Goal: Task Accomplishment & Management: Manage account settings

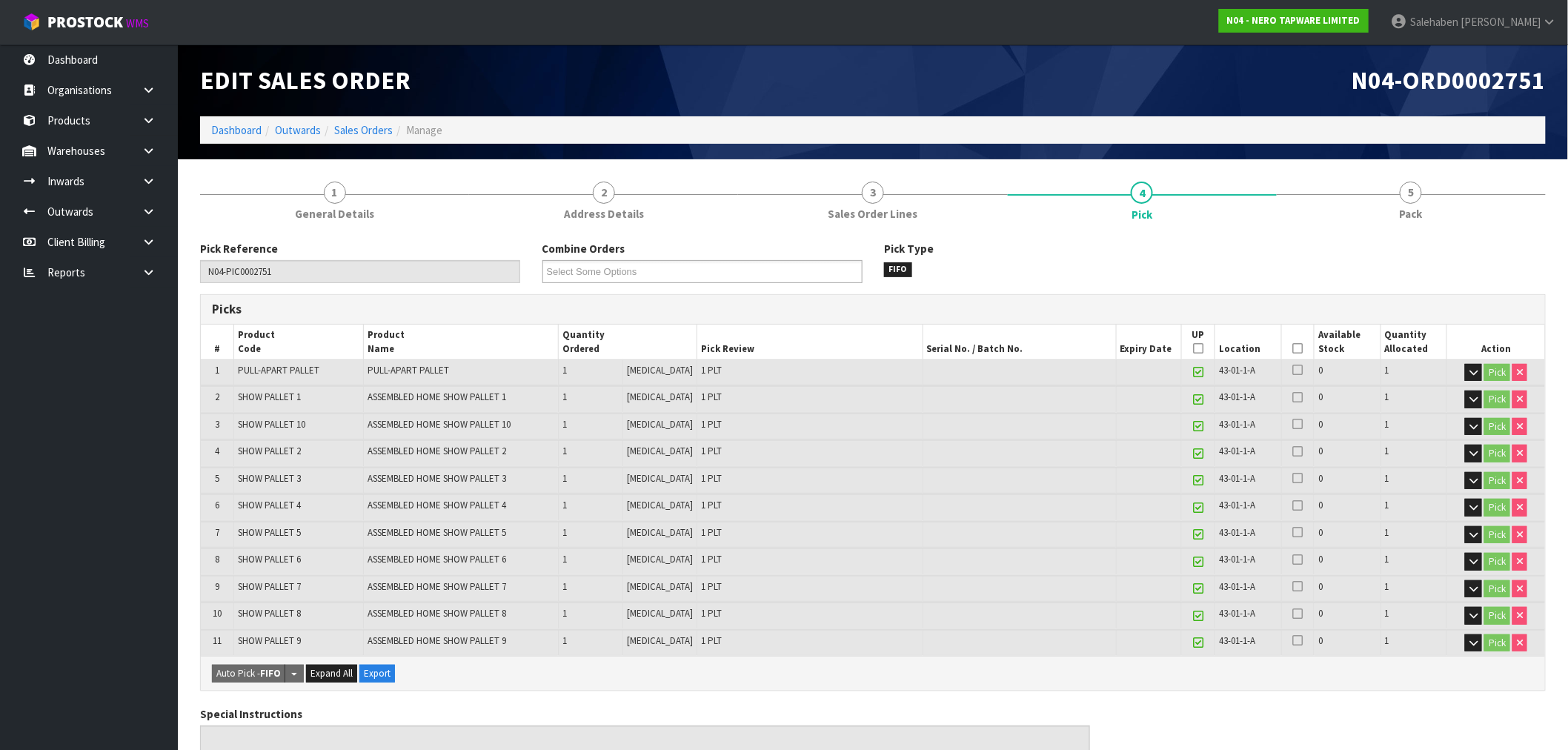
click at [220, 119] on ol "Dashboard Outwards Sales Orders Manage" at bounding box center [872, 130] width 1346 height 27
click at [226, 130] on link "Dashboard" at bounding box center [237, 131] width 51 height 15
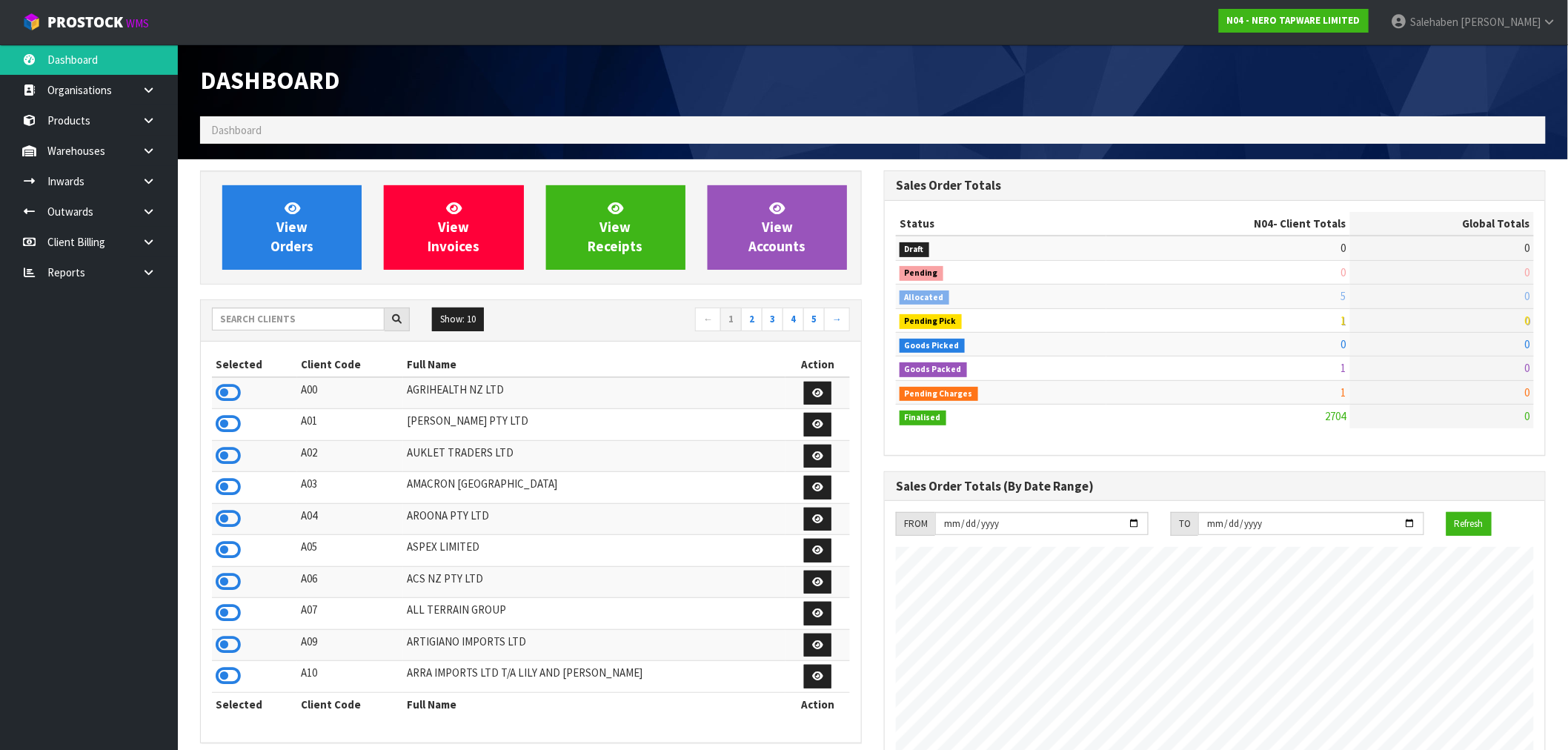
scroll to position [1123, 684]
click at [277, 315] on input "text" at bounding box center [299, 319] width 172 height 23
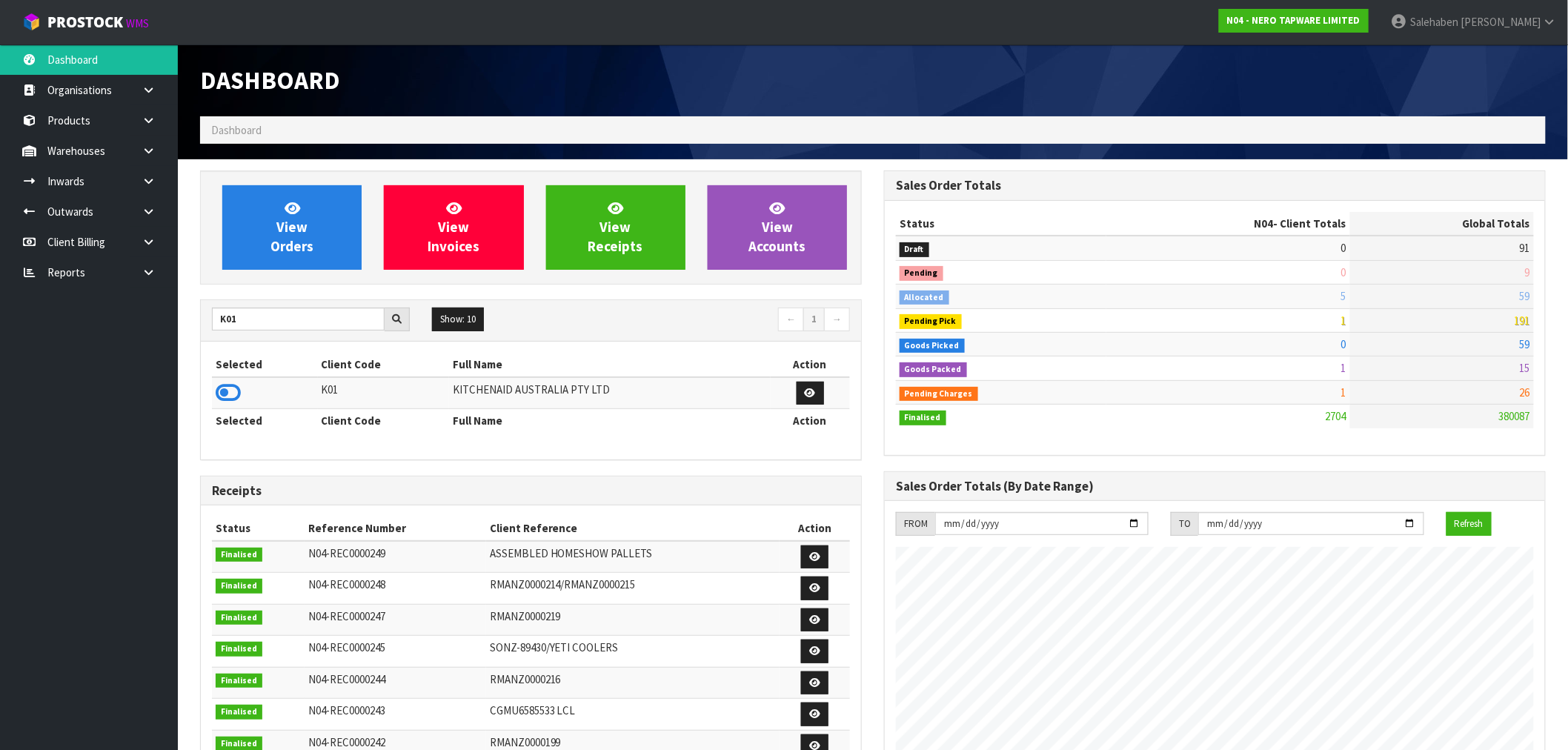
click at [215, 394] on td at bounding box center [265, 393] width 106 height 32
click at [230, 387] on icon at bounding box center [229, 393] width 25 height 22
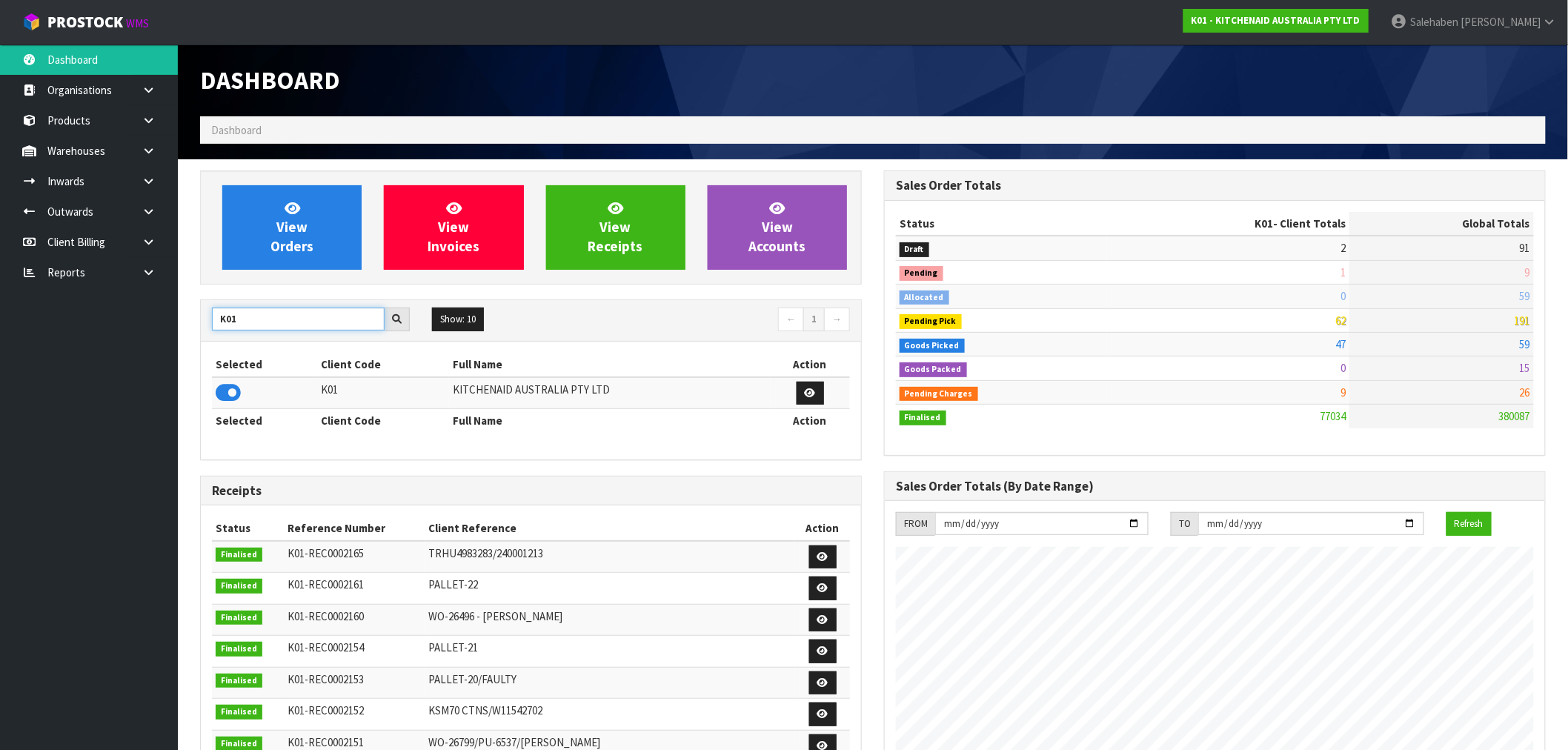
drag, startPoint x: 254, startPoint y: 319, endPoint x: 160, endPoint y: 328, distance: 94.4
click at [160, 328] on body "Toggle navigation ProStock WMS K01 - KITCHENAID AUSTRALIA PTY LTD Salehaben Pat…" at bounding box center [784, 375] width 1568 height 750
click at [230, 397] on icon at bounding box center [229, 393] width 25 height 22
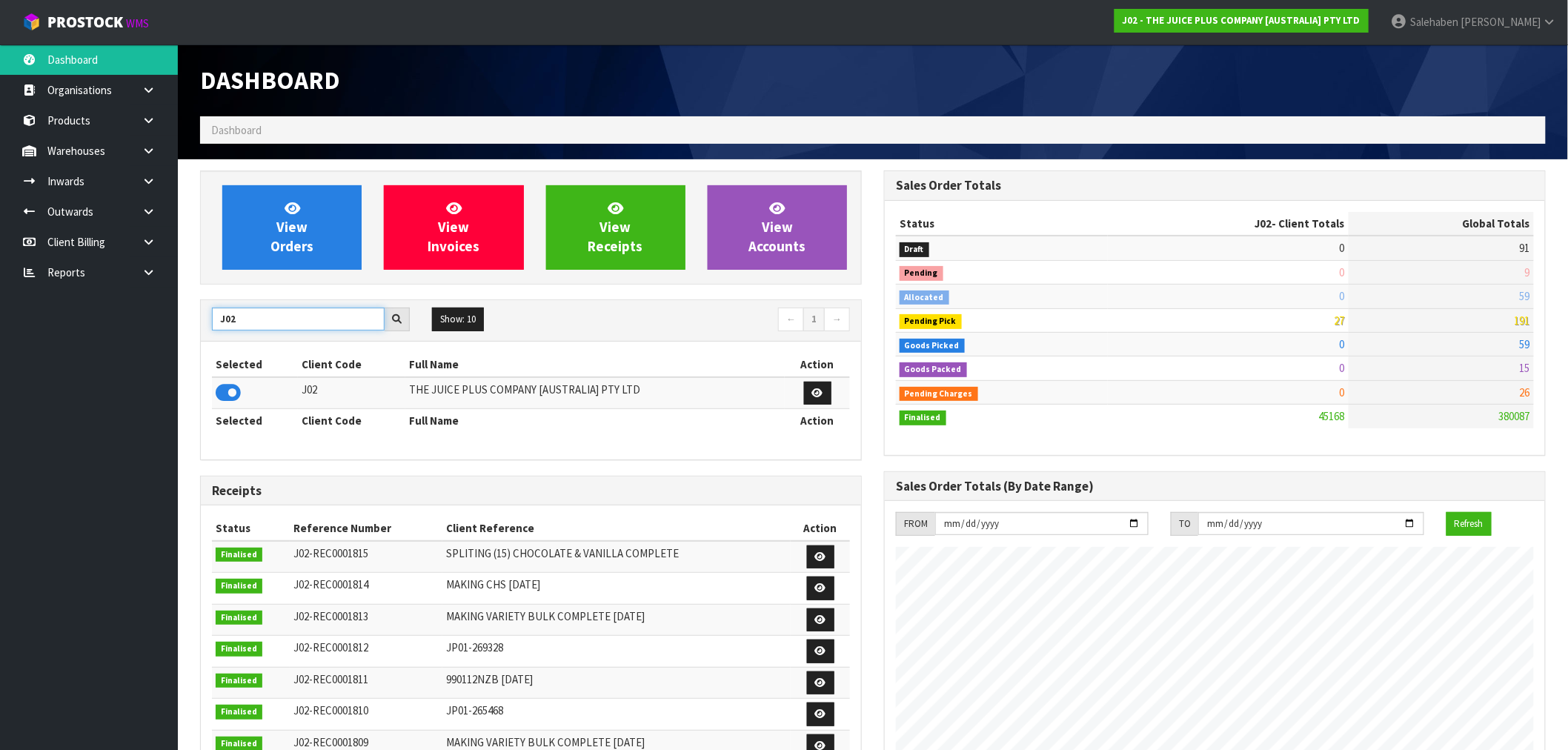
drag, startPoint x: 241, startPoint y: 320, endPoint x: 220, endPoint y: 335, distance: 25.8
click at [212, 341] on div "J02 Show: 10 5 10 25 50 ← 1 →" at bounding box center [531, 321] width 661 height 42
type input "C11"
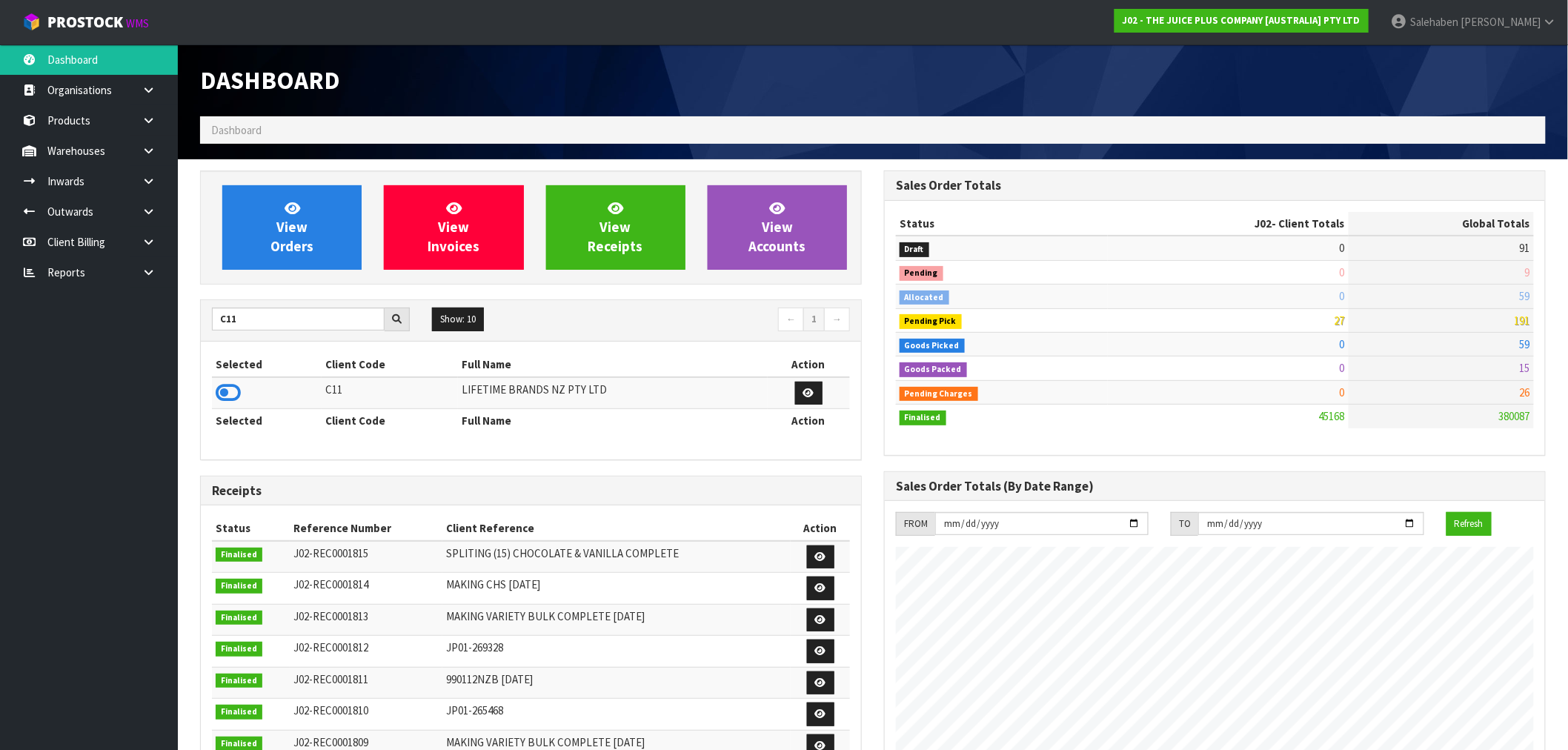
click at [224, 390] on icon at bounding box center [229, 393] width 25 height 22
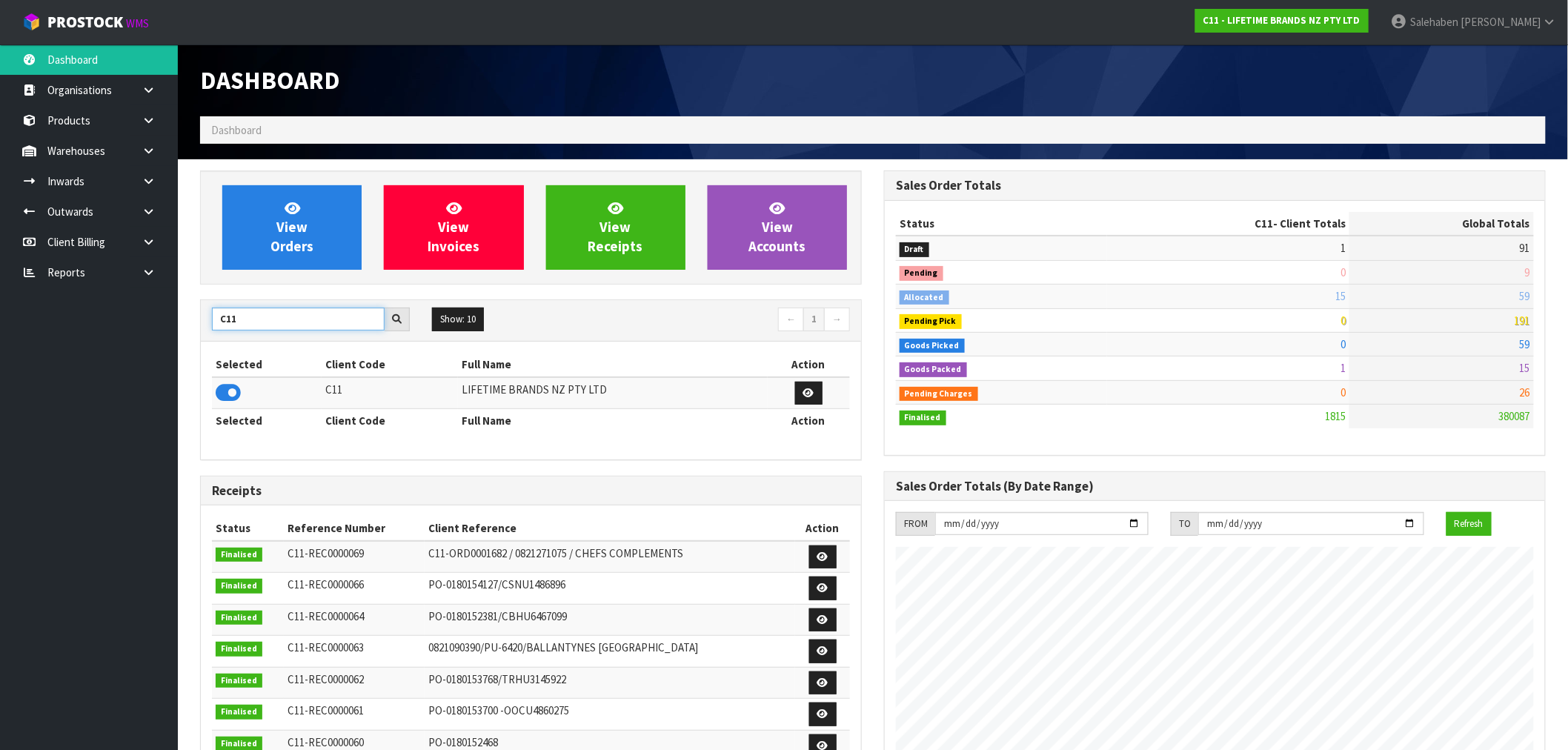
drag, startPoint x: 255, startPoint y: 319, endPoint x: 183, endPoint y: 339, distance: 74.7
click at [183, 339] on section "View Orders View Invoices View Receipts View Accounts C11 Show: 10 5 10 25 50 ←…" at bounding box center [873, 733] width 1390 height 1146
type input "N04"
click at [224, 396] on icon at bounding box center [229, 393] width 25 height 22
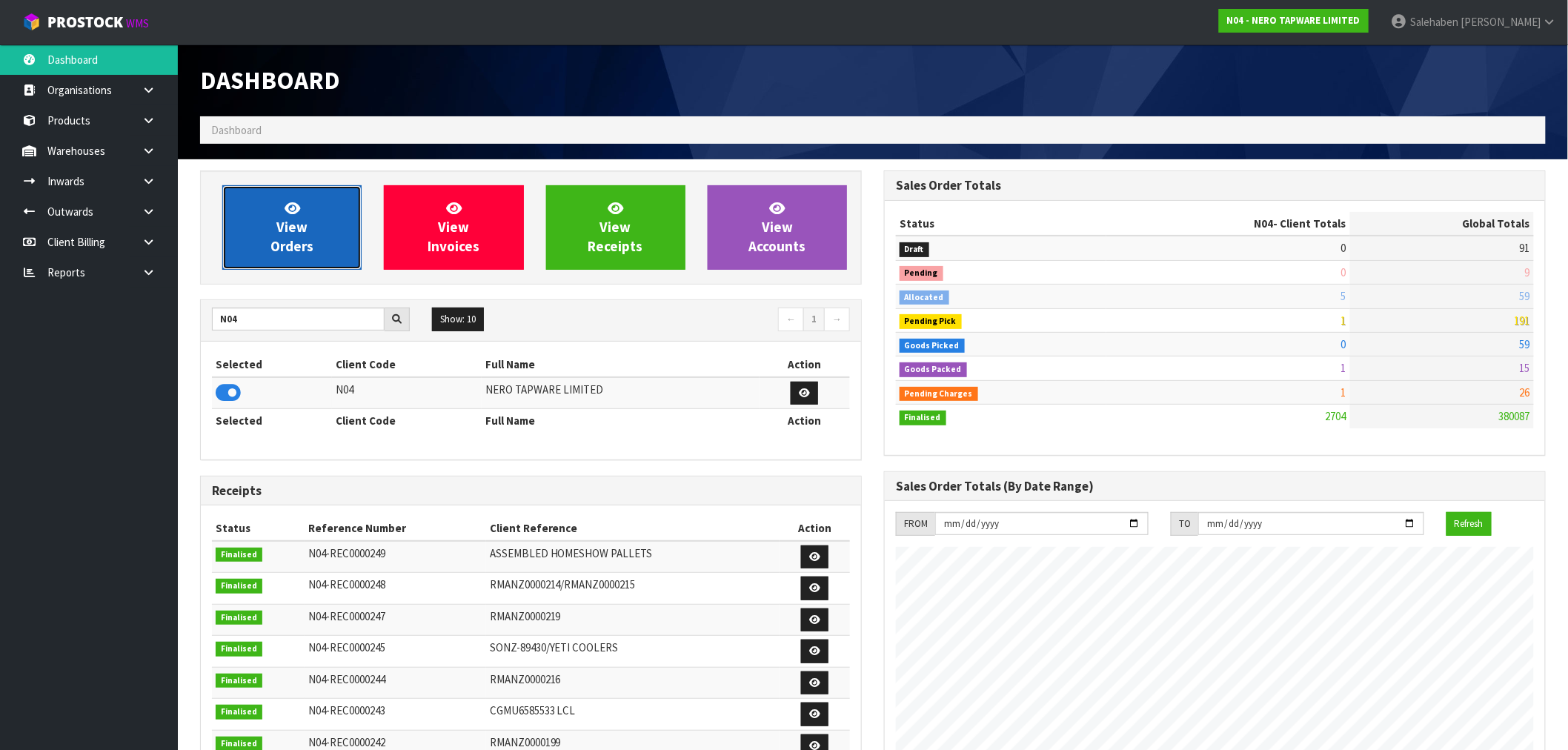
click at [282, 227] on span "View Orders" at bounding box center [291, 227] width 43 height 55
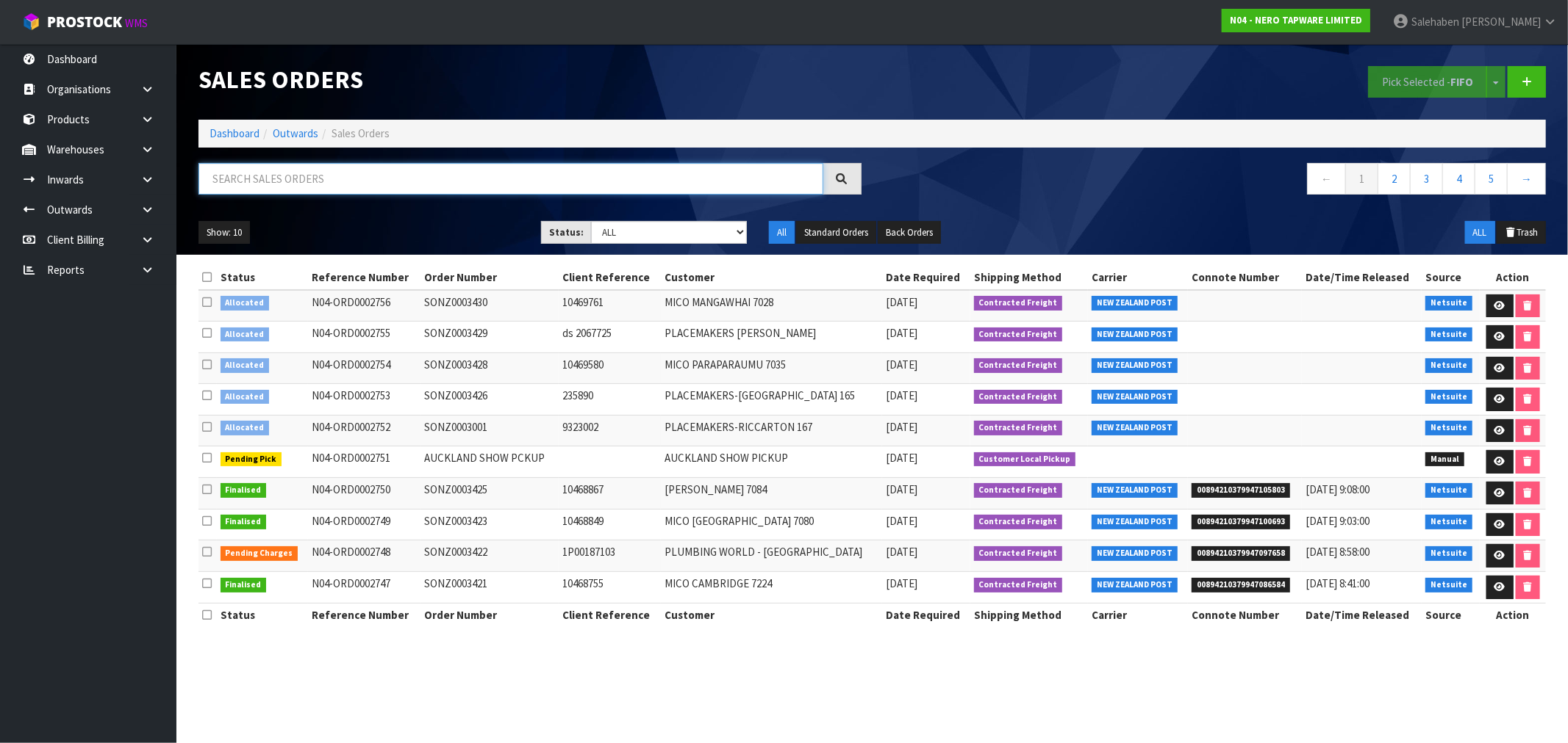
drag, startPoint x: 275, startPoint y: 183, endPoint x: 270, endPoint y: 177, distance: 7.8
click at [275, 182] on input "text" at bounding box center [510, 178] width 625 height 31
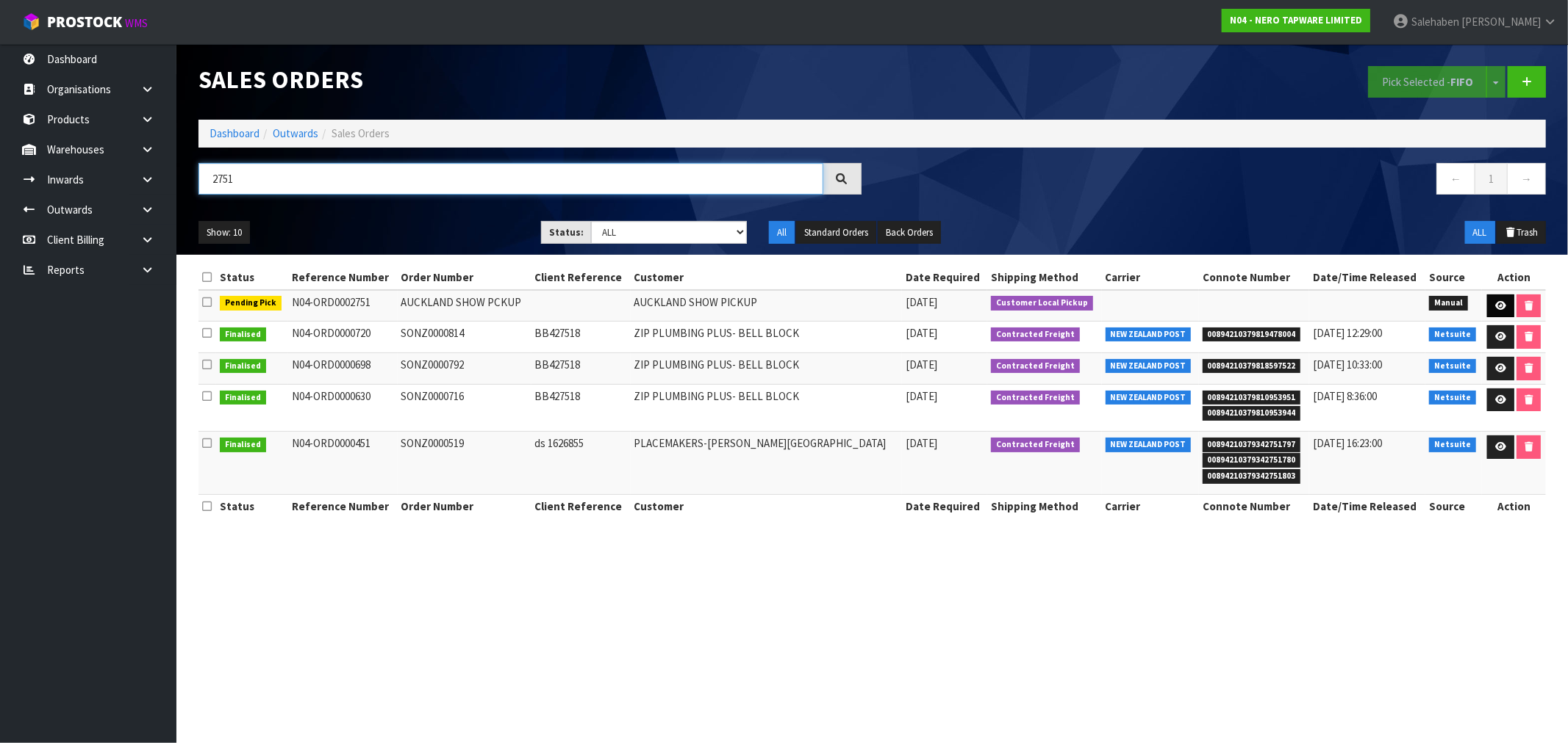
type input "2751"
click at [1497, 302] on icon at bounding box center [1500, 306] width 11 height 10
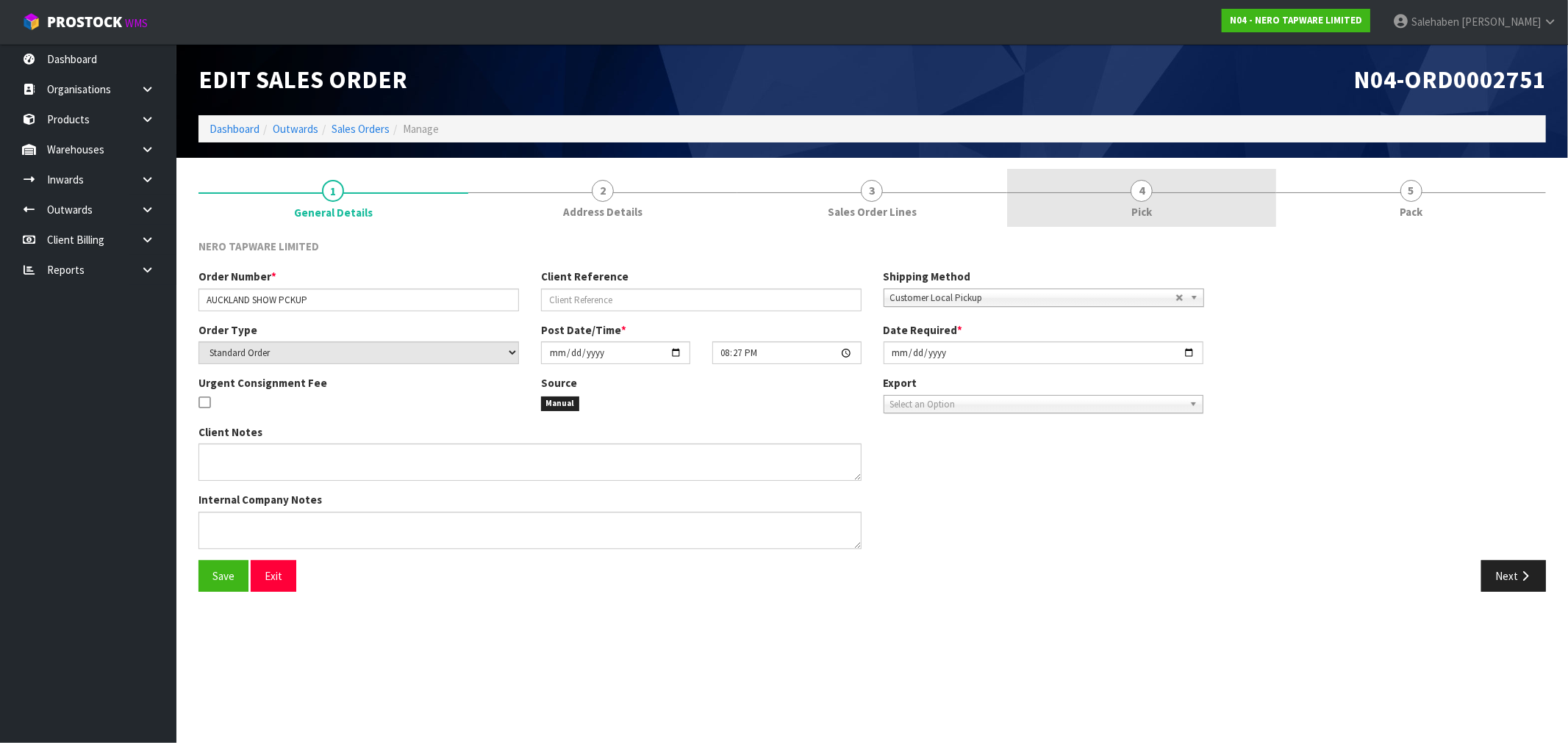
click at [1140, 200] on span "4" at bounding box center [1141, 191] width 22 height 22
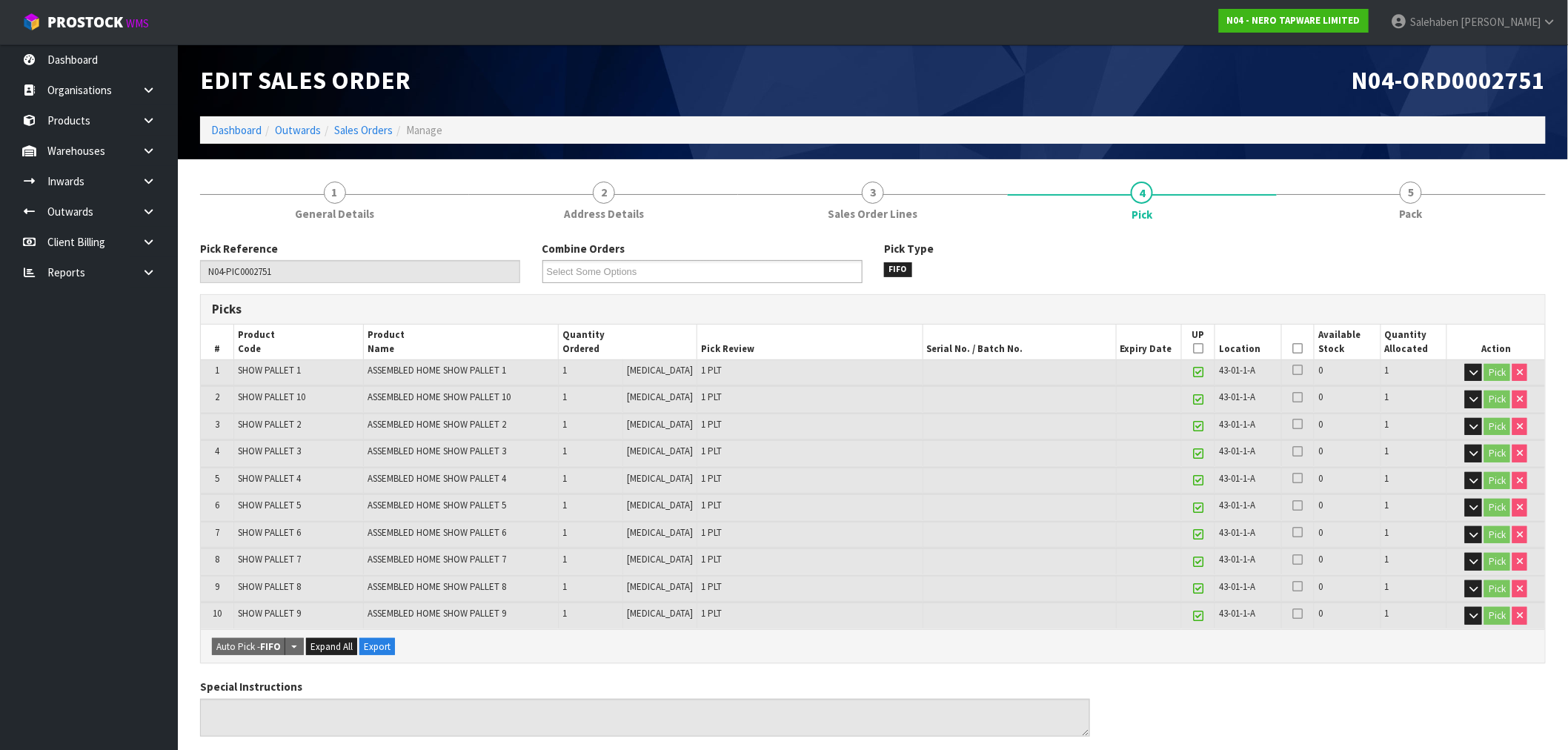
click at [1295, 349] on icon at bounding box center [1298, 349] width 10 height 1
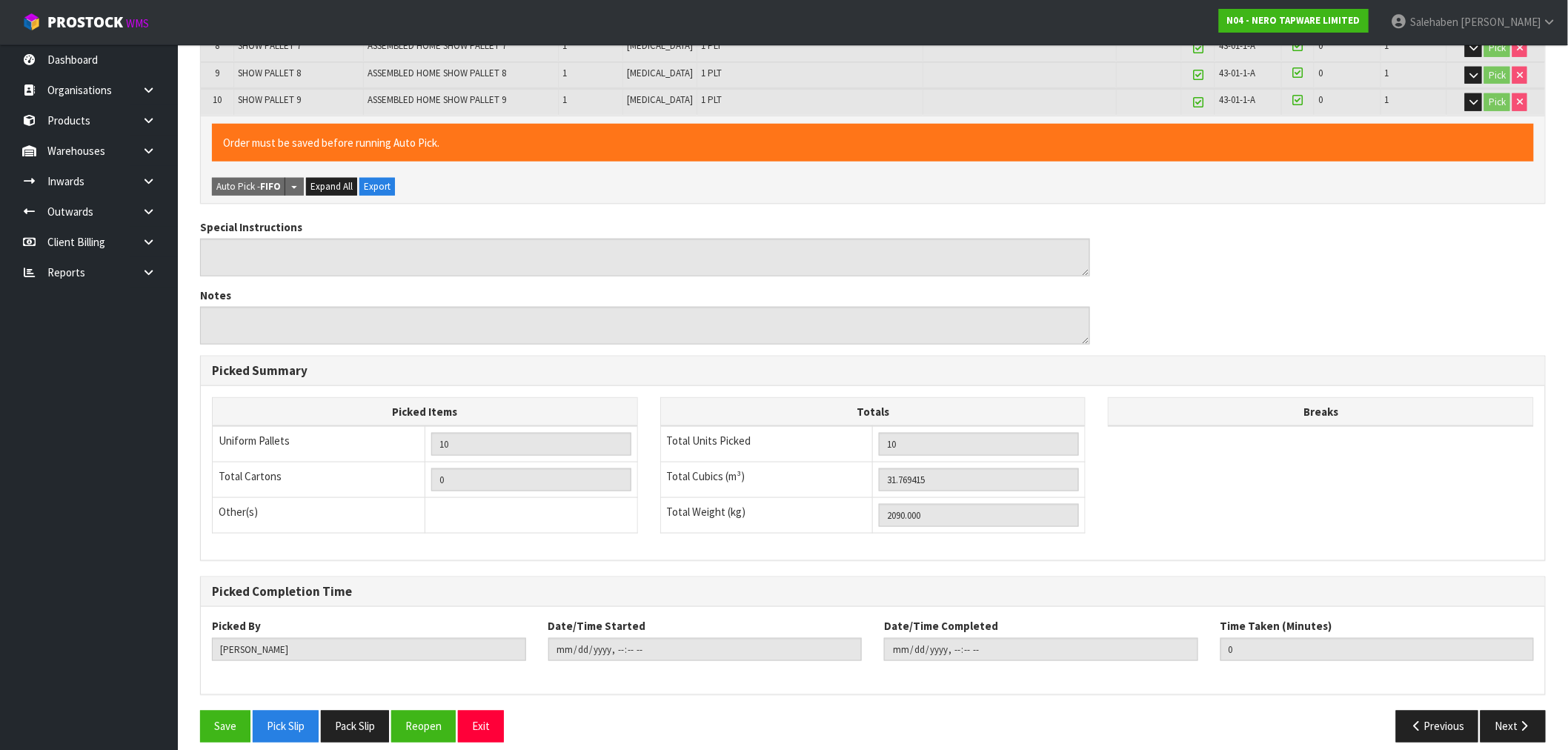
scroll to position [524, 0]
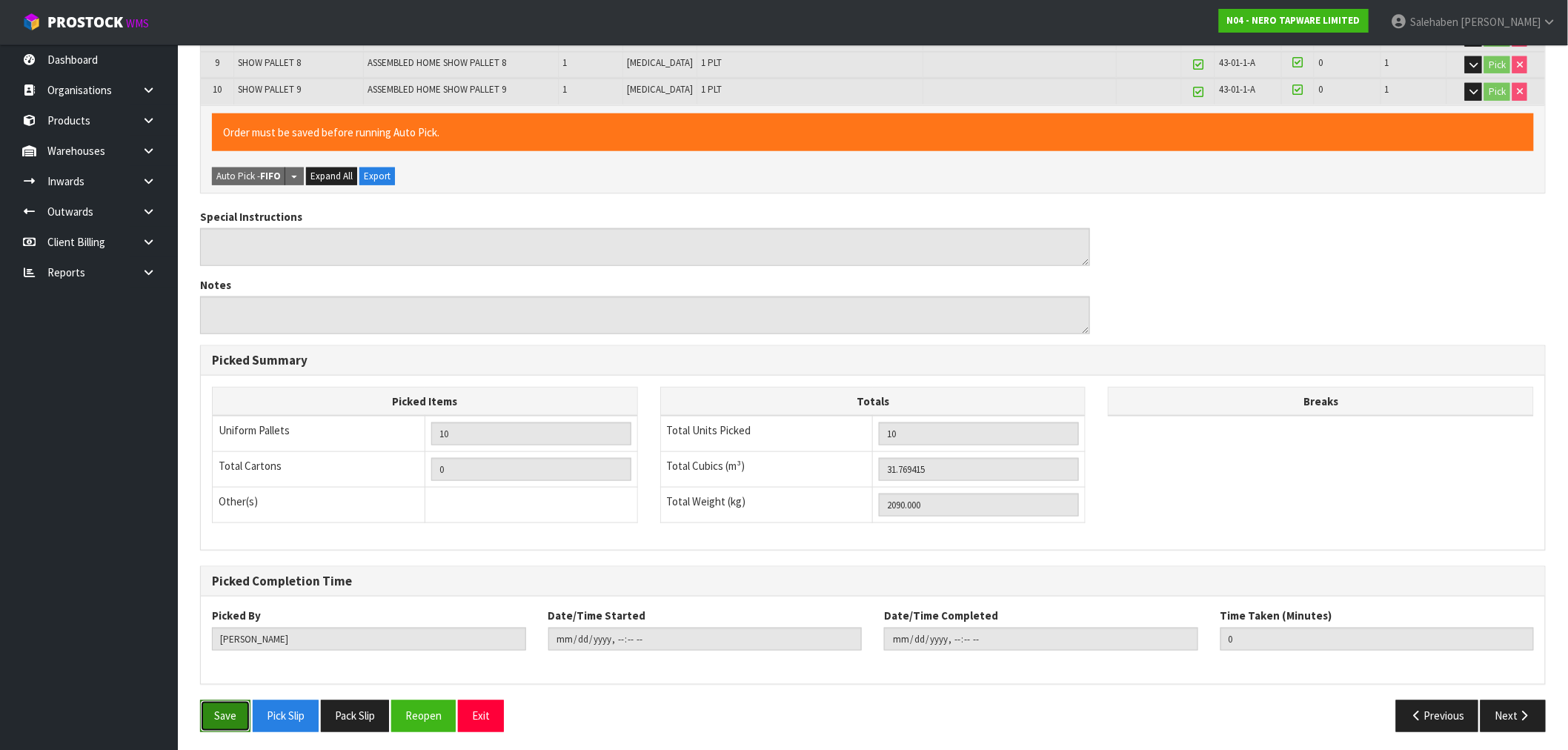
click at [226, 715] on button "Save" at bounding box center [225, 716] width 51 height 32
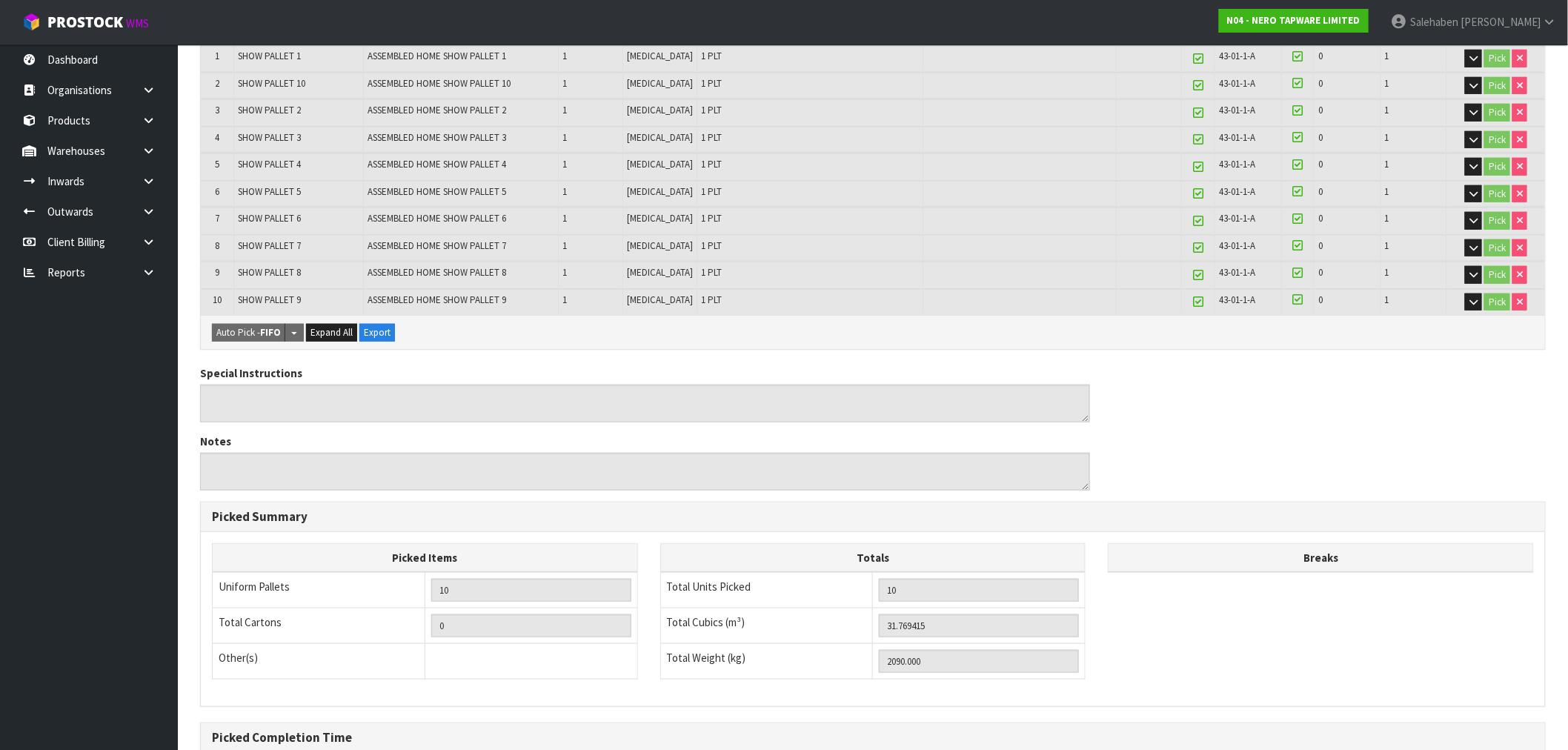
scroll to position [494, 0]
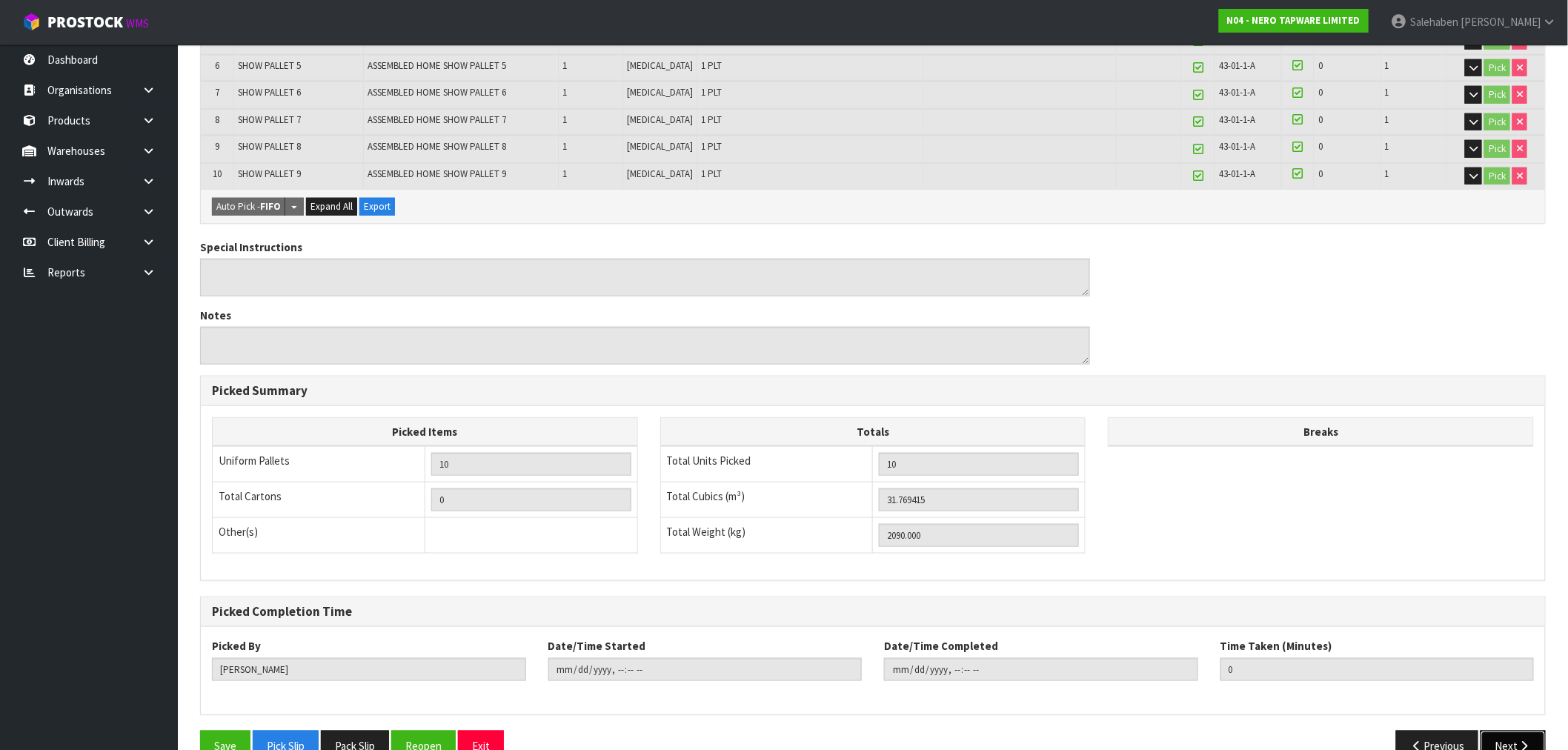
drag, startPoint x: 1516, startPoint y: 734, endPoint x: 1490, endPoint y: 717, distance: 31.1
click at [1516, 731] on button "Next" at bounding box center [1514, 746] width 65 height 32
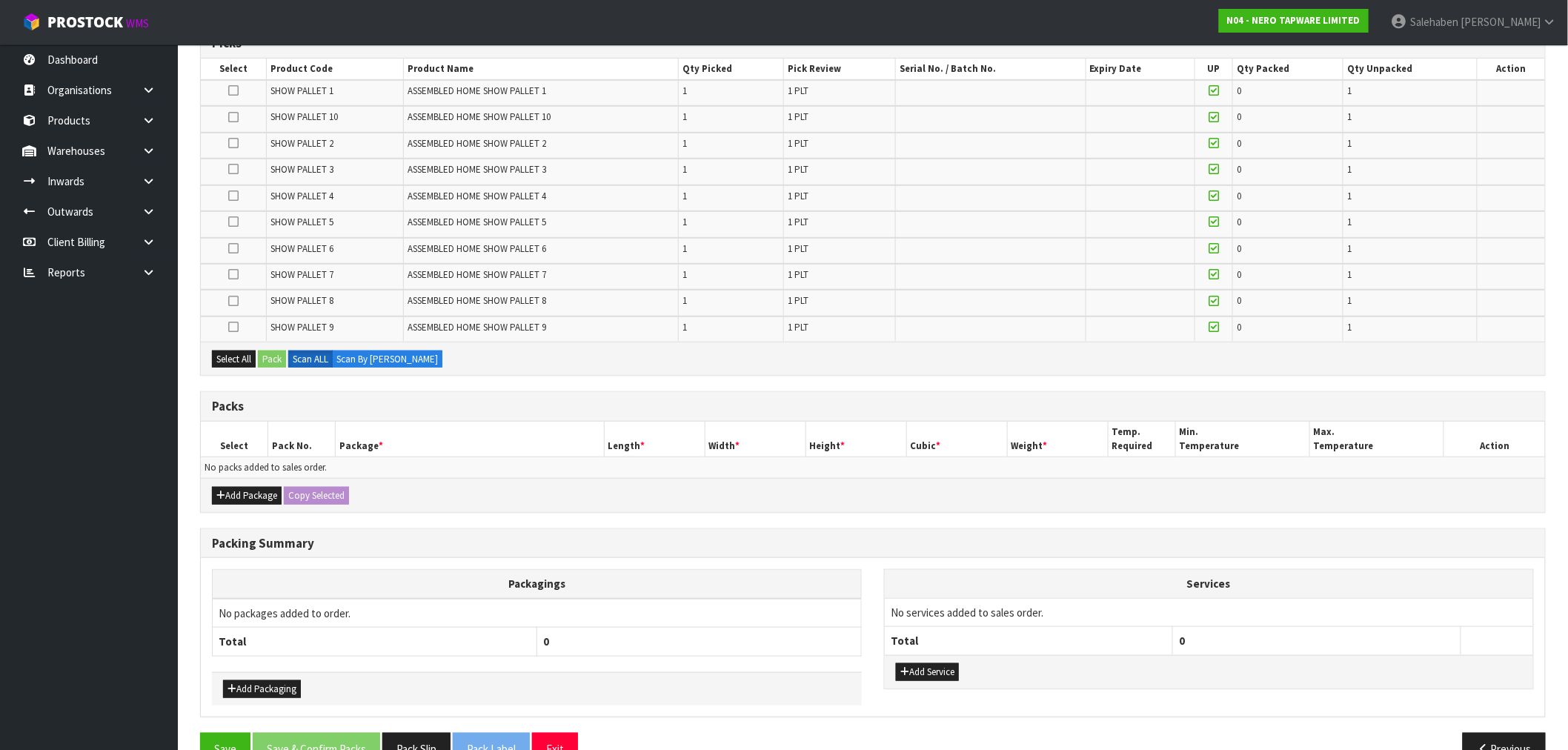
scroll to position [350, 0]
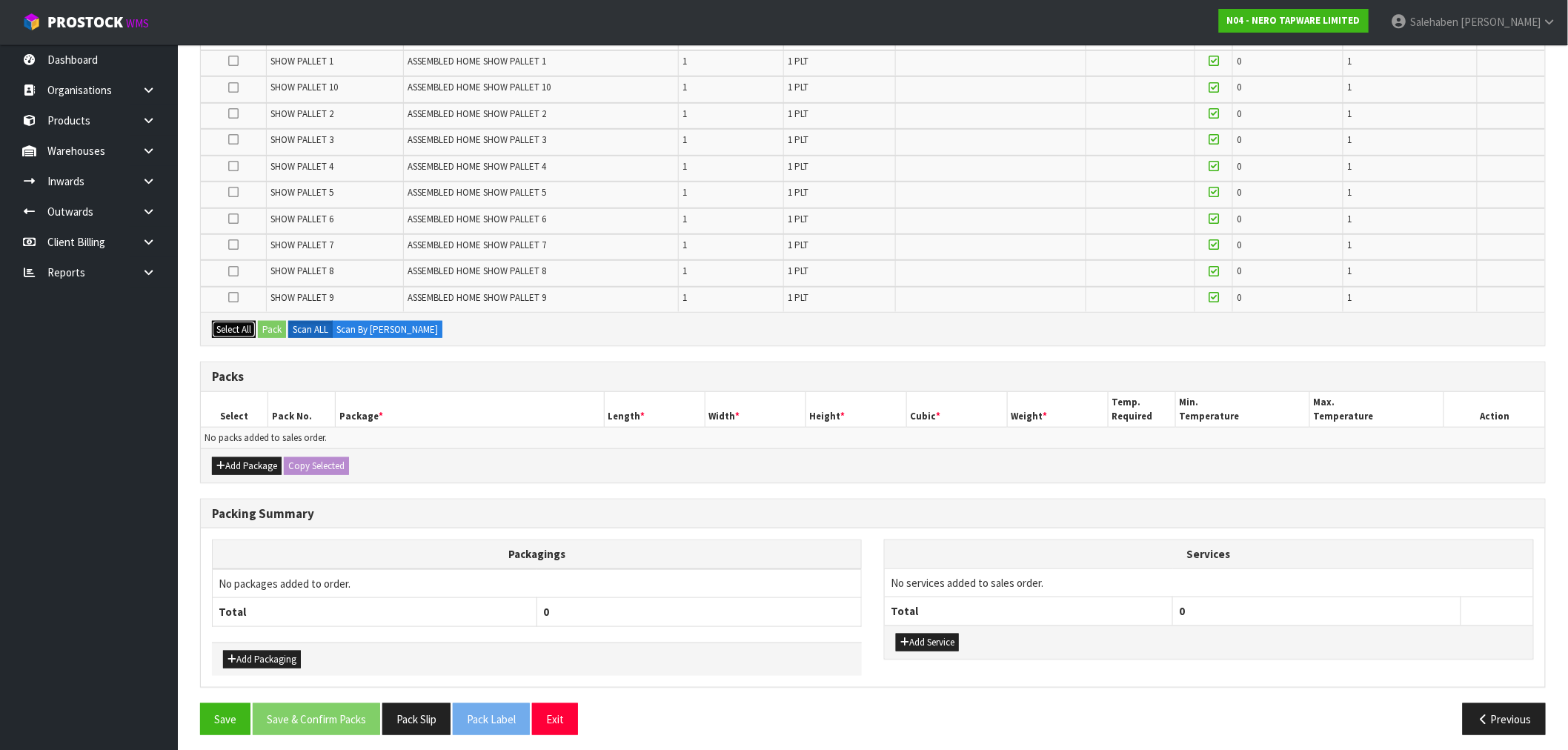
click at [230, 321] on button "Select All" at bounding box center [234, 331] width 44 height 18
click at [273, 321] on button "Pack" at bounding box center [271, 331] width 28 height 18
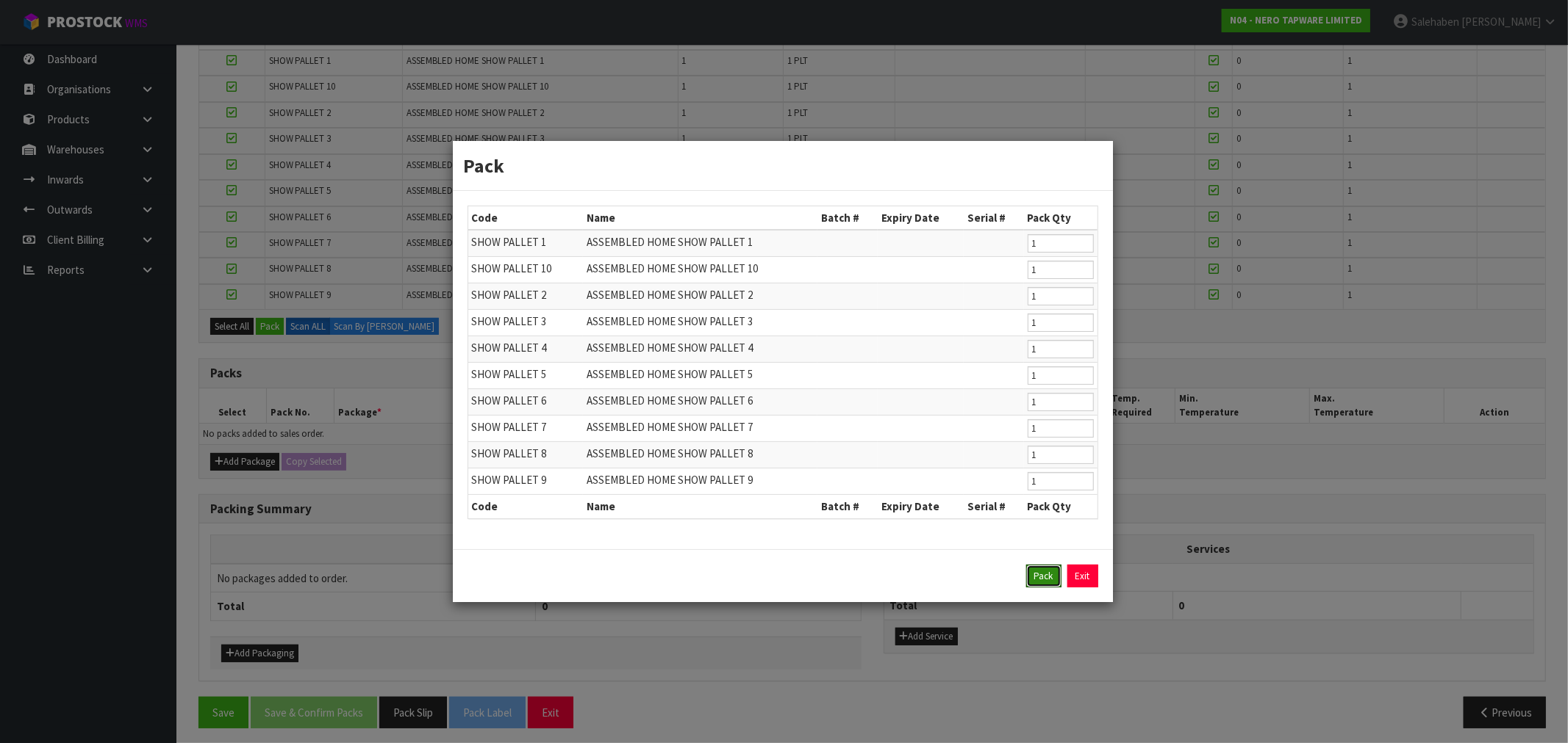
click at [1048, 577] on button "Pack" at bounding box center [1043, 577] width 35 height 23
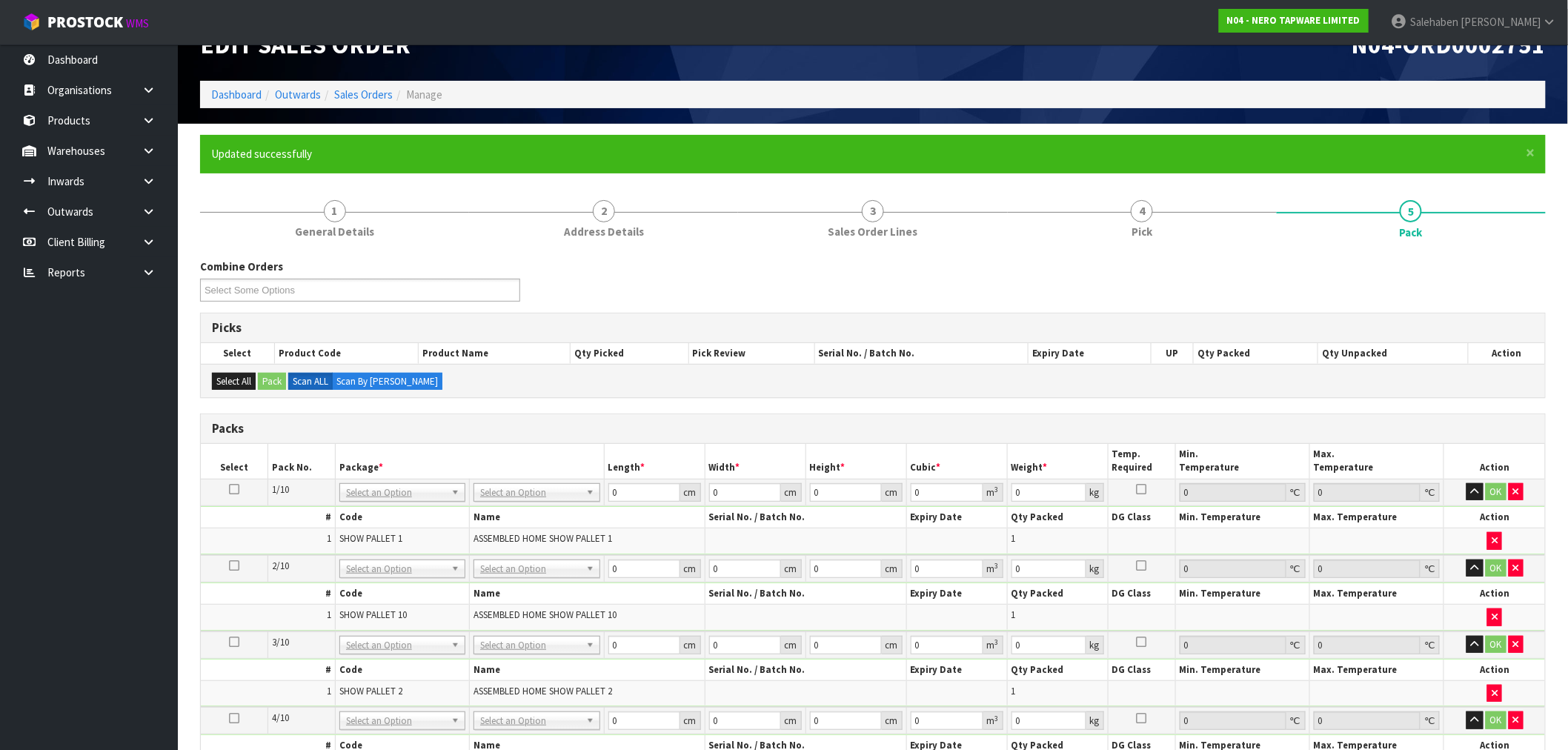
scroll to position [0, 0]
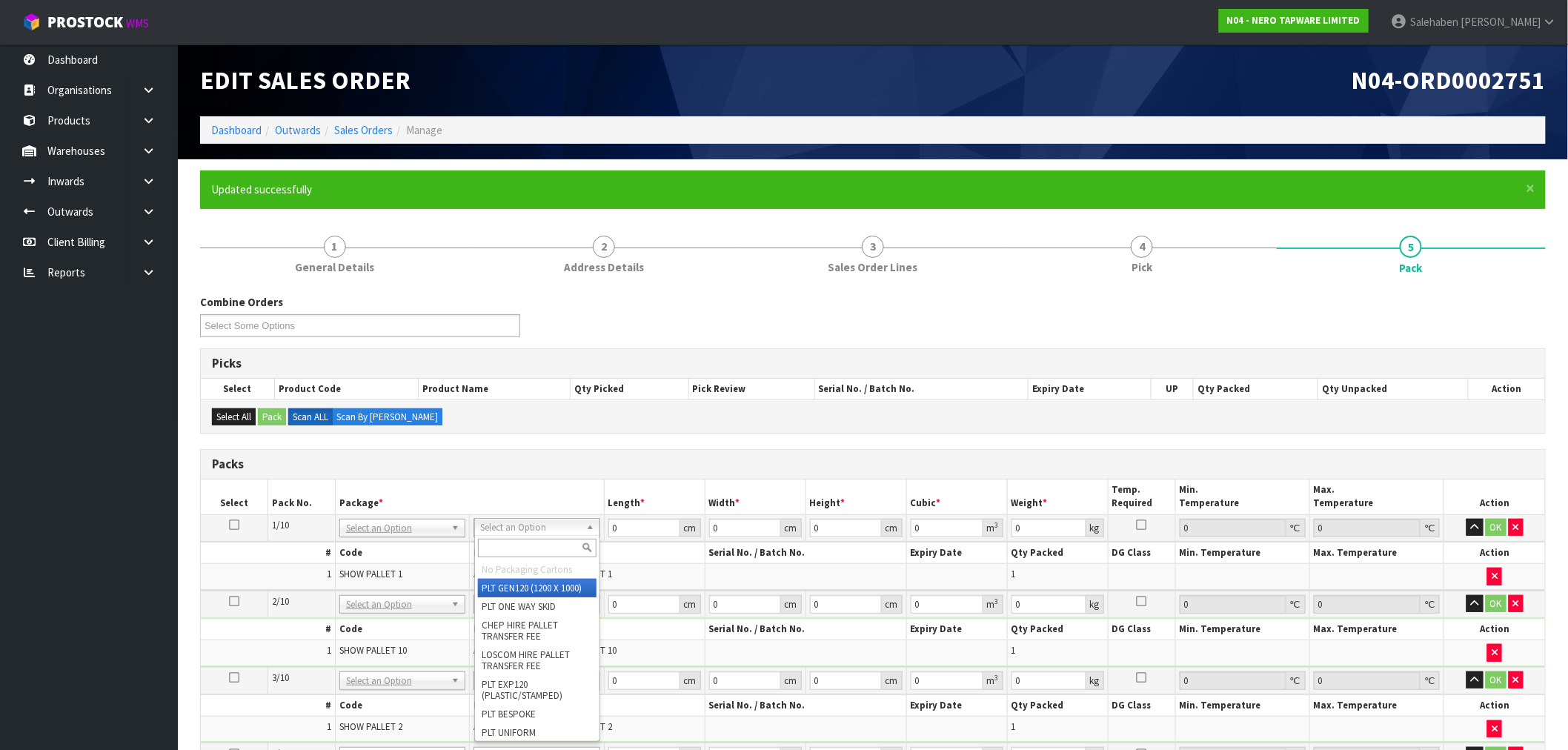
click at [528, 548] on input "text" at bounding box center [537, 548] width 119 height 18
type input "uni"
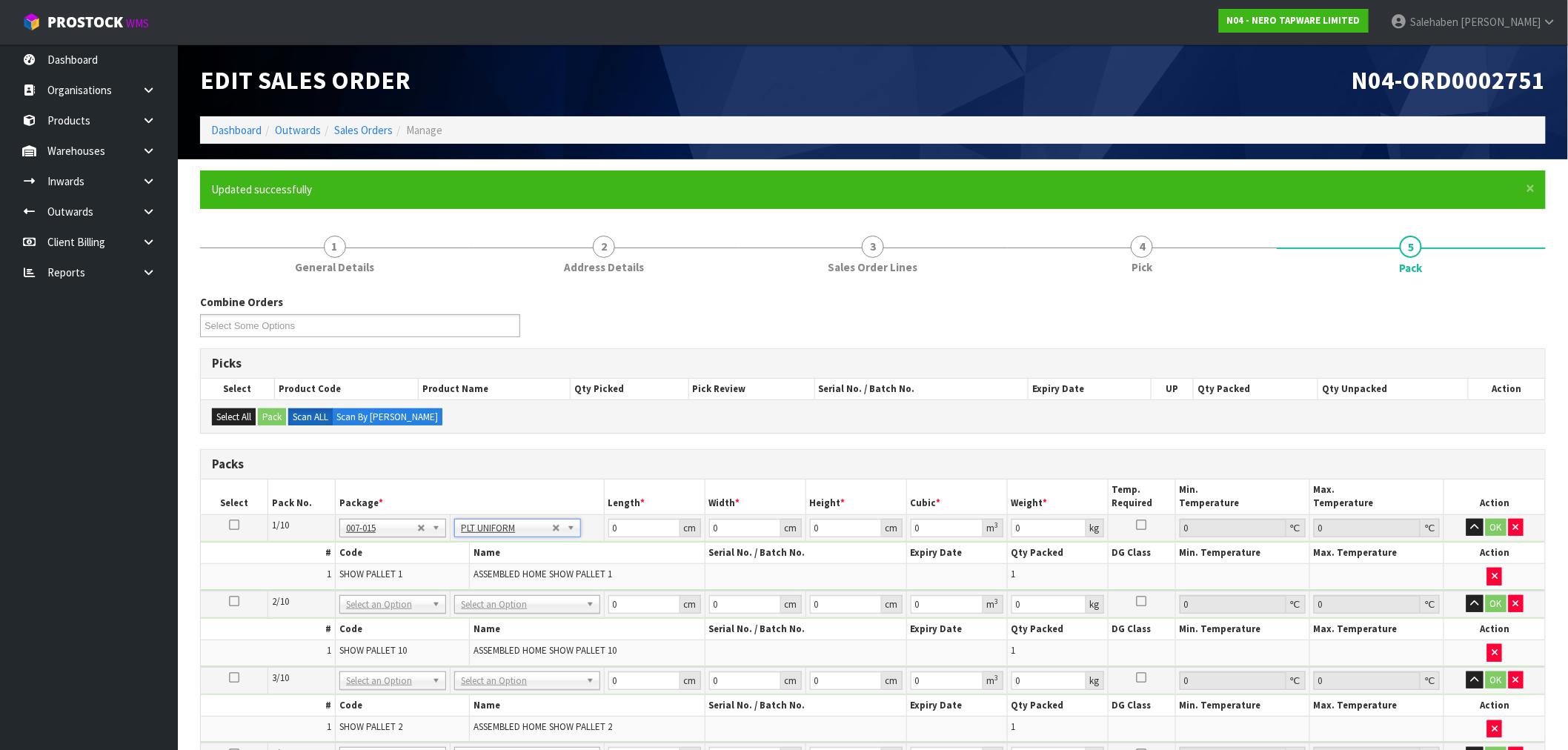
type input "433"
click at [232, 525] on icon at bounding box center [233, 525] width 10 height 1
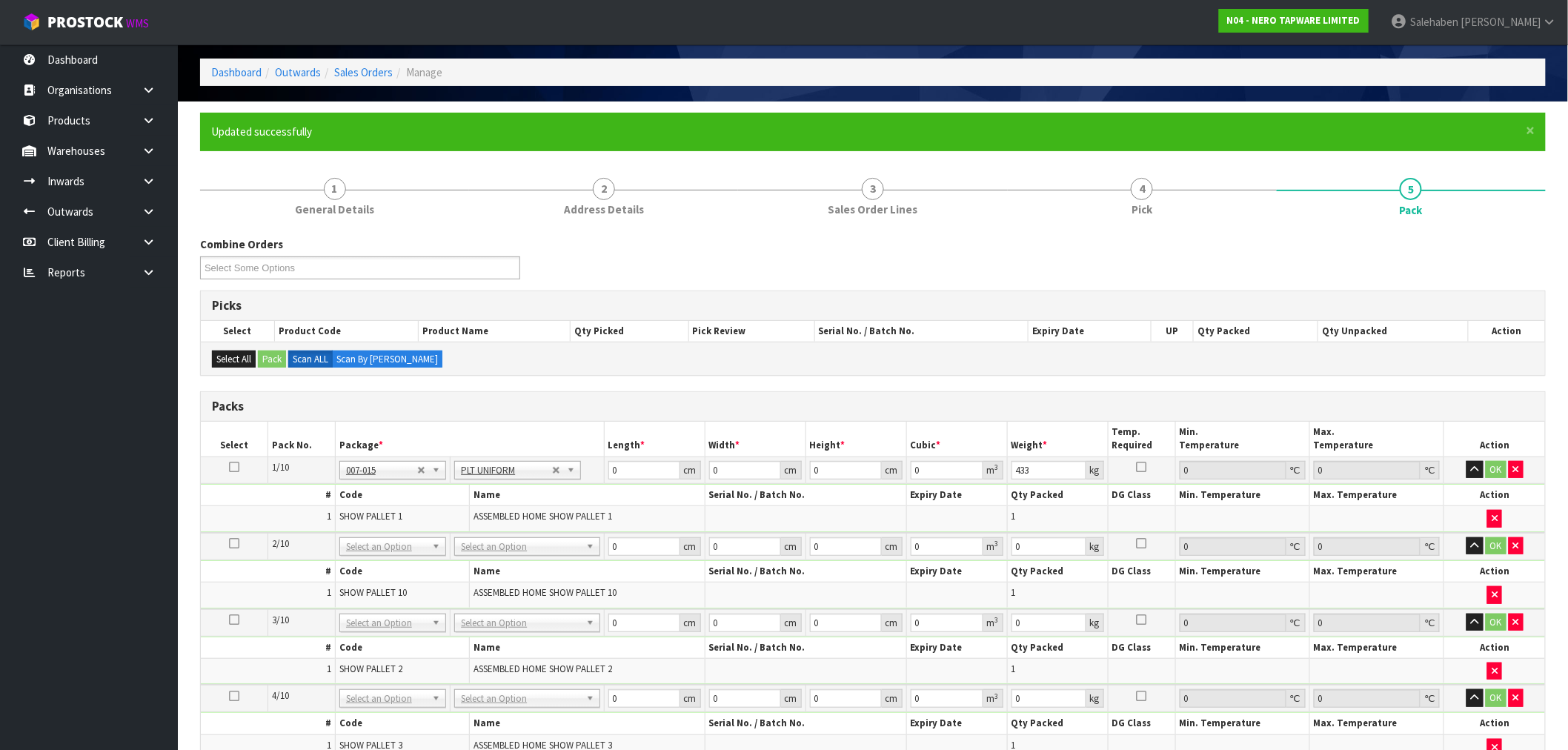
scroll to position [83, 0]
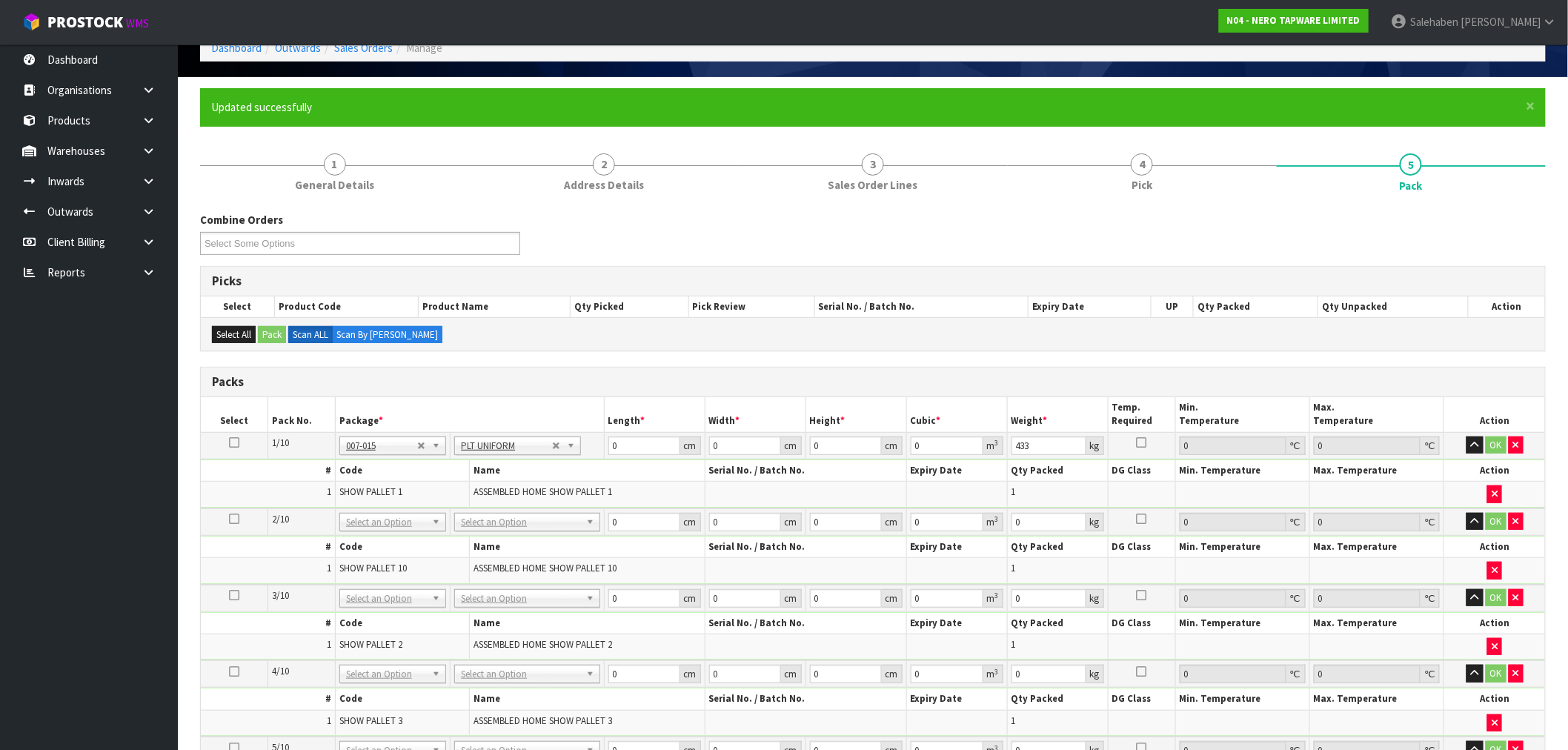
click at [229, 443] on icon at bounding box center [233, 442] width 10 height 1
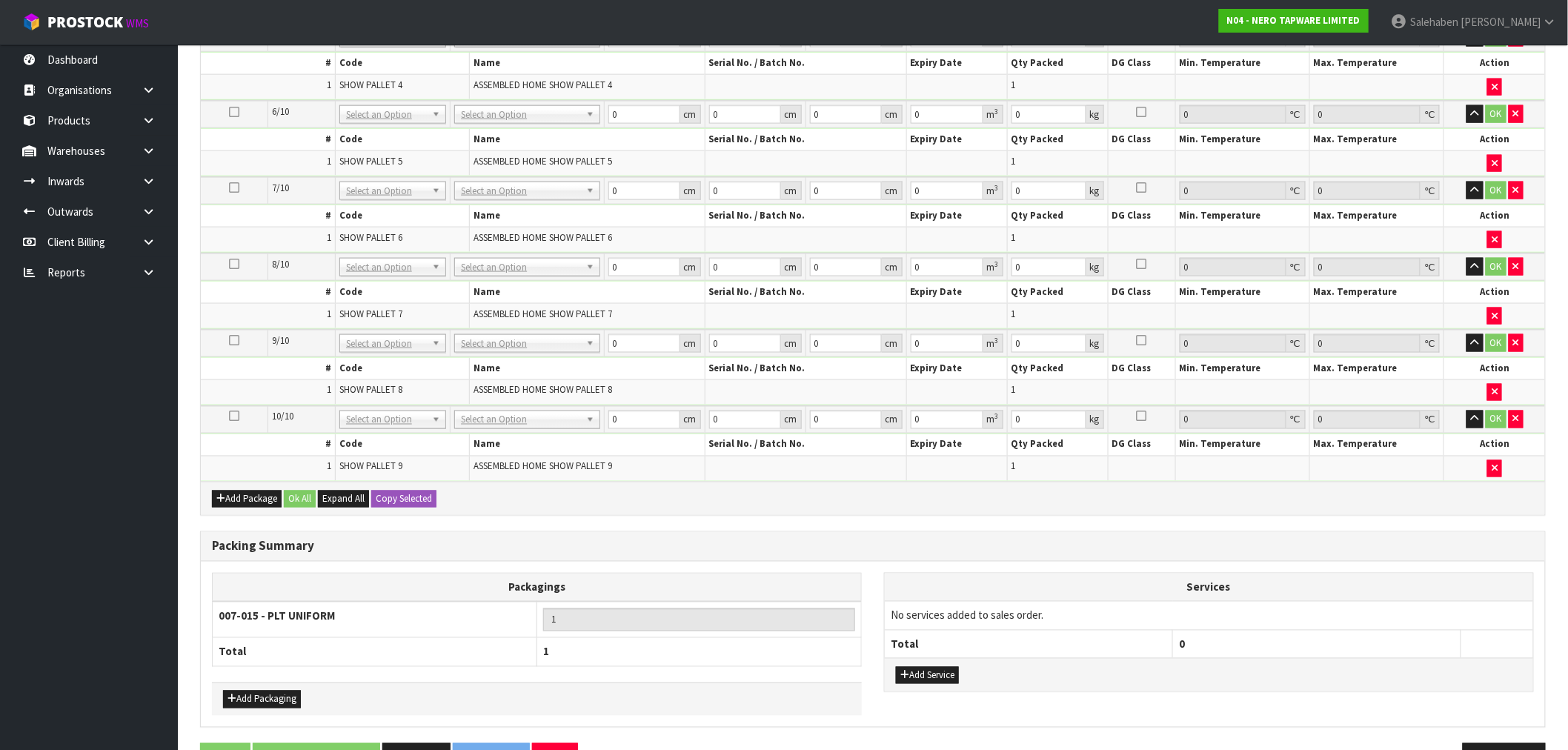
scroll to position [824, 0]
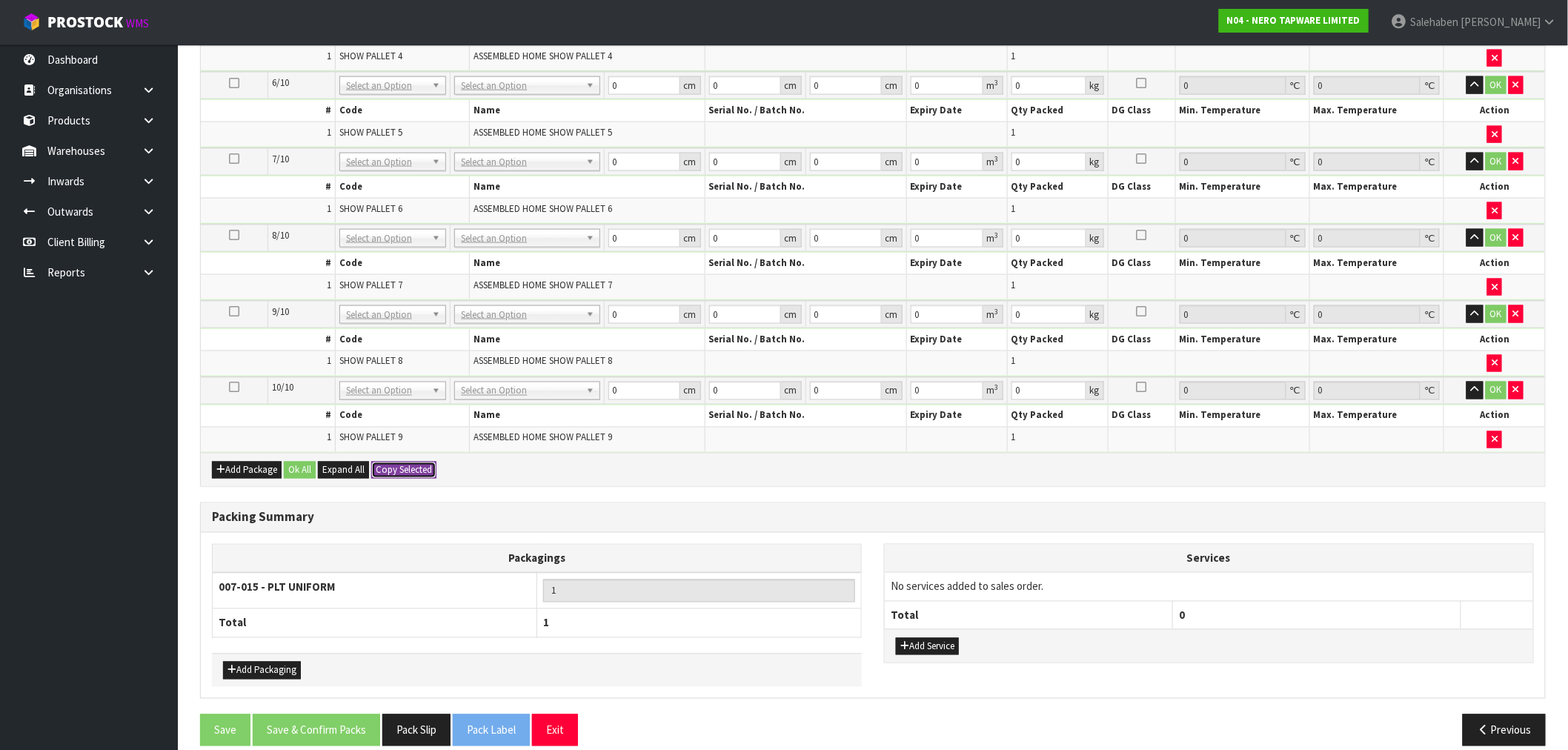
click at [414, 469] on button "Copy Selected" at bounding box center [404, 471] width 65 height 18
type input "433"
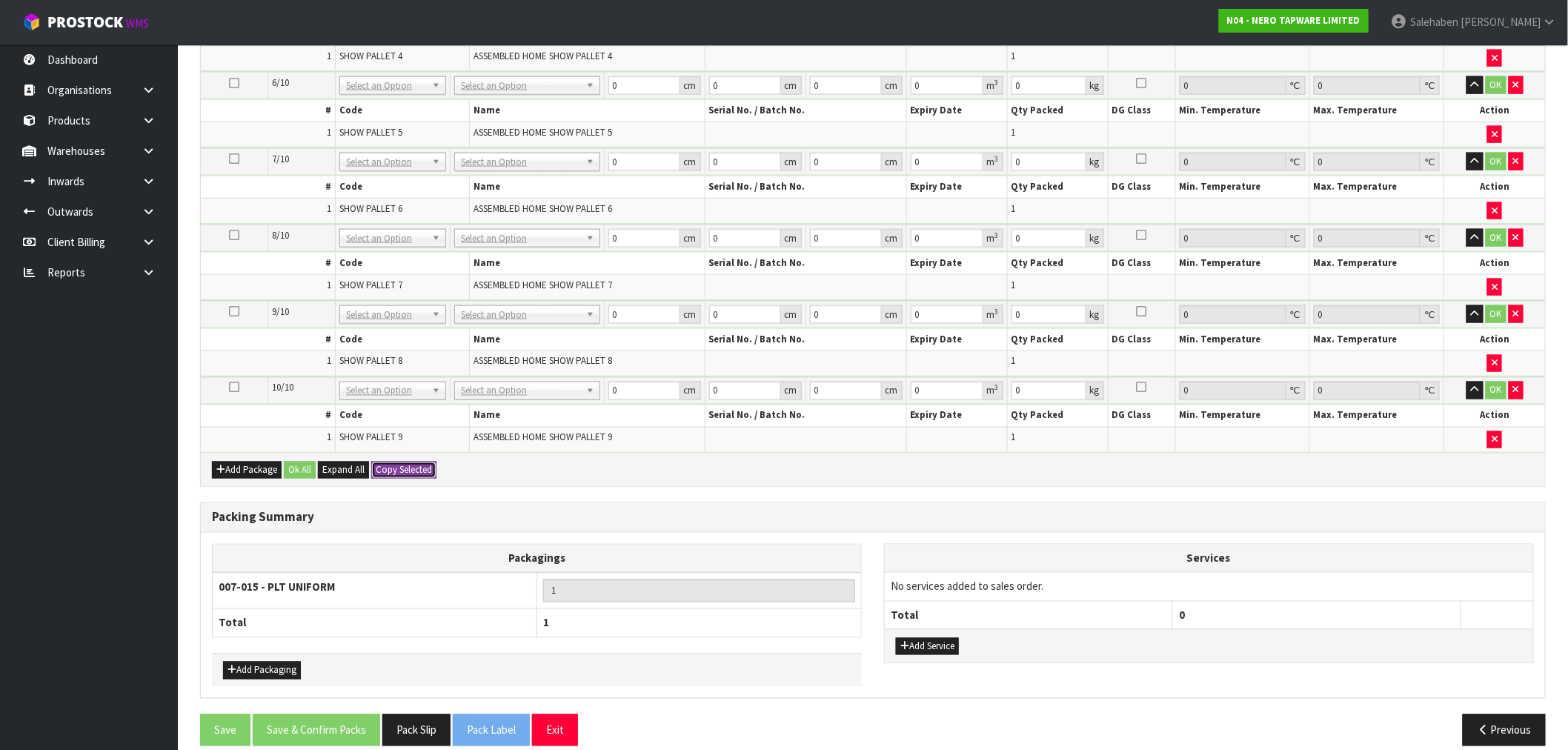
type input "433"
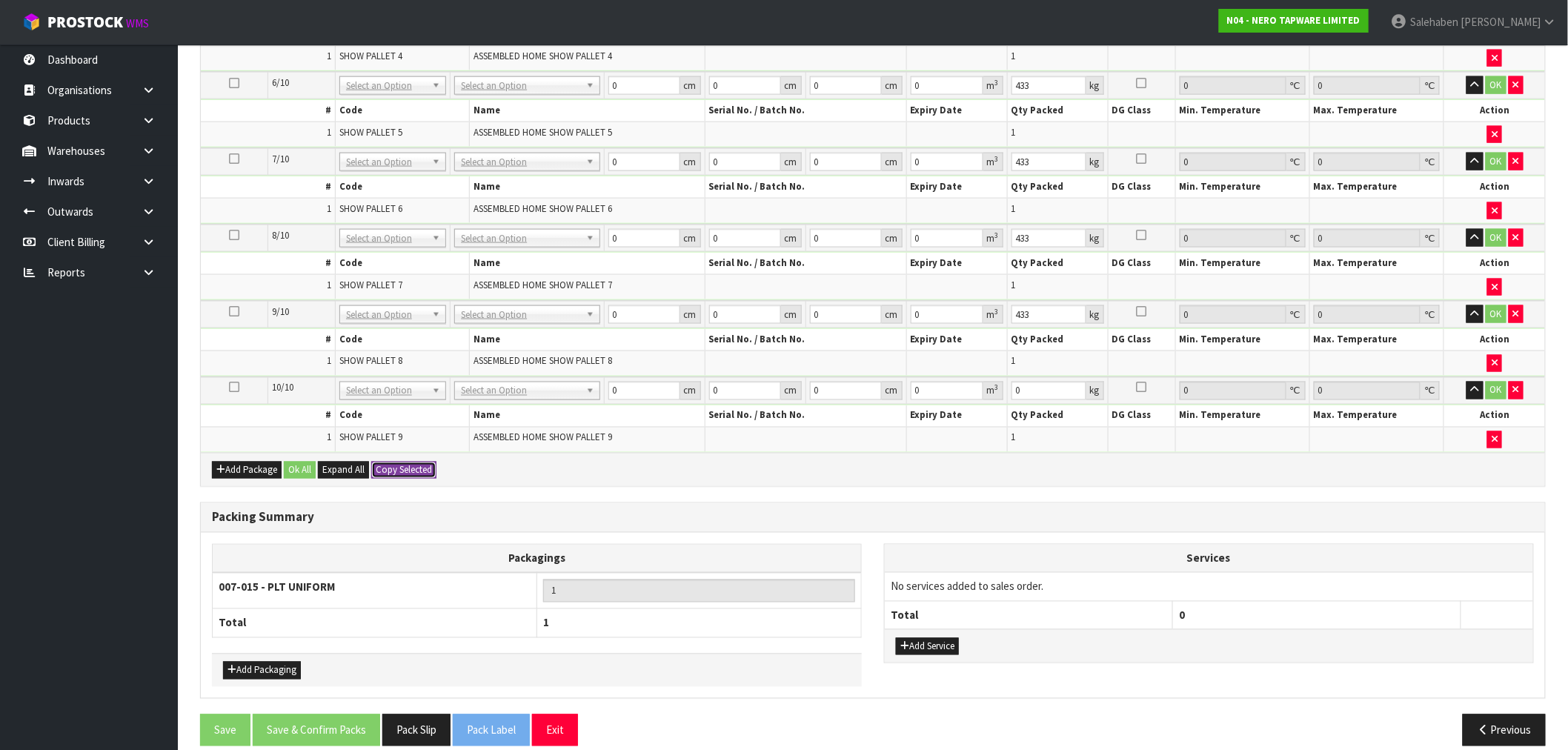
type input "433"
type input "10"
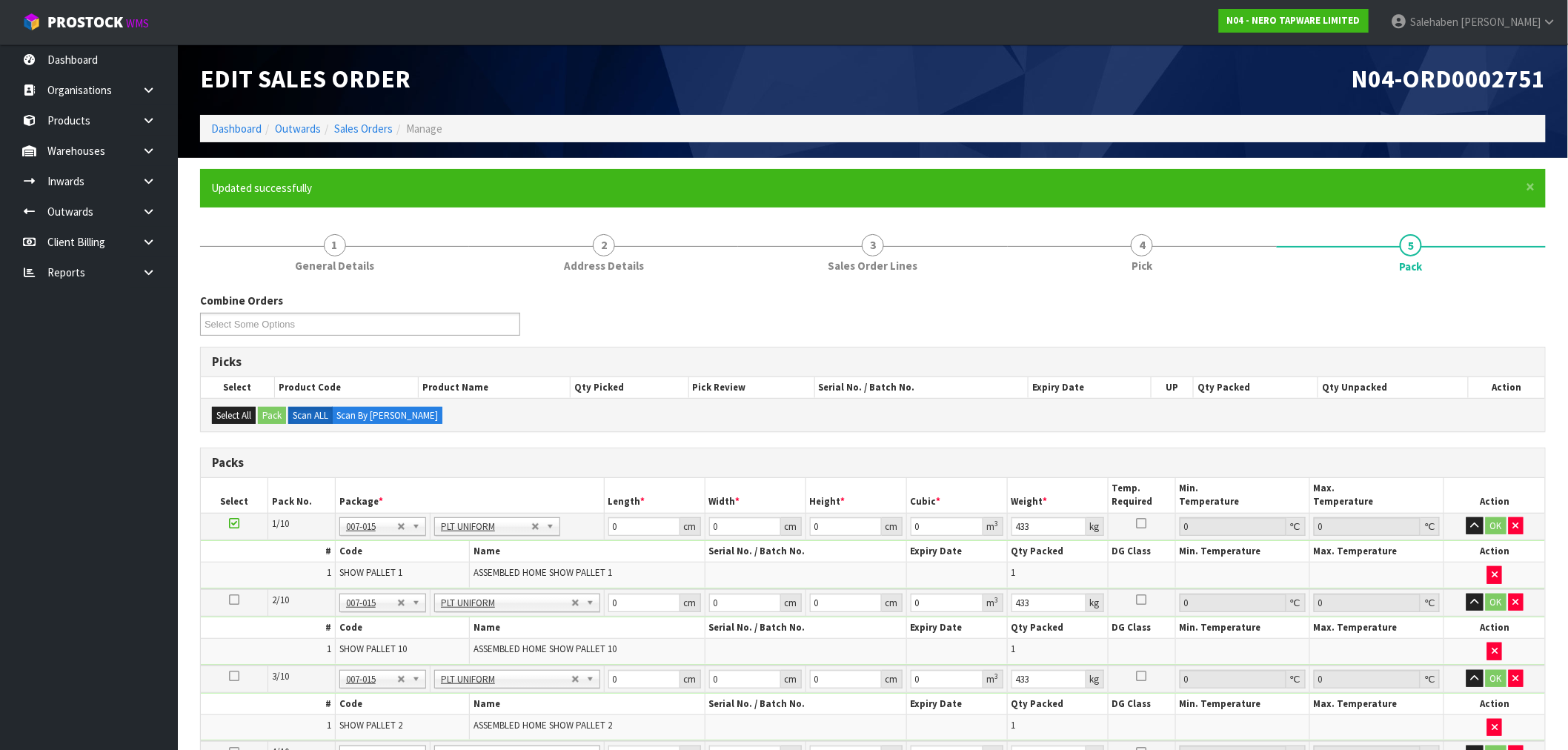
scroll to position [0, 0]
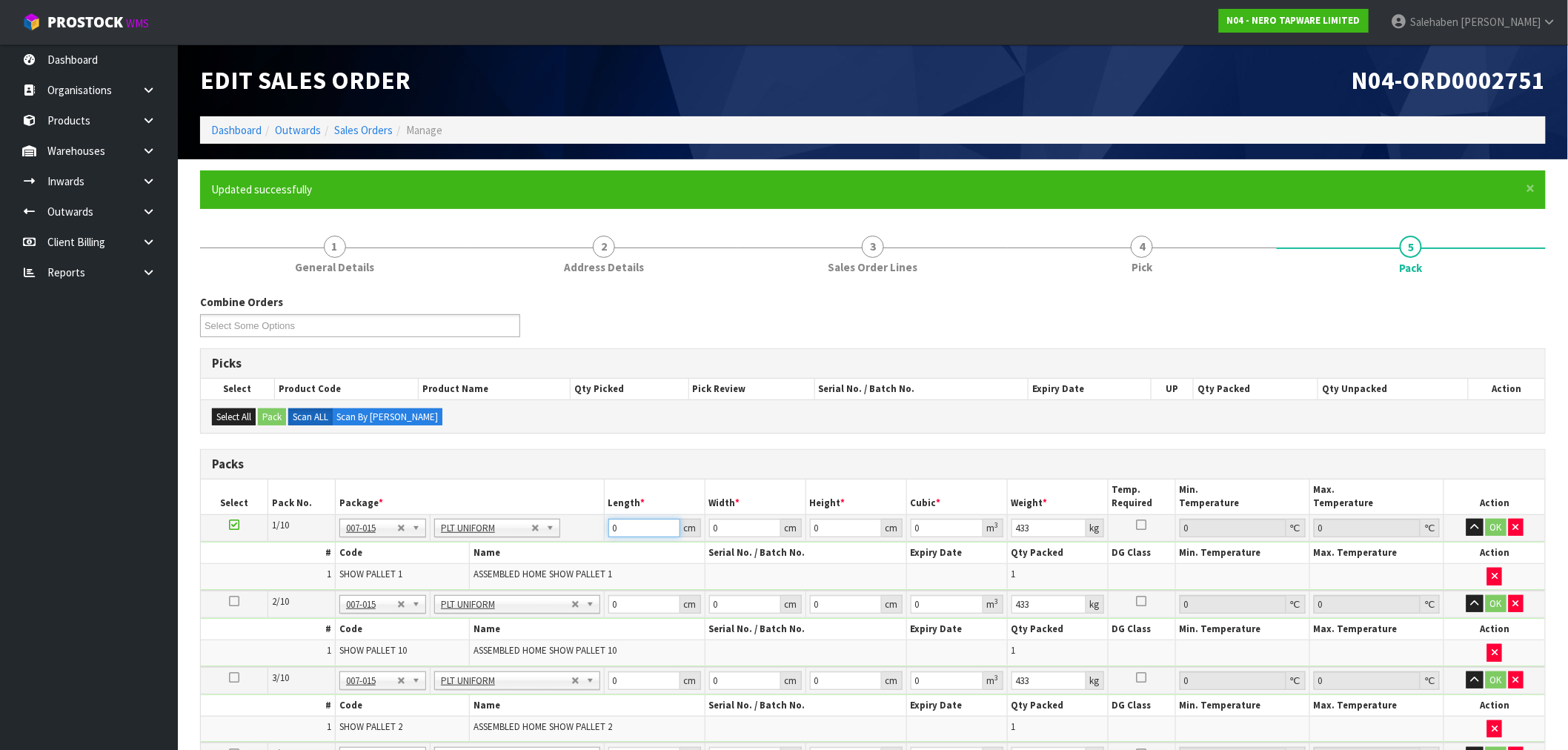
drag, startPoint x: 632, startPoint y: 530, endPoint x: 591, endPoint y: 531, distance: 41.0
click at [591, 531] on tr "1/10 NONE 007-001 007-002 007-004 007-009 007-013 007-014 007-015 007-017 007-0…" at bounding box center [872, 528] width 1344 height 26
type input "113"
type input "131"
type input "1"
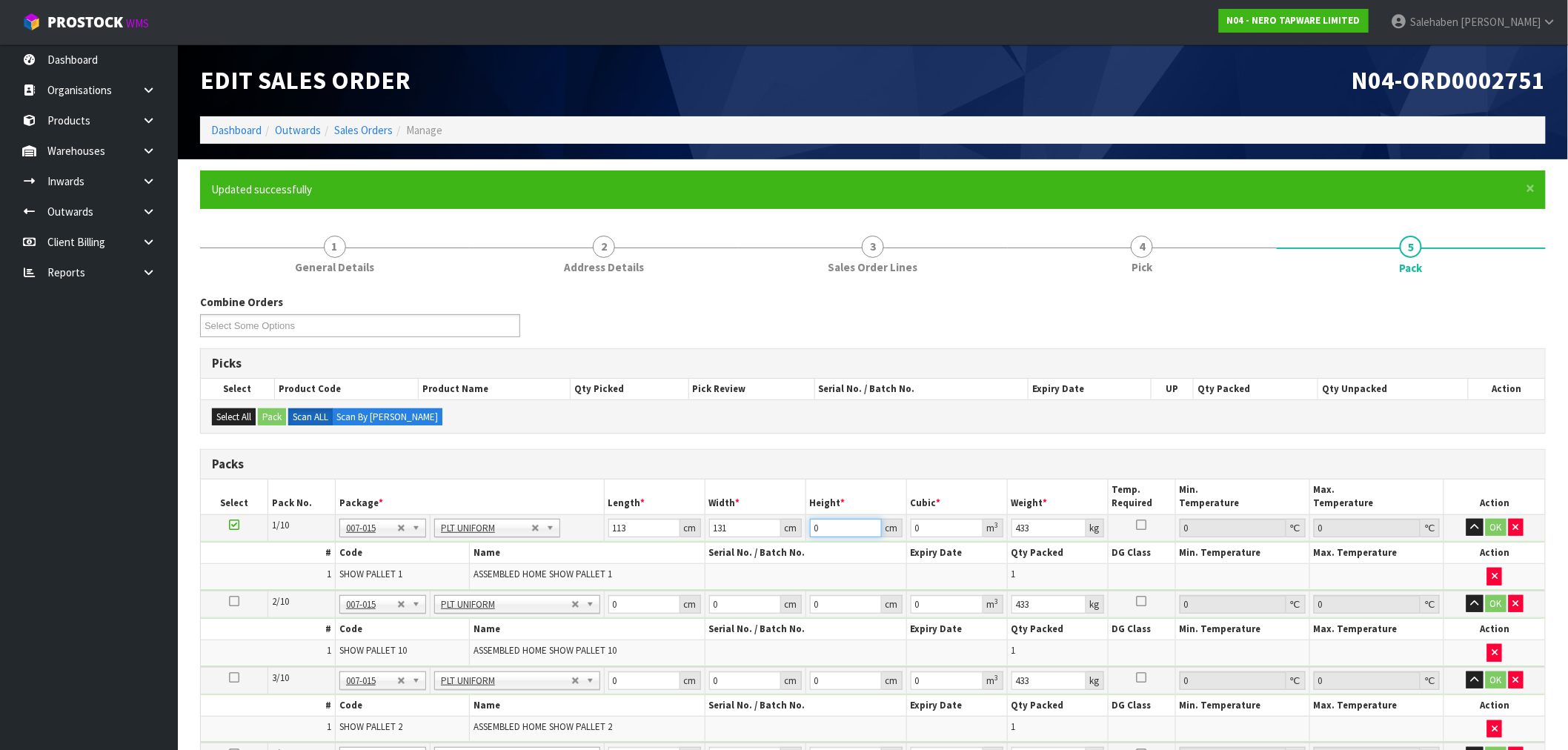
type input "0.014803"
type input "11"
type input "0.162833"
type input "114"
type input "1.687542"
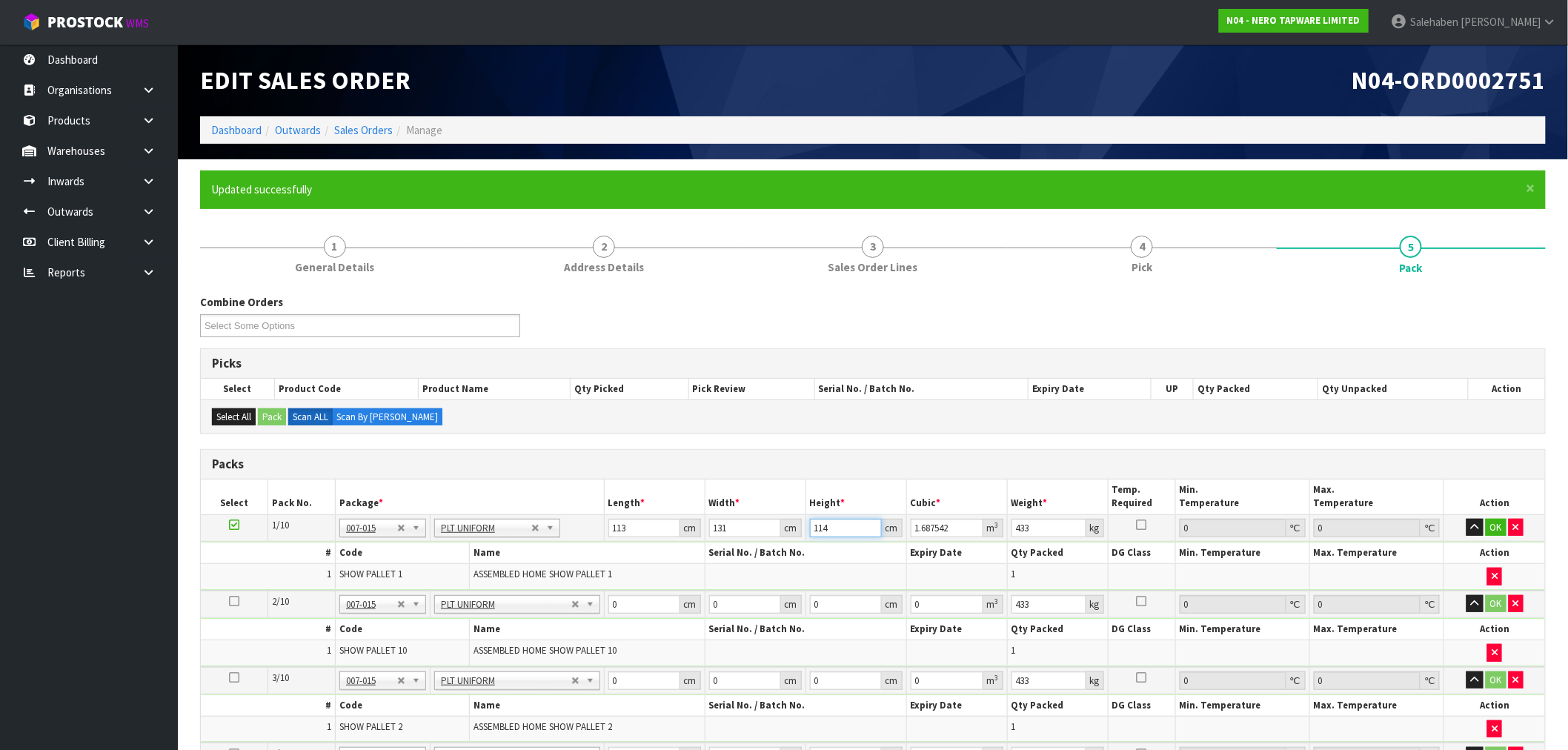
type input "114"
type input "433"
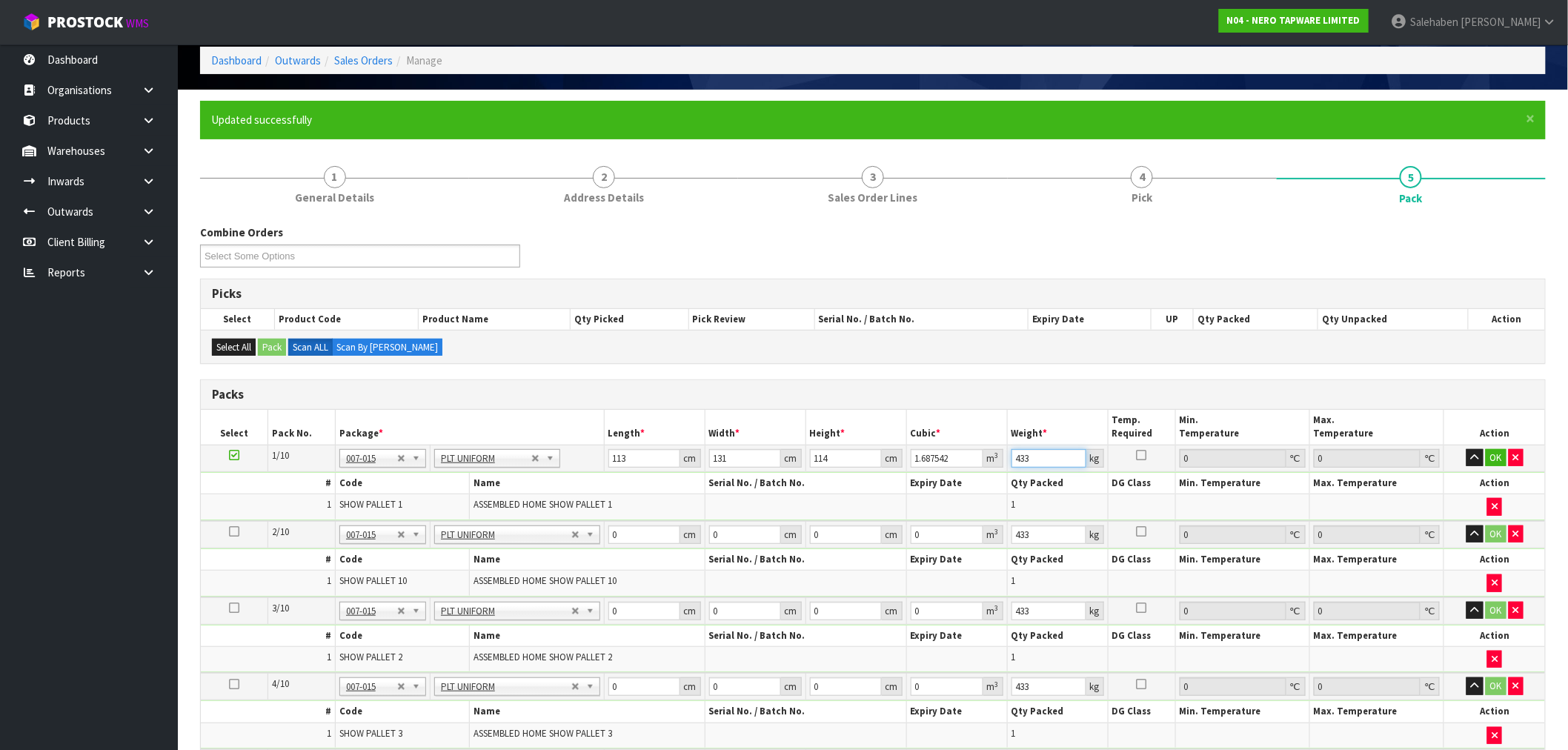
scroll to position [164, 0]
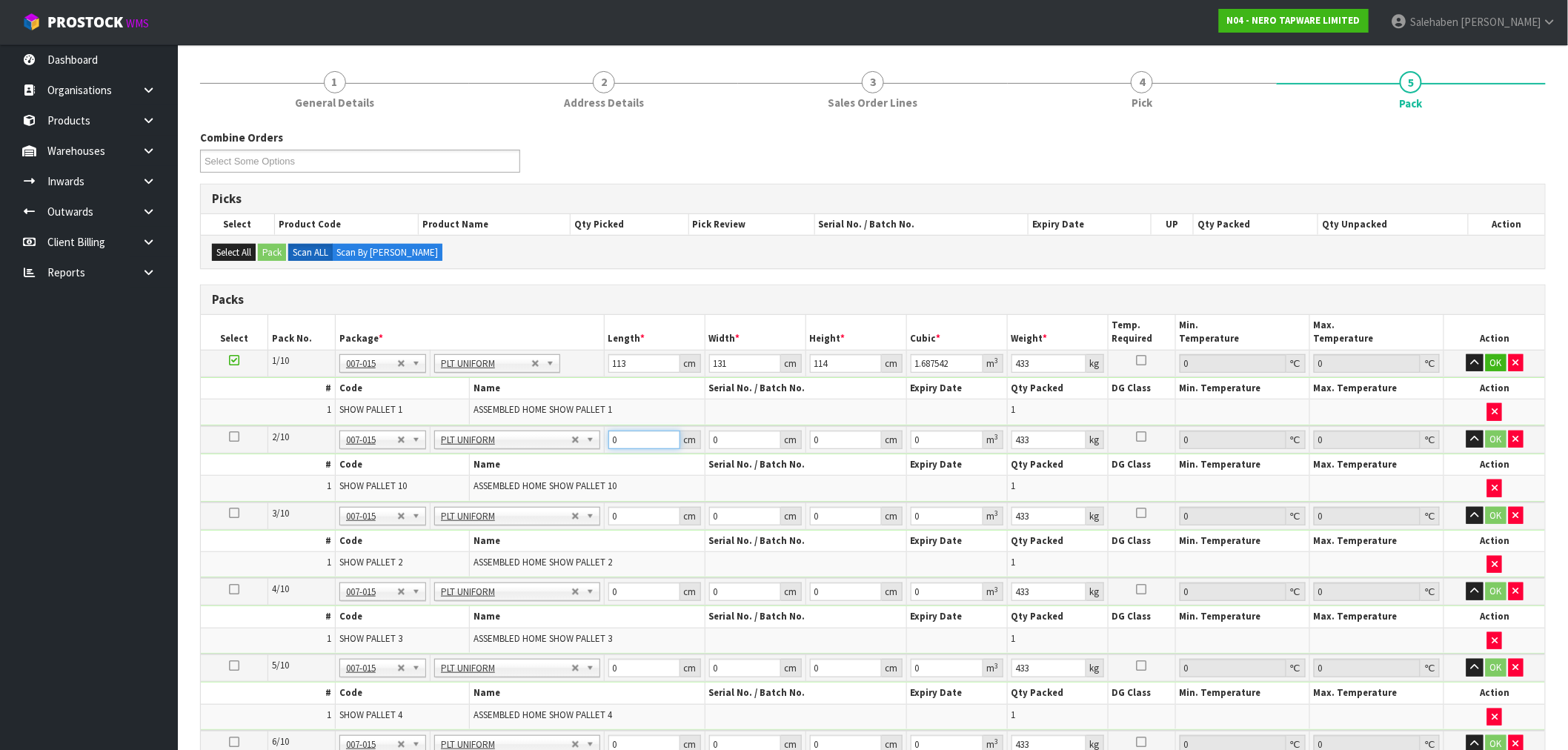
click at [633, 441] on input "0" at bounding box center [643, 439] width 72 height 18
drag, startPoint x: 635, startPoint y: 439, endPoint x: 567, endPoint y: 458, distance: 70.6
click at [567, 458] on tbody "2/10 NONE 007-001 007-002 007-004 007-009 007-013 007-014 007-015 007-017 007-0…" at bounding box center [872, 465] width 1344 height 76
type input "216"
type input "234"
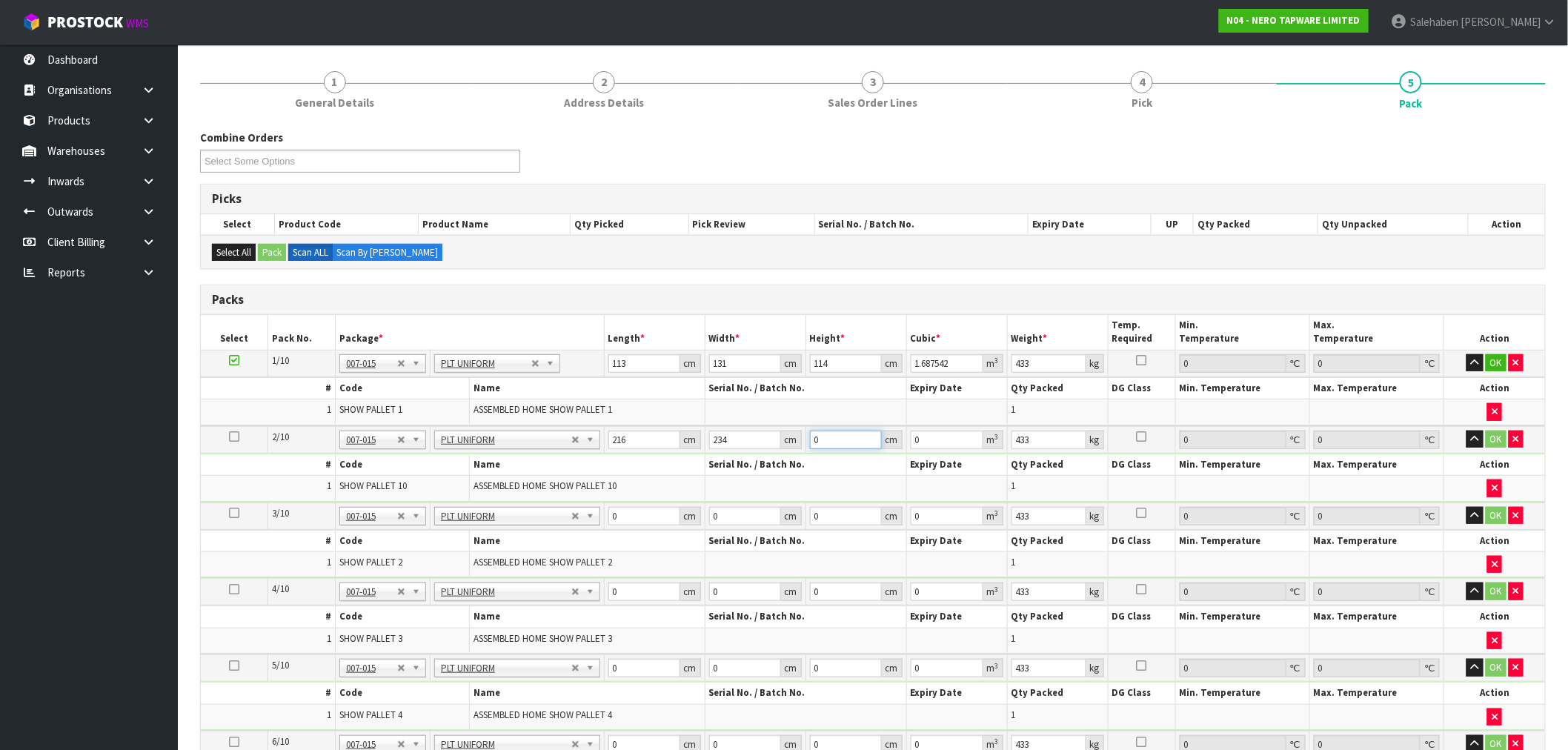
type input "5"
type input "0.25272"
type input "55"
type input "2.77992"
type input "55"
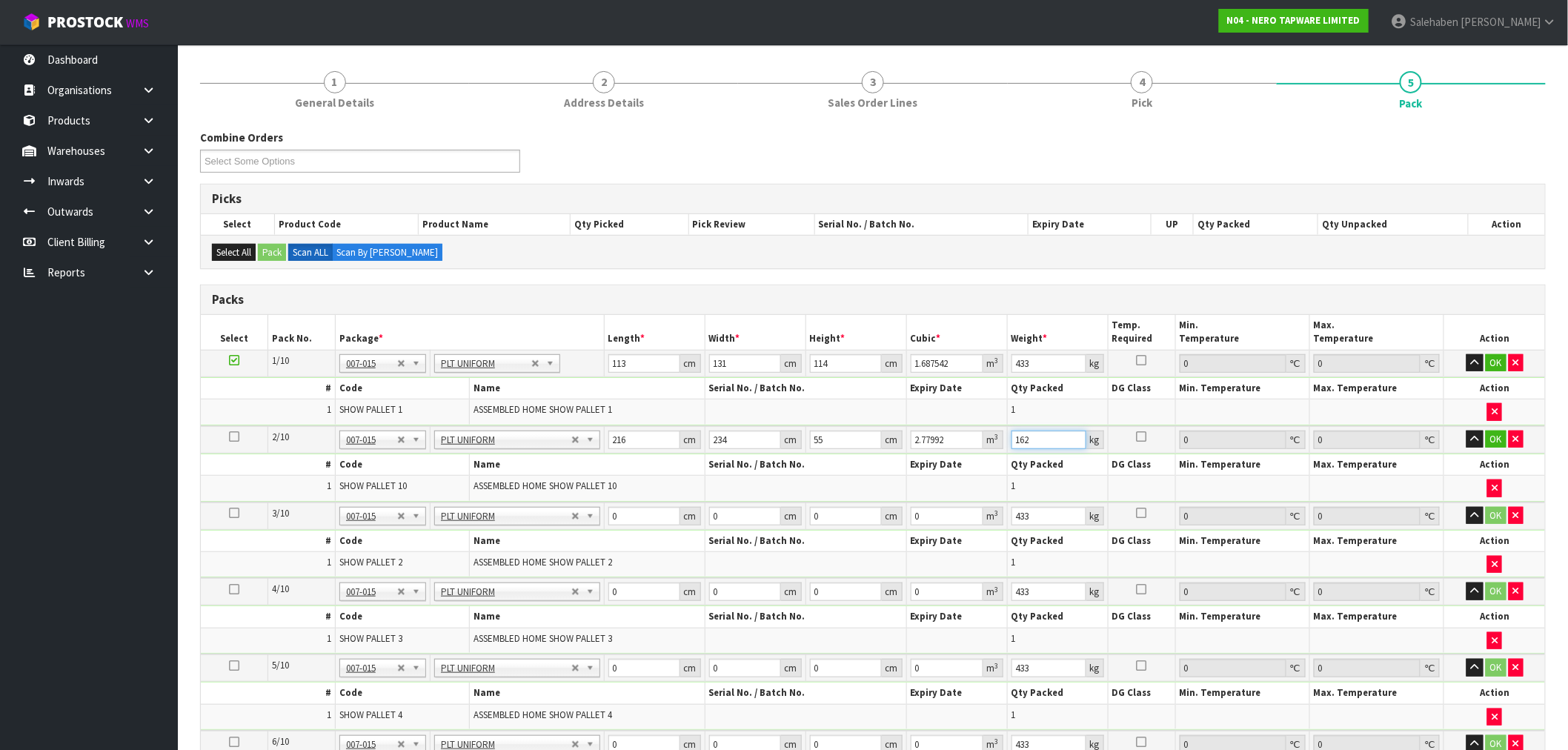
type input "162"
drag, startPoint x: 588, startPoint y: 536, endPoint x: 564, endPoint y: 539, distance: 24.2
click at [573, 538] on tbody "3/10 NONE 007-001 007-002 007-004 007-009 007-013 007-014 007-015 007-017 007-0…" at bounding box center [872, 541] width 1344 height 76
type input "90"
type input "228"
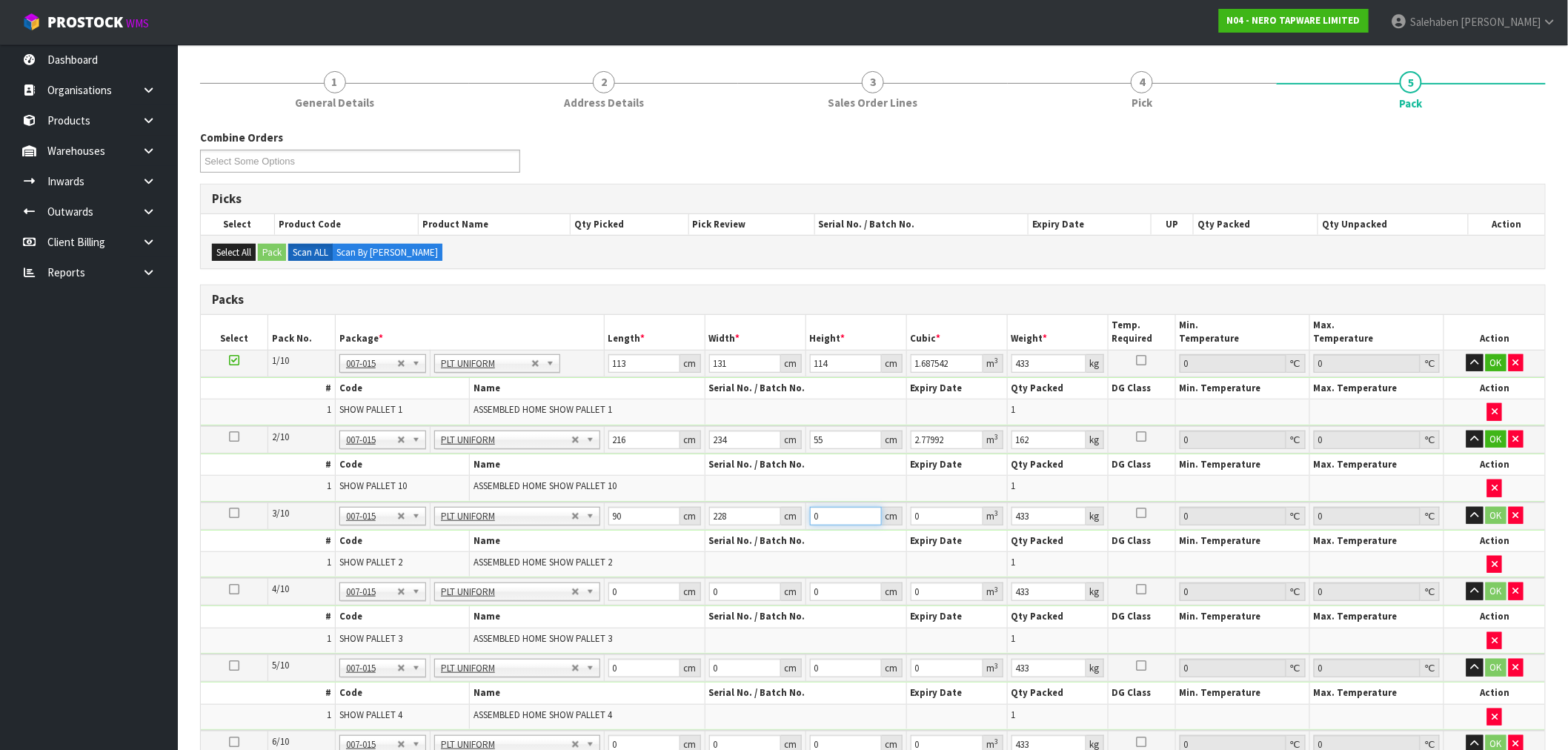
type input "1"
type input "0.02052"
type input "13"
type input "0.26676"
type input "138"
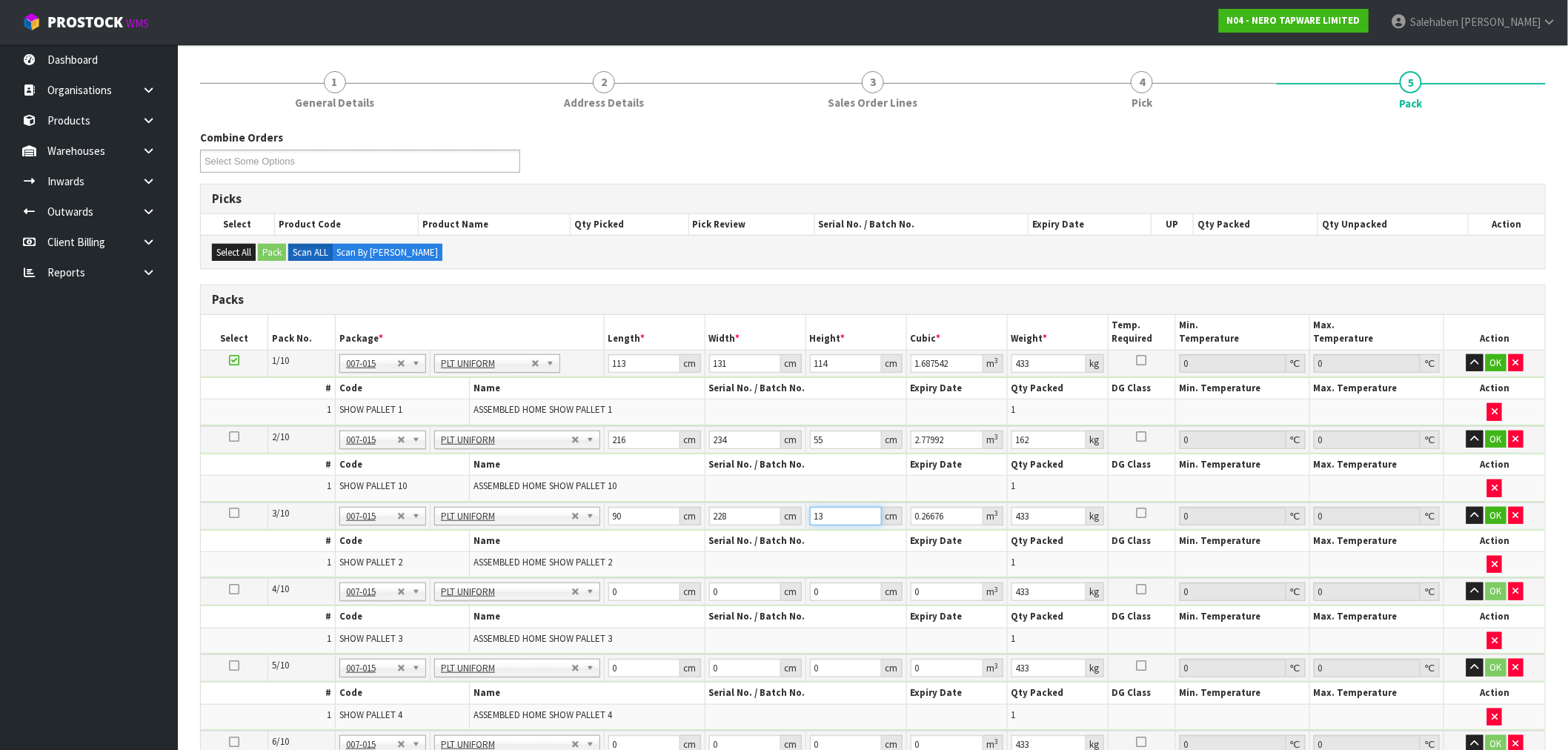
type input "2.83176"
type input "138"
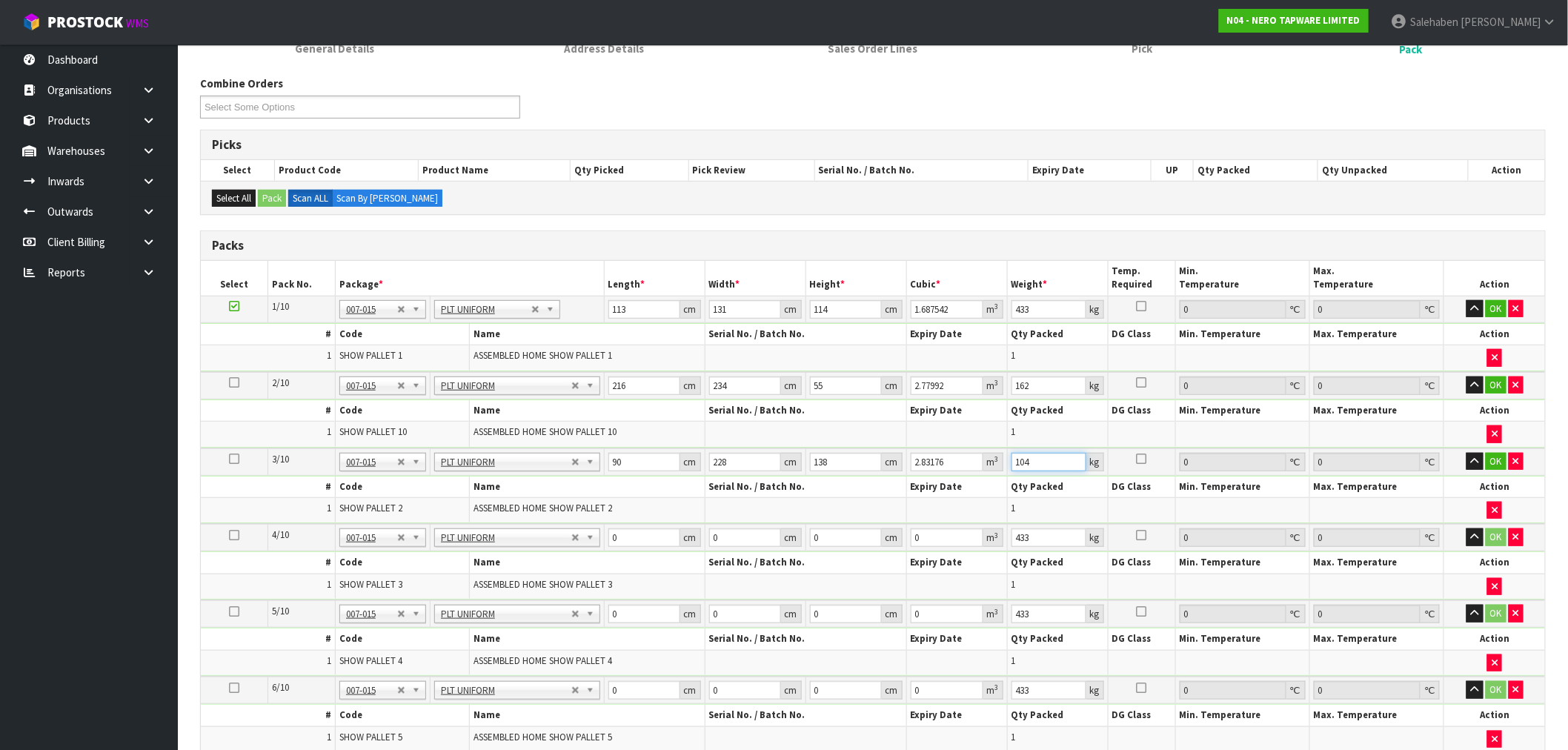
scroll to position [330, 0]
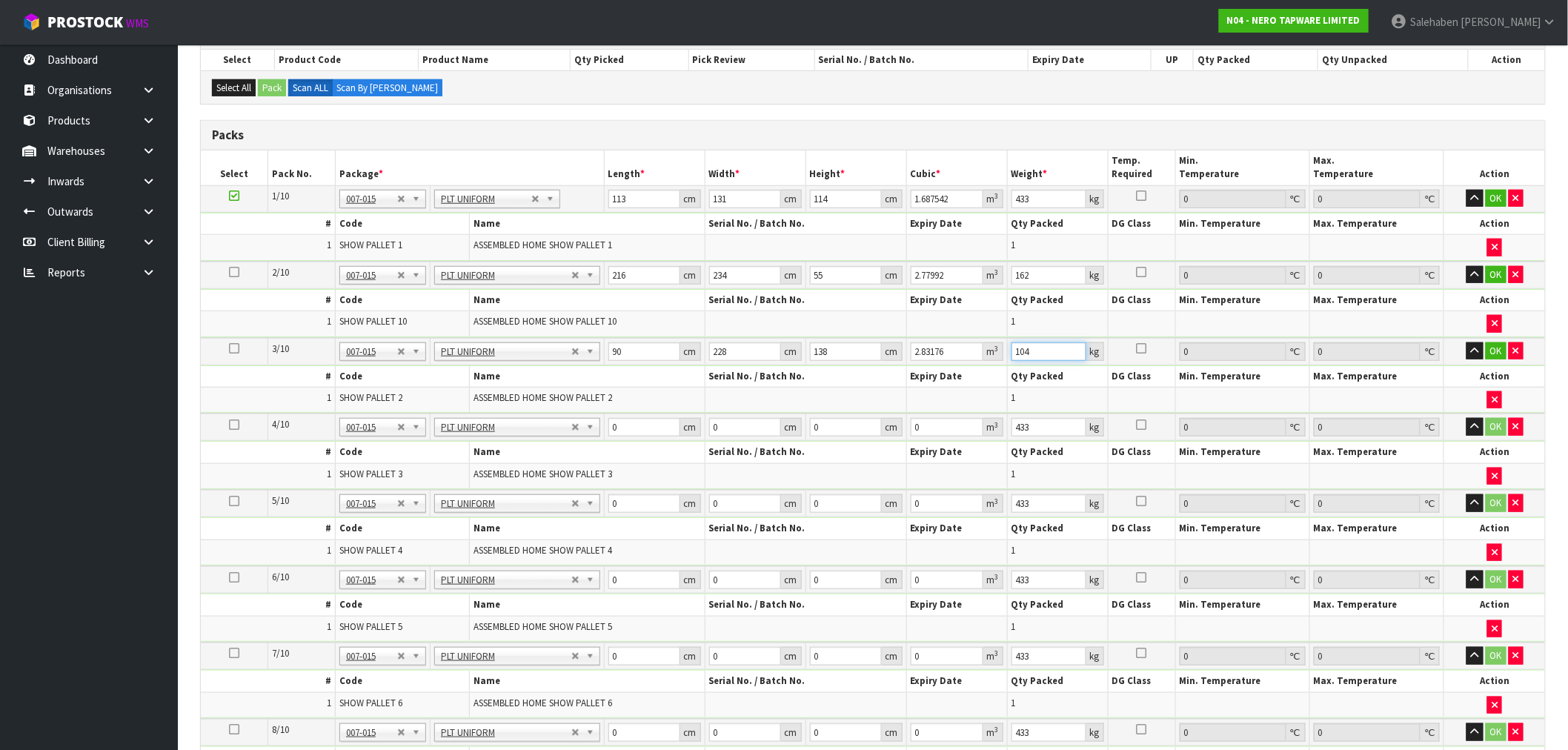
type input "104"
drag, startPoint x: 620, startPoint y: 419, endPoint x: 583, endPoint y: 438, distance: 41.6
click at [583, 438] on tr "4/10 NONE 007-001 007-002 007-004 007-009 007-013 007-014 007-015 007-017 007-0…" at bounding box center [872, 428] width 1344 height 27
click at [625, 428] on input "0" at bounding box center [643, 428] width 72 height 18
drag, startPoint x: 624, startPoint y: 429, endPoint x: 603, endPoint y: 433, distance: 21.4
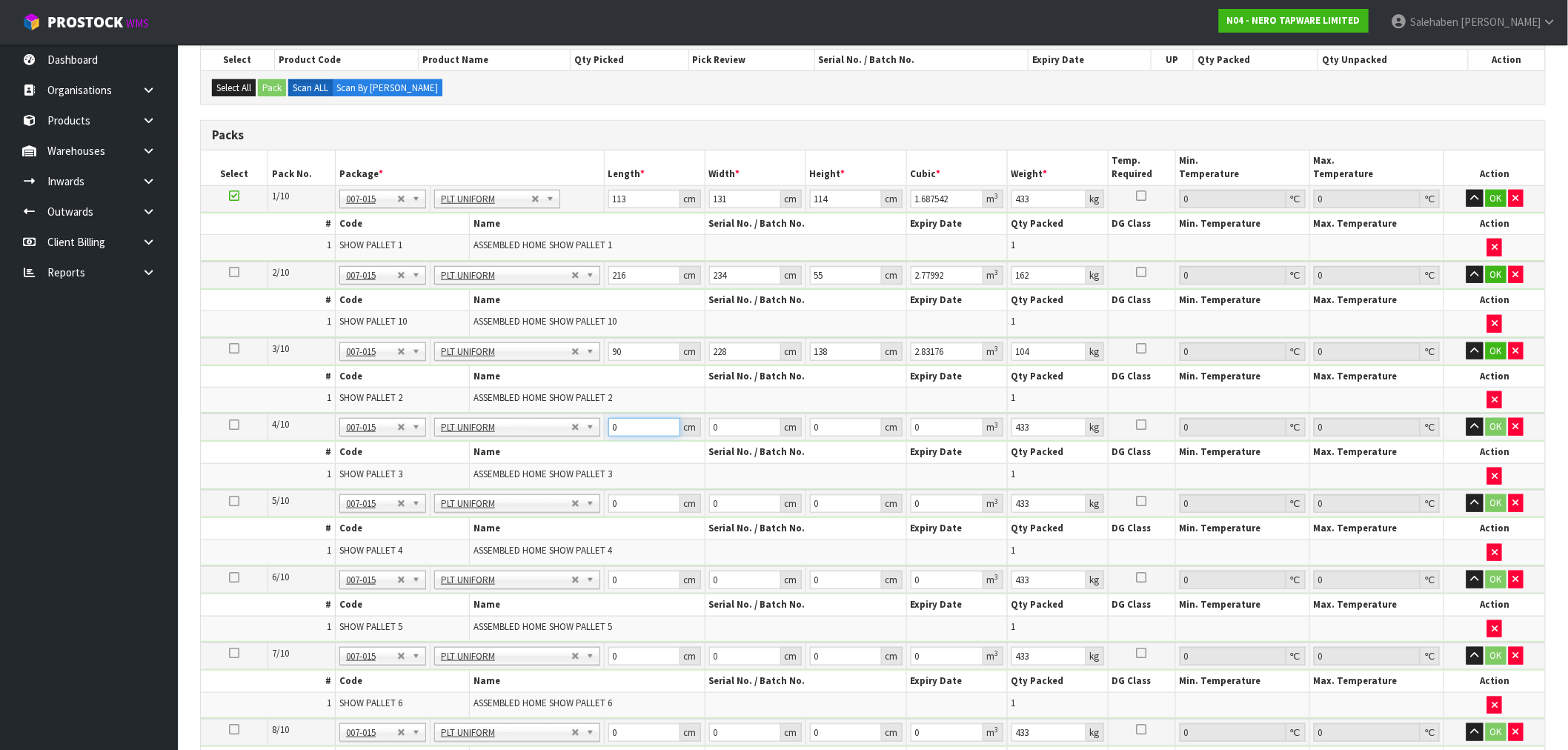
click at [604, 433] on td "0 cm" at bounding box center [654, 428] width 101 height 27
type input "116"
type input "234"
drag, startPoint x: 822, startPoint y: 428, endPoint x: 793, endPoint y: 429, distance: 29.0
click at [793, 429] on tr "4/10 NONE 007-001 007-002 007-004 007-009 007-013 007-014 007-015 007-017 007-0…" at bounding box center [872, 428] width 1344 height 27
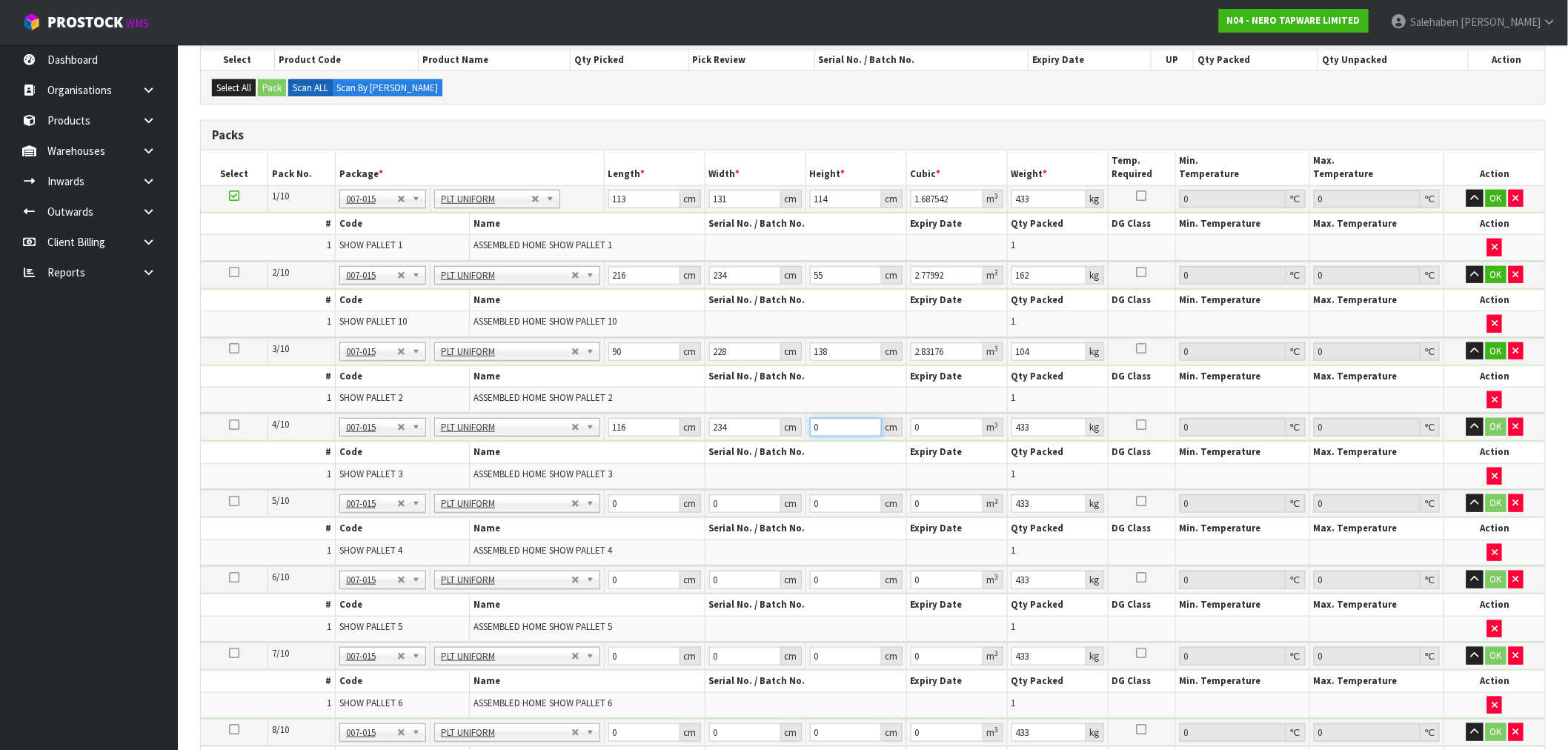
type input "1"
type input "0.027144"
type input "13"
type input "0.352872"
type input "137"
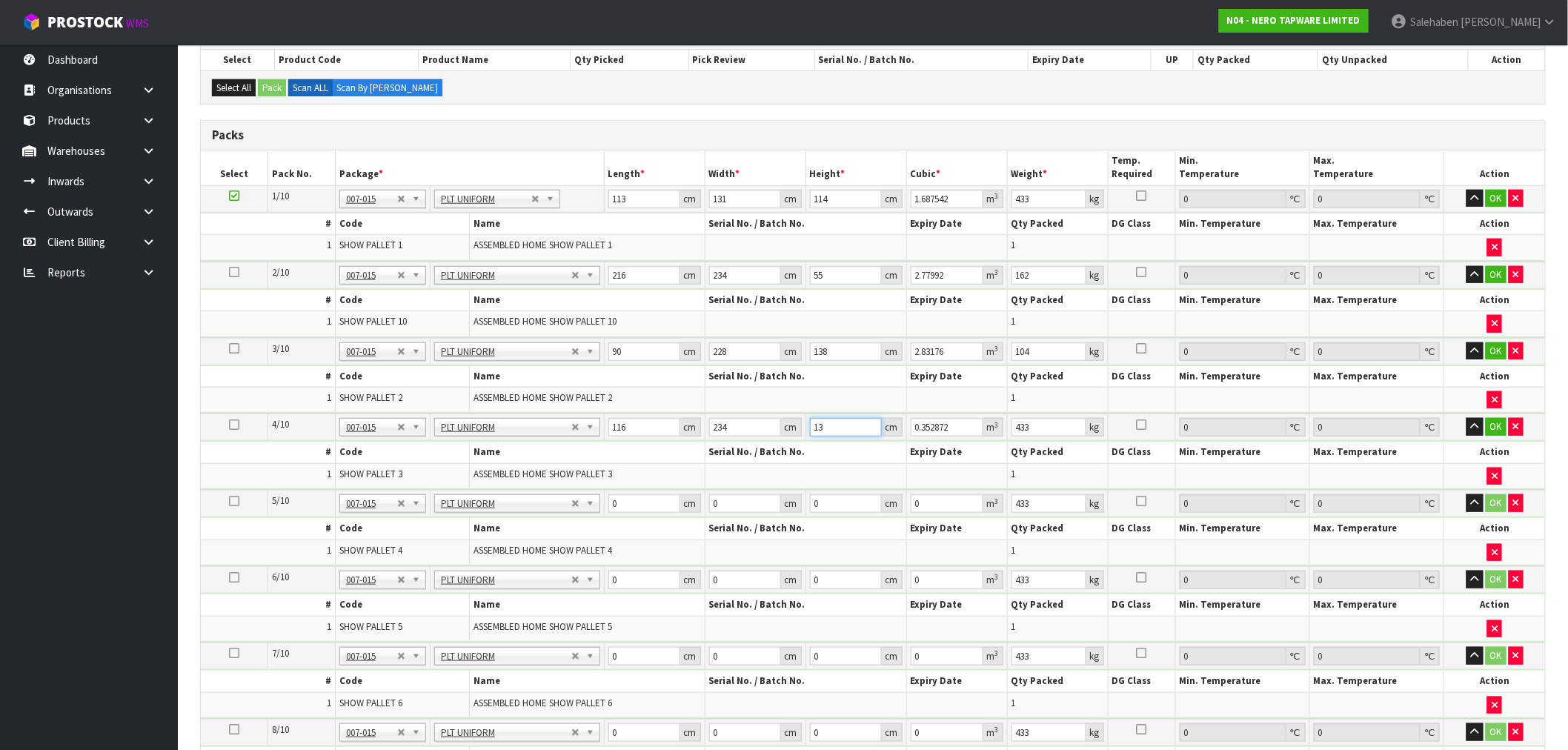
type input "3.718728"
type input "137"
drag, startPoint x: 1035, startPoint y: 427, endPoint x: 1000, endPoint y: 435, distance: 35.9
click at [1000, 434] on tr "4/10 NONE 007-001 007-002 007-004 007-009 007-013 007-014 007-015 007-017 007-0…" at bounding box center [872, 428] width 1344 height 27
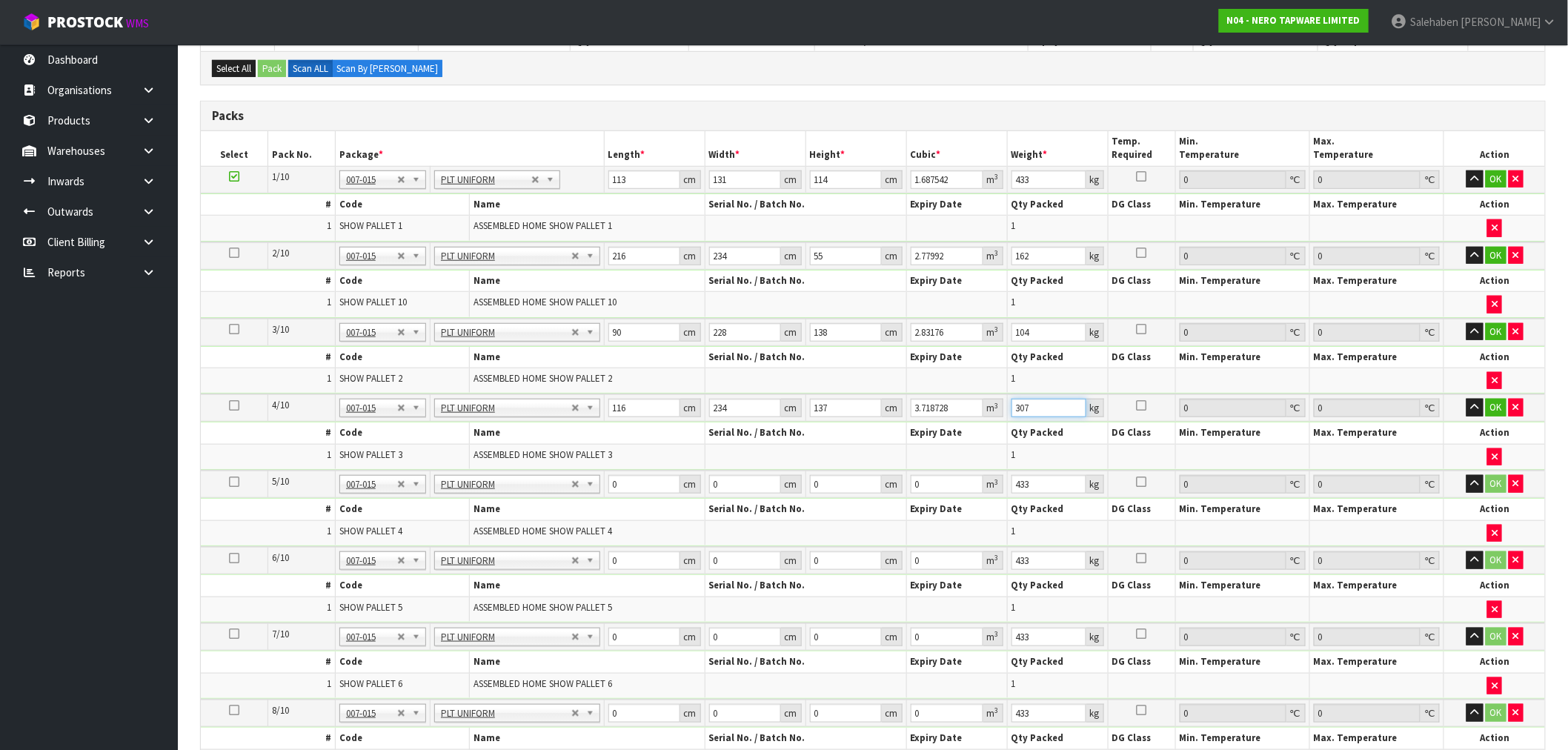
scroll to position [411, 0]
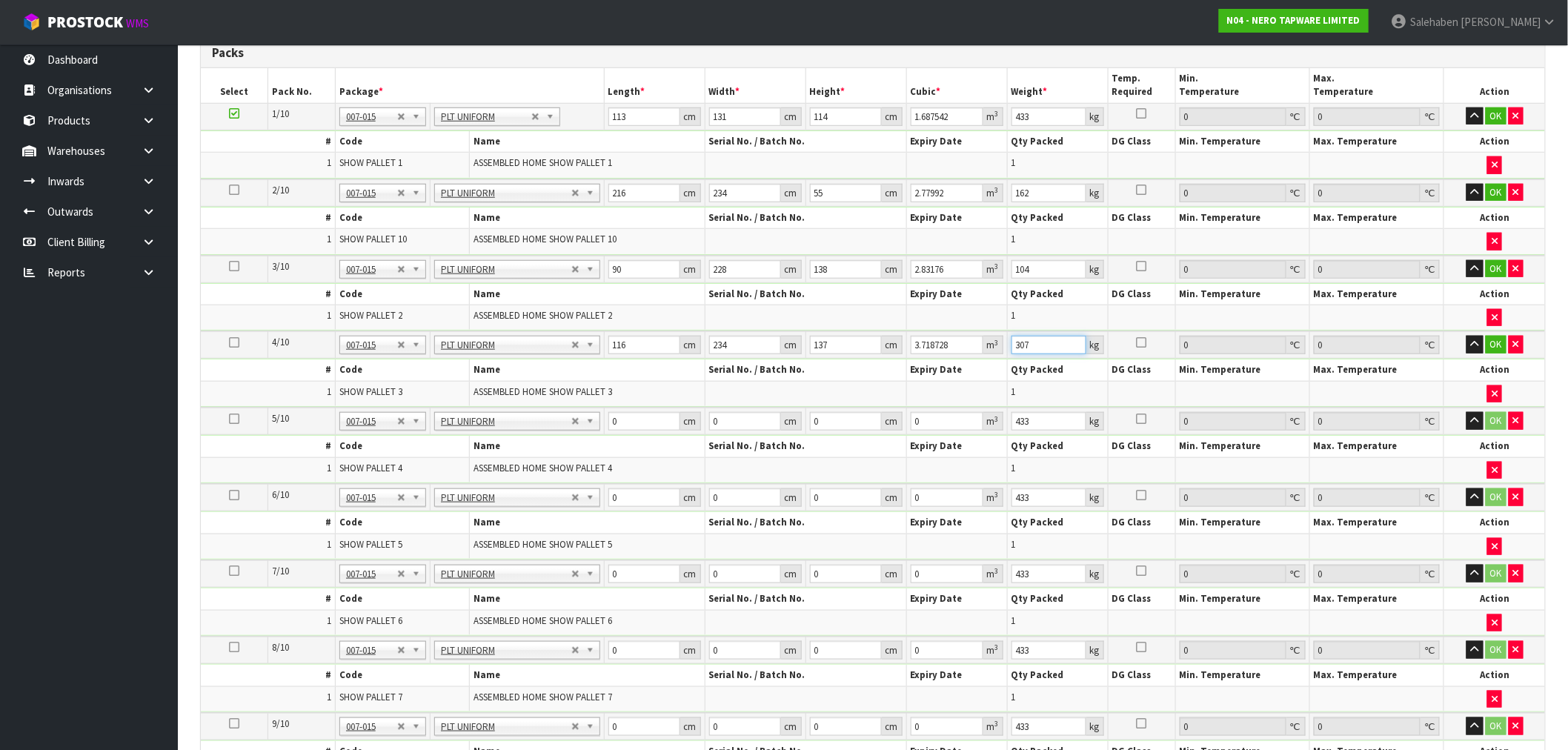
type input "307"
drag, startPoint x: 624, startPoint y: 427, endPoint x: 593, endPoint y: 439, distance: 33.2
click at [597, 436] on tbody "5/10 NONE 007-001 007-002 007-004 007-009 007-013 007-014 007-015 007-017 007-0…" at bounding box center [872, 446] width 1344 height 76
click at [626, 421] on input "0" at bounding box center [643, 421] width 72 height 18
drag, startPoint x: 622, startPoint y: 420, endPoint x: 598, endPoint y: 435, distance: 28.3
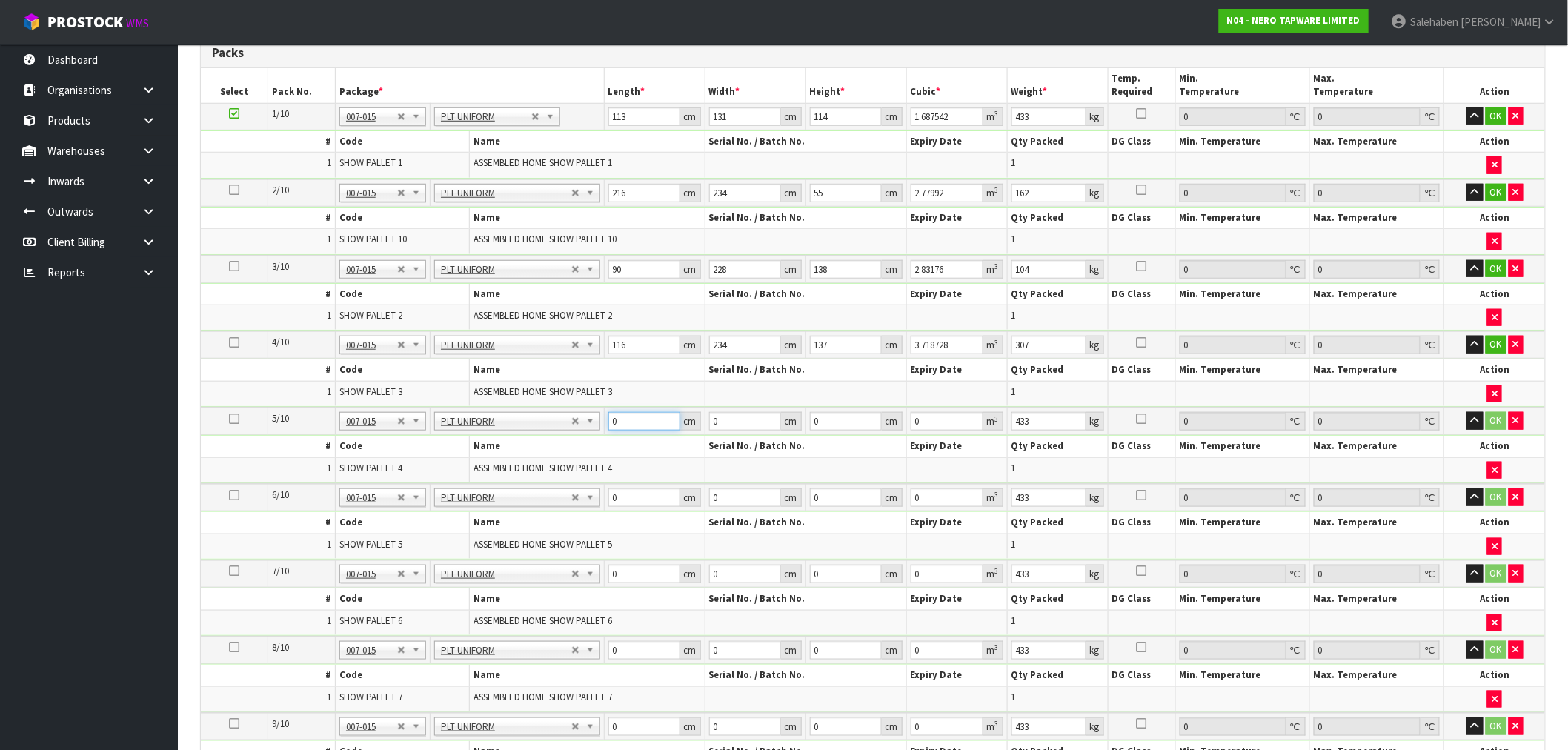
click at [598, 435] on tbody "5/10 NONE 007-001 007-002 007-004 007-009 007-013 007-014 007-015 007-017 007-0…" at bounding box center [872, 446] width 1344 height 76
type input "215"
type input "121"
type input "1"
type input "0.026015"
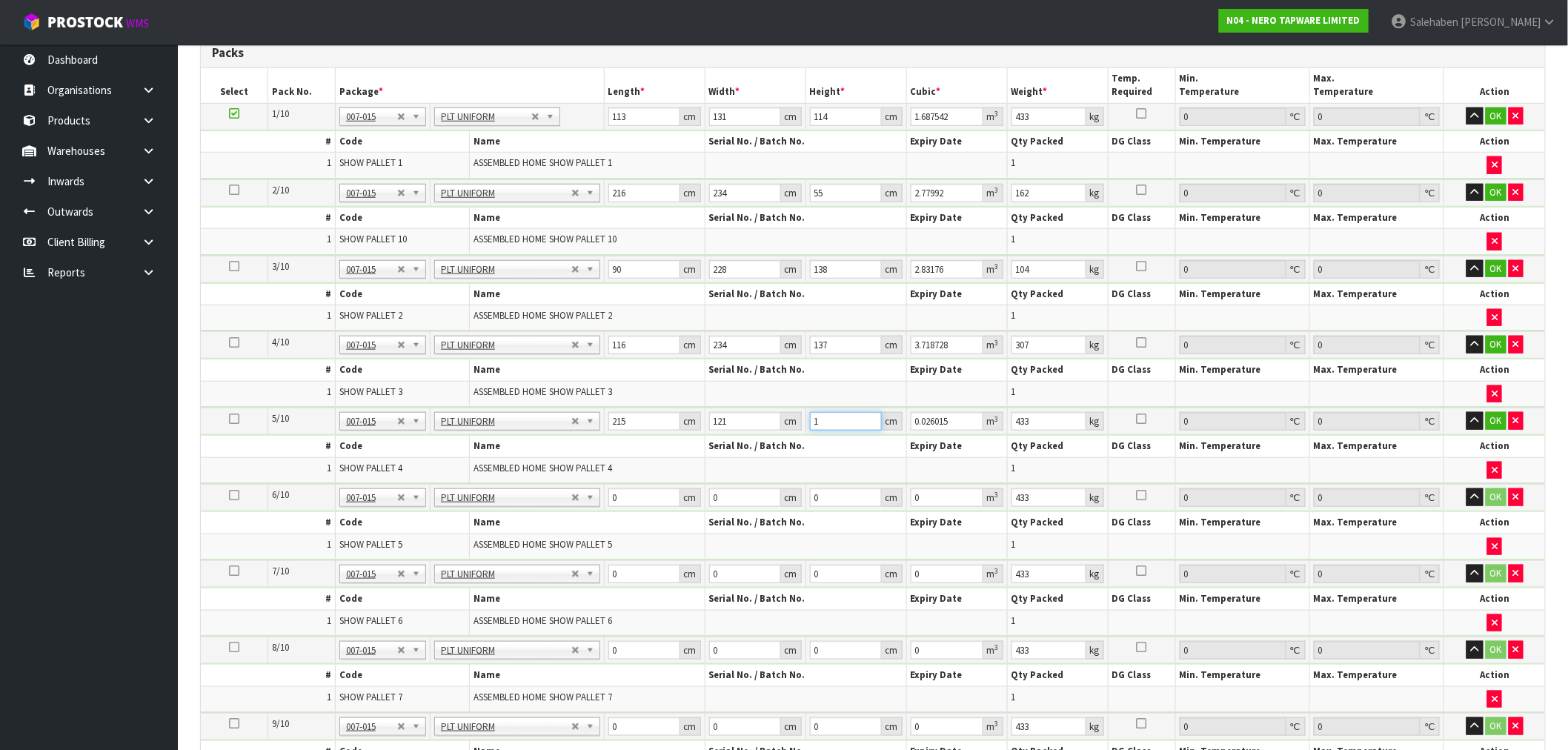
type input "14"
type input "0.36421"
type input "142"
type input "3.69413"
type input "142"
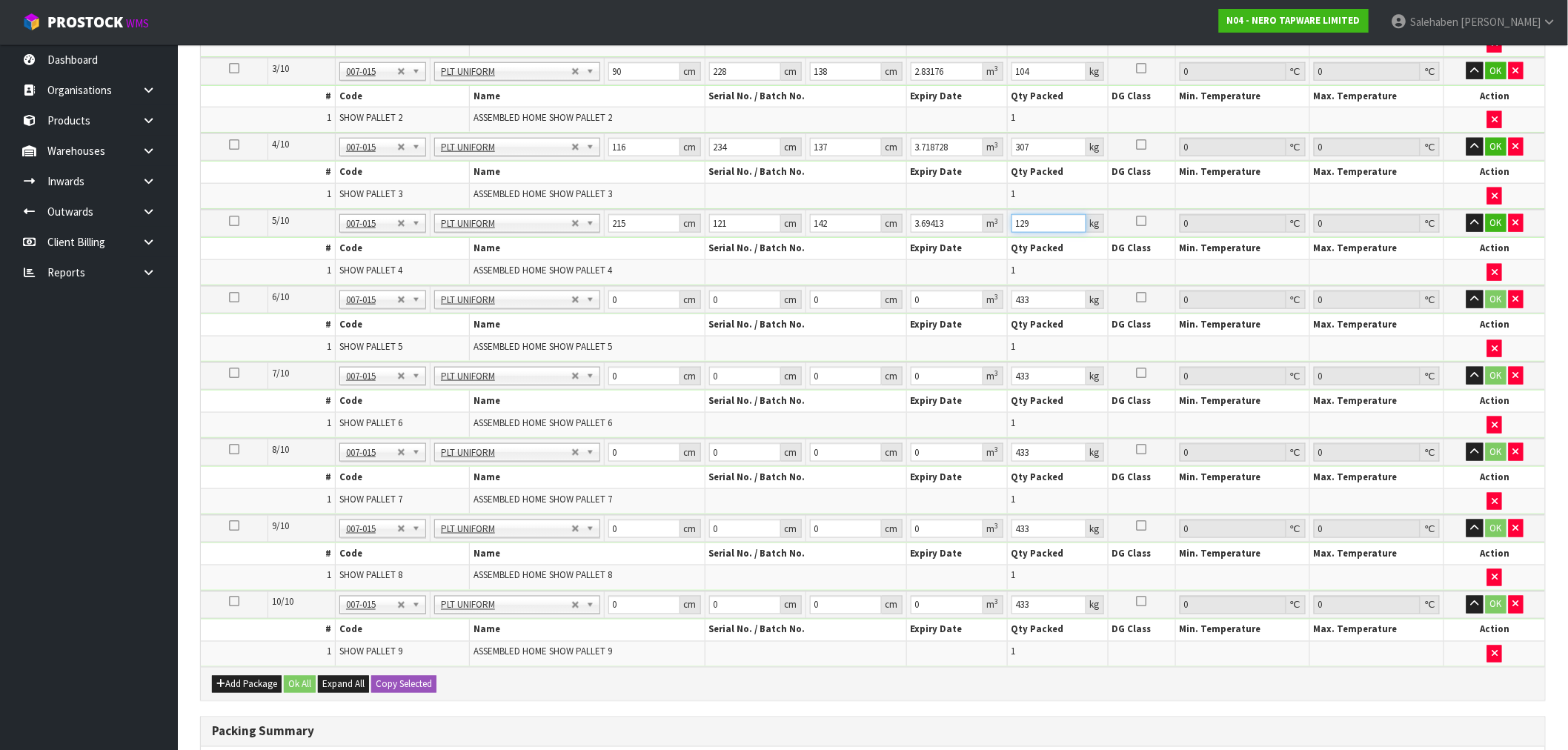
scroll to position [658, 0]
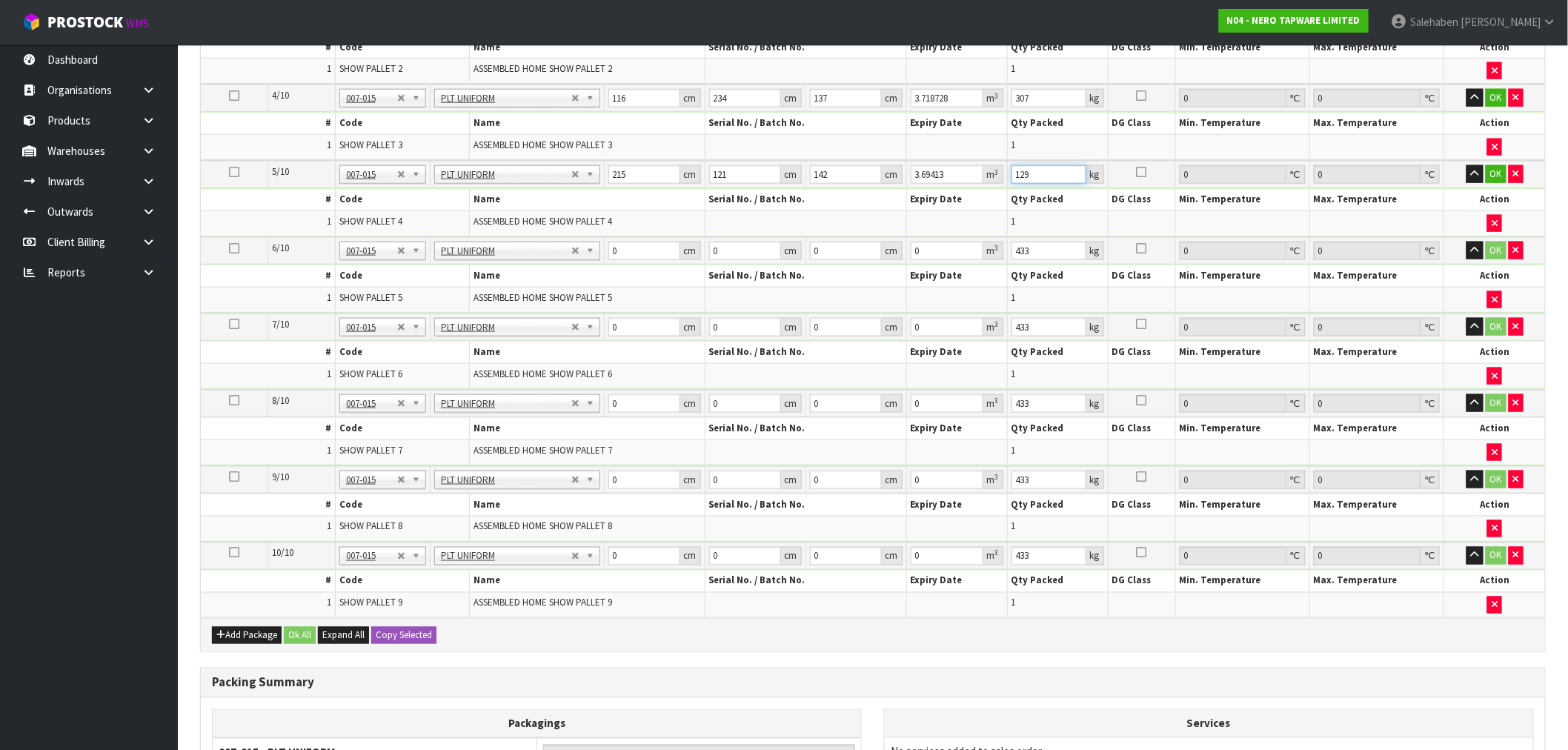
type input "129"
drag, startPoint x: 625, startPoint y: 249, endPoint x: 550, endPoint y: 262, distance: 76.1
click at [552, 262] on tbody "6/10 NONE 007-001 007-002 007-004 007-009 007-013 007-014 007-015 007-017 007-0…" at bounding box center [872, 275] width 1344 height 76
drag, startPoint x: 632, startPoint y: 321, endPoint x: 599, endPoint y: 337, distance: 36.7
click at [599, 337] on tr "7/10 NONE 007-001 007-002 007-004 007-009 007-013 007-014 007-015 007-017 007-0…" at bounding box center [872, 327] width 1344 height 27
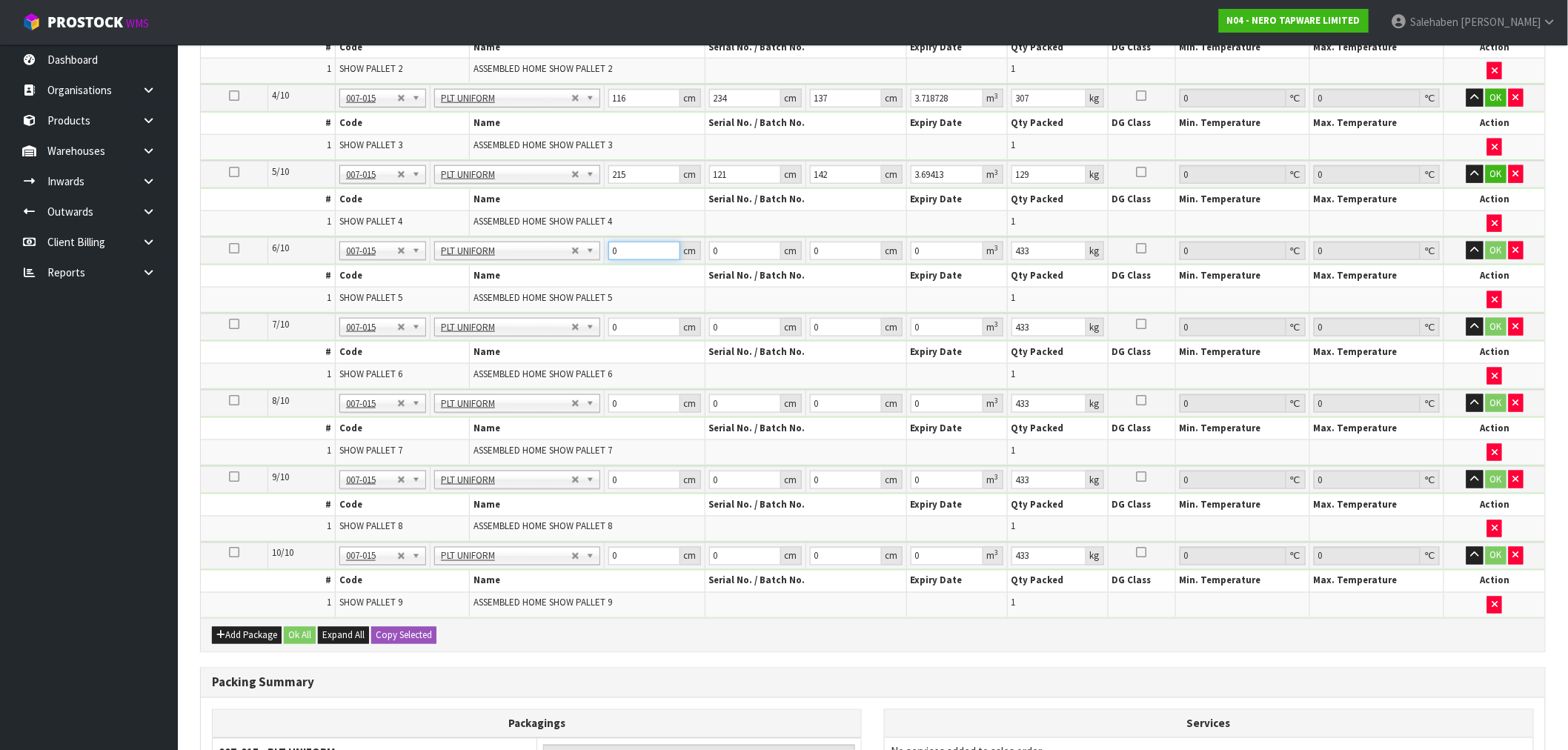
drag, startPoint x: 628, startPoint y: 241, endPoint x: 556, endPoint y: 269, distance: 77.3
click at [557, 269] on tbody "6/10 NONE 007-001 007-002 007-004 007-009 007-013 007-014 007-015 007-017 007-0…" at bounding box center [872, 275] width 1344 height 76
type input "140"
type input "187"
type input "2"
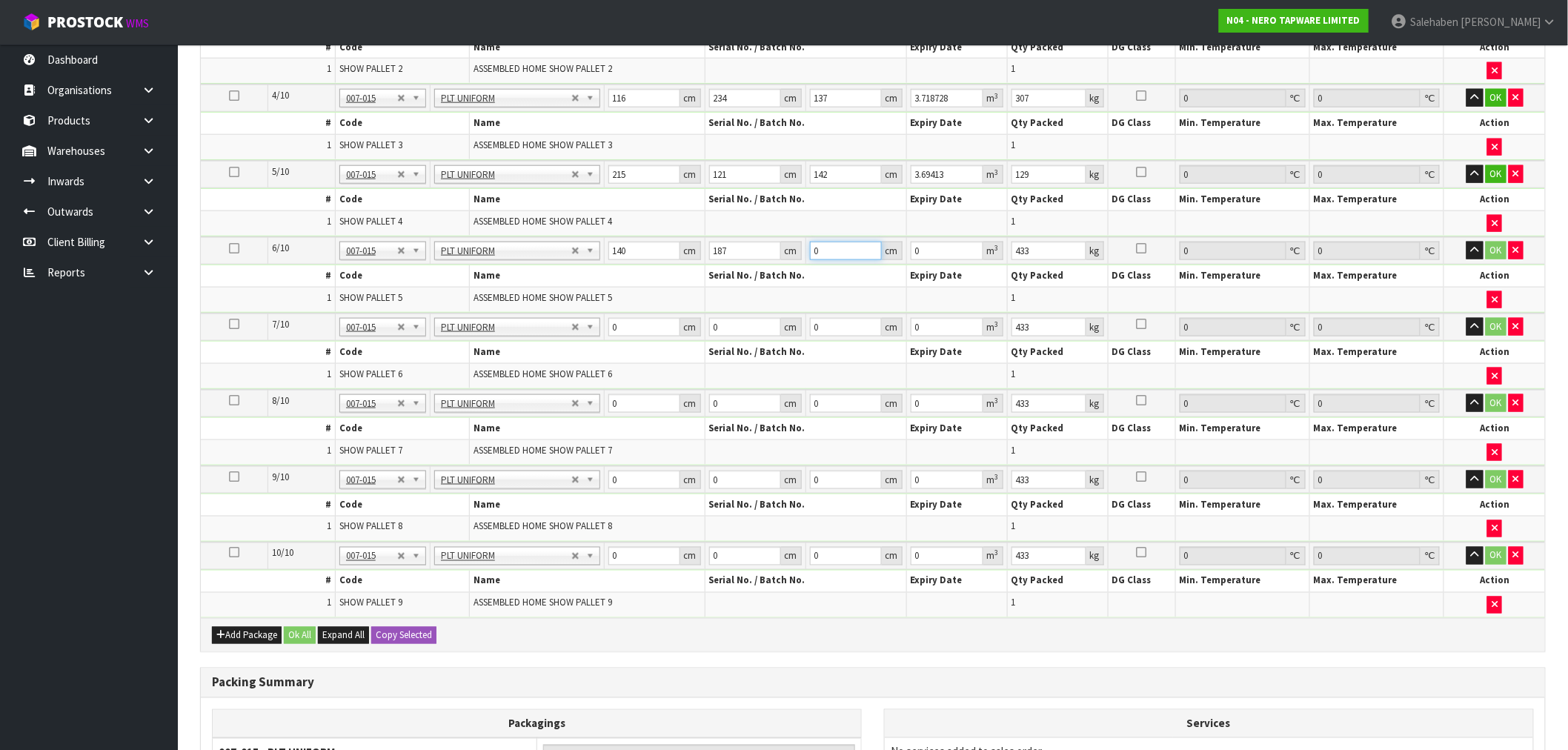
type input "0.05236"
type input "24"
type input "0.62832"
type input "242"
type input "6.33556"
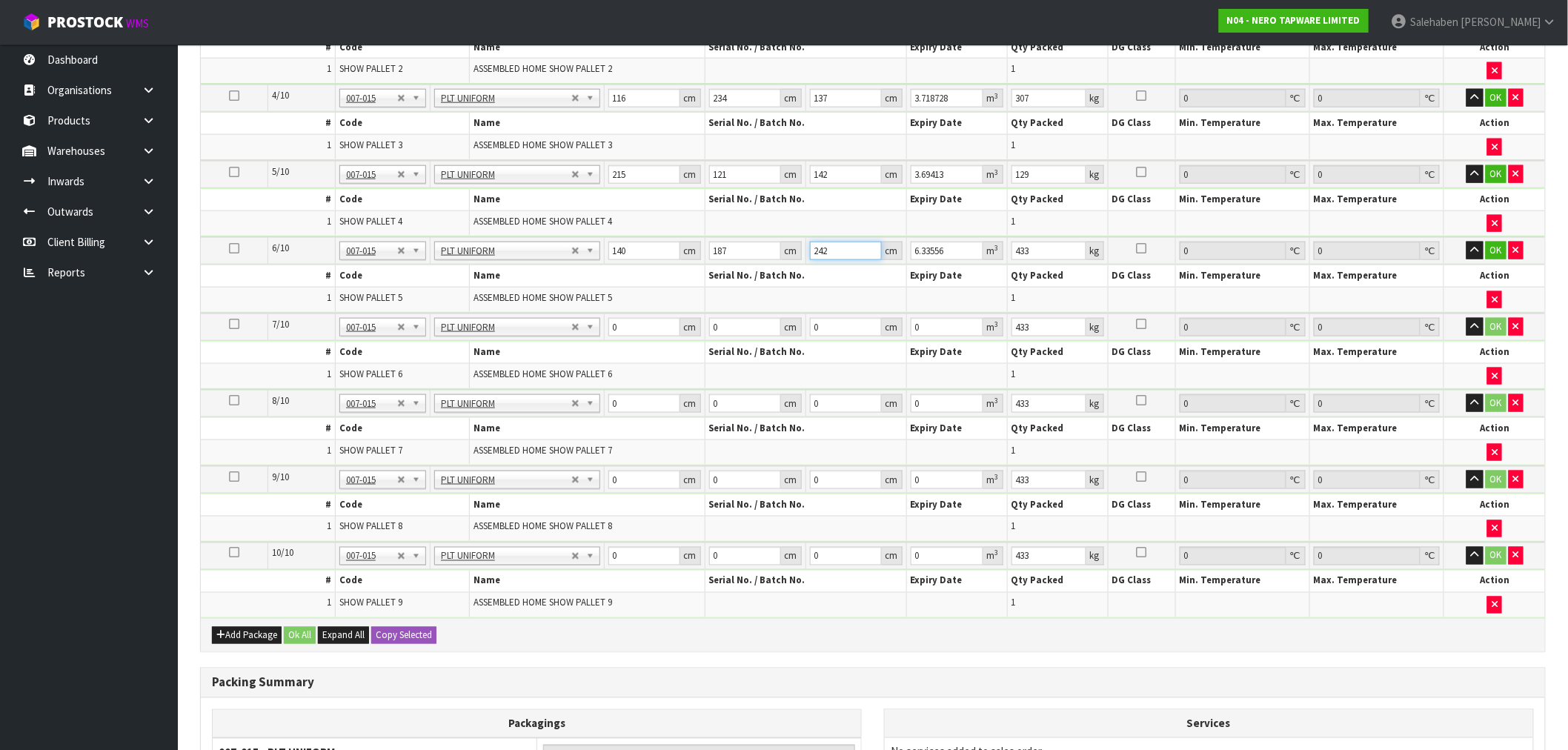
type input "242"
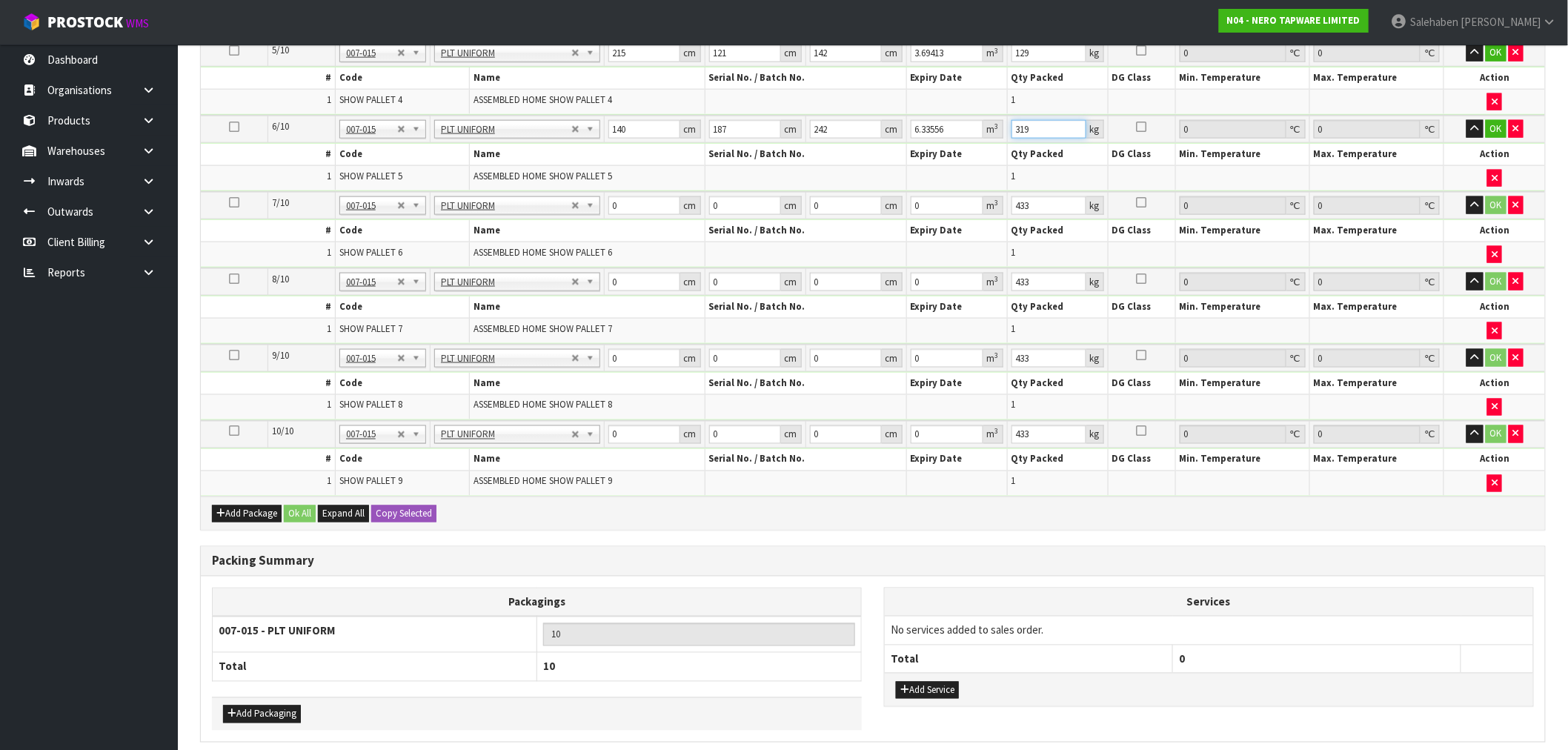
scroll to position [824, 0]
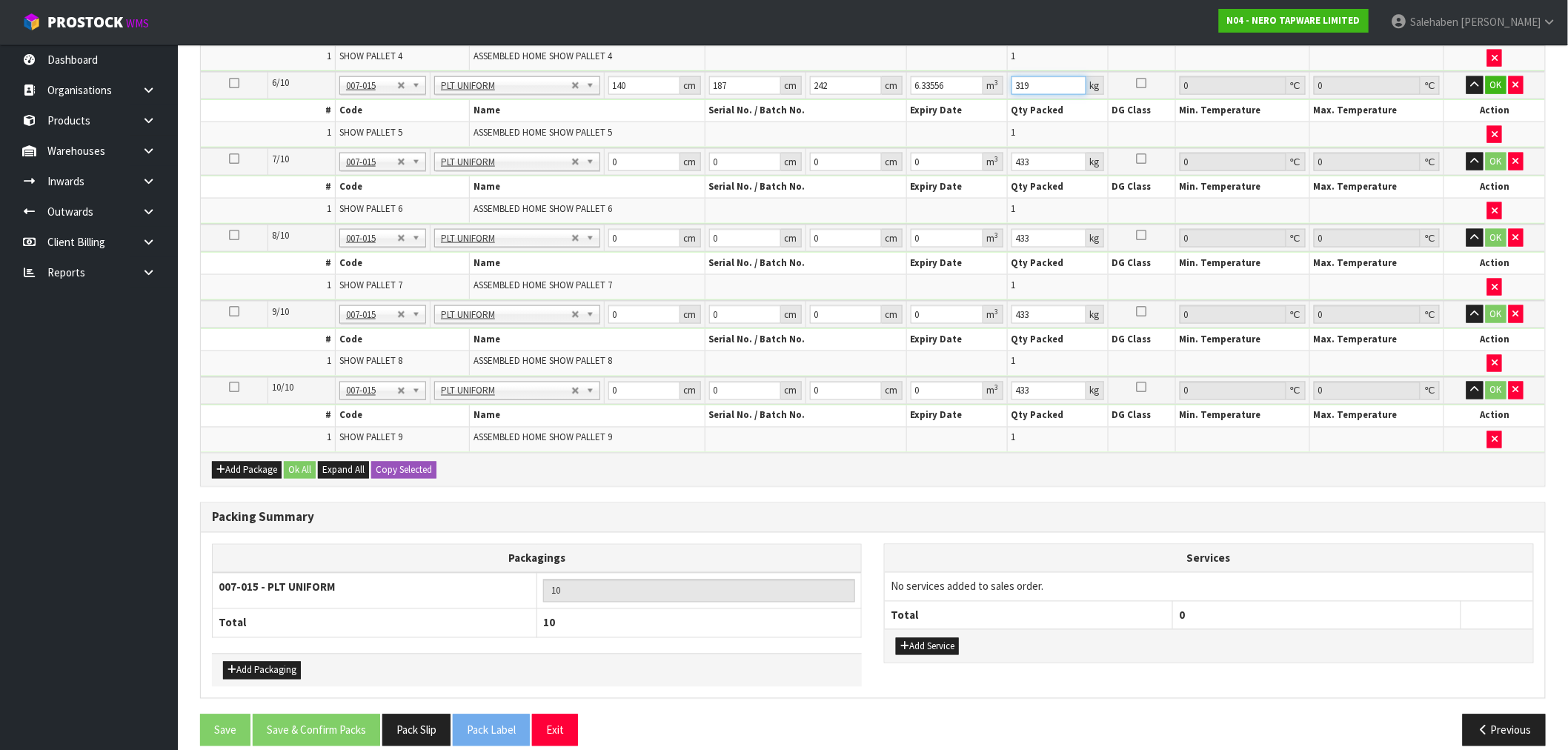
type input "319"
drag, startPoint x: 624, startPoint y: 164, endPoint x: 566, endPoint y: 175, distance: 59.0
click at [572, 174] on tbody "7/10 NONE 007-001 007-002 007-004 007-009 007-013 007-014 007-015 007-017 007-0…" at bounding box center [872, 186] width 1344 height 76
click at [632, 164] on input "0" at bounding box center [643, 162] width 72 height 18
drag, startPoint x: 624, startPoint y: 153, endPoint x: 608, endPoint y: 164, distance: 19.4
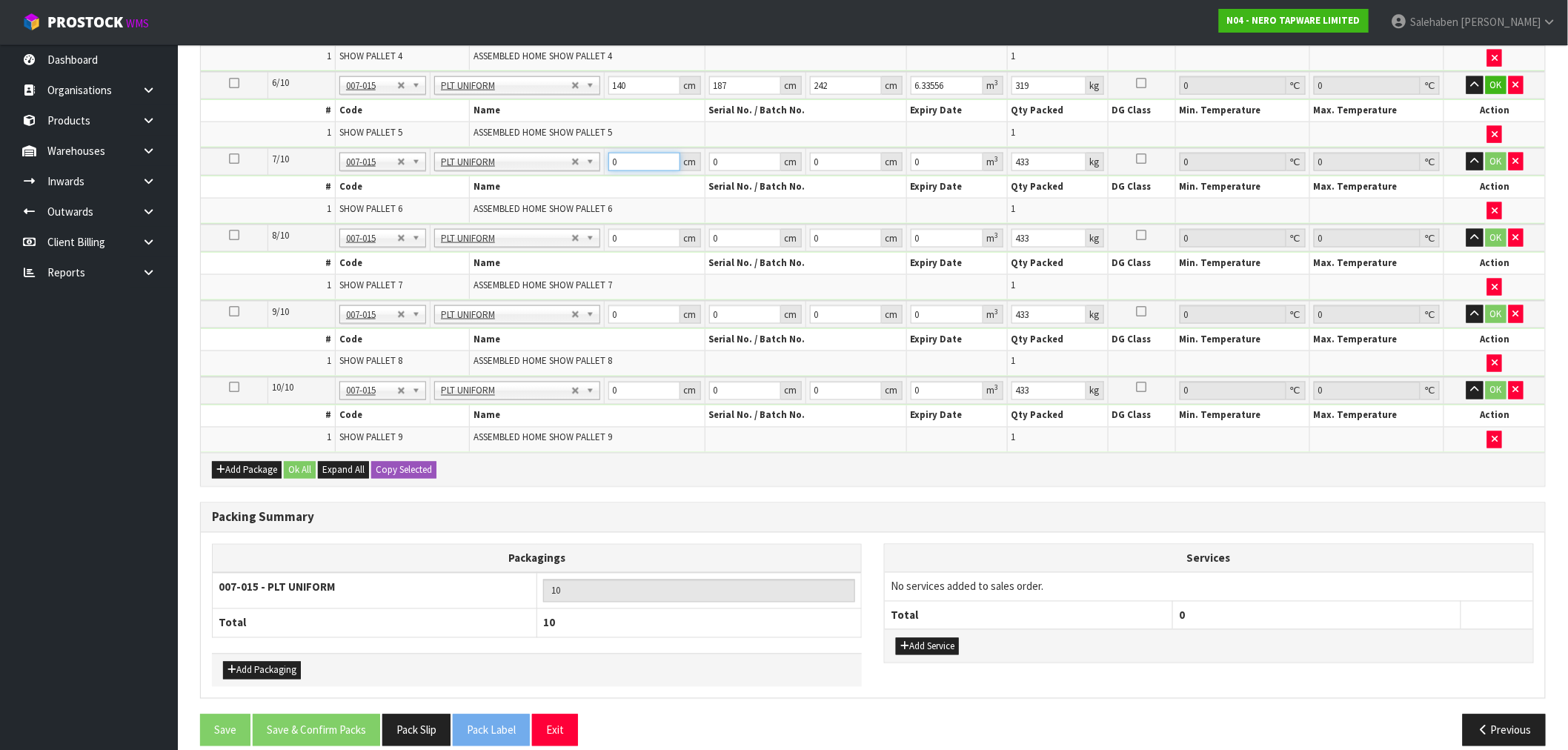
click at [608, 164] on input "0" at bounding box center [643, 162] width 72 height 18
type input "245"
type input "155"
type input "1"
type input "0.037975"
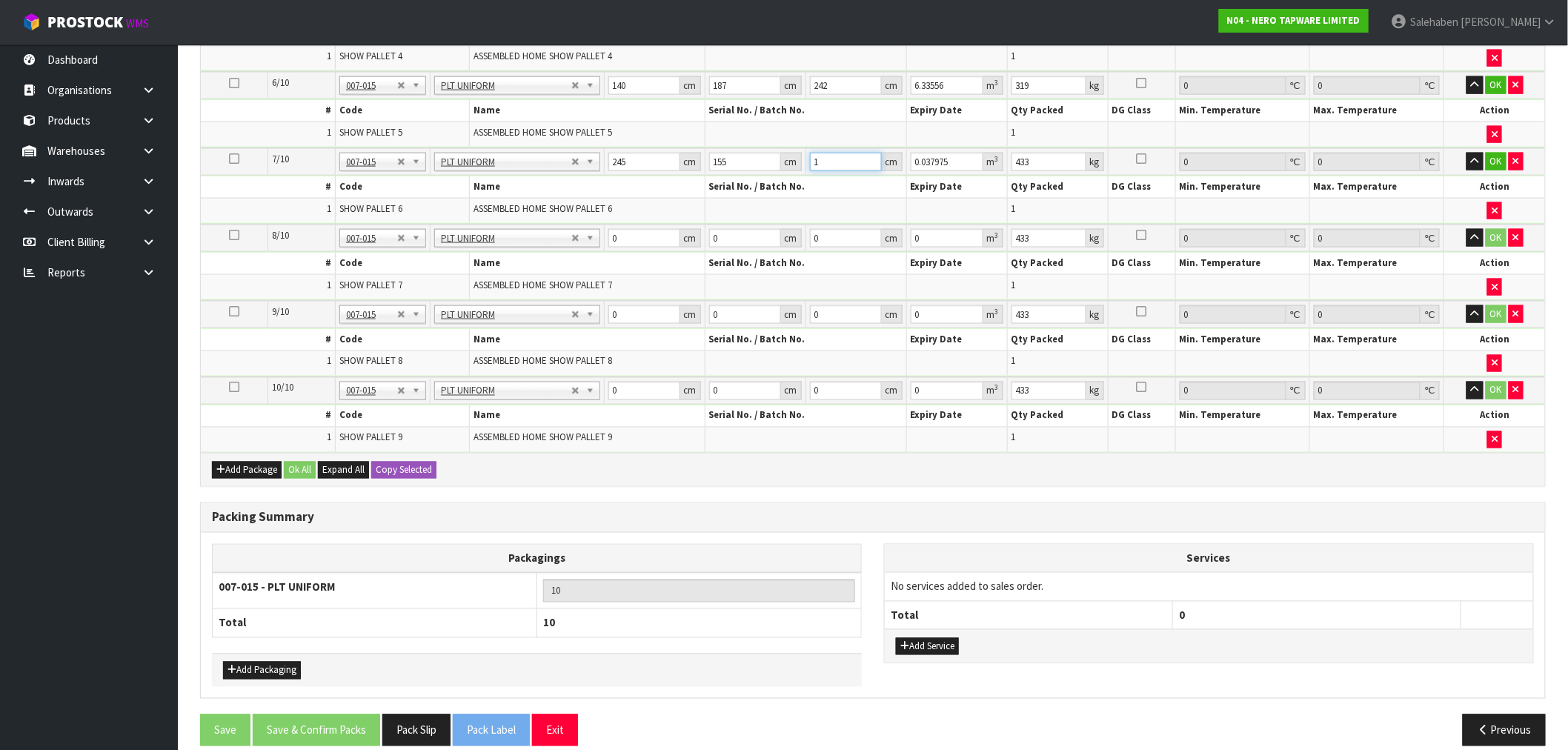
type input "11"
type input "0.417725"
type input "113"
type input "4.291175"
type input "113"
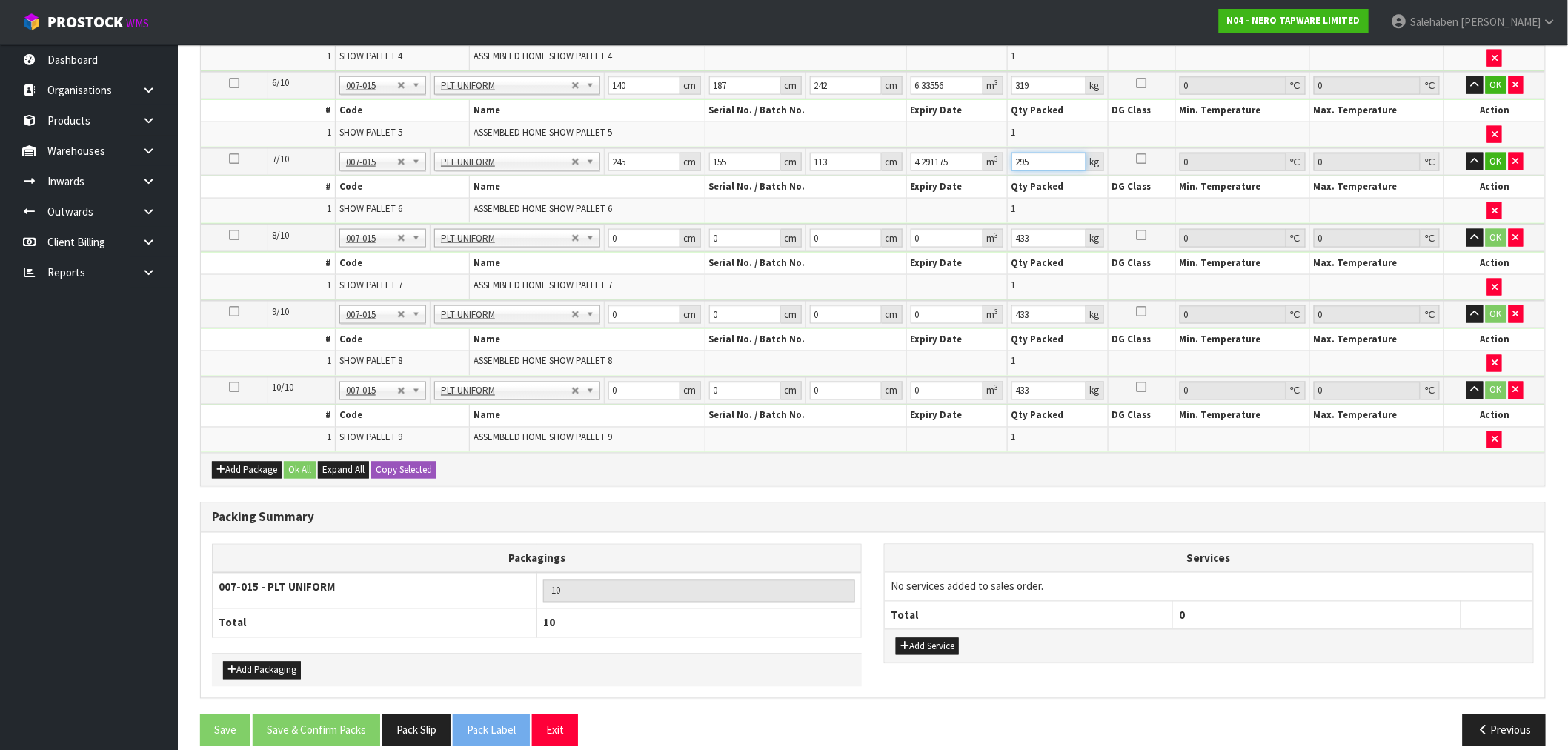
type input "295"
drag, startPoint x: 625, startPoint y: 241, endPoint x: 587, endPoint y: 239, distance: 38.1
click at [588, 240] on tr "8/10 NONE 007-001 007-002 007-004 007-009 007-013 007-014 007-015 007-017 007-0…" at bounding box center [872, 238] width 1344 height 27
drag, startPoint x: 630, startPoint y: 229, endPoint x: 623, endPoint y: 233, distance: 8.1
click at [630, 229] on input "0" at bounding box center [643, 238] width 72 height 18
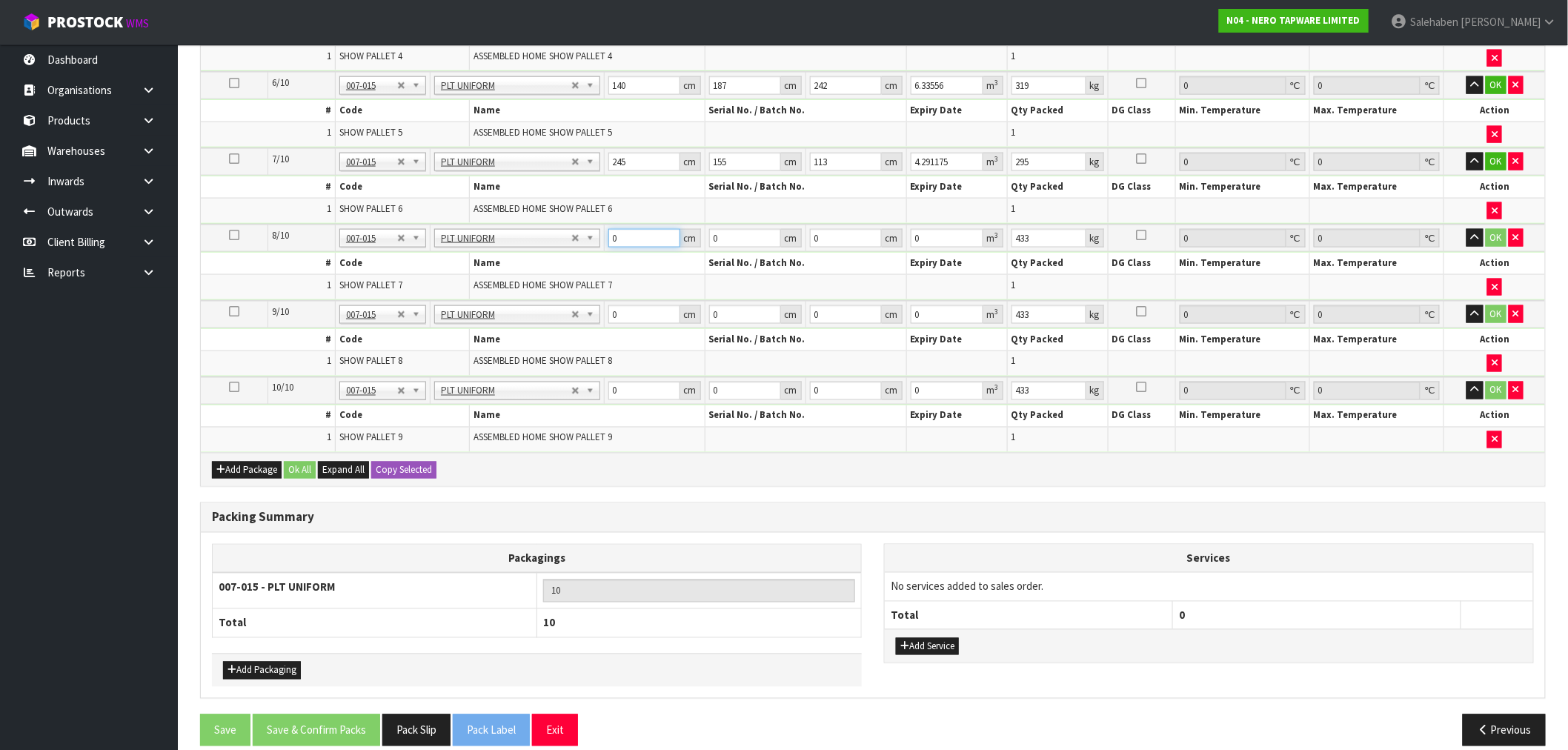
drag, startPoint x: 622, startPoint y: 234, endPoint x: 589, endPoint y: 242, distance: 34.0
click at [590, 242] on tr "8/10 NONE 007-001 007-002 007-004 007-009 007-013 007-014 007-015 007-017 007-0…" at bounding box center [872, 238] width 1344 height 27
type input "210"
type input "83"
type input "1"
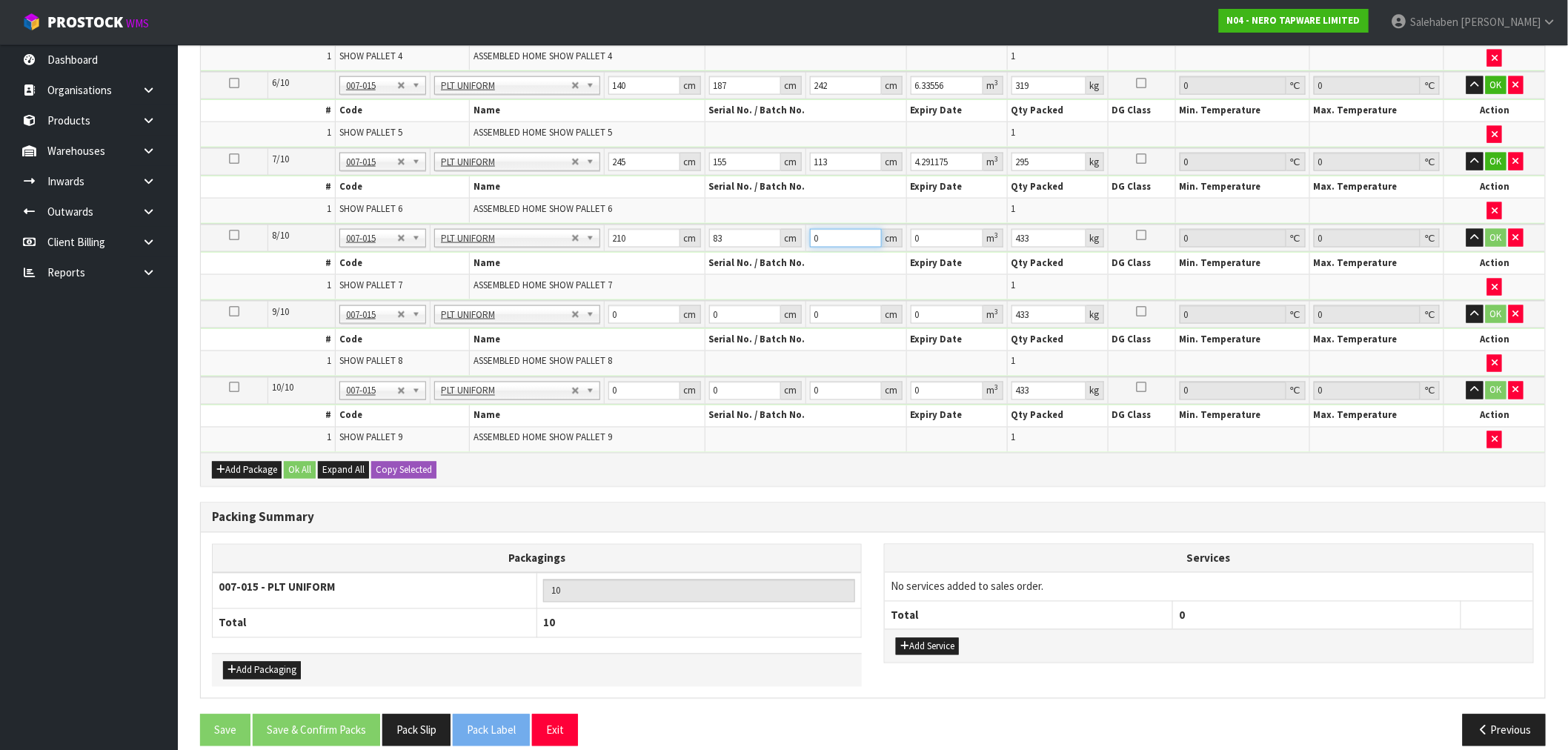
type input "0.01743"
type input "15"
type input "0.26145"
type input "150"
type input "2.6145"
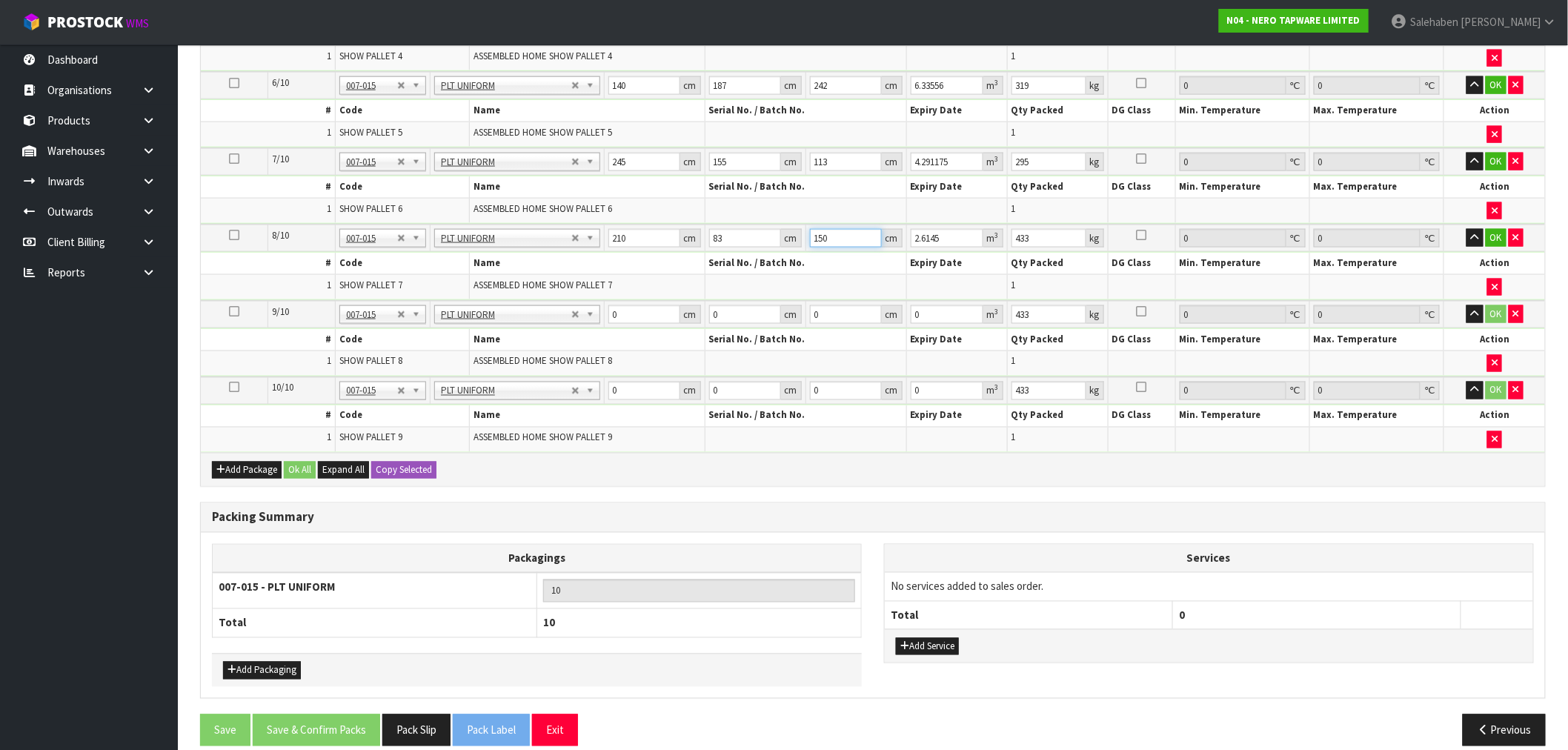
type input "150"
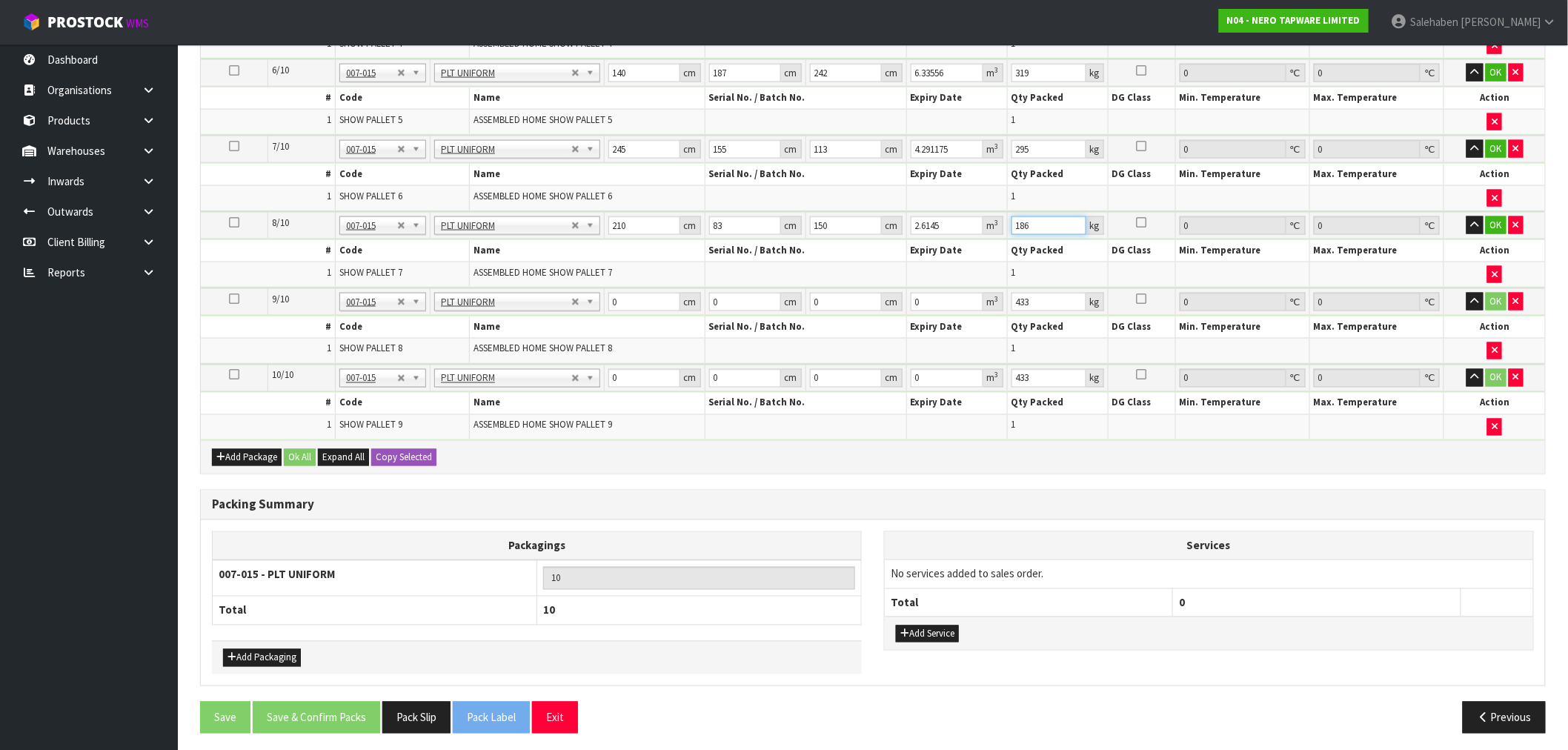
scroll to position [840, 0]
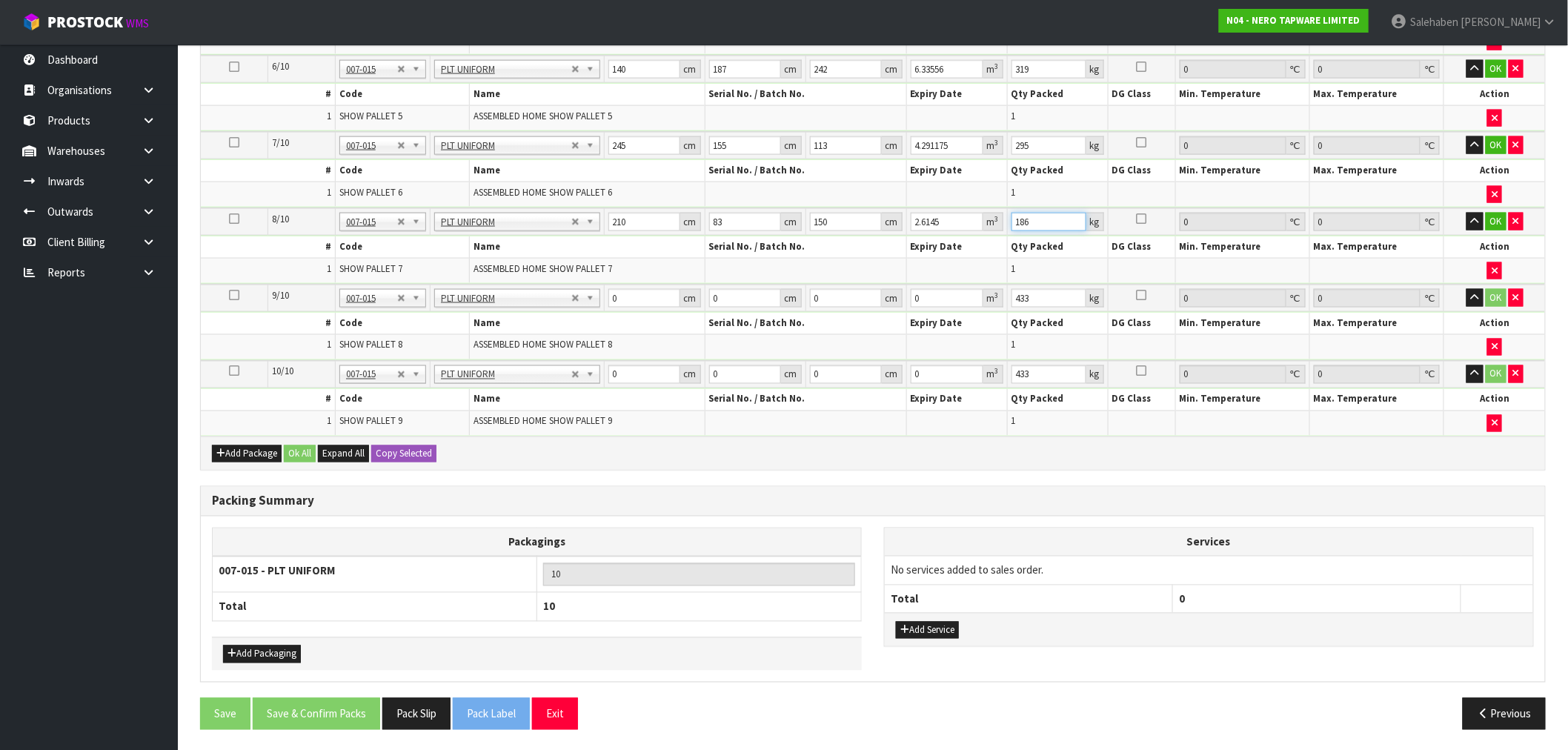
type input "186"
drag, startPoint x: 623, startPoint y: 295, endPoint x: 596, endPoint y: 305, distance: 28.8
click at [602, 300] on tr "9/10 NONE 007-001 007-002 007-004 007-009 007-013 007-014 007-015 007-017 007-0…" at bounding box center [872, 299] width 1344 height 27
click at [627, 289] on input "0" at bounding box center [643, 298] width 72 height 18
drag, startPoint x: 622, startPoint y: 295, endPoint x: 606, endPoint y: 301, distance: 17.1
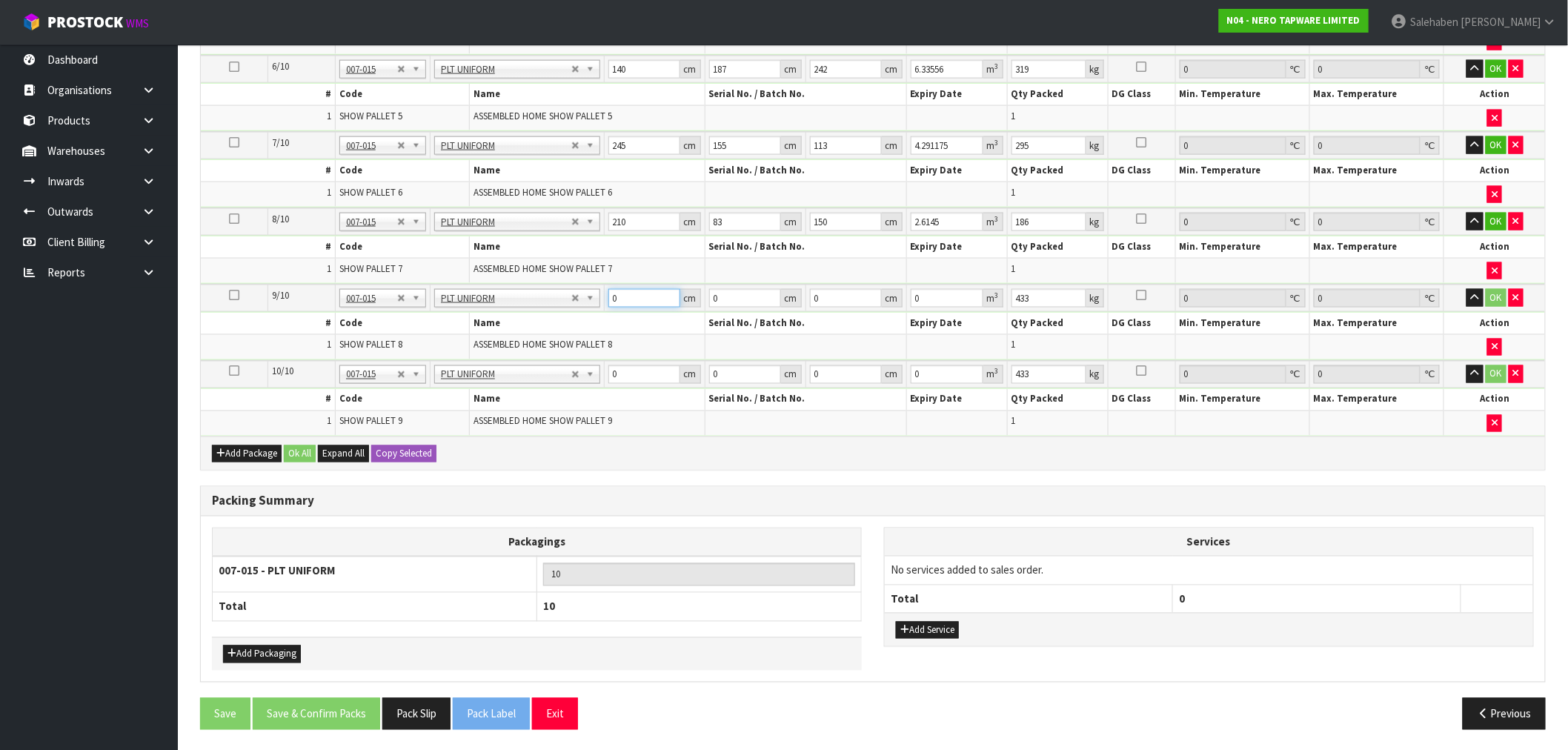
click at [606, 301] on td "0 cm" at bounding box center [654, 299] width 101 height 27
type input "121"
type input "100"
type input "1"
type input "0.0121"
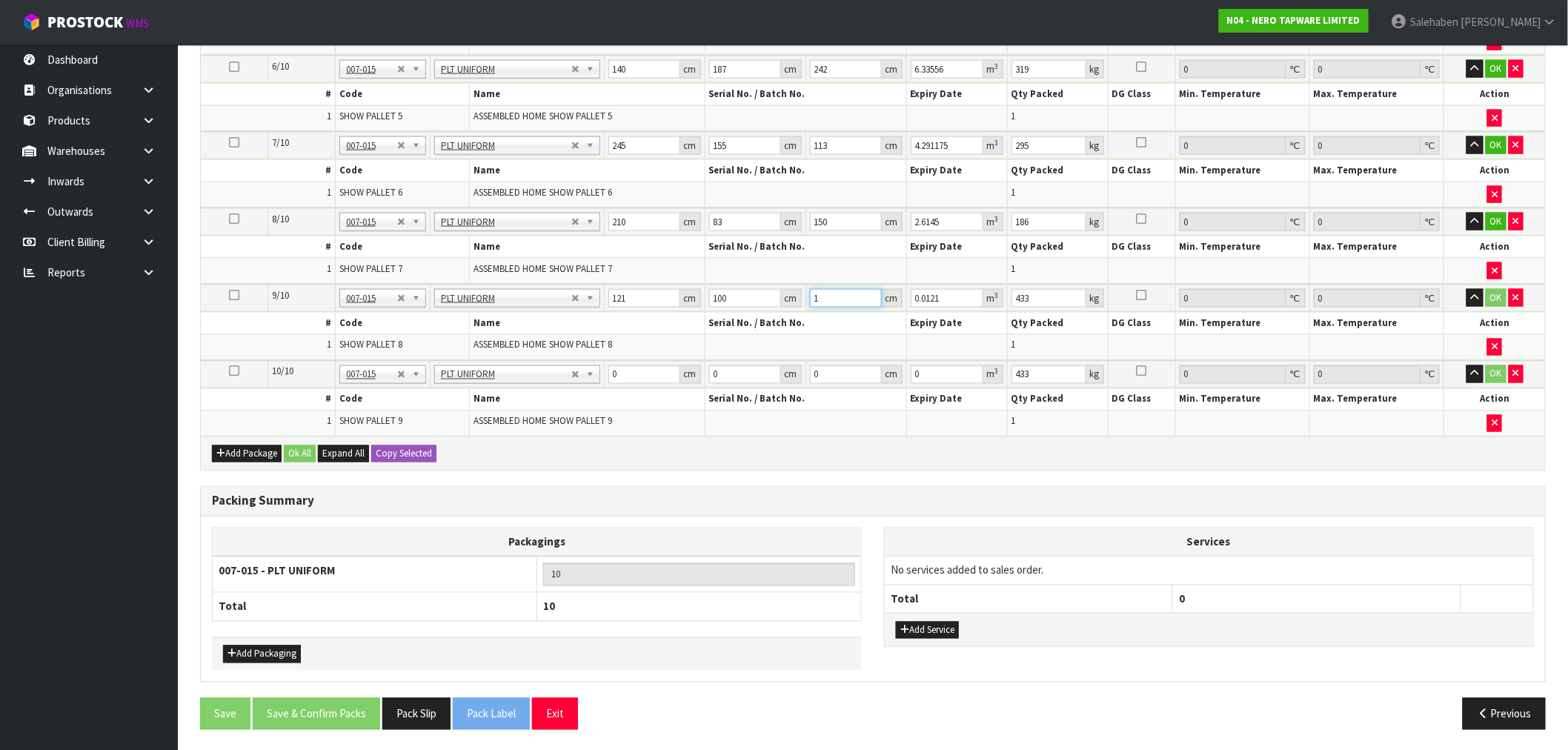
type input "14"
type input "0.1694"
type input "148"
type input "1.7908"
type input "148"
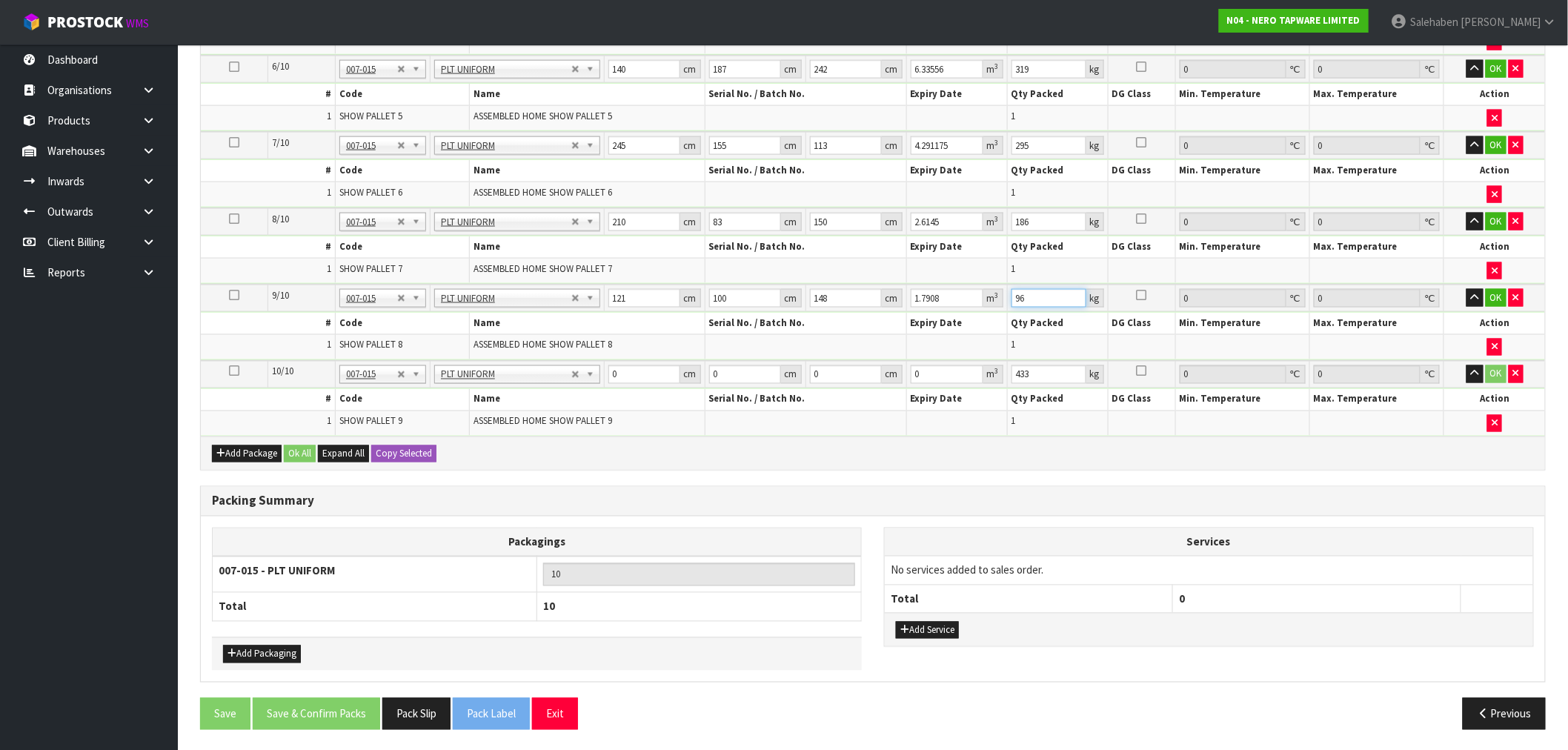
type input "96"
drag, startPoint x: 624, startPoint y: 371, endPoint x: 589, endPoint y: 386, distance: 38.1
click at [589, 386] on tbody "10/10 NONE 007-001 007-002 007-004 007-009 007-013 007-014 007-015 007-017 007-…" at bounding box center [872, 399] width 1344 height 75
click at [621, 373] on input "0" at bounding box center [643, 375] width 72 height 18
drag, startPoint x: 617, startPoint y: 374, endPoint x: 595, endPoint y: 390, distance: 27.2
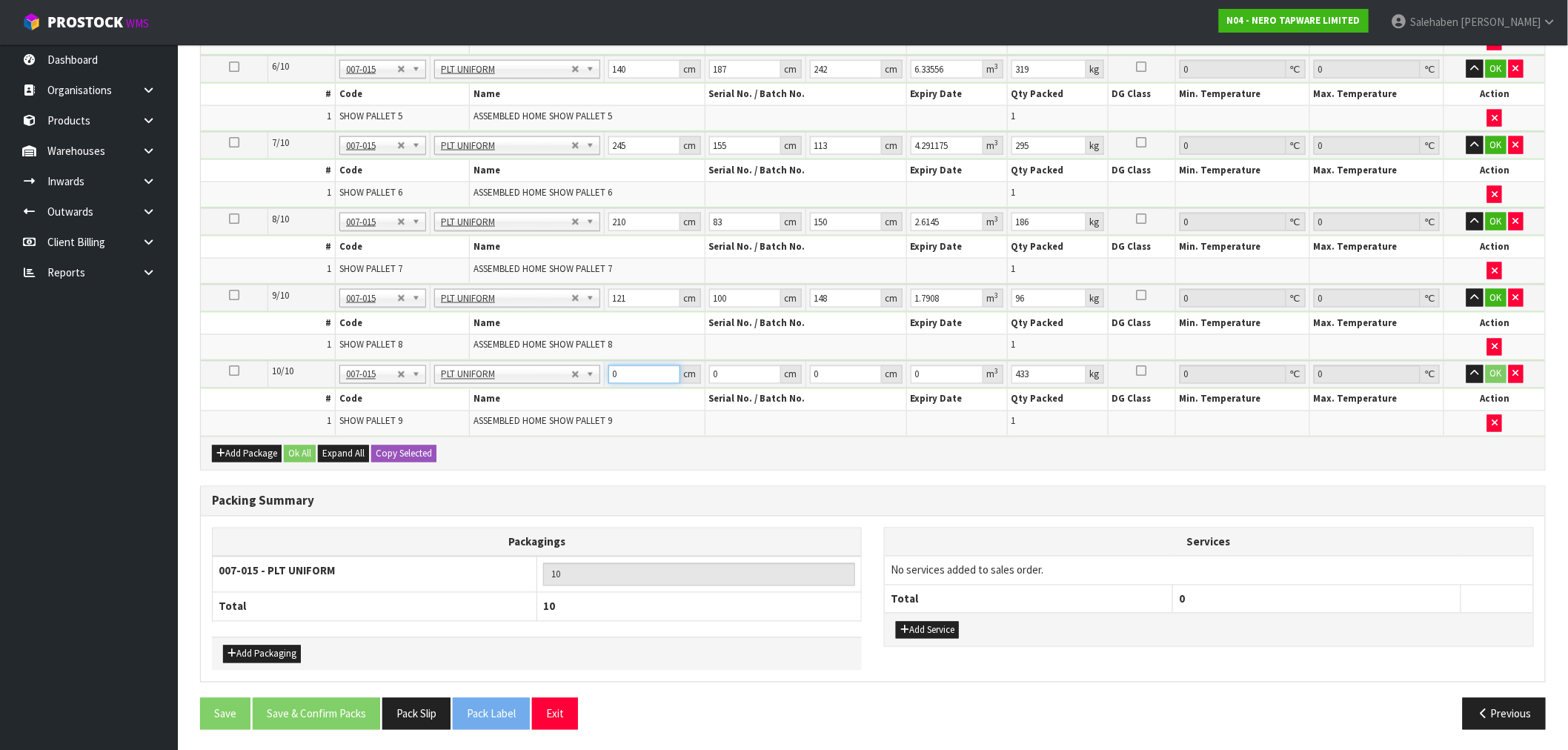
click at [595, 390] on tbody "10/10 NONE 007-001 007-002 007-004 007-009 007-013 007-014 007-015 007-017 007-…" at bounding box center [872, 399] width 1344 height 75
type input "100"
type input "157"
type input "1"
type input "0.0157"
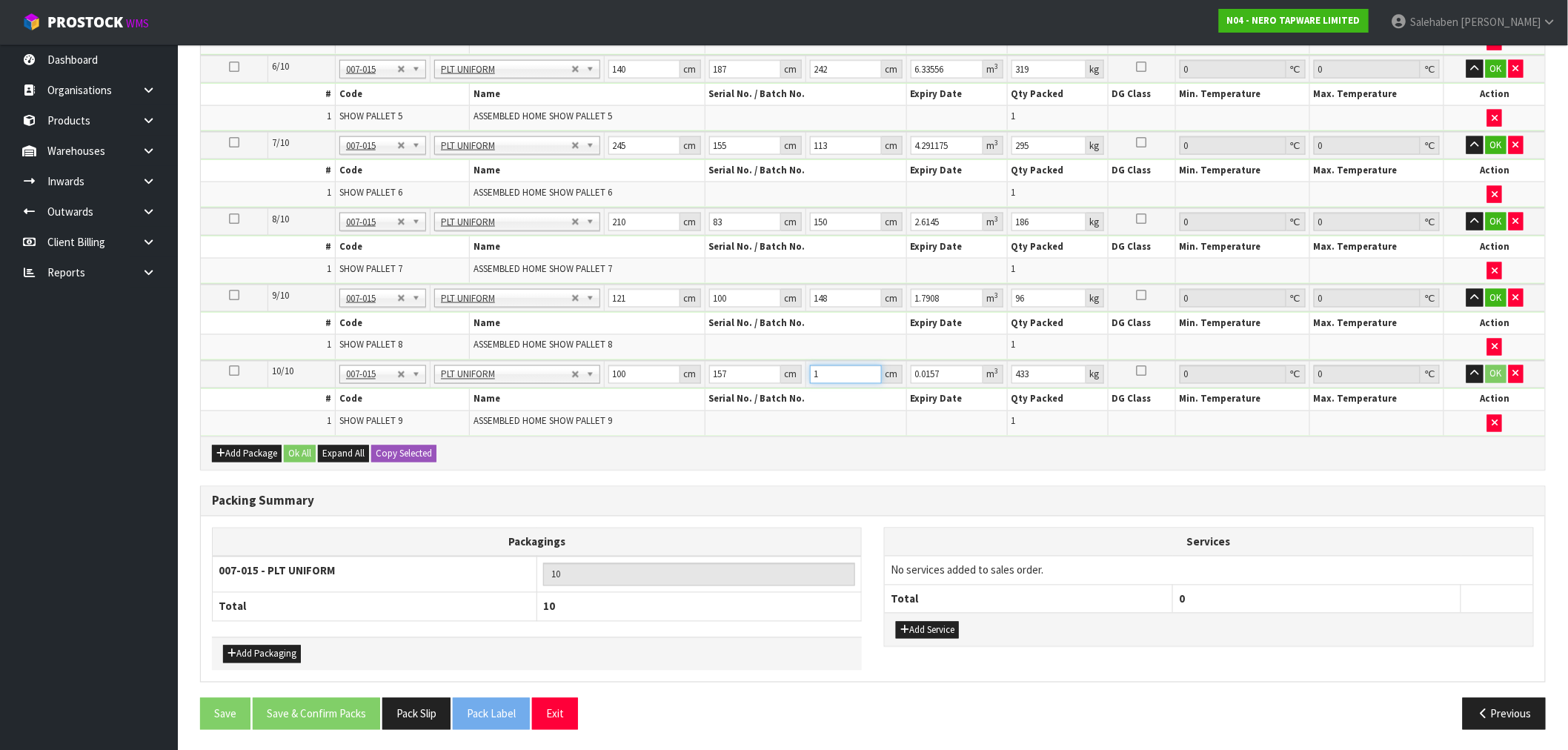
type input "12"
type input "0.1884"
type input "129"
type input "2.0253"
type input "129"
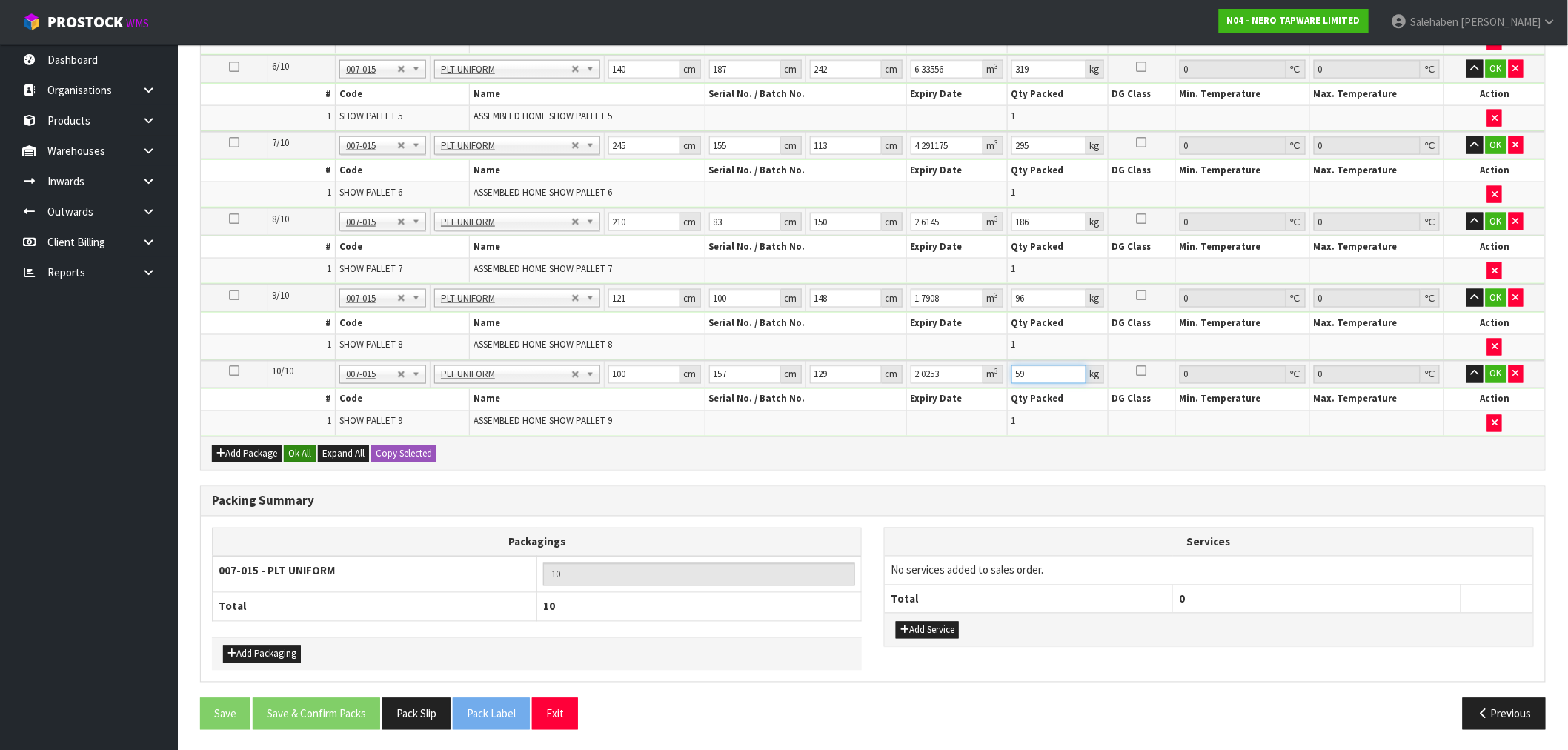
type input "59"
click at [300, 457] on button "Ok All" at bounding box center [299, 455] width 32 height 18
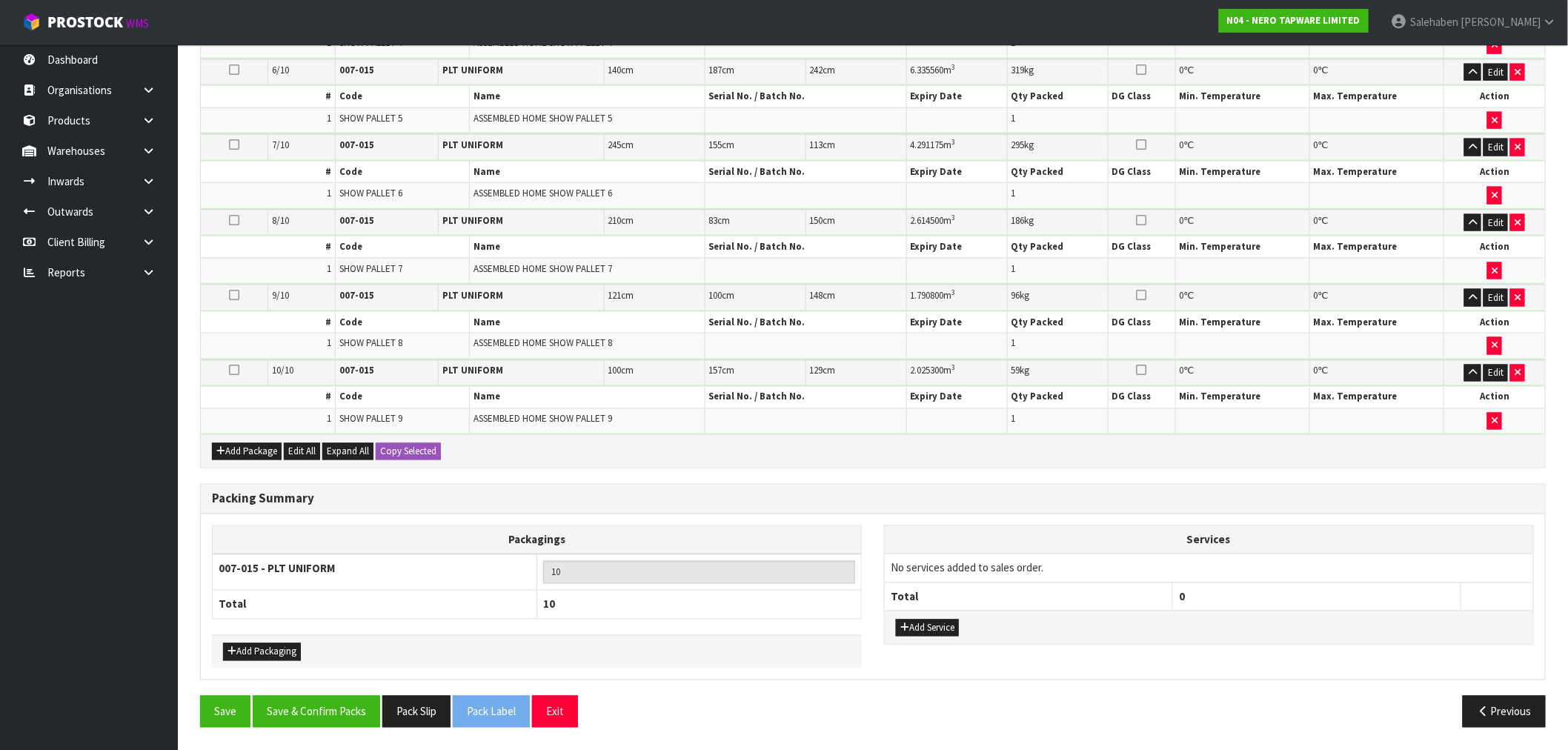
scroll to position [831, 0]
click at [328, 713] on button "Save & Confirm Packs" at bounding box center [316, 713] width 127 height 32
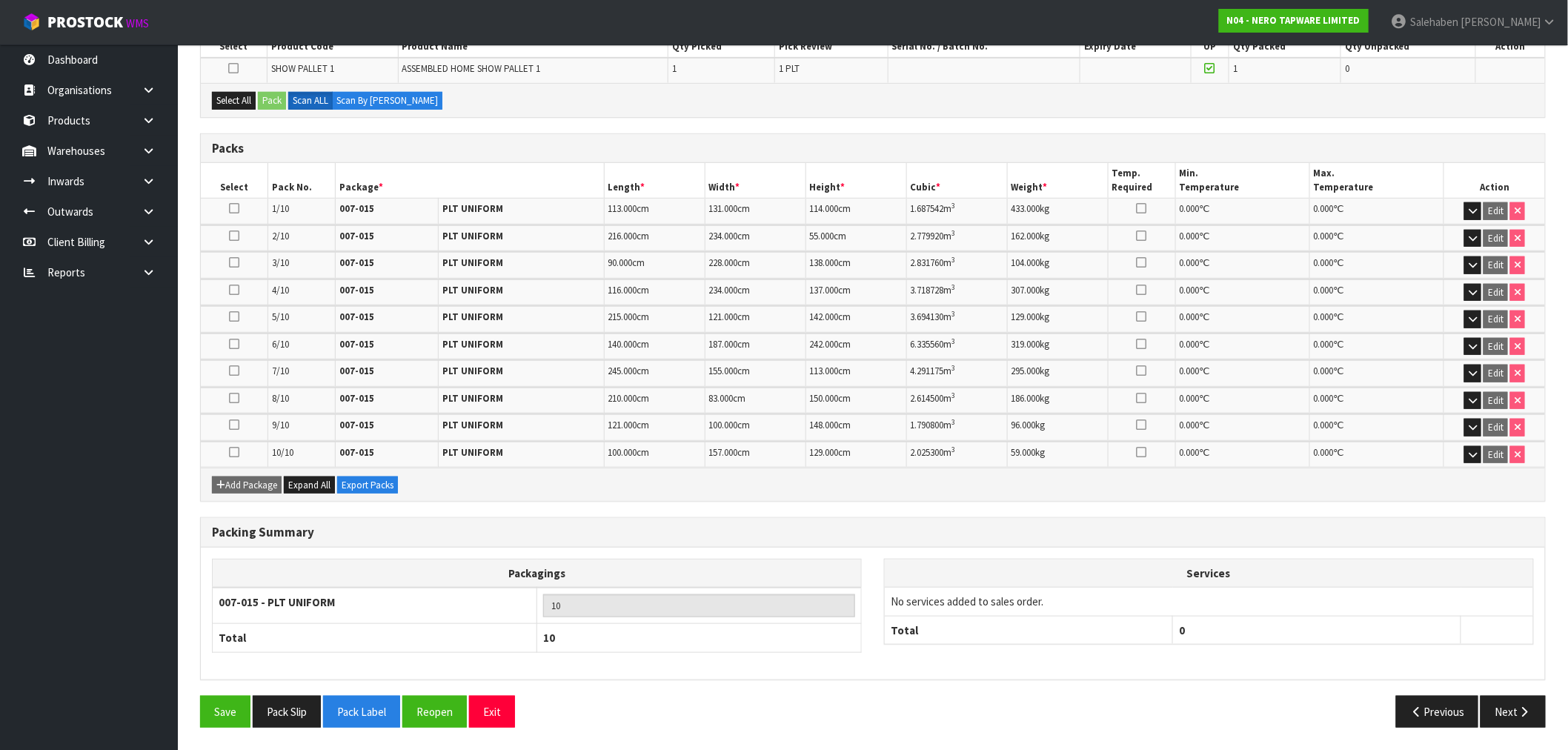
scroll to position [312, 0]
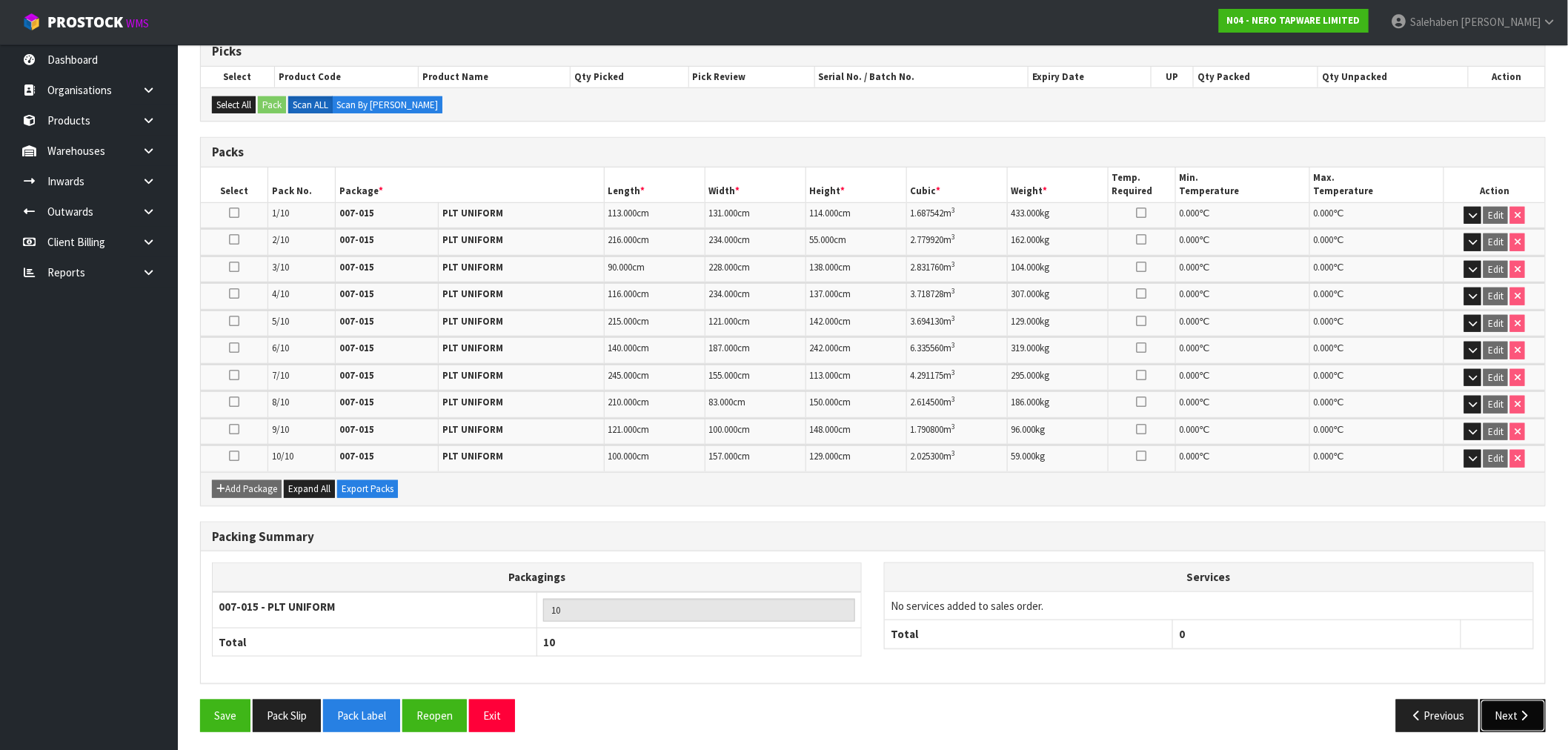
click at [1496, 706] on button "Next" at bounding box center [1514, 715] width 65 height 32
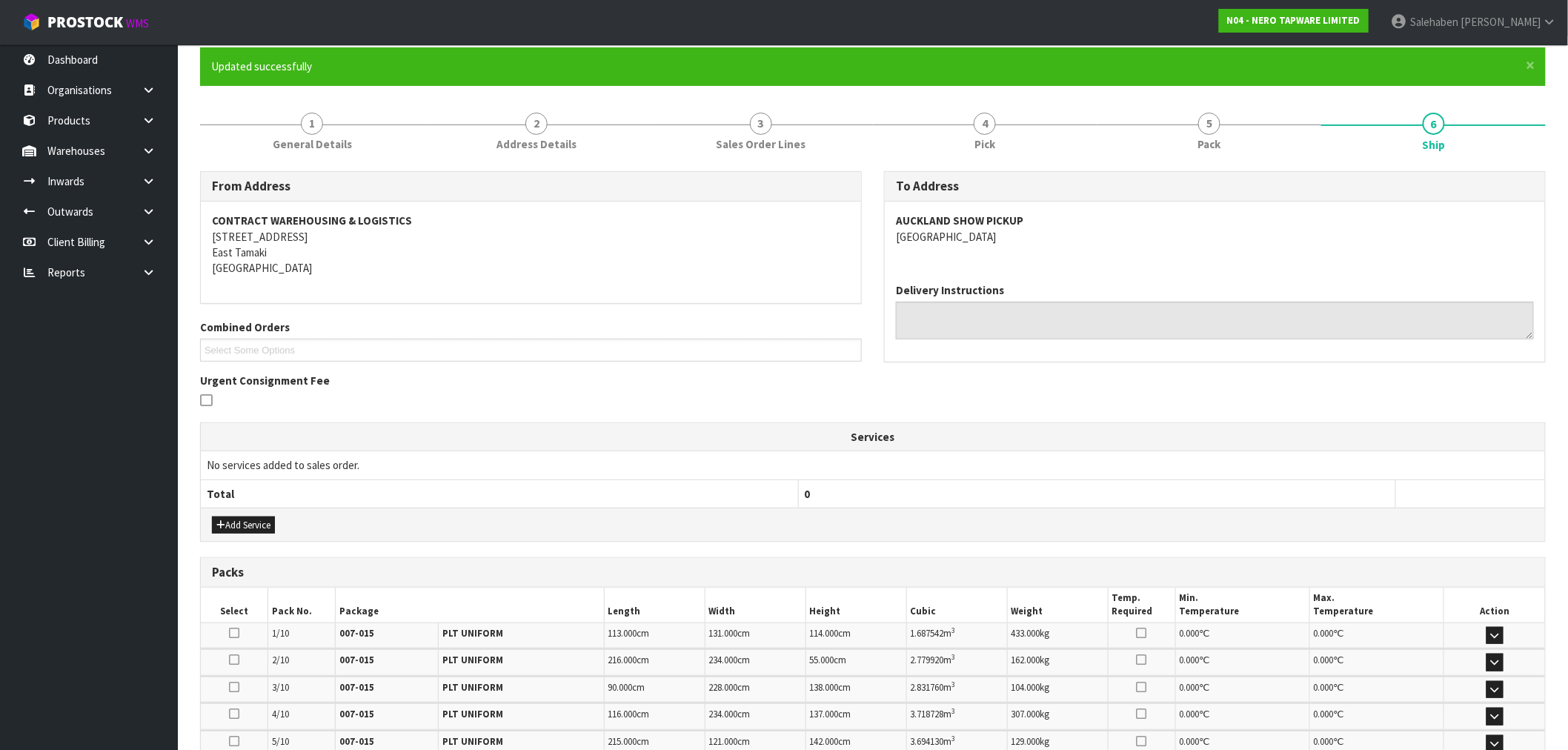
scroll to position [455, 0]
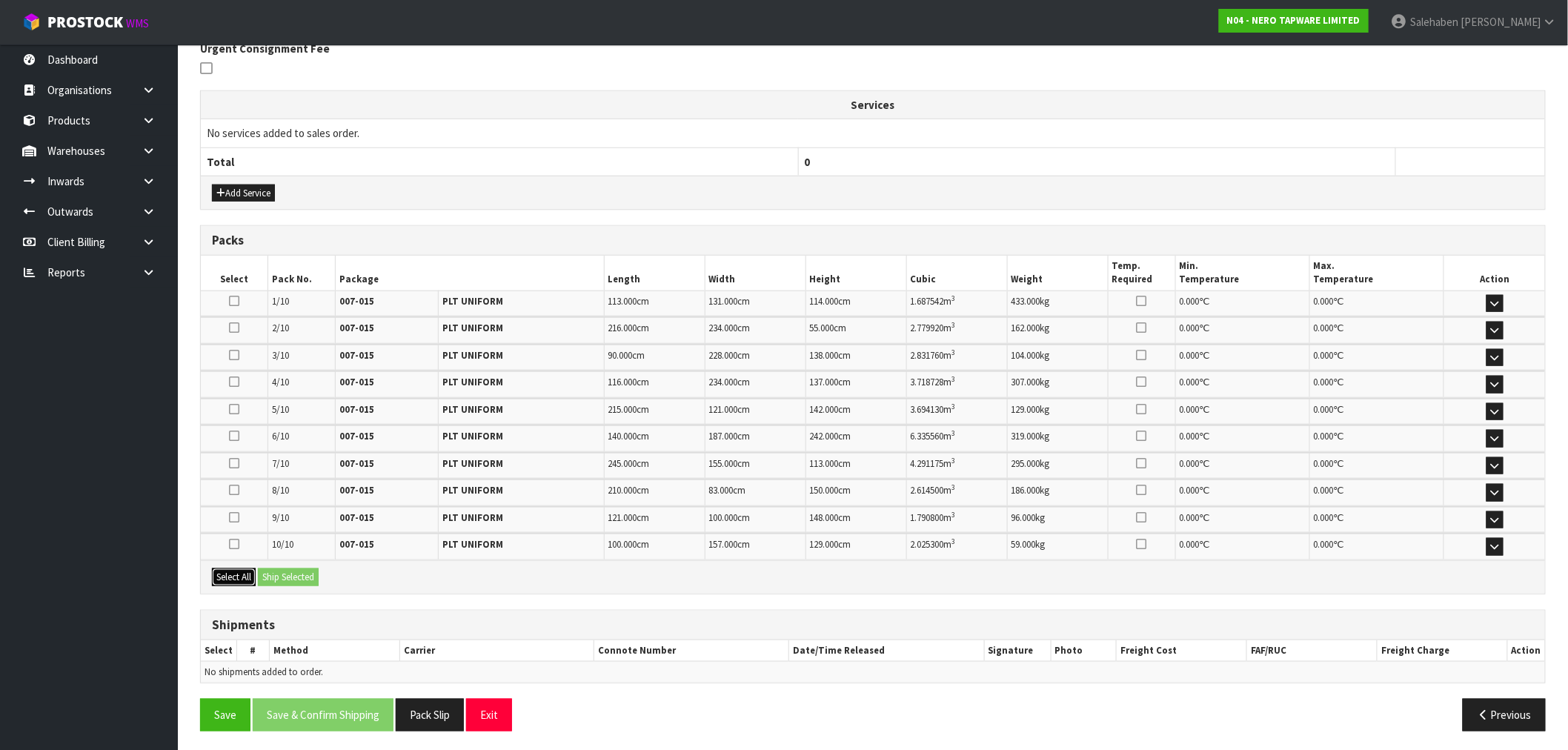
click at [236, 576] on button "Select All" at bounding box center [234, 577] width 44 height 18
click at [290, 568] on button "Ship Selected" at bounding box center [288, 577] width 61 height 18
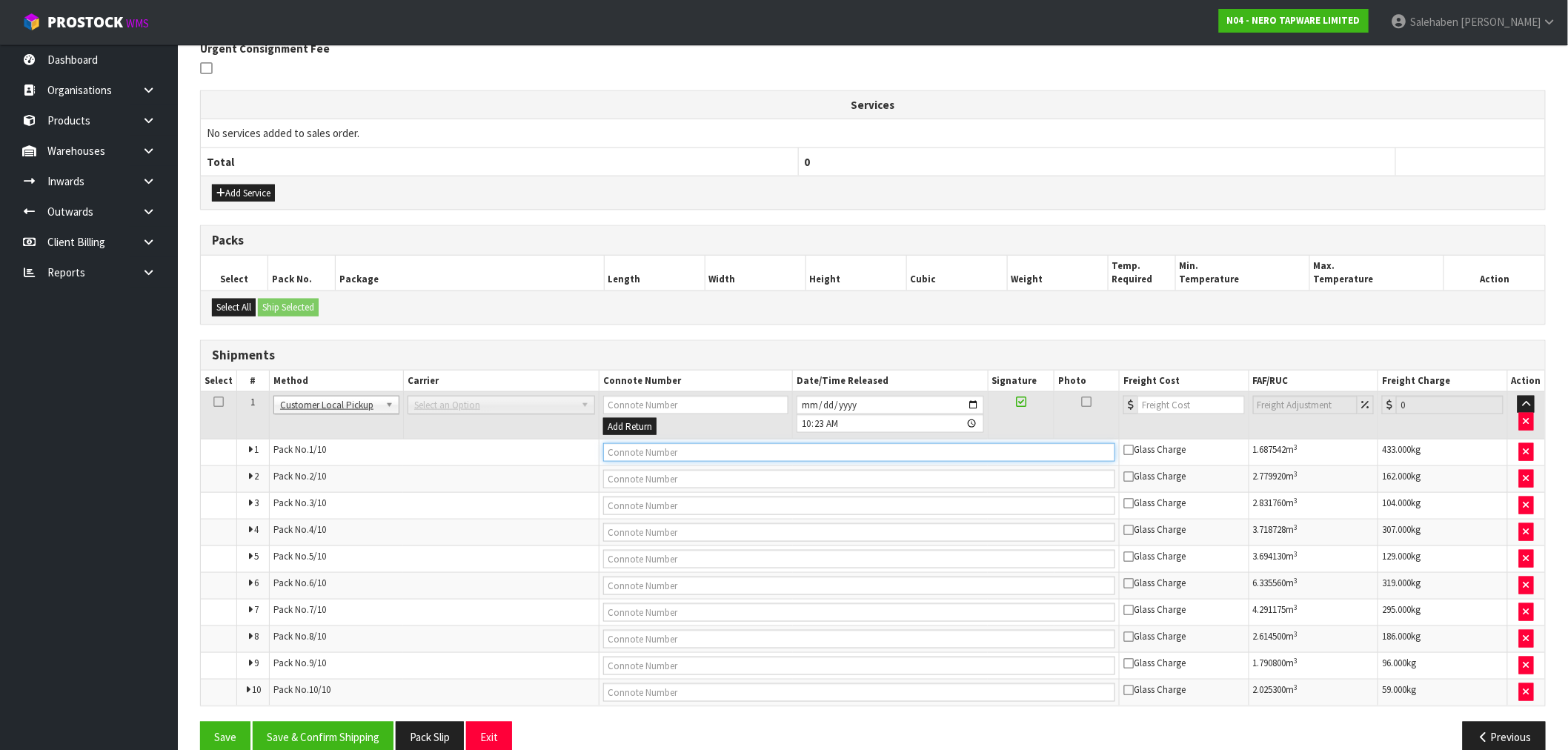
click at [625, 455] on input "text" at bounding box center [859, 452] width 512 height 18
type input "CXUSTOMER COLLECTED"
click at [354, 750] on button "Save & Confirm Shipping" at bounding box center [322, 737] width 141 height 32
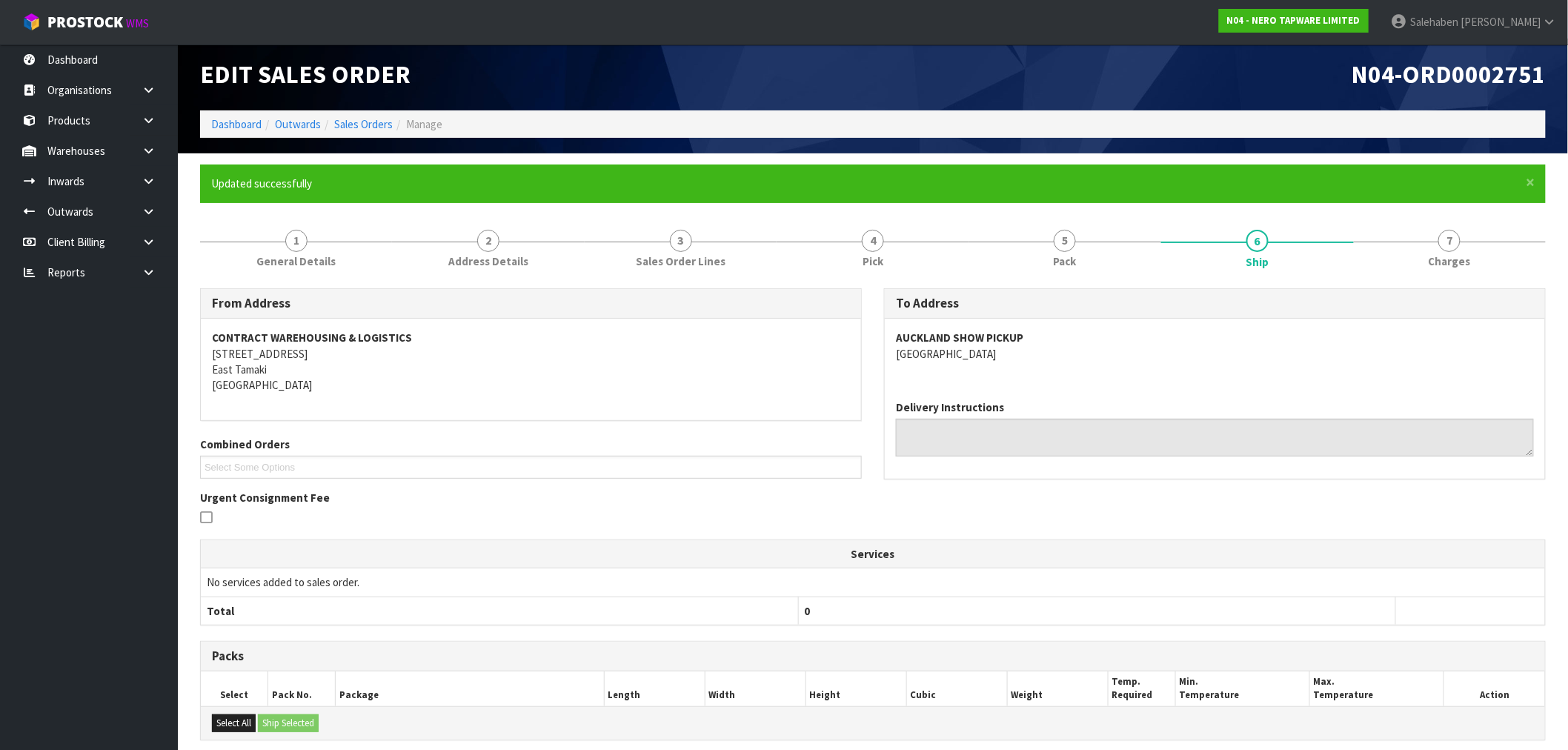
scroll to position [0, 0]
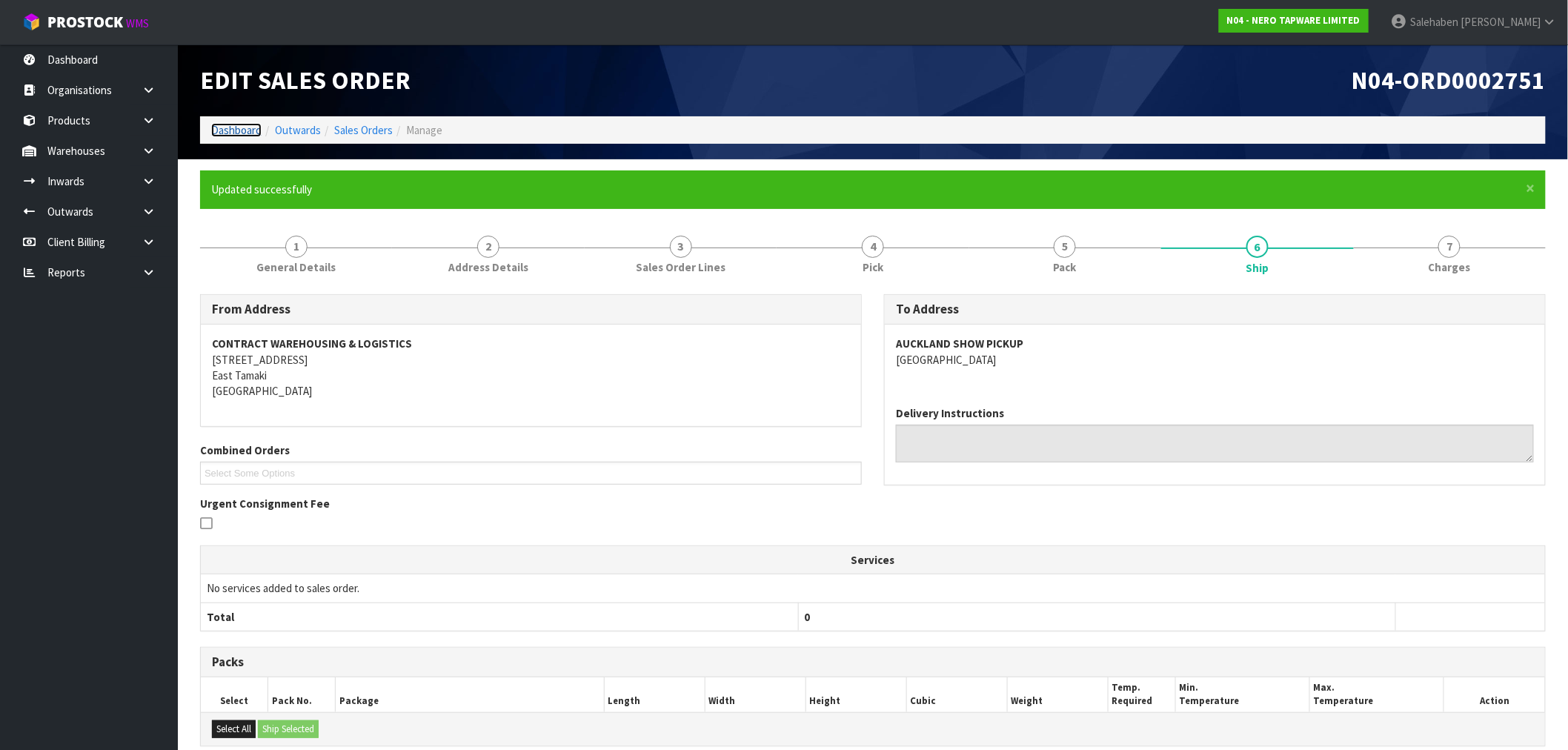
click at [239, 127] on link "Dashboard" at bounding box center [237, 131] width 51 height 15
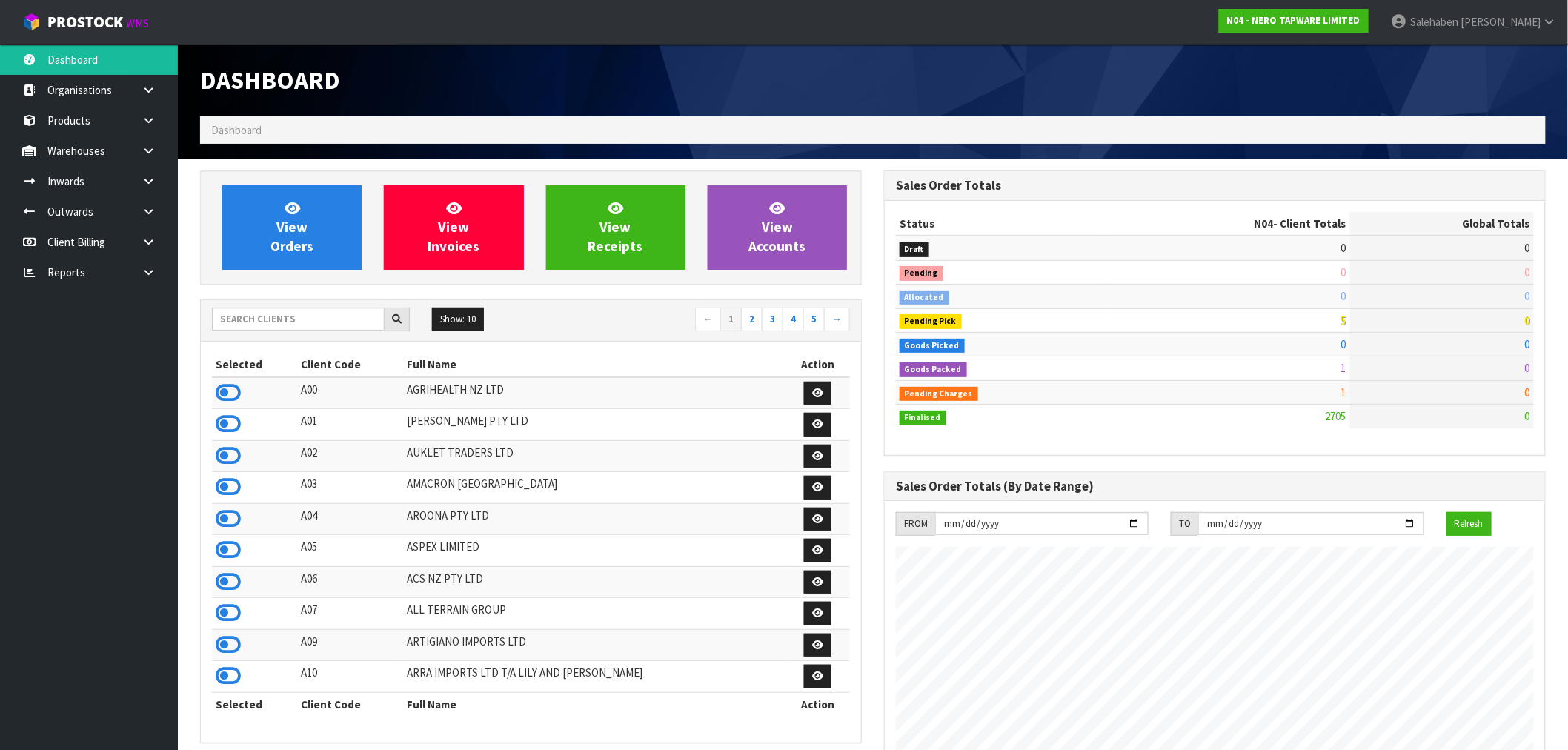
scroll to position [1155, 684]
click at [238, 310] on input "text" at bounding box center [299, 319] width 172 height 23
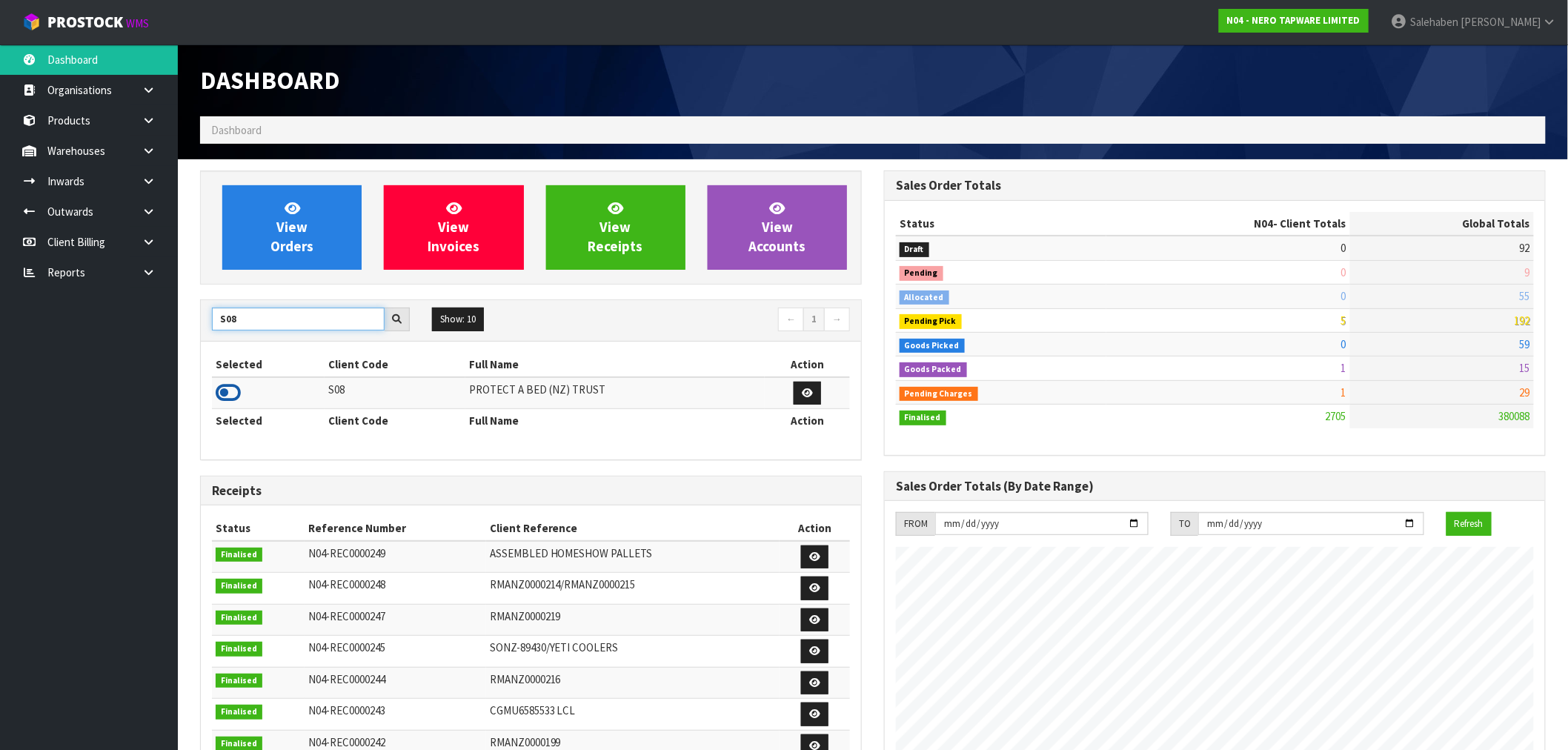
type input "S08"
click at [230, 390] on icon at bounding box center [229, 393] width 25 height 22
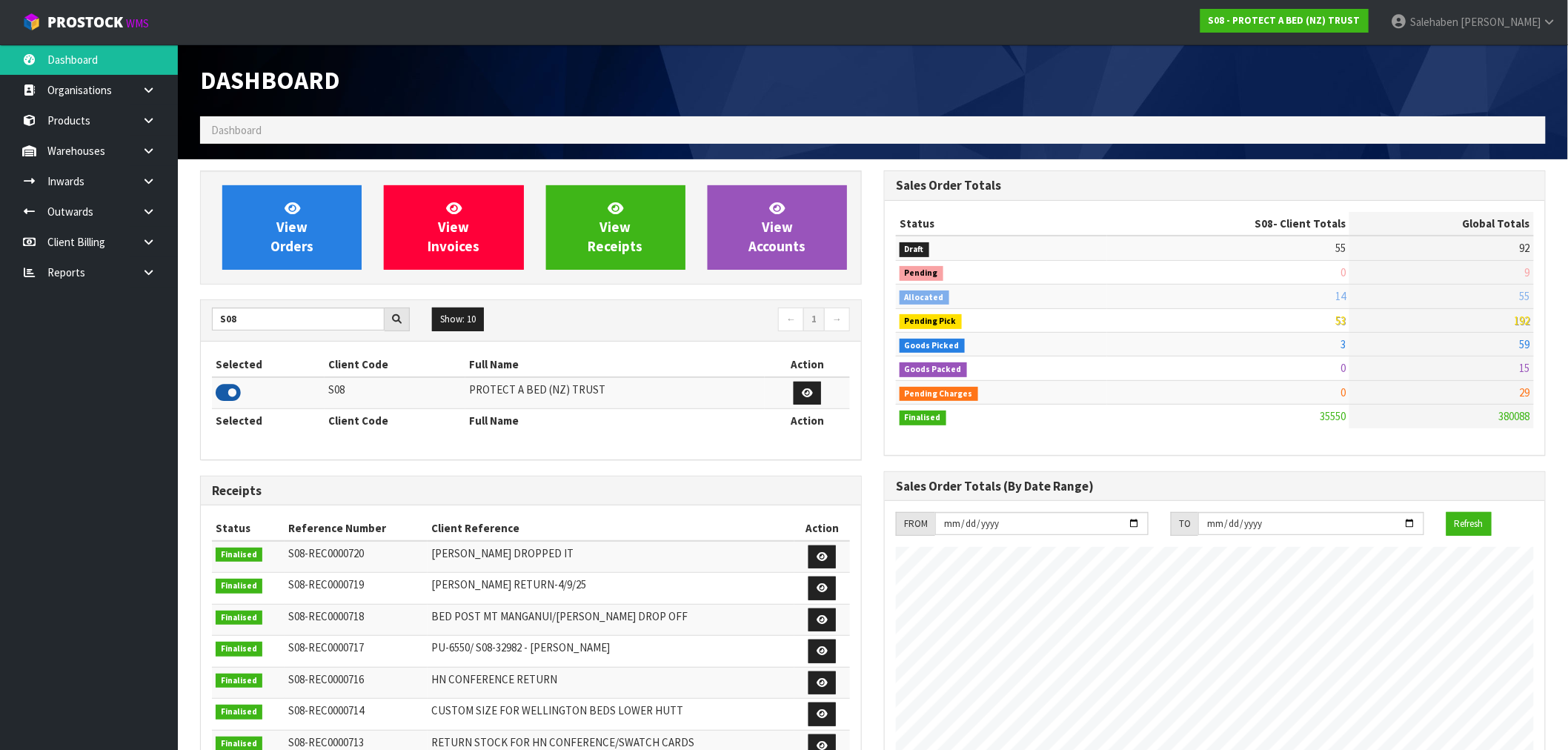
scroll to position [1123, 684]
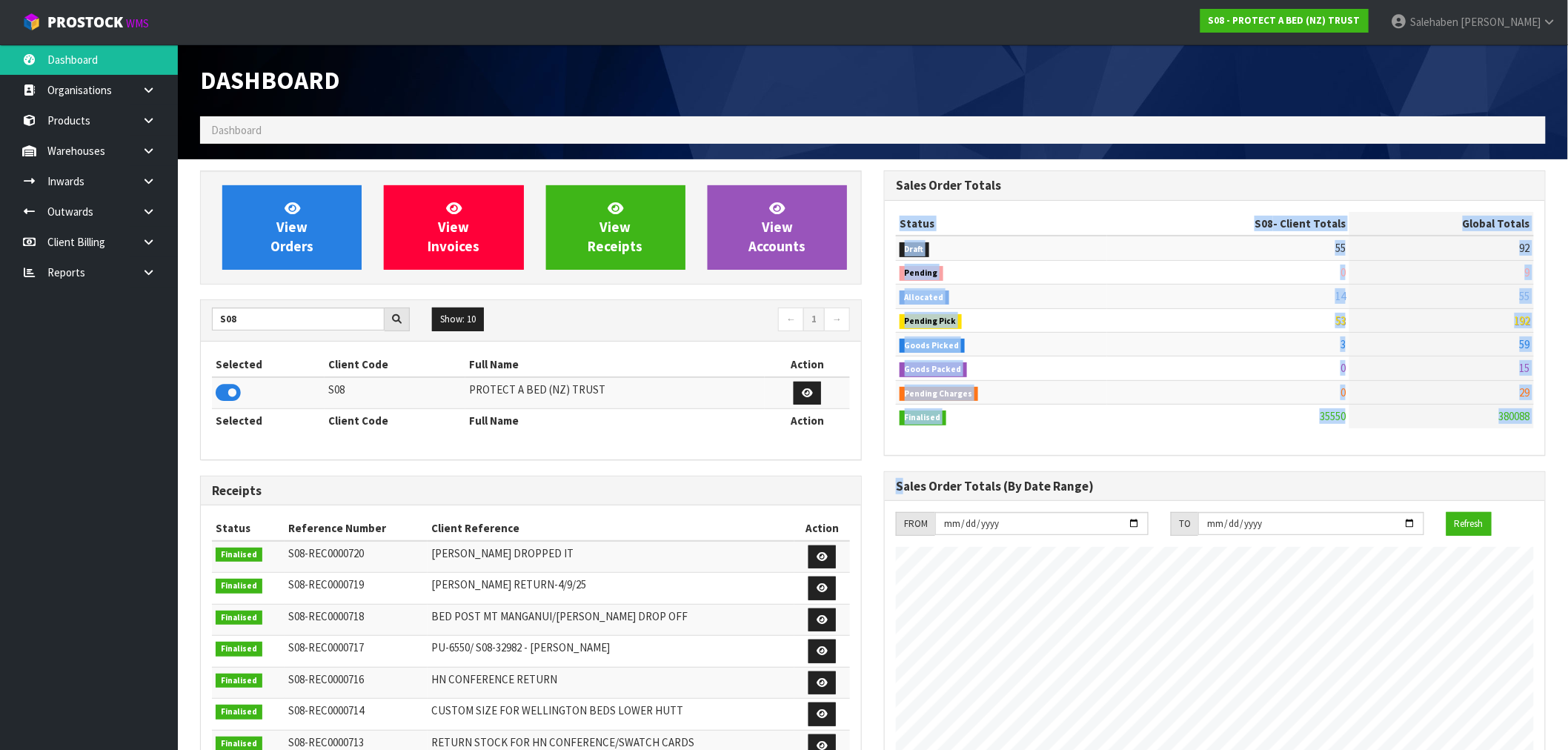
click at [910, 637] on div "Sales Order Totals Status S08 - Client Totals Global Totals Draft 55 92 Pending…" at bounding box center [1215, 732] width 684 height 1123
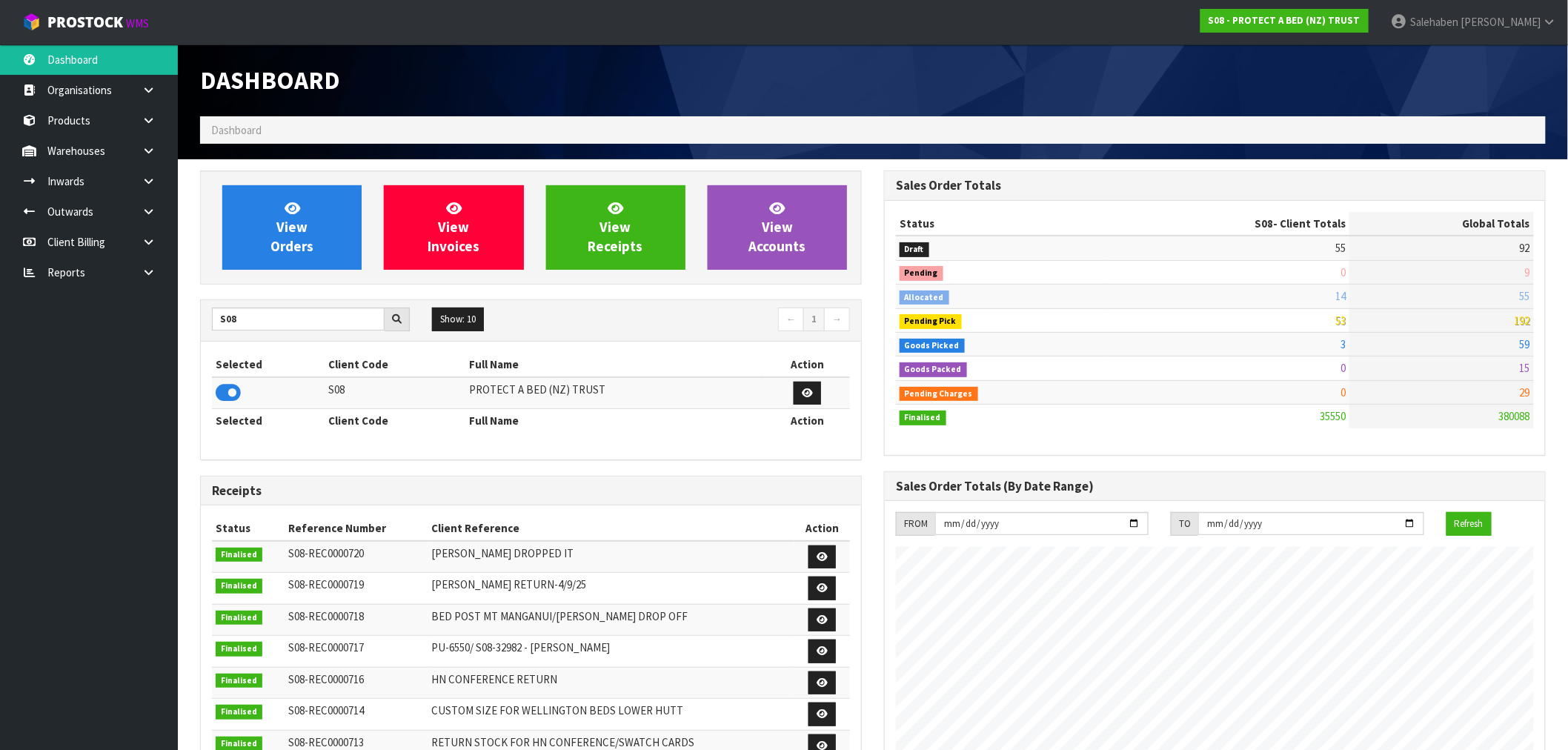
drag, startPoint x: 906, startPoint y: 483, endPoint x: 838, endPoint y: 439, distance: 81.0
click at [838, 438] on div "Selected Client Code Full Name Action S08 PROTECT A BED (NZ) TRUST Selected Cli…" at bounding box center [531, 400] width 638 height 95
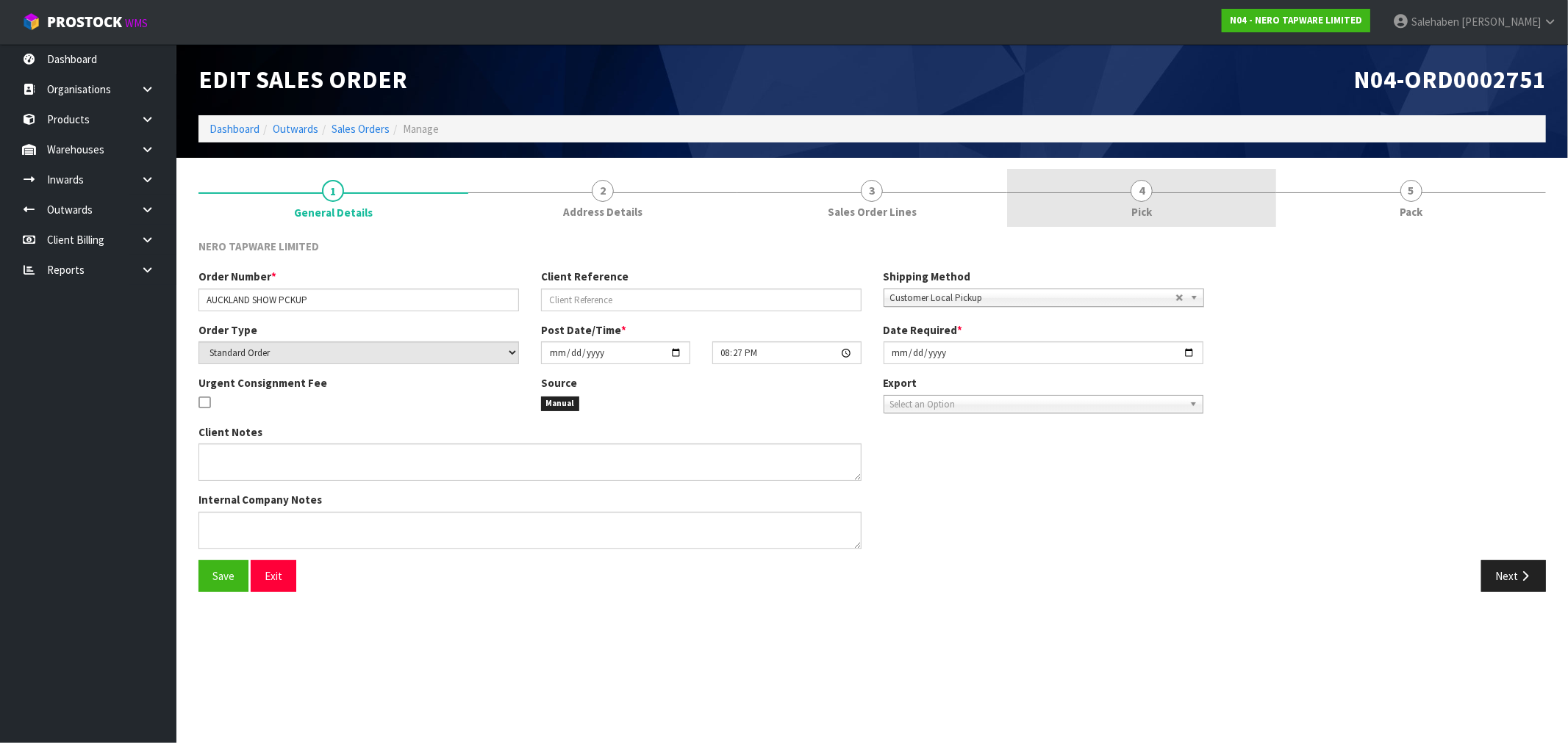
click at [1148, 204] on span "Pick" at bounding box center [1141, 211] width 21 height 15
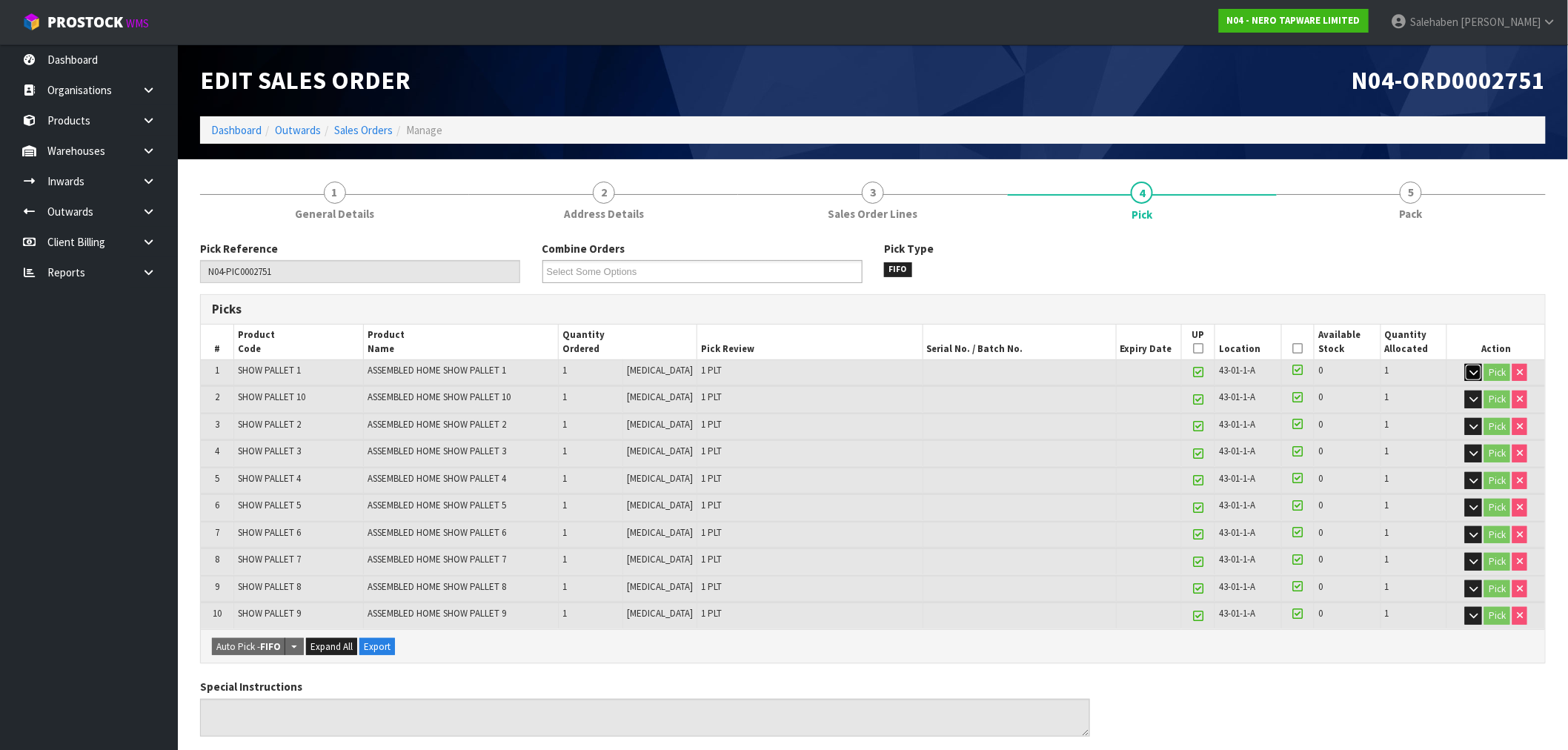
click at [1473, 368] on icon "button" at bounding box center [1473, 372] width 8 height 10
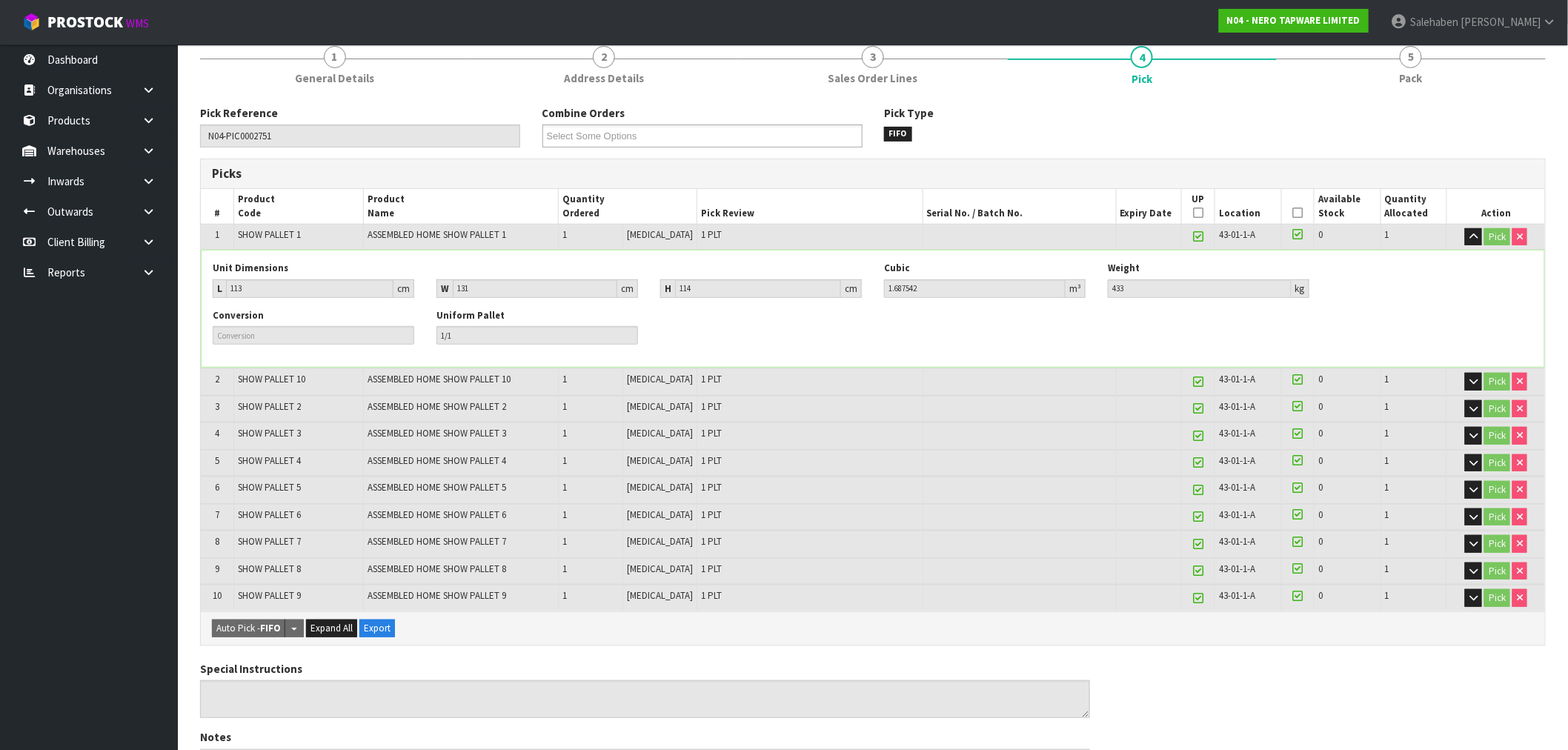
scroll to position [164, 0]
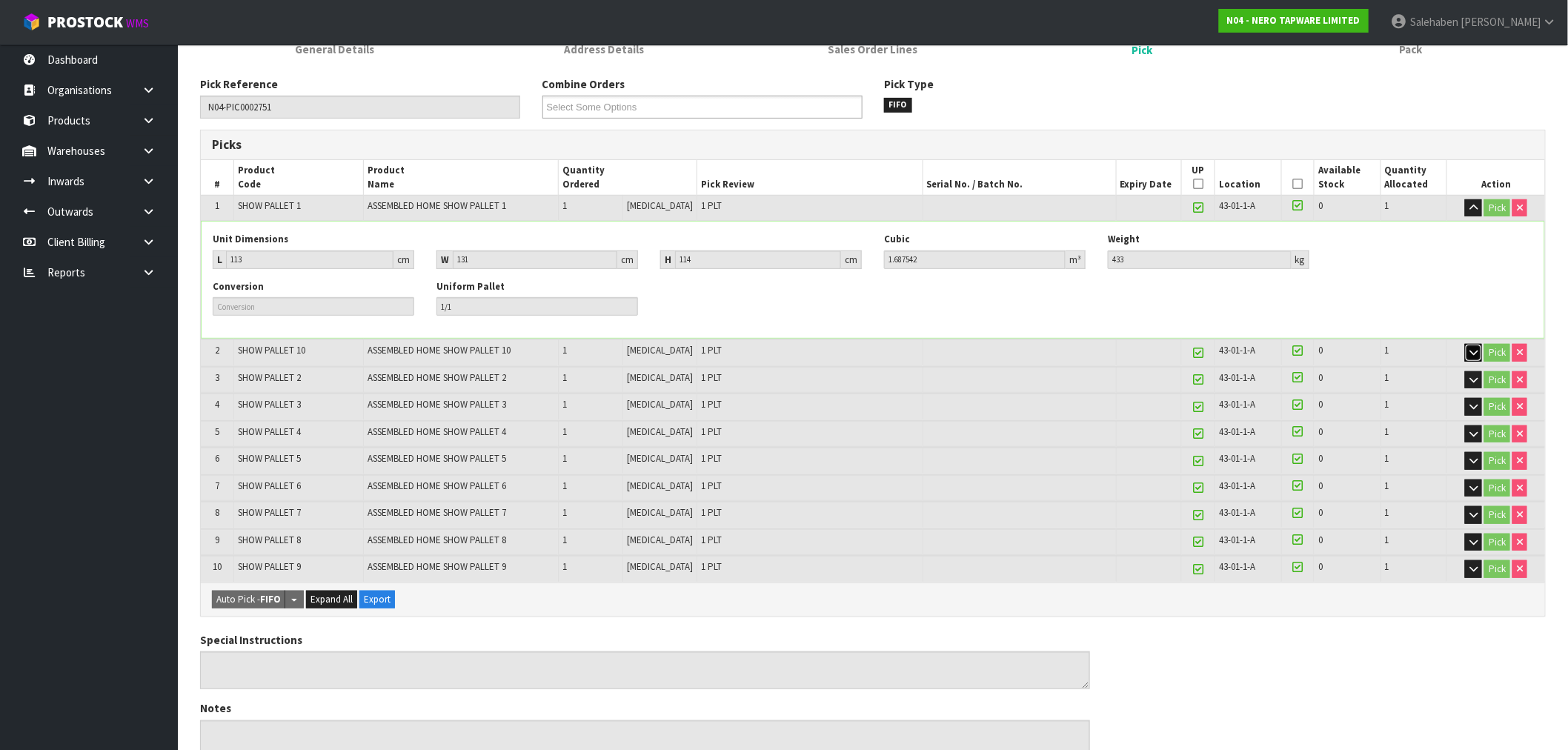
click at [1473, 345] on button "button" at bounding box center [1473, 353] width 17 height 18
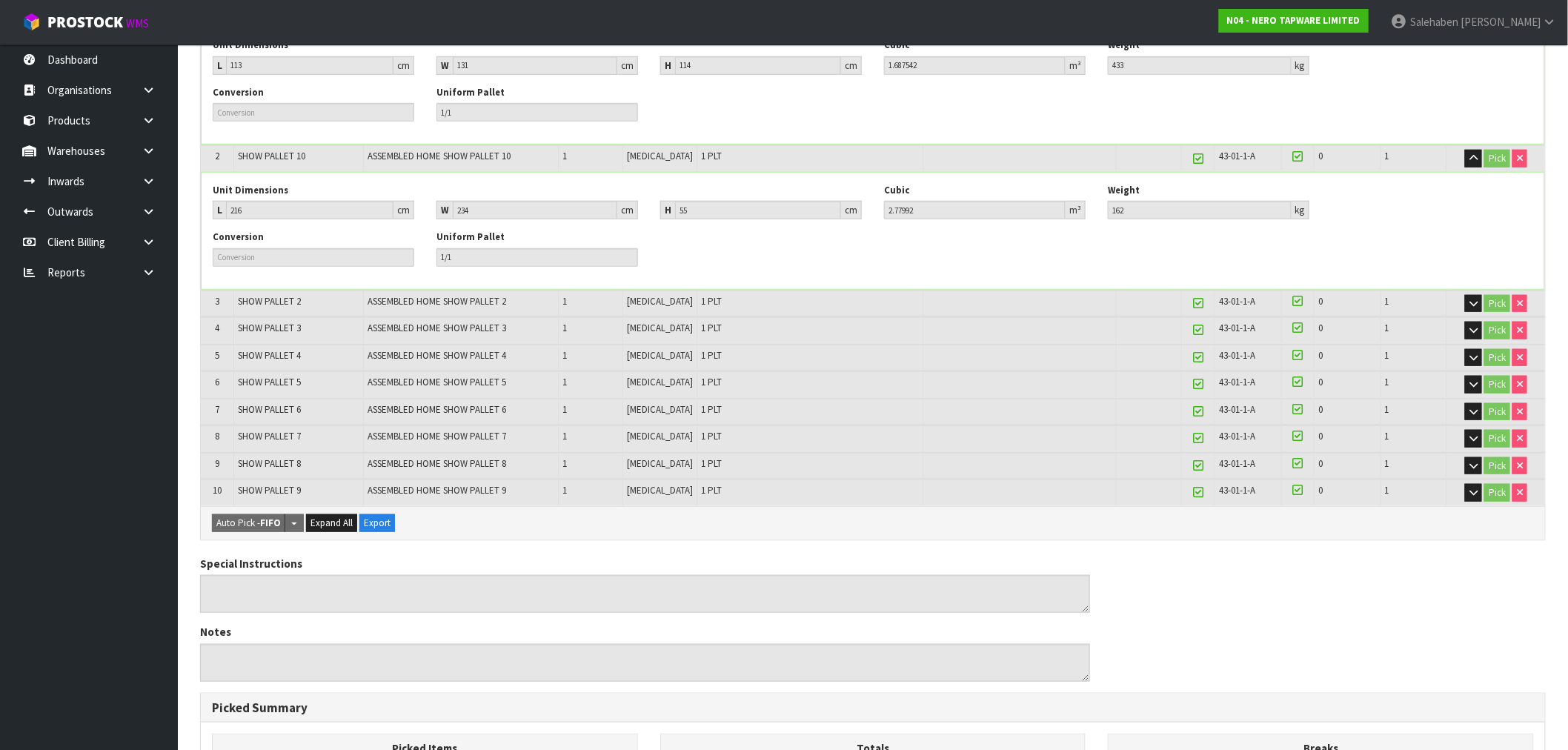
scroll to position [411, 0]
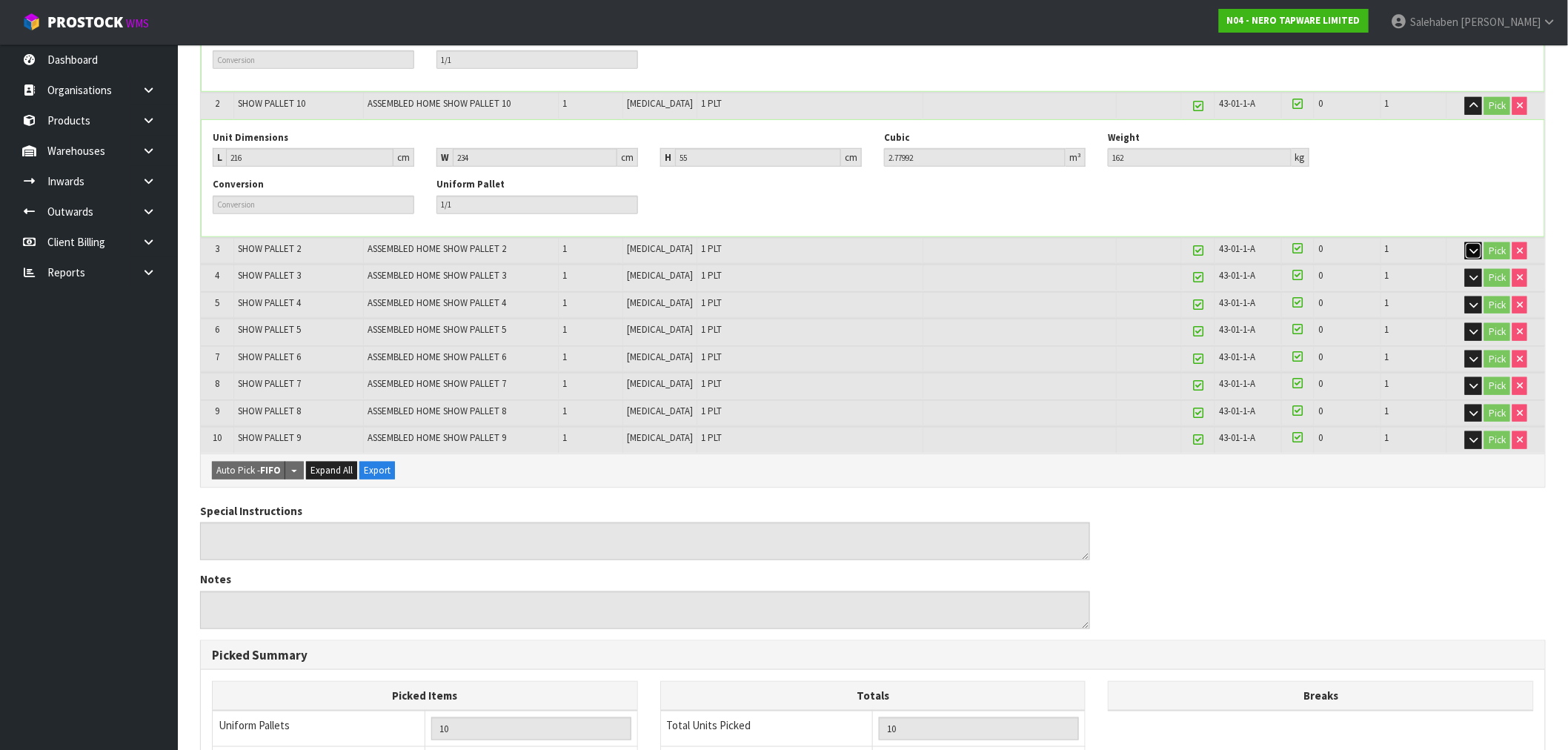
click at [1477, 249] on button "button" at bounding box center [1473, 252] width 17 height 18
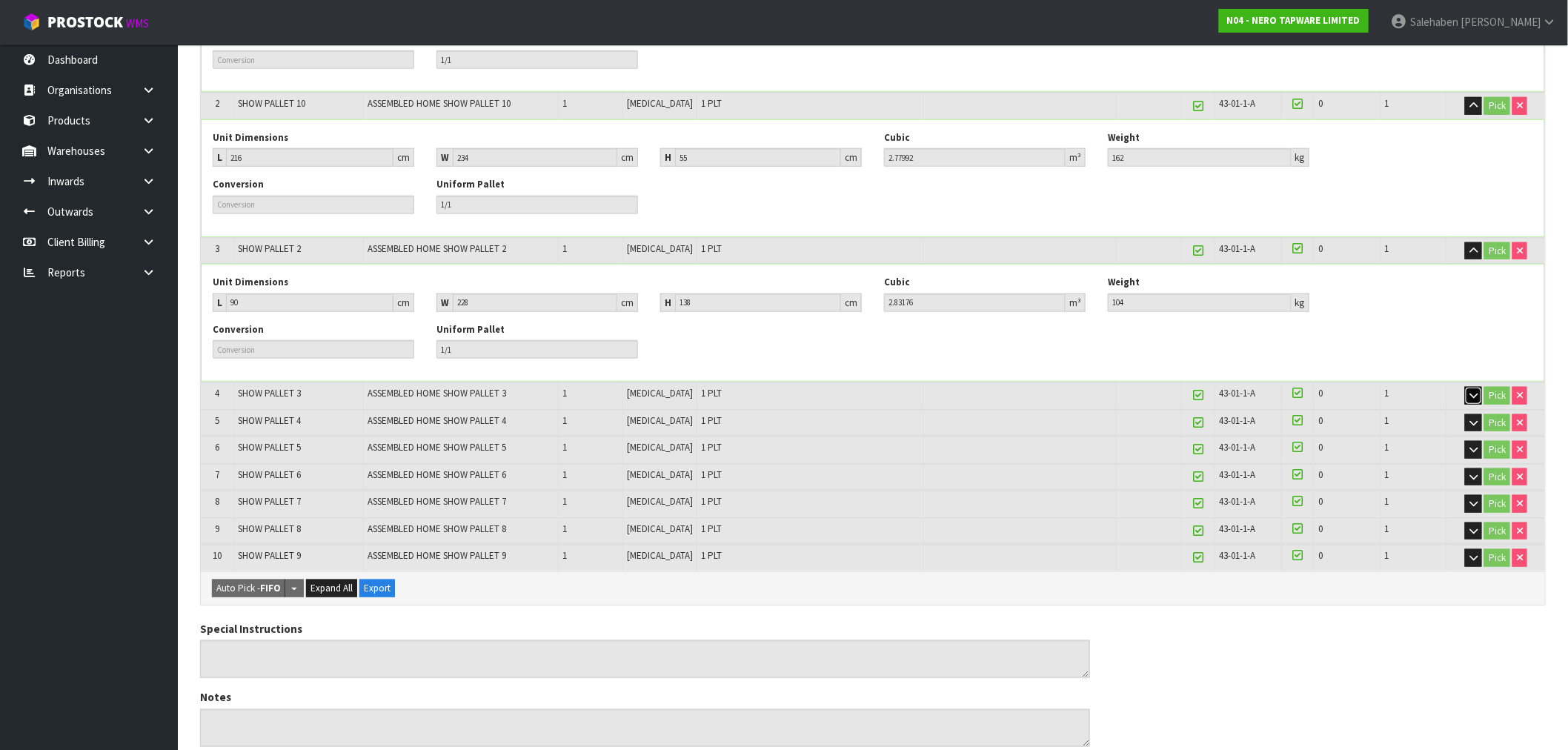
click at [1480, 393] on button "button" at bounding box center [1473, 396] width 17 height 18
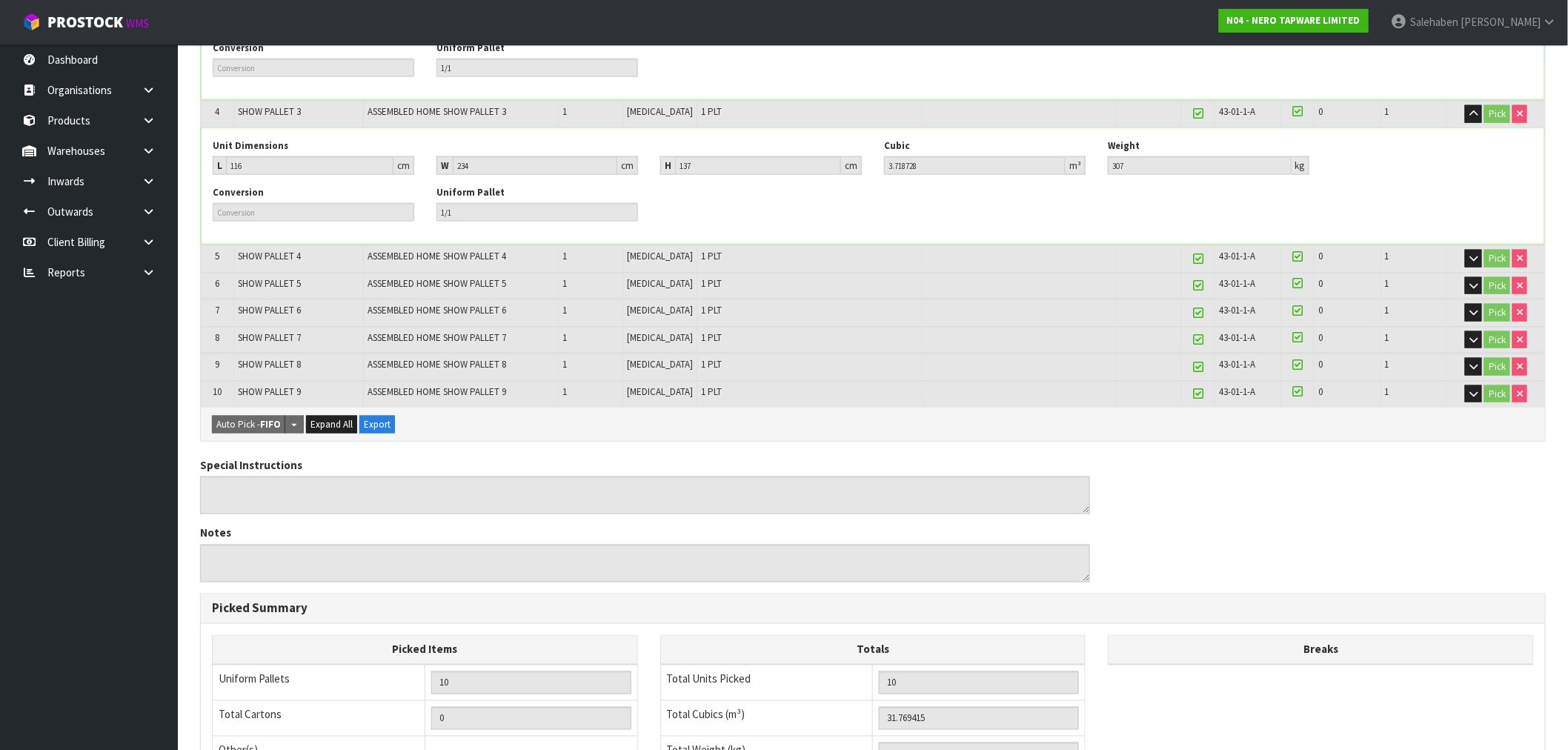
scroll to position [742, 0]
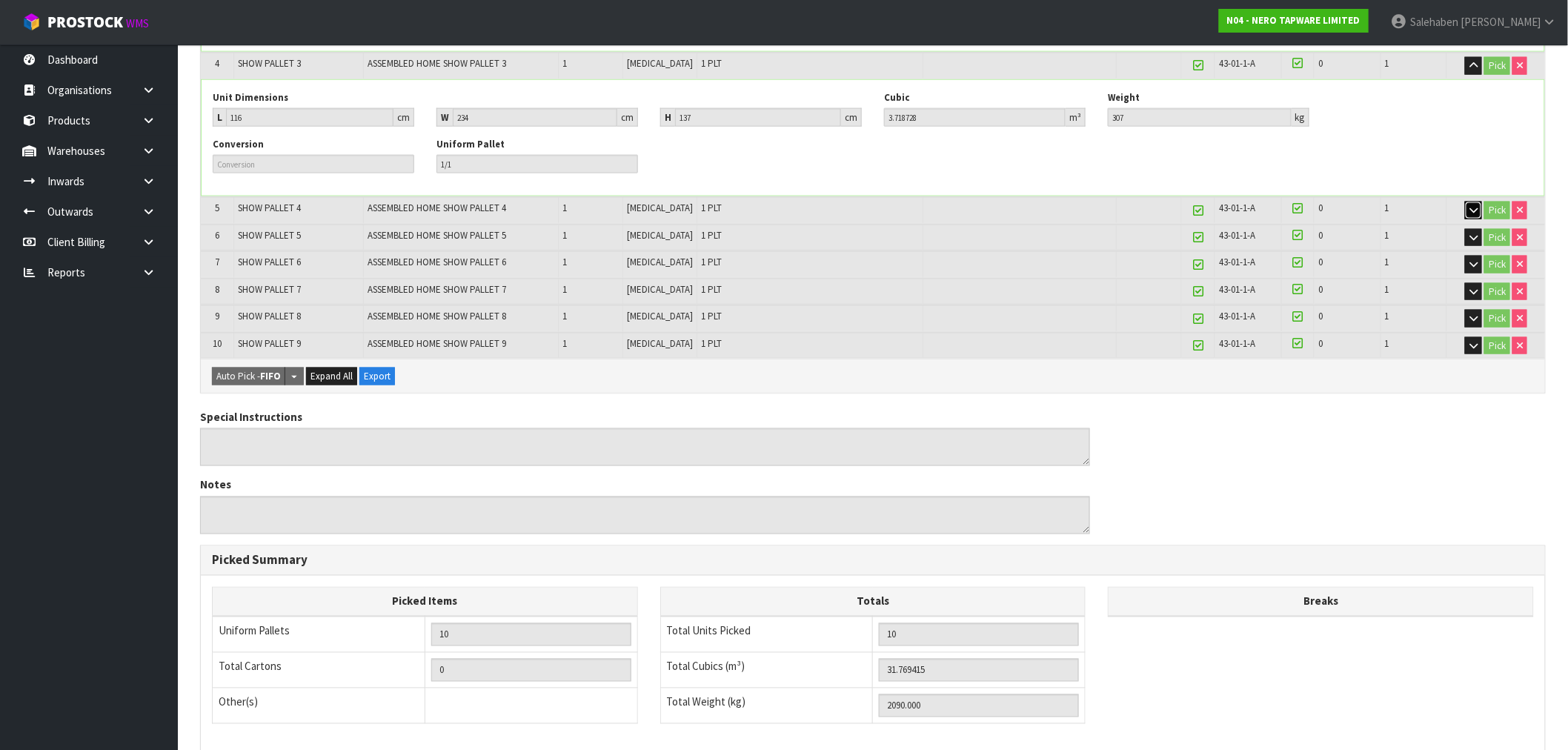
click at [1475, 205] on icon "button" at bounding box center [1473, 210] width 8 height 10
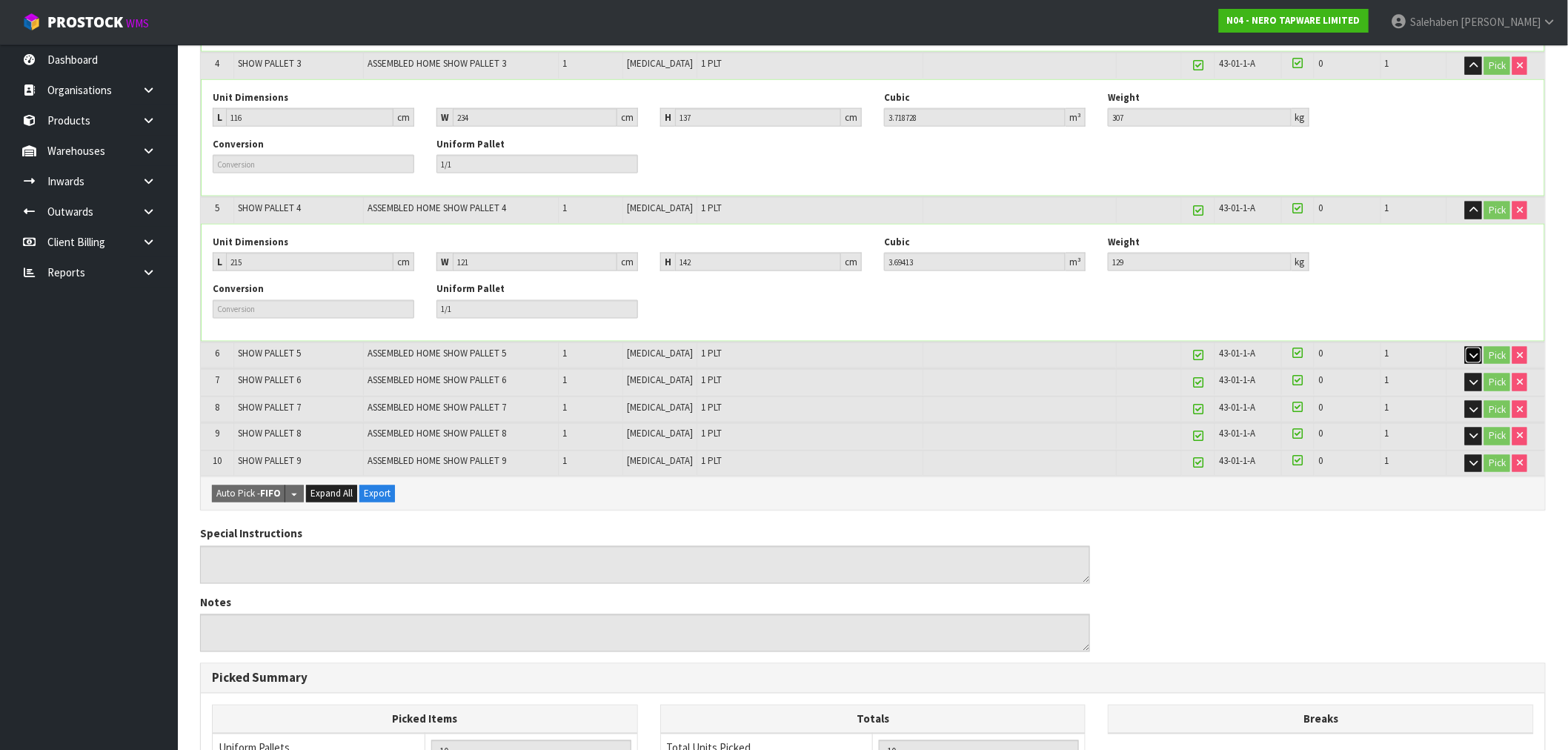
click at [1475, 351] on icon "button" at bounding box center [1473, 355] width 8 height 10
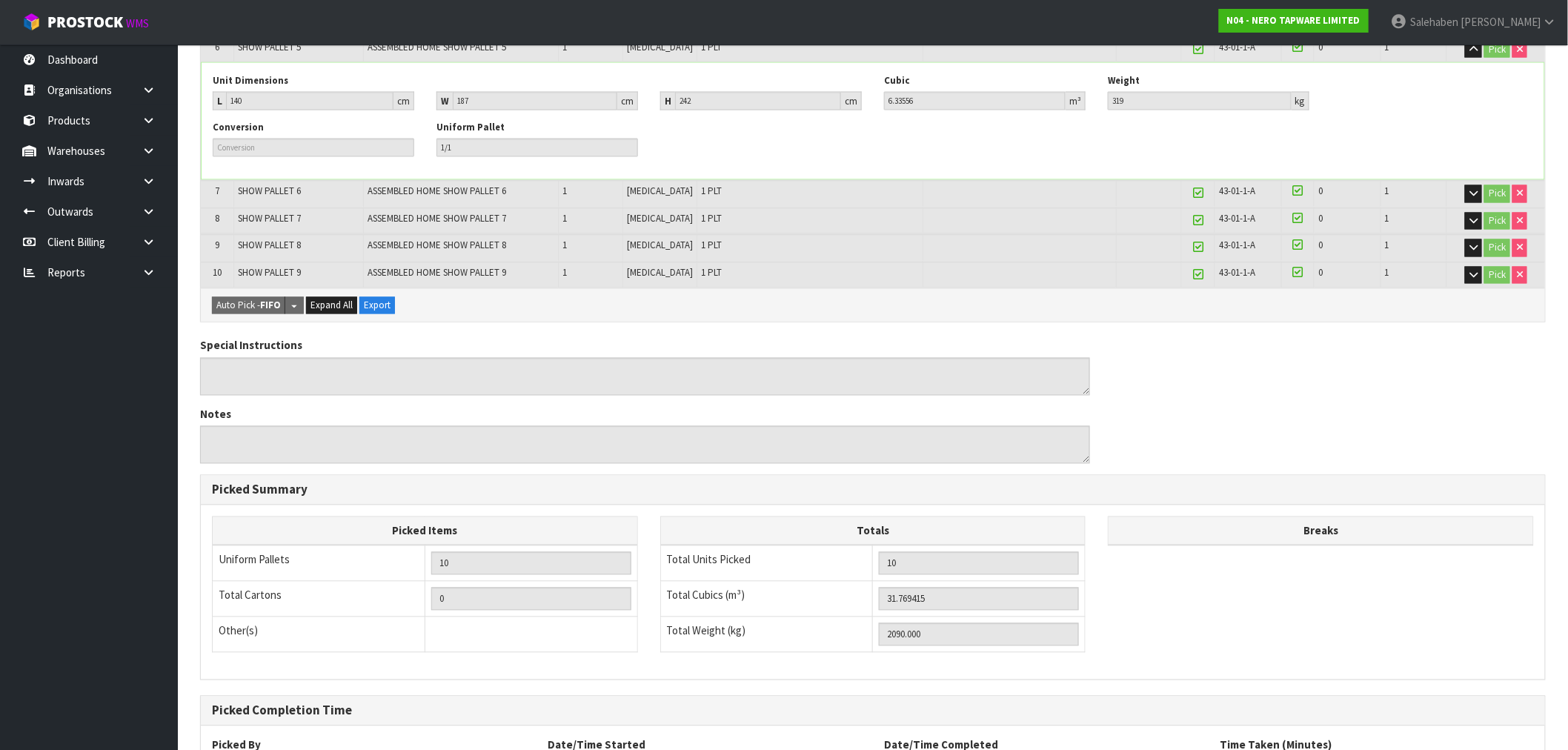
scroll to position [1071, 0]
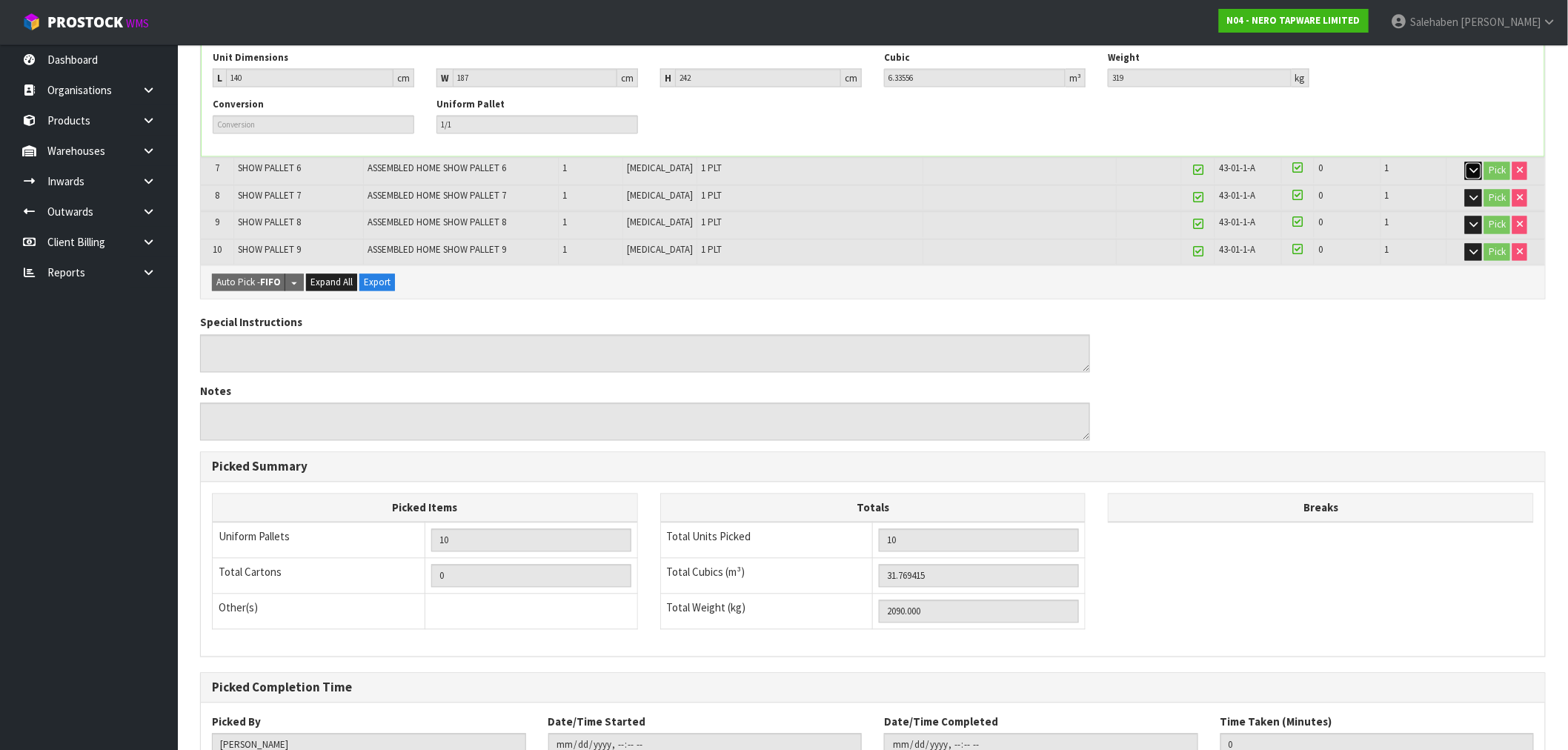
click at [1469, 169] on icon "button" at bounding box center [1473, 171] width 8 height 10
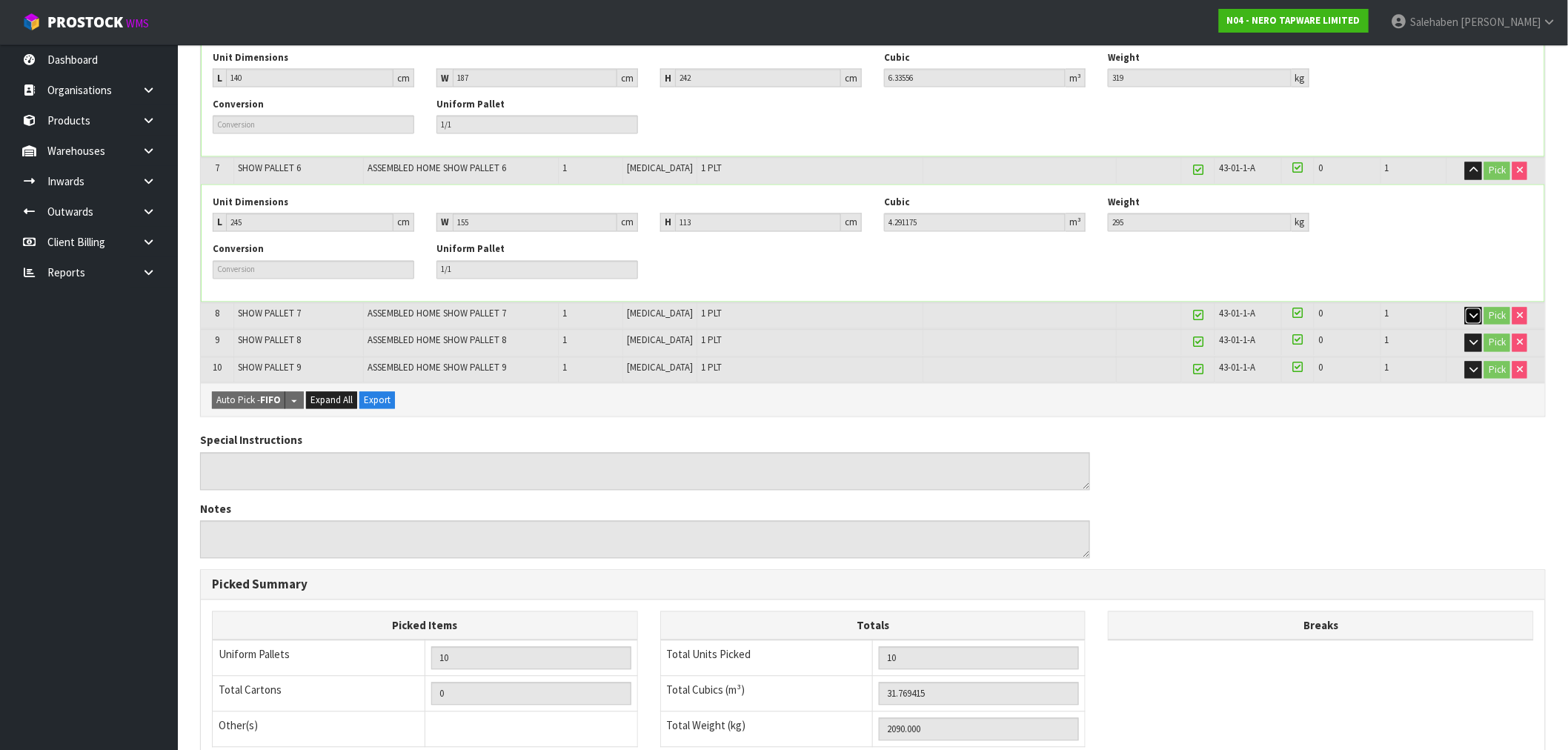
click at [1473, 311] on icon "button" at bounding box center [1473, 316] width 8 height 10
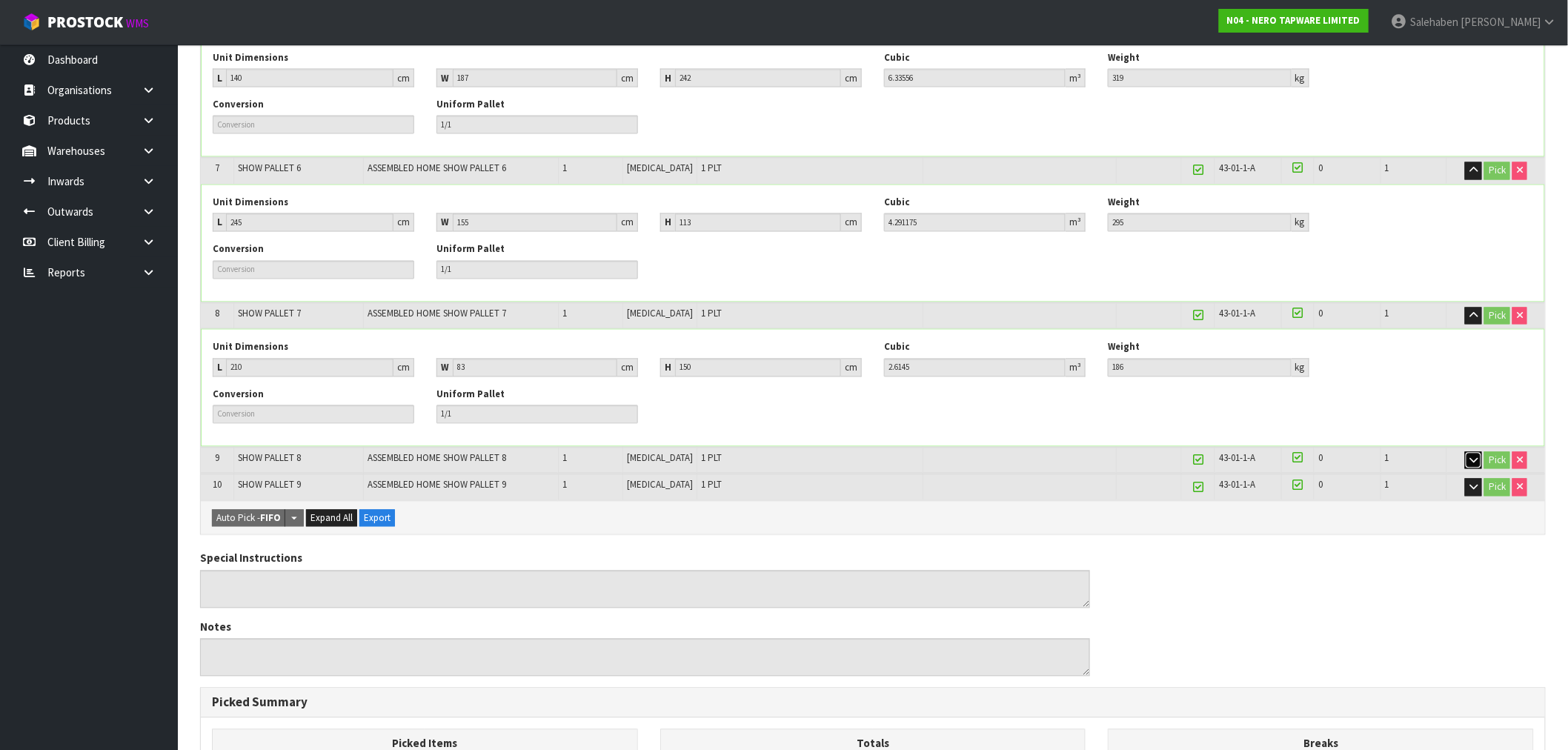
click at [1475, 459] on icon "button" at bounding box center [1473, 460] width 8 height 10
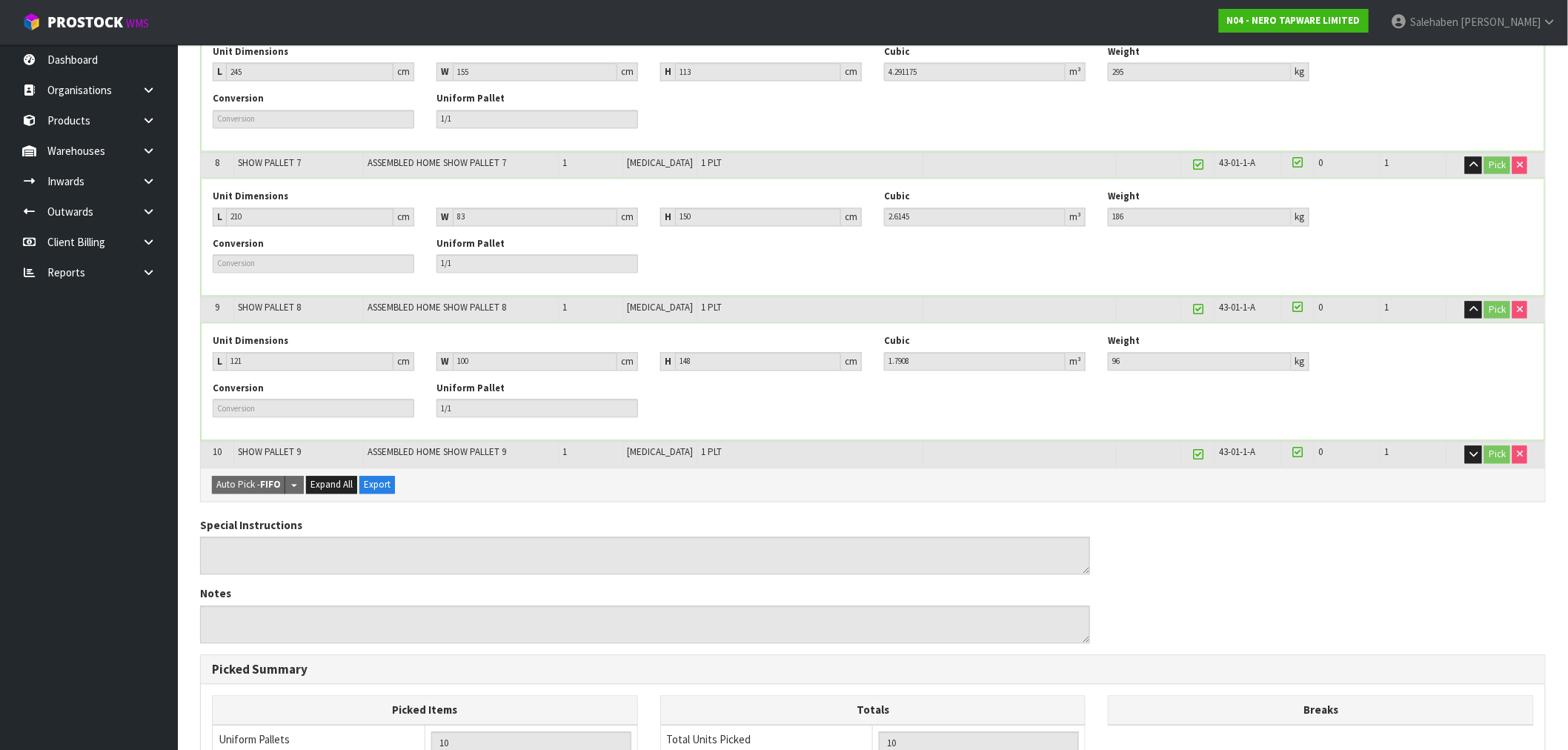
scroll to position [1235, 0]
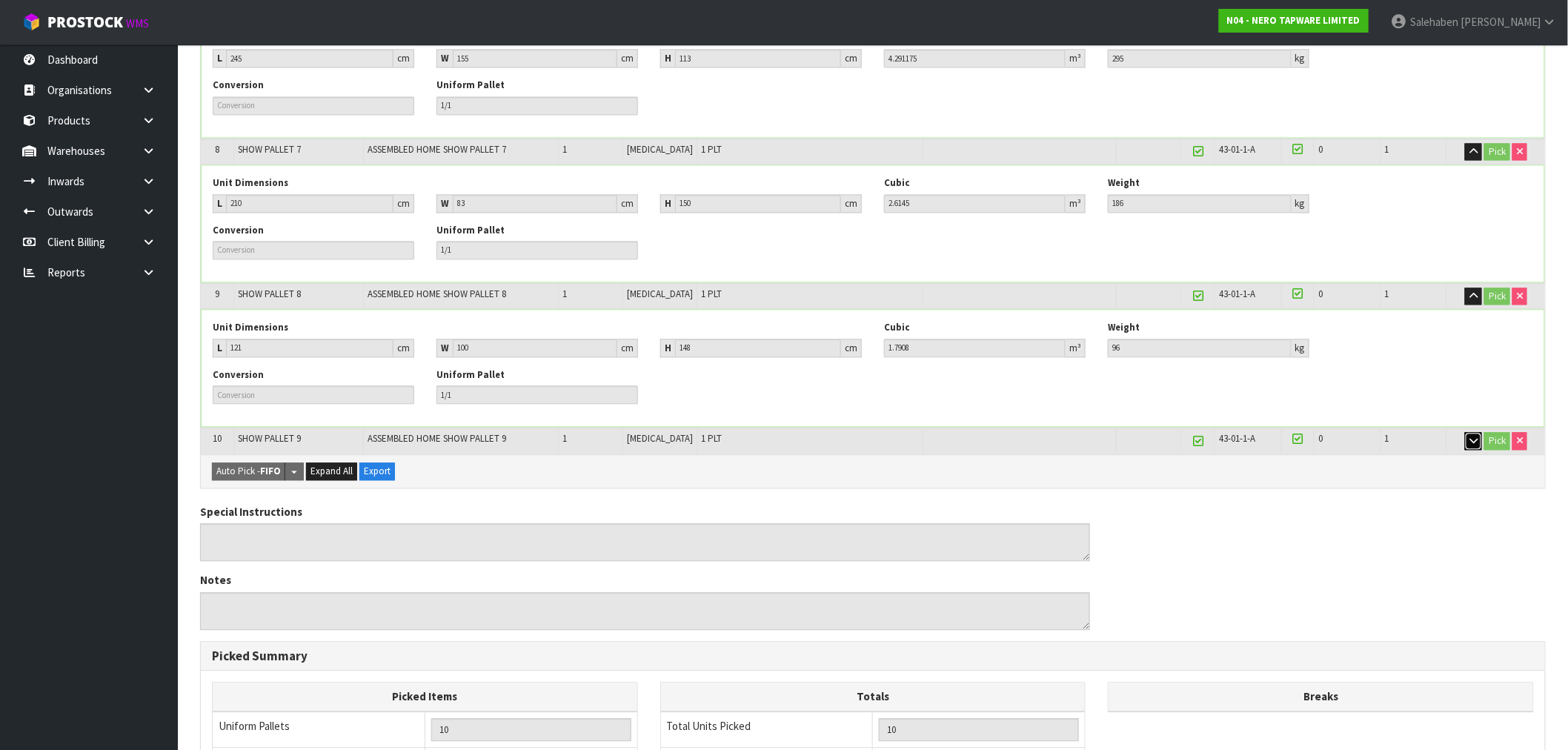
click at [1469, 439] on icon "button" at bounding box center [1473, 440] width 8 height 10
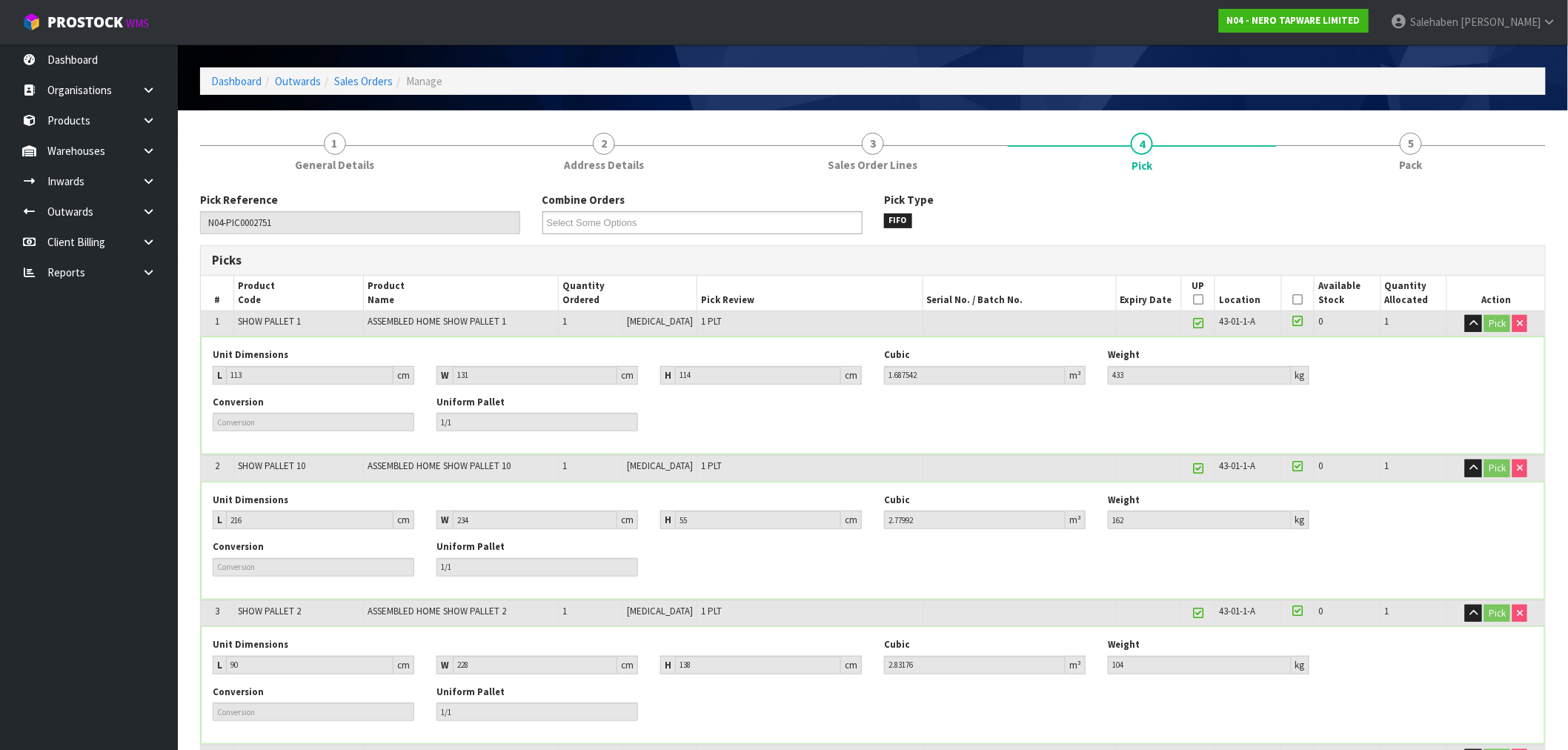
scroll to position [0, 0]
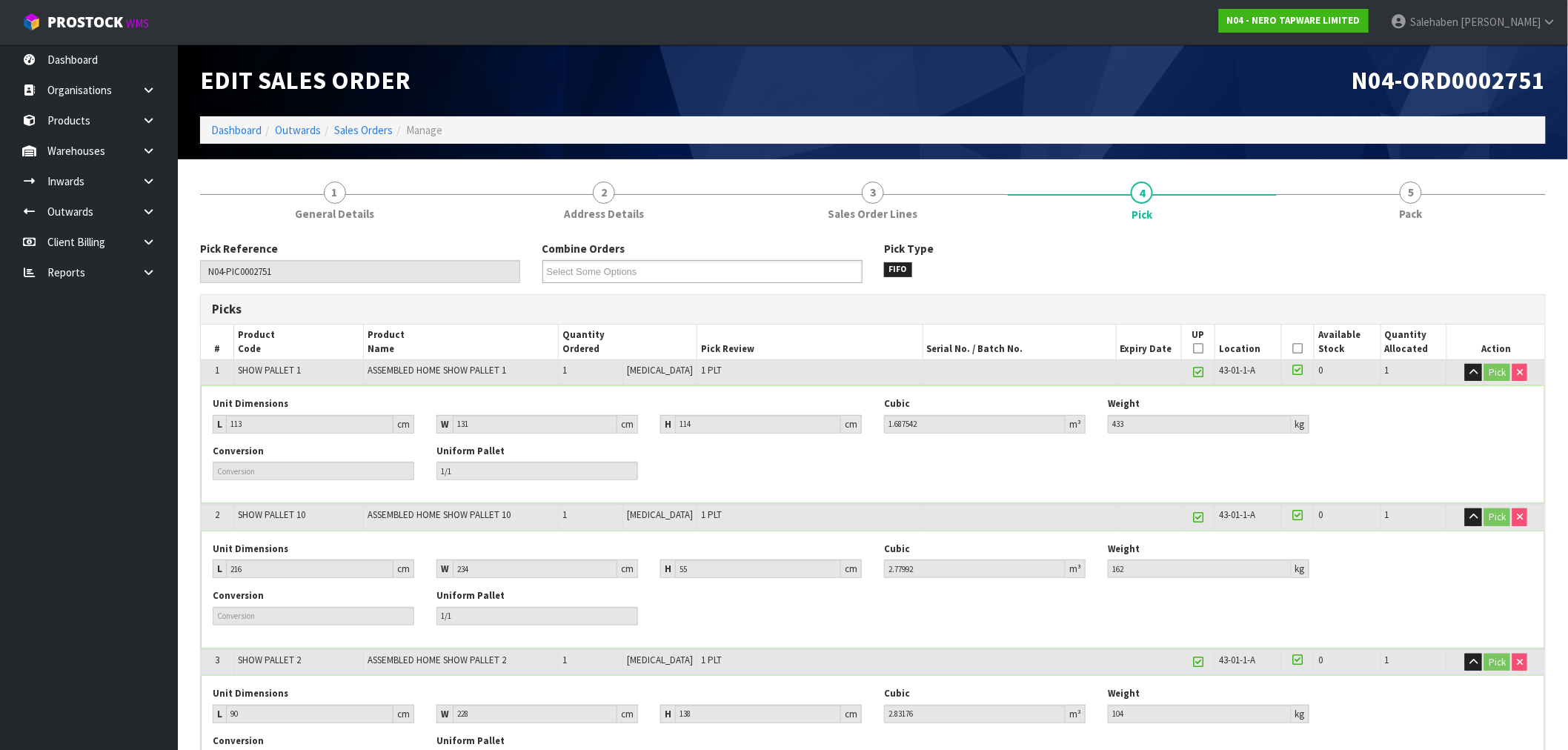
click at [240, 137] on li "Dashboard" at bounding box center [237, 130] width 51 height 15
click at [220, 127] on link "Dashboard" at bounding box center [237, 131] width 51 height 15
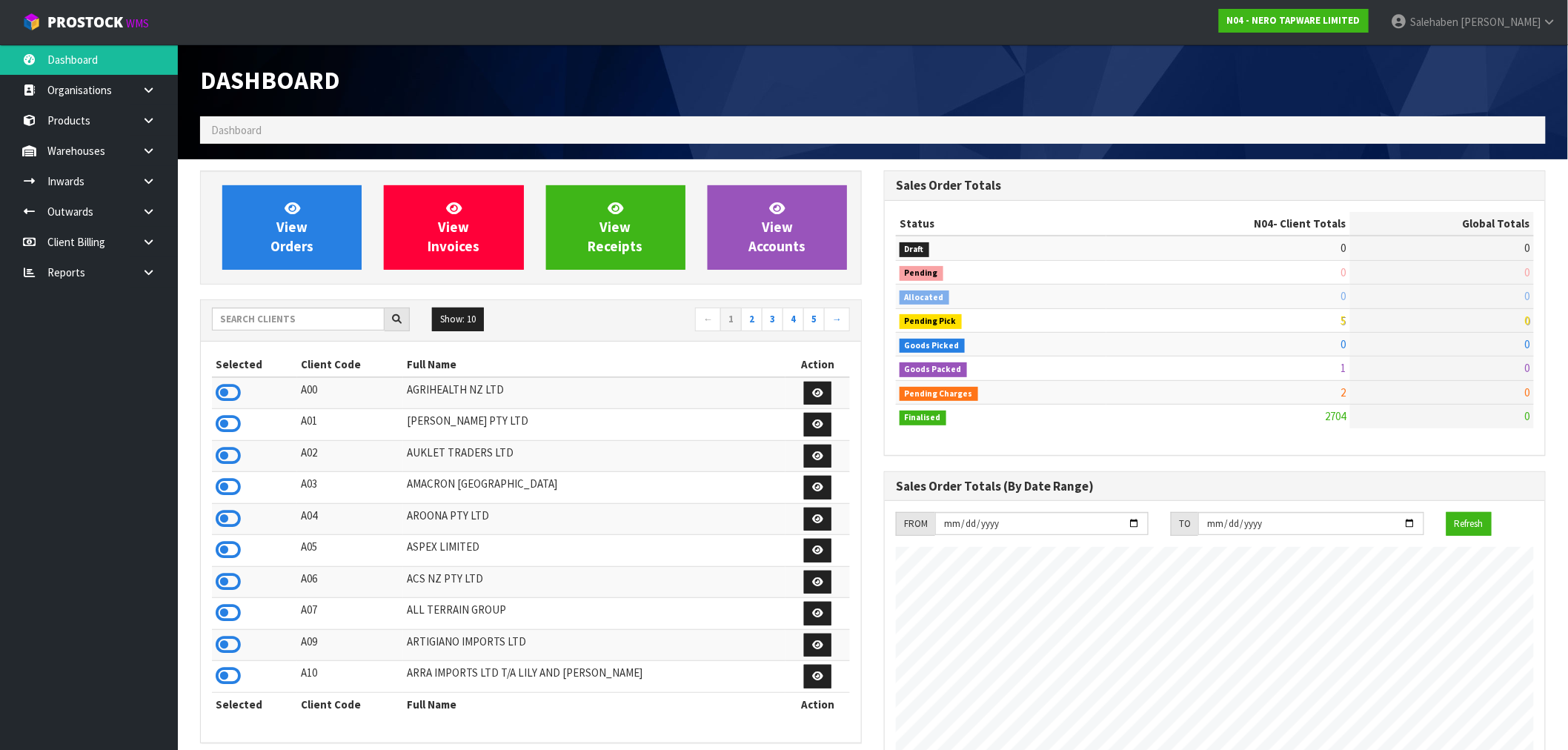
scroll to position [1123, 684]
click at [301, 317] on input "text" at bounding box center [299, 319] width 172 height 23
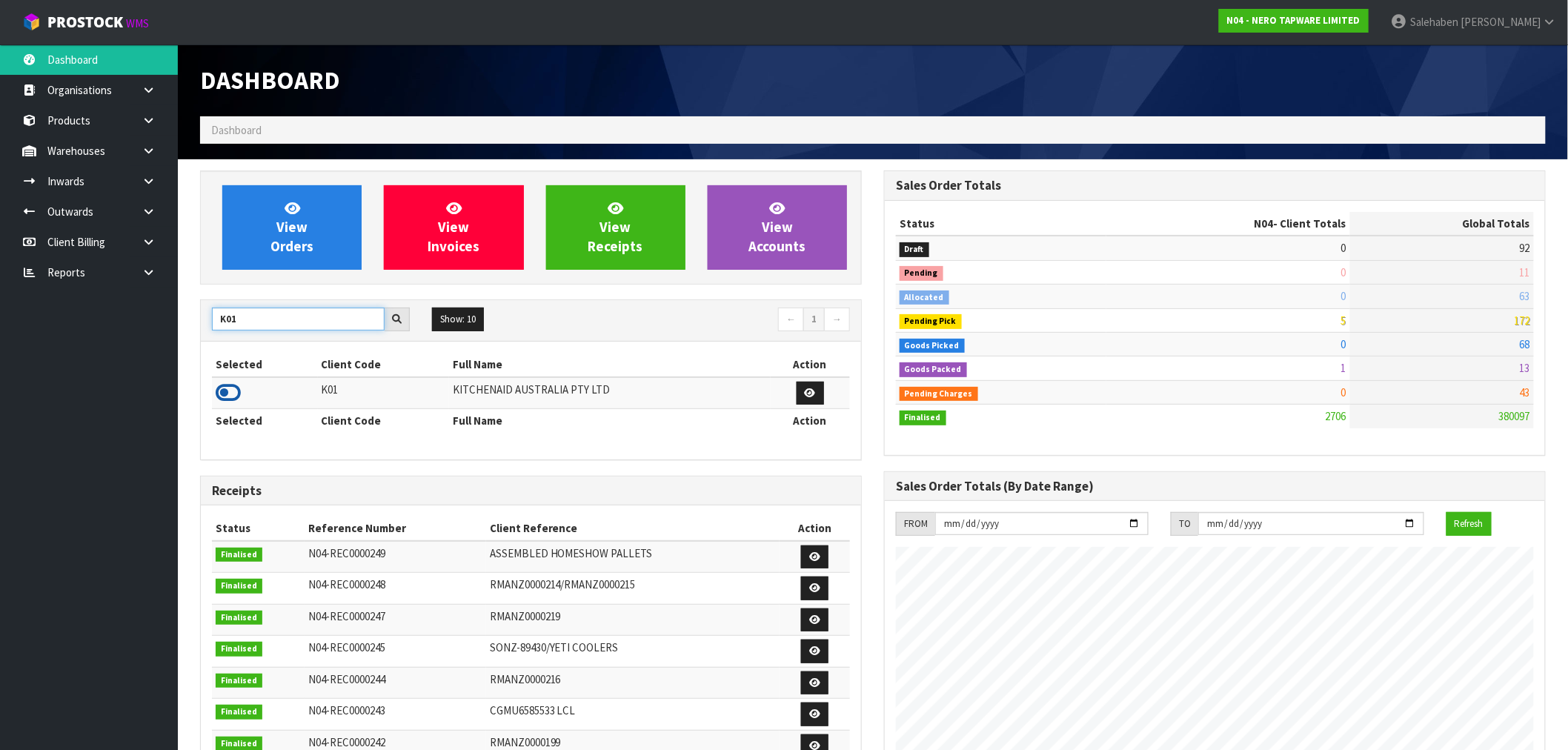
type input "K01"
click at [225, 399] on icon at bounding box center [229, 393] width 25 height 22
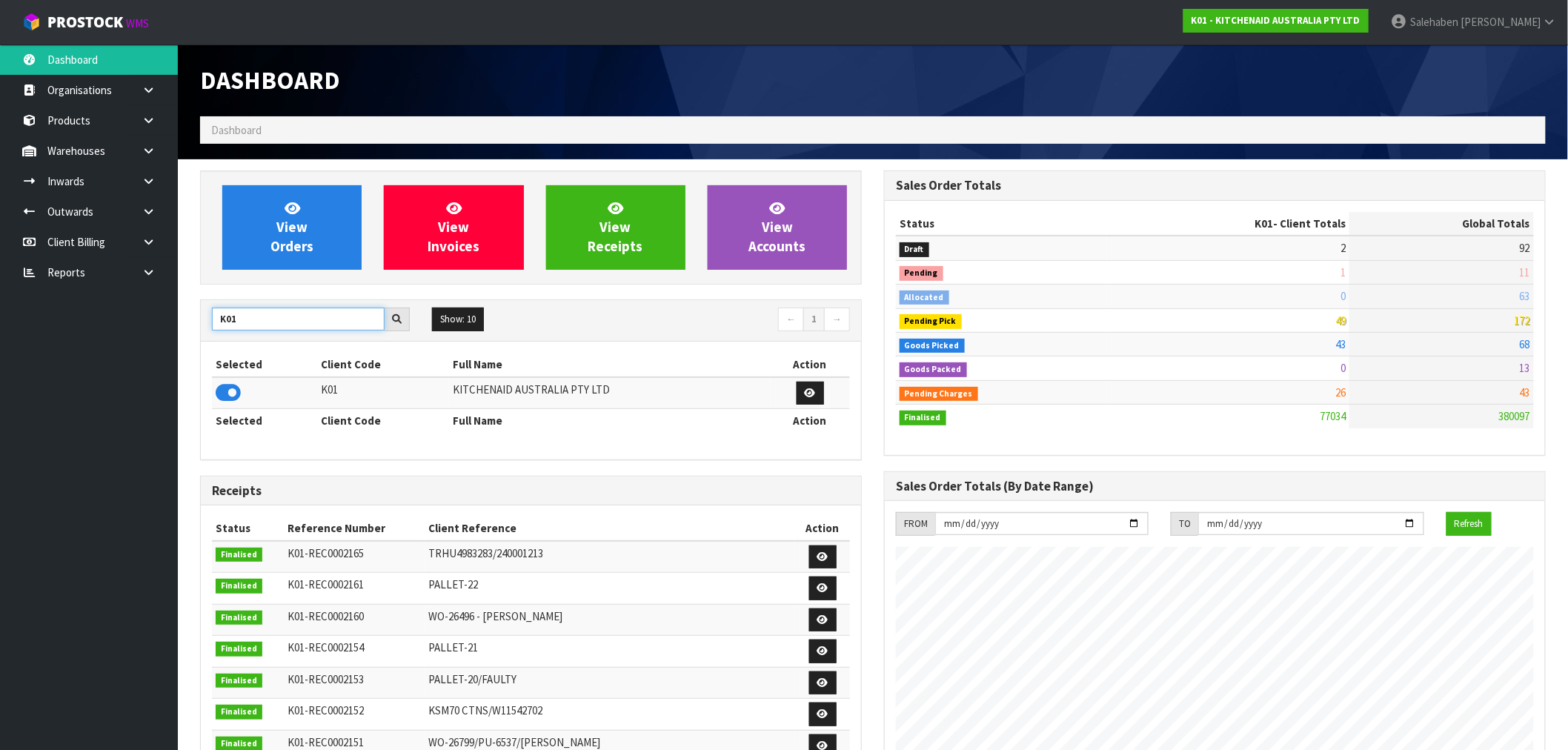
drag, startPoint x: 241, startPoint y: 321, endPoint x: 148, endPoint y: 354, distance: 98.7
click at [148, 354] on body "Toggle navigation ProStock WMS K01 - KITCHENAID AUSTRALIA PTY LTD Salehaben Pat…" at bounding box center [784, 375] width 1568 height 750
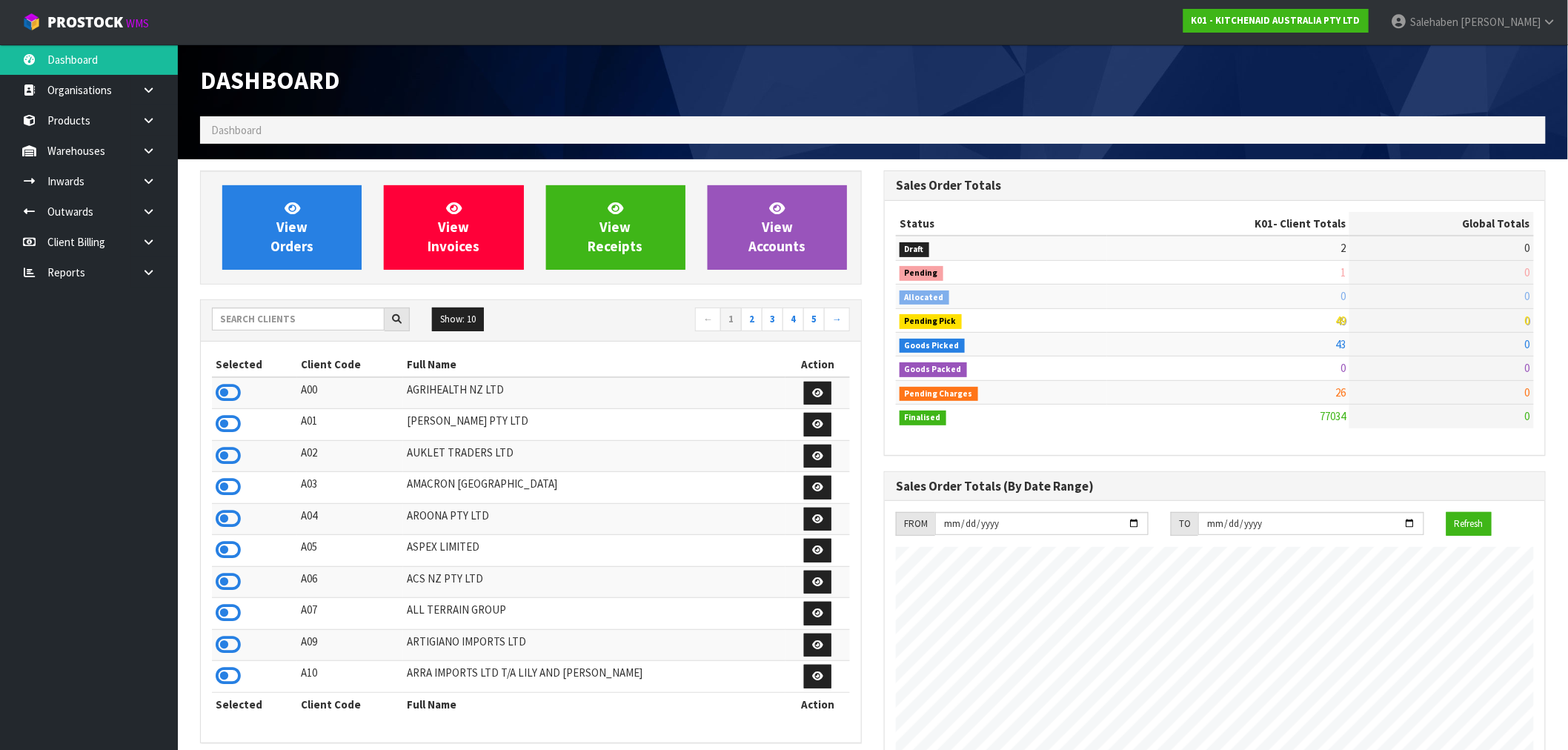
scroll to position [1123, 684]
click at [316, 310] on input "text" at bounding box center [299, 319] width 172 height 23
click at [152, 274] on icon at bounding box center [149, 272] width 15 height 11
click at [63, 337] on link "CWL" at bounding box center [89, 333] width 178 height 30
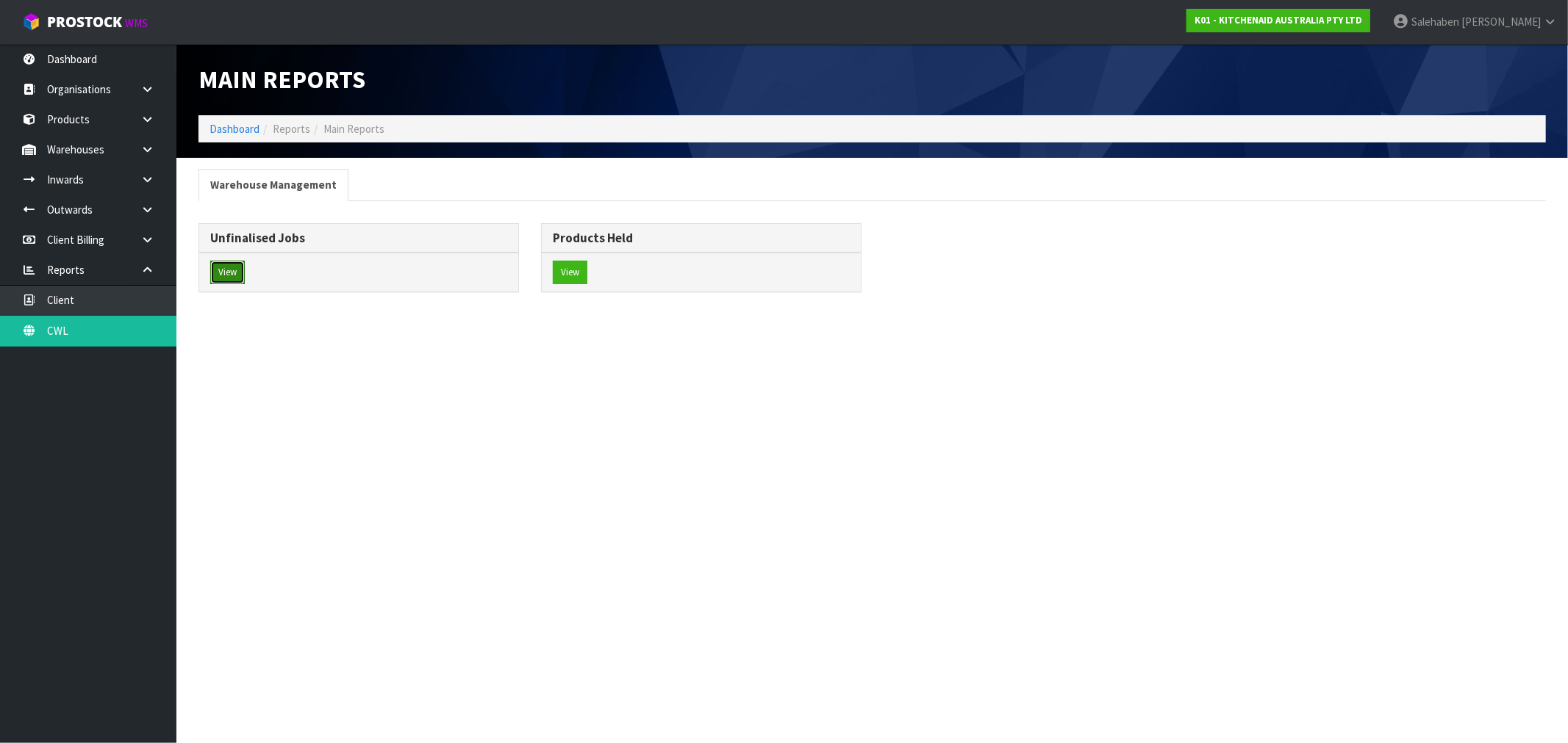
click at [231, 275] on button "View" at bounding box center [228, 273] width 34 height 23
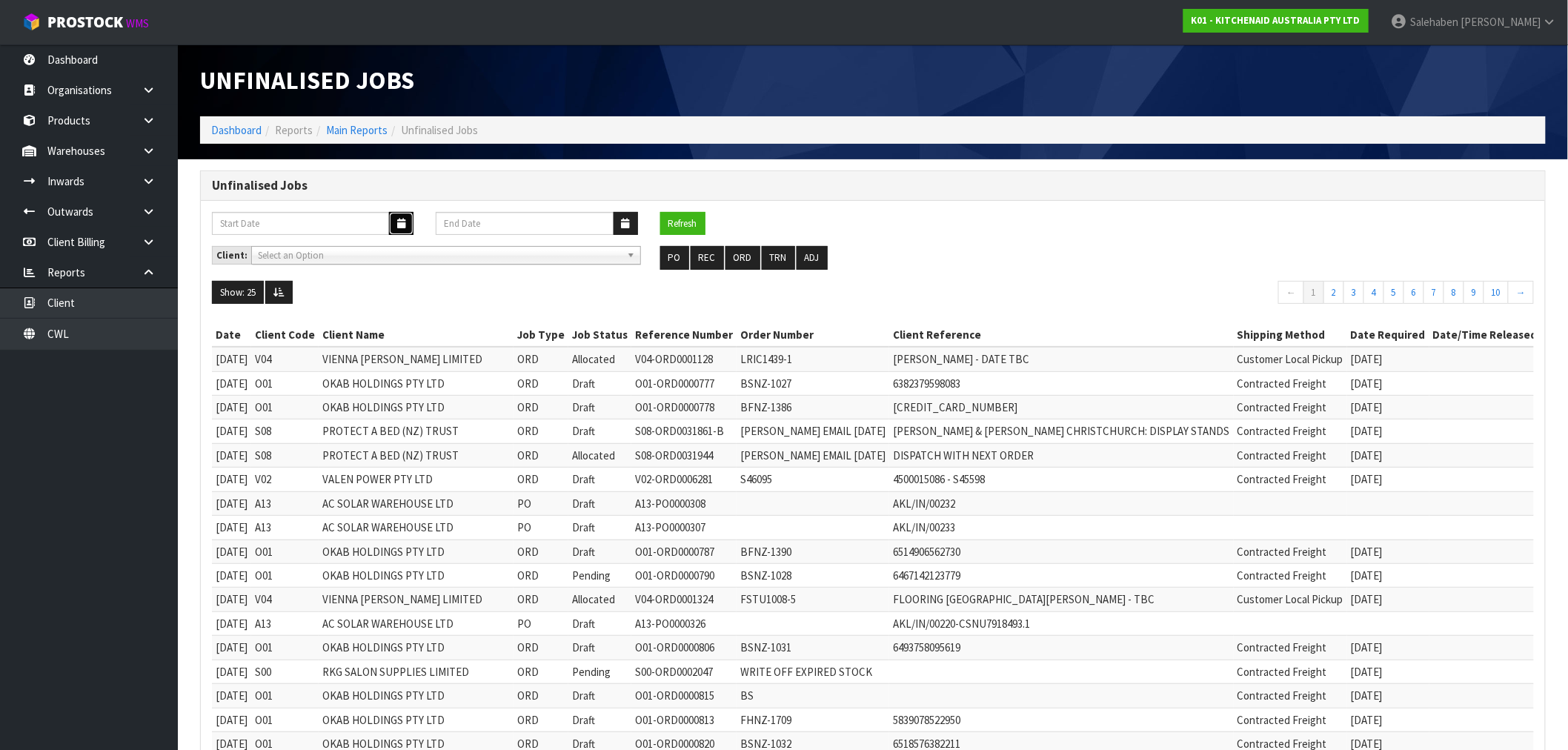
click at [398, 215] on button "button" at bounding box center [401, 223] width 24 height 23
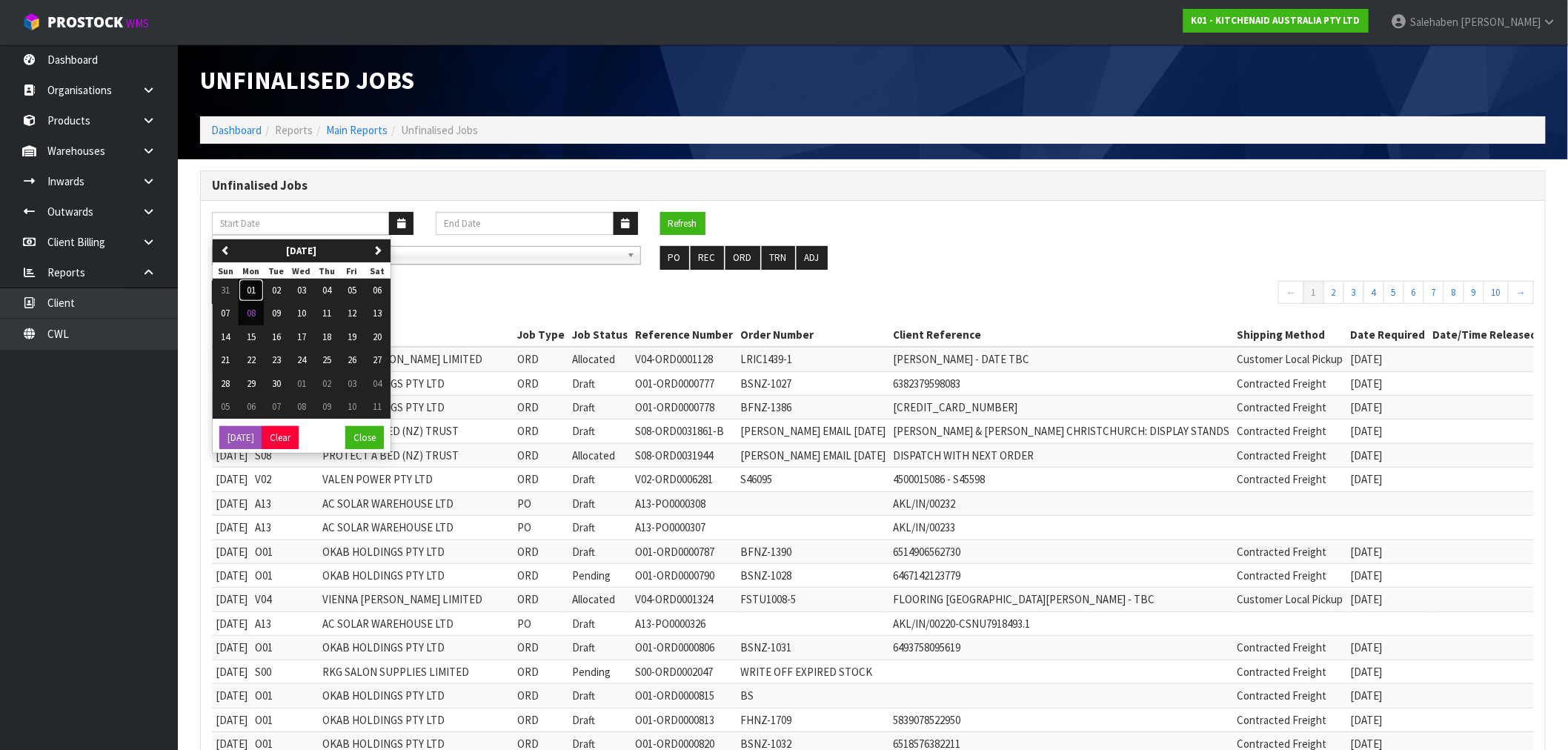
click at [255, 285] on span "01" at bounding box center [251, 291] width 9 height 13
type input "01/09/2025"
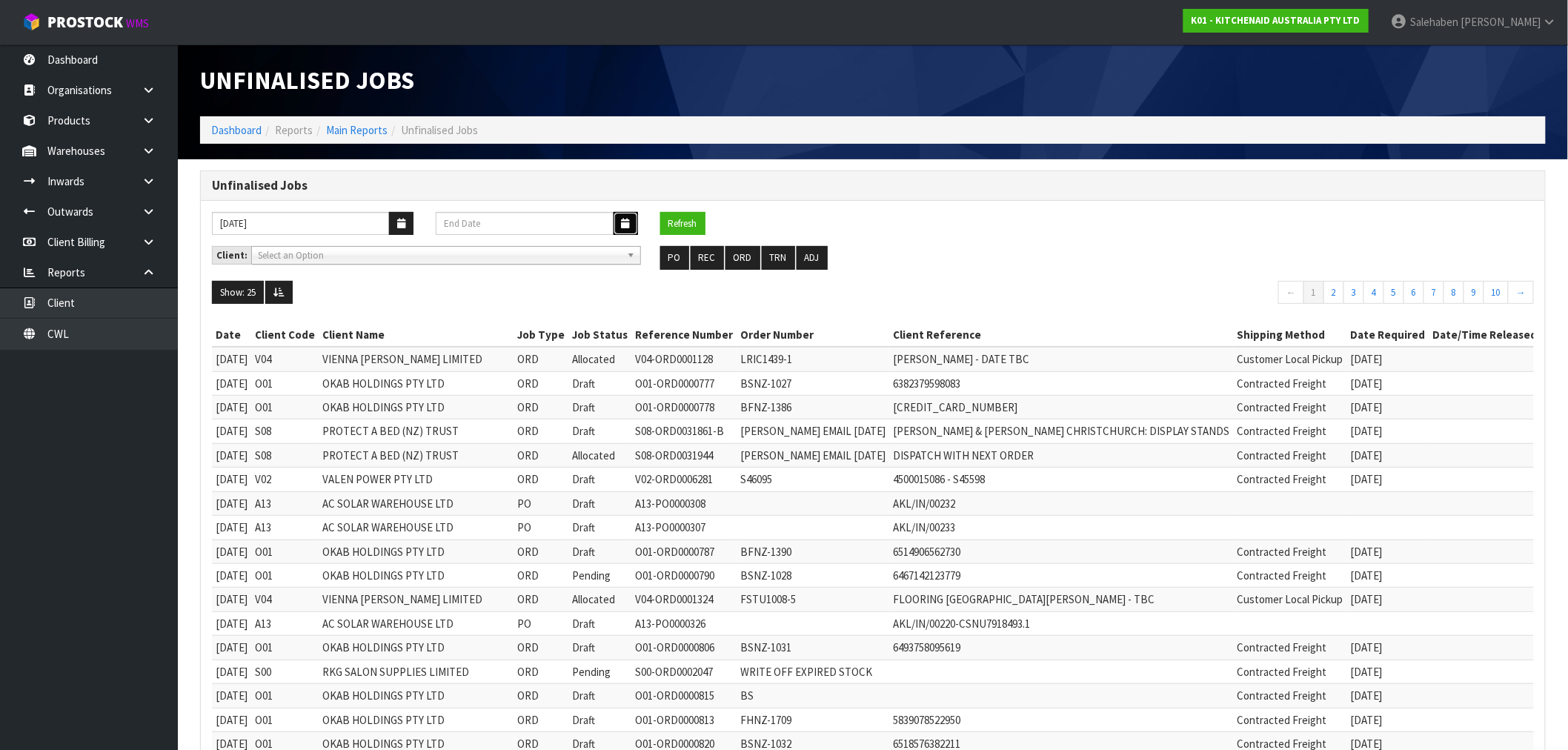
click at [624, 223] on icon "button" at bounding box center [625, 223] width 8 height 10
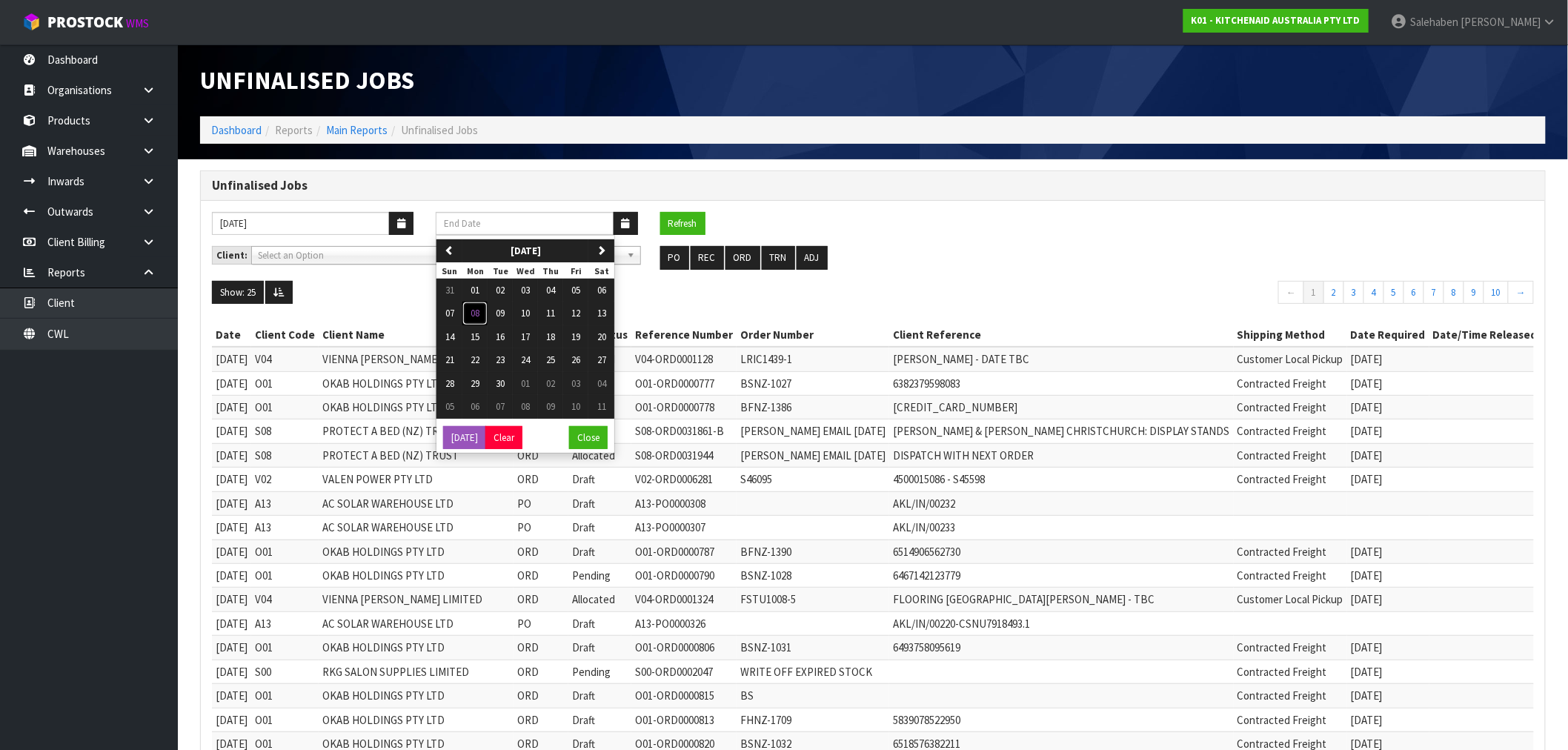
click at [471, 316] on span "08" at bounding box center [475, 313] width 9 height 13
type input "08/09/2025"
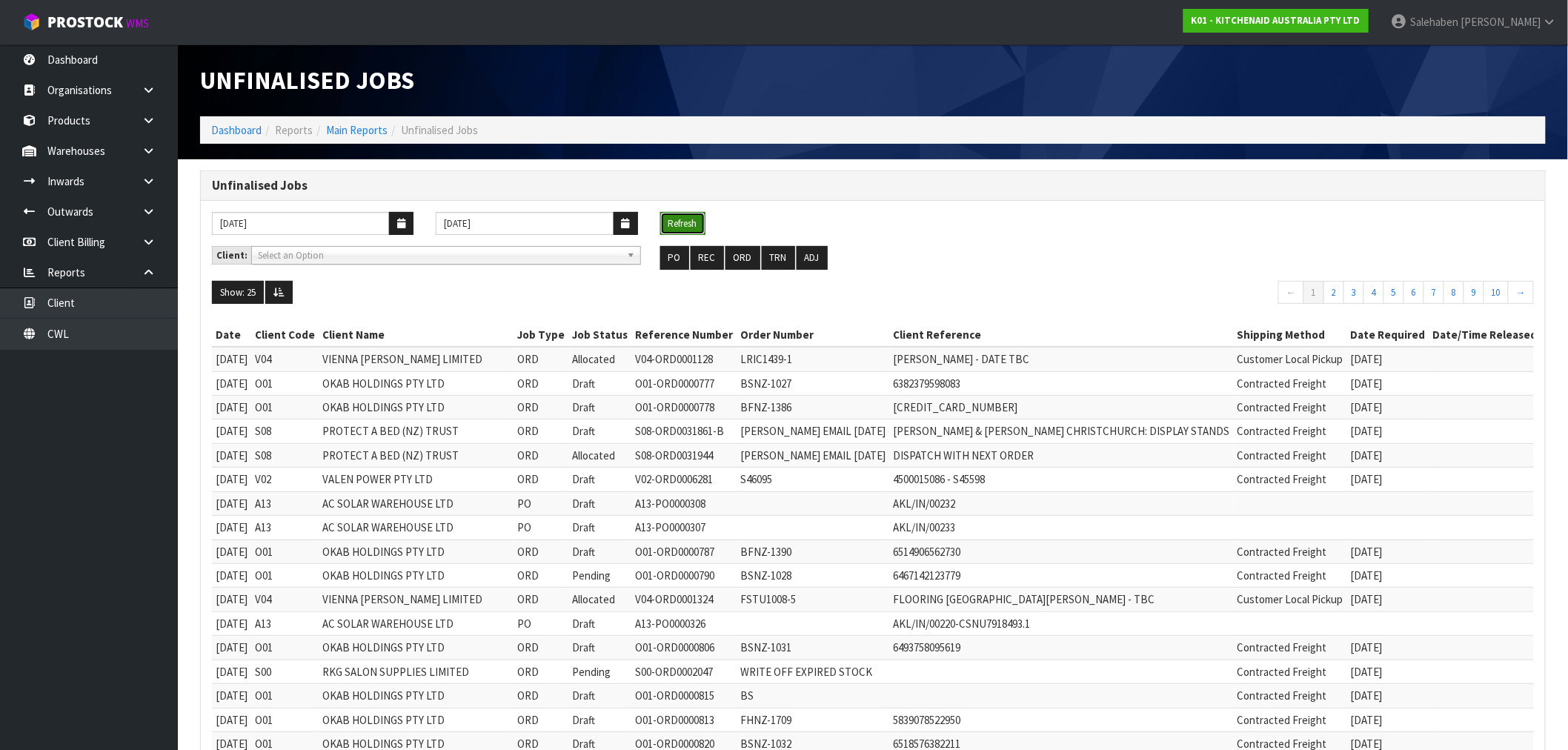
click at [671, 230] on button "Refresh" at bounding box center [683, 224] width 45 height 24
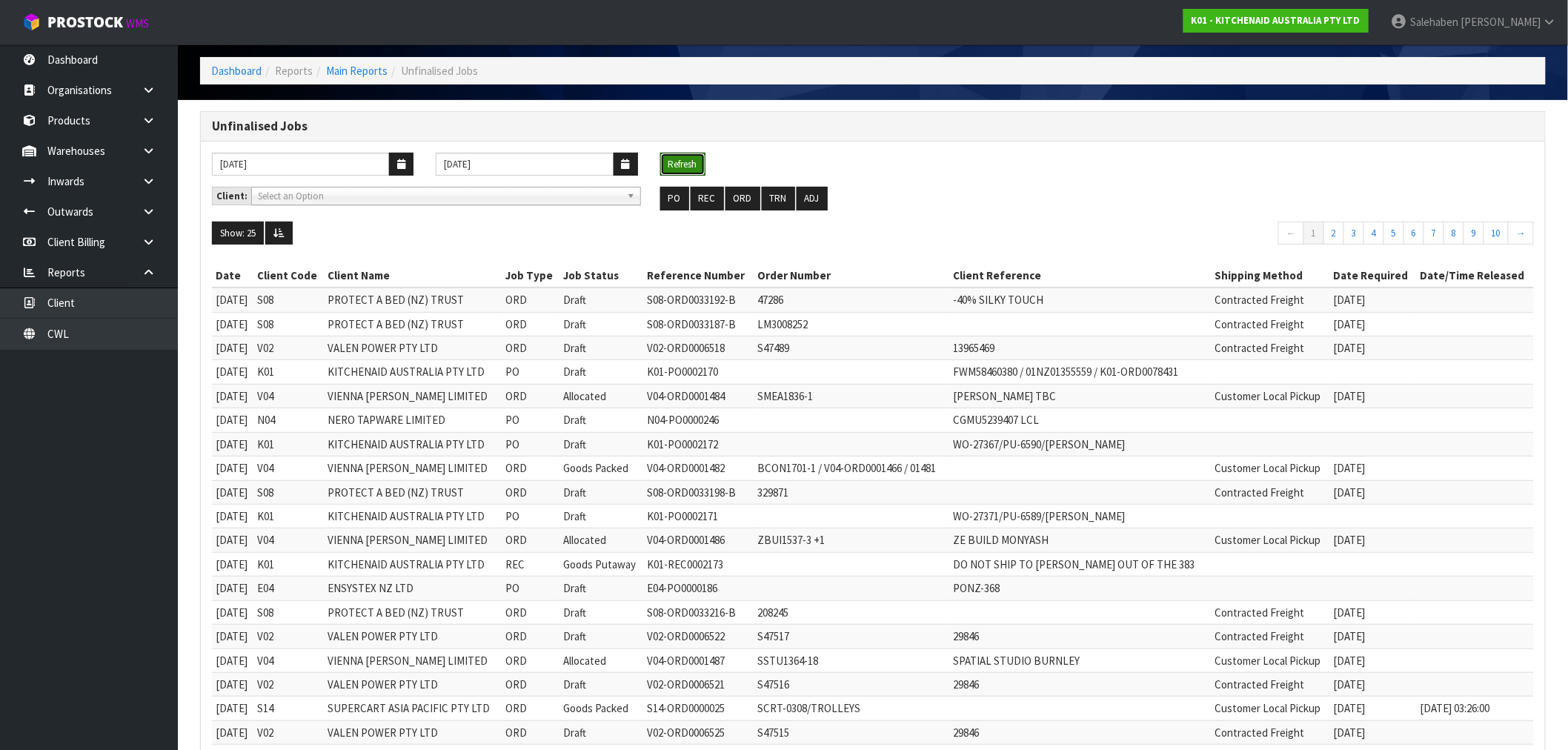
scroll to position [317, 0]
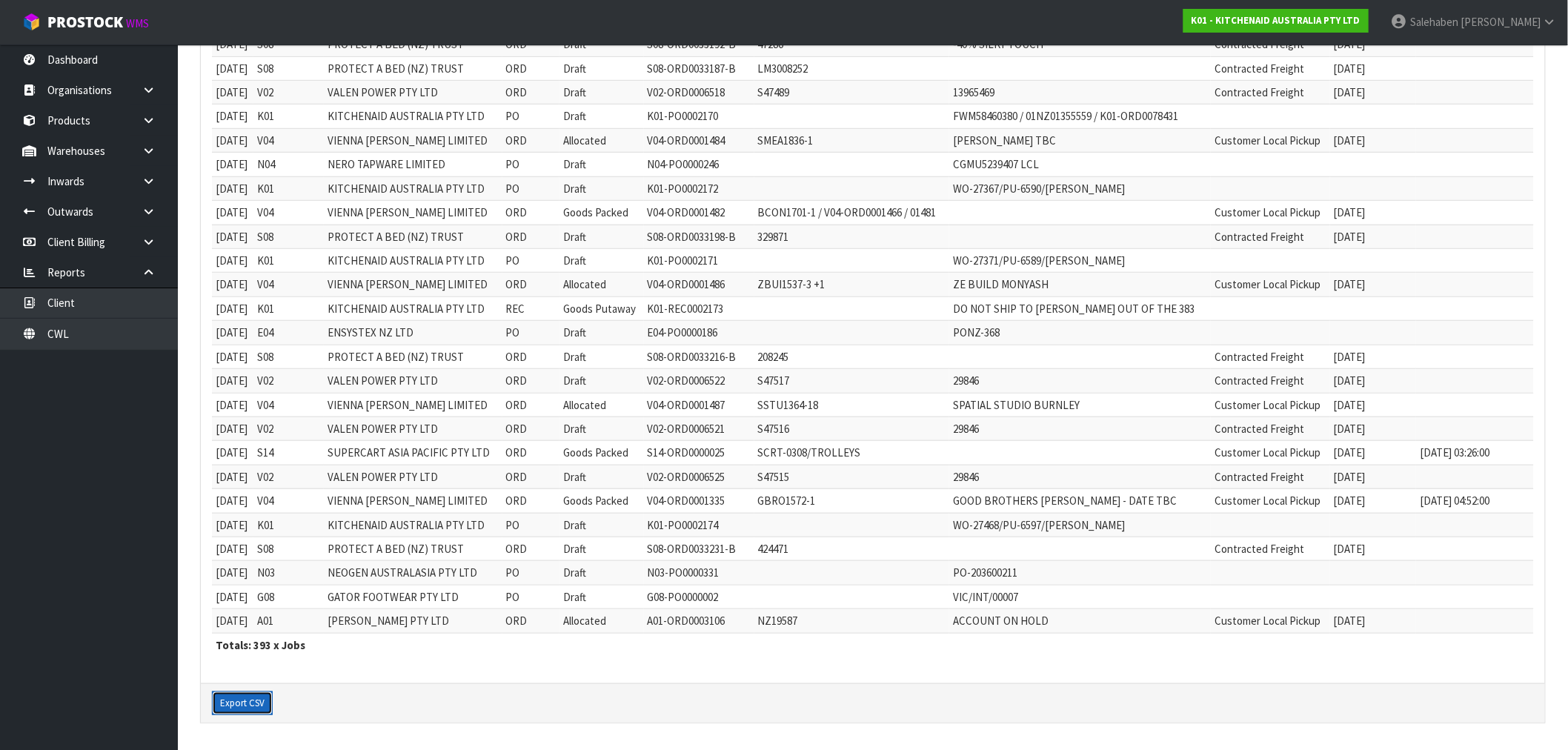
click at [249, 706] on button "Export CSV" at bounding box center [242, 704] width 61 height 24
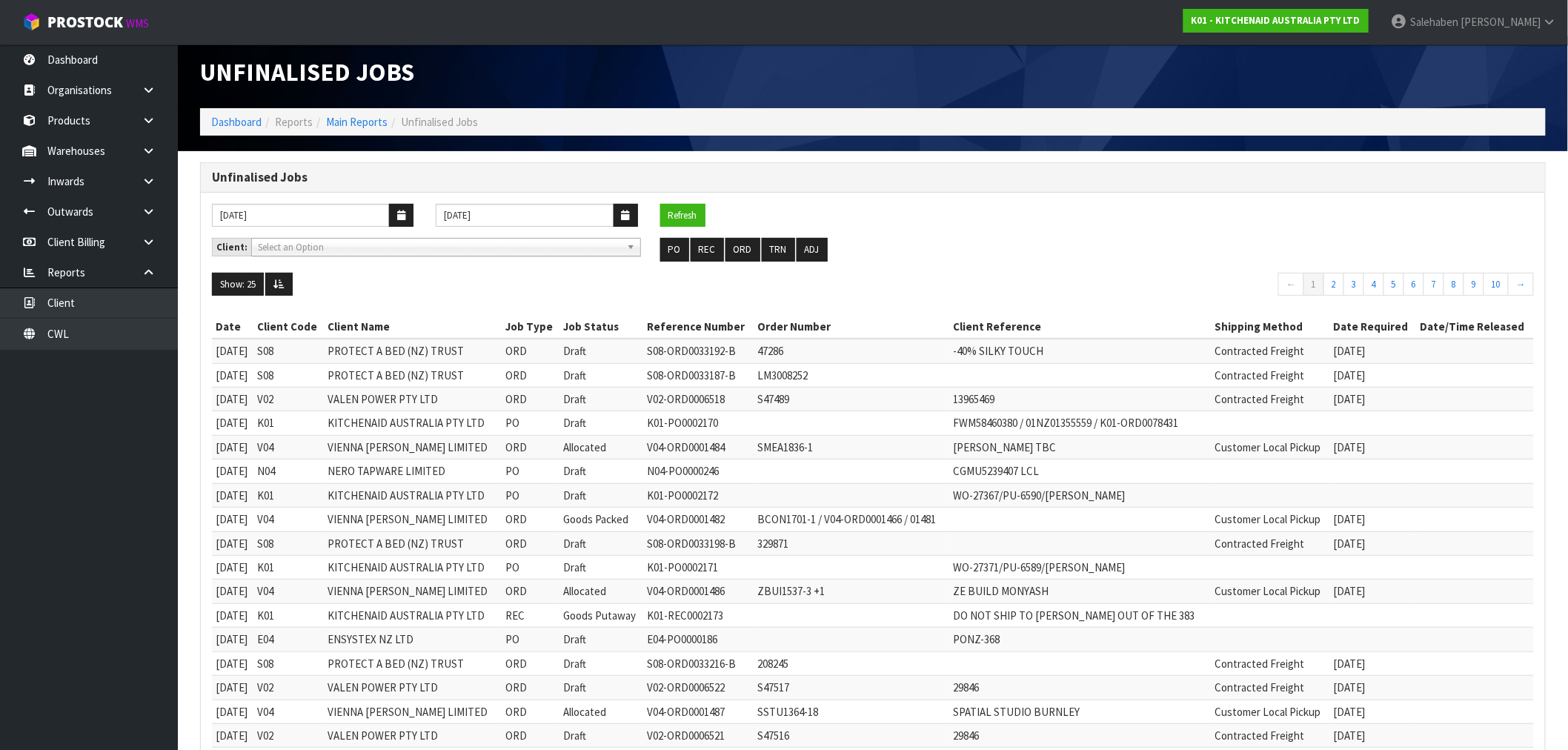
scroll to position [0, 0]
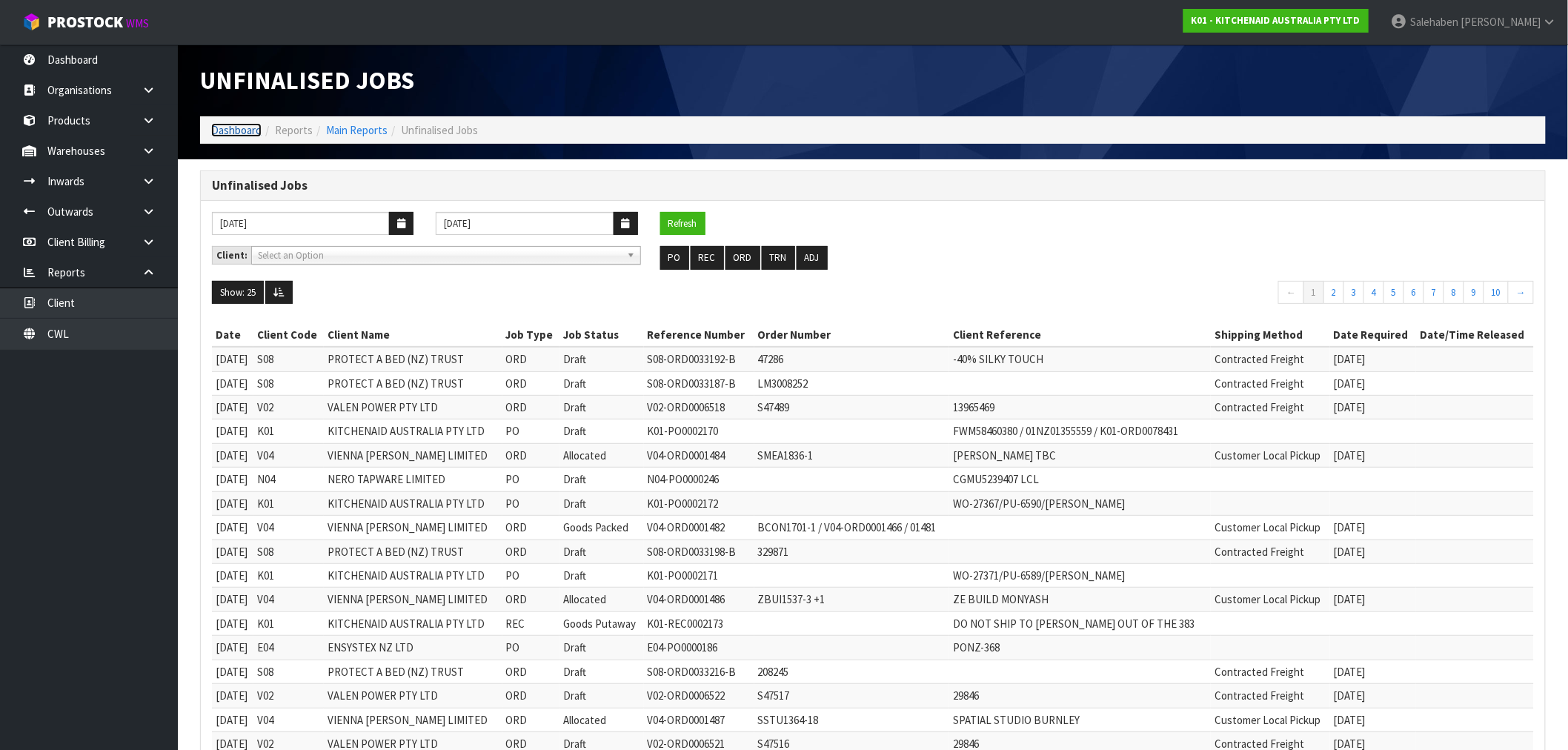
click at [246, 123] on link "Dashboard" at bounding box center [237, 131] width 51 height 15
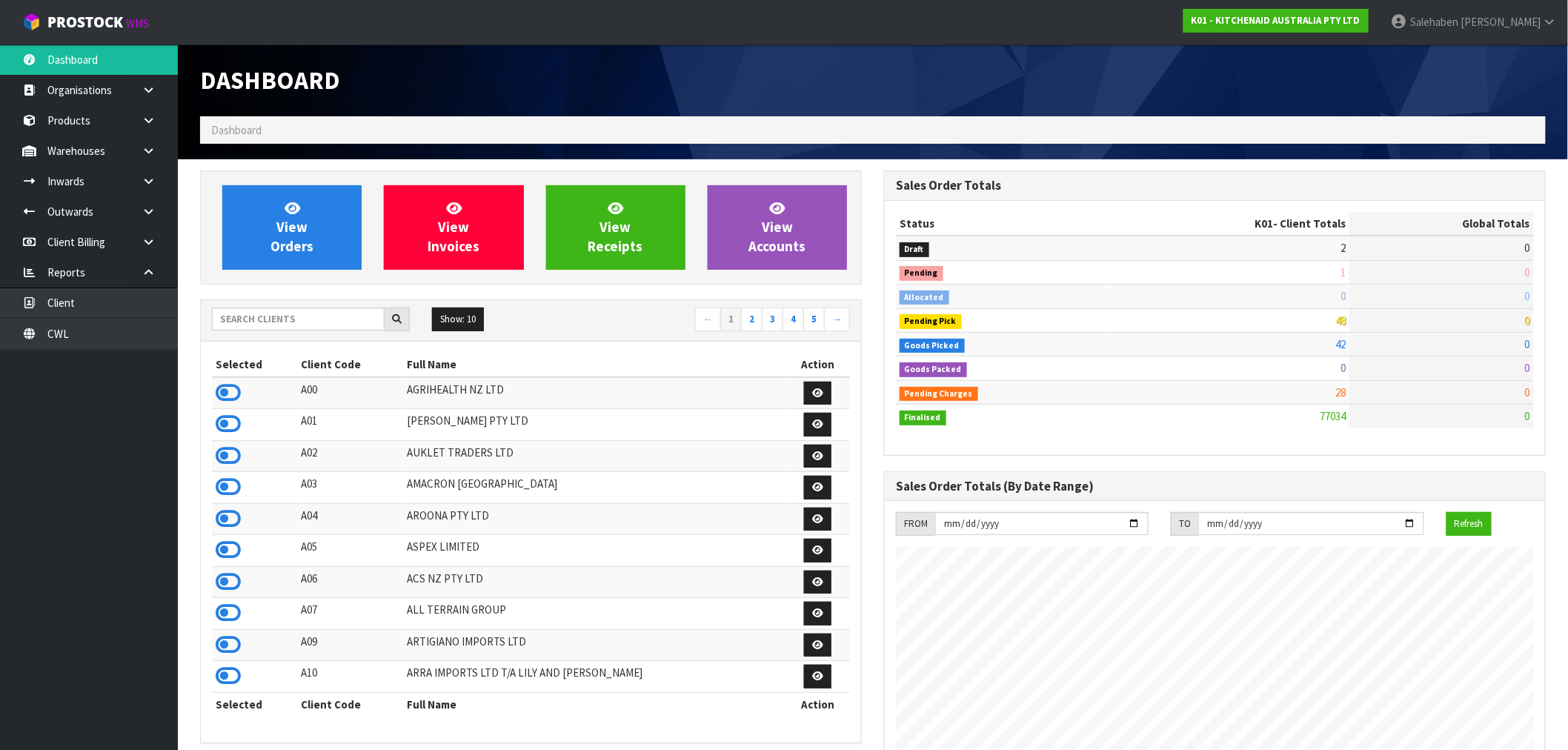
scroll to position [1123, 684]
click at [313, 320] on input "text" at bounding box center [299, 319] width 172 height 23
type input "GPS"
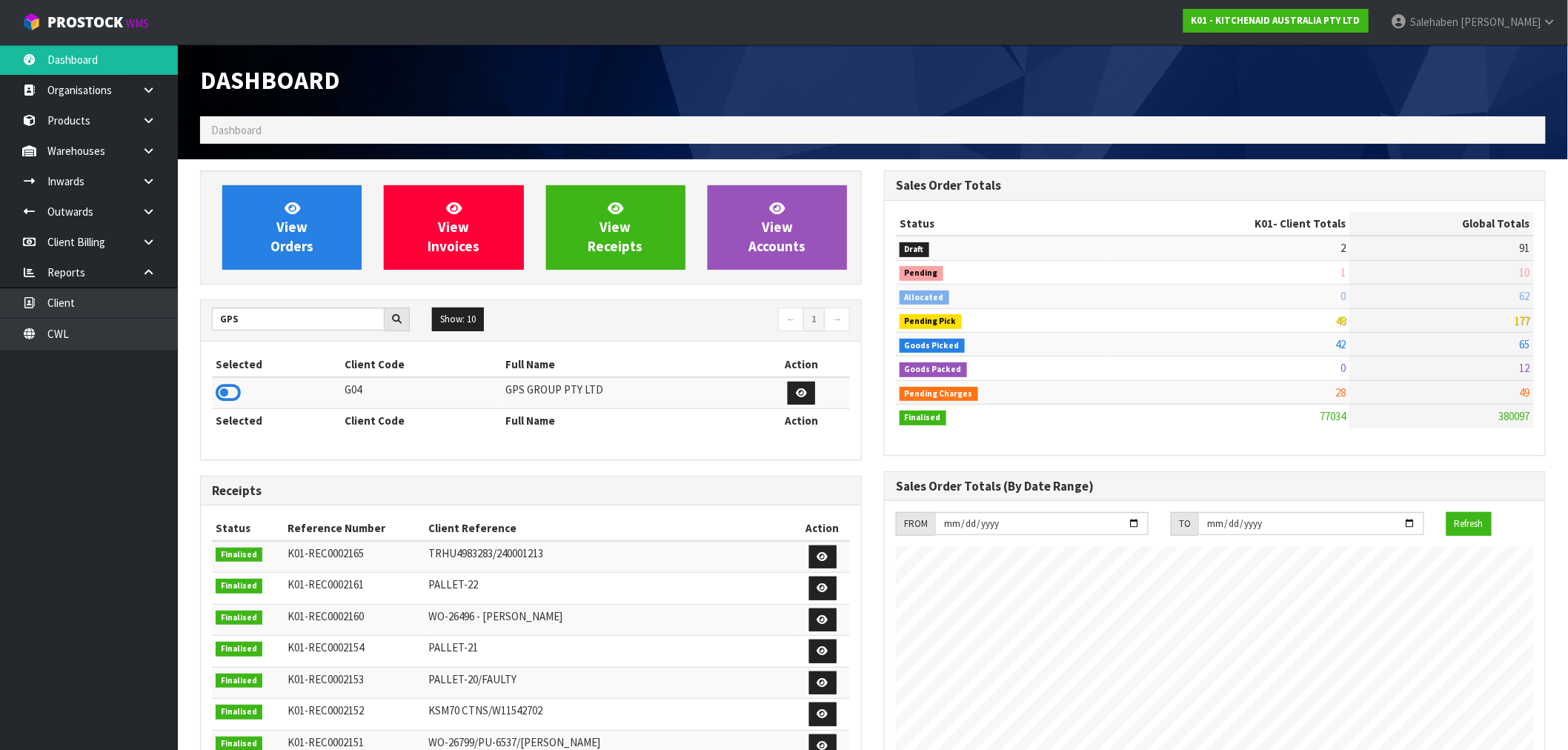
click at [236, 391] on icon at bounding box center [229, 393] width 25 height 22
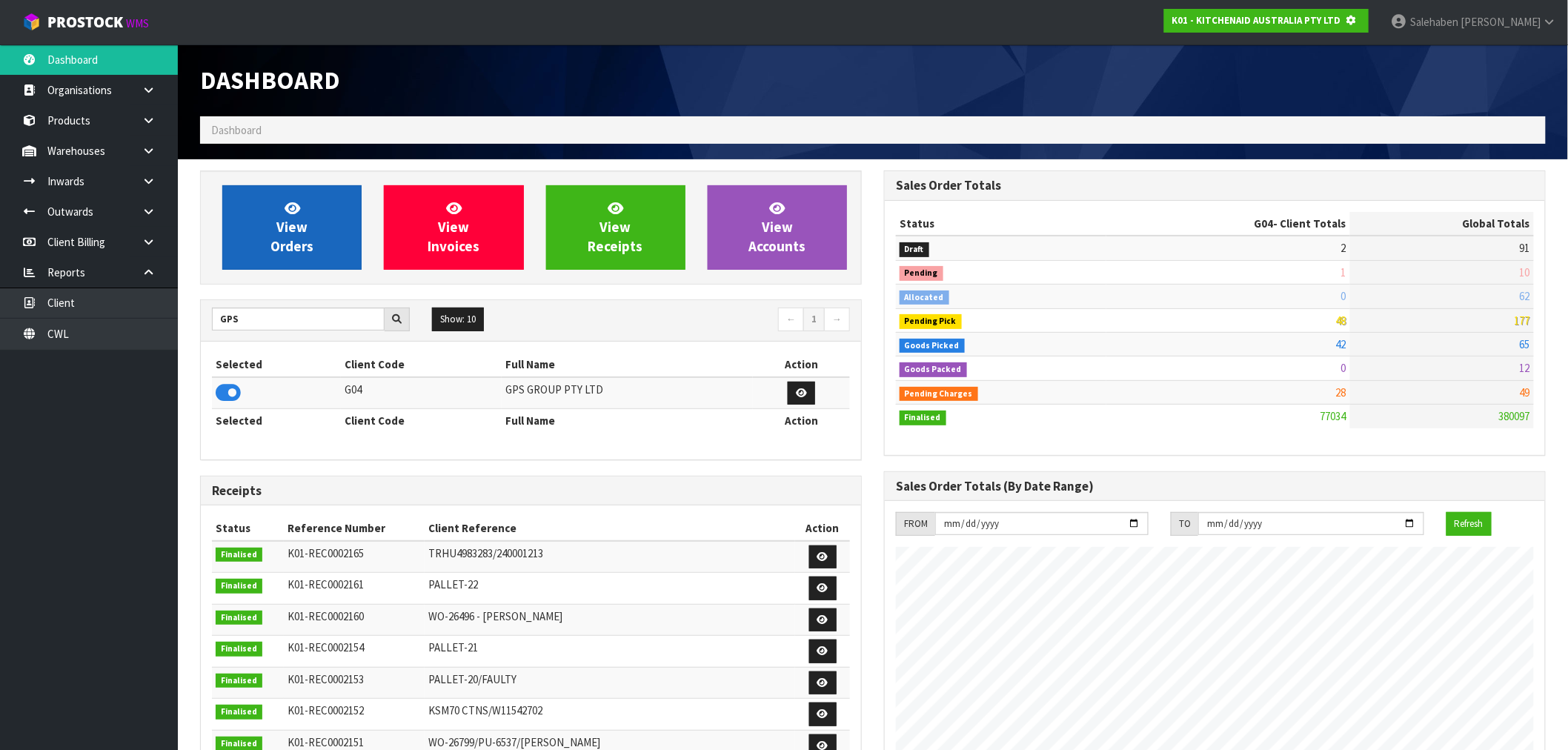
scroll to position [924, 684]
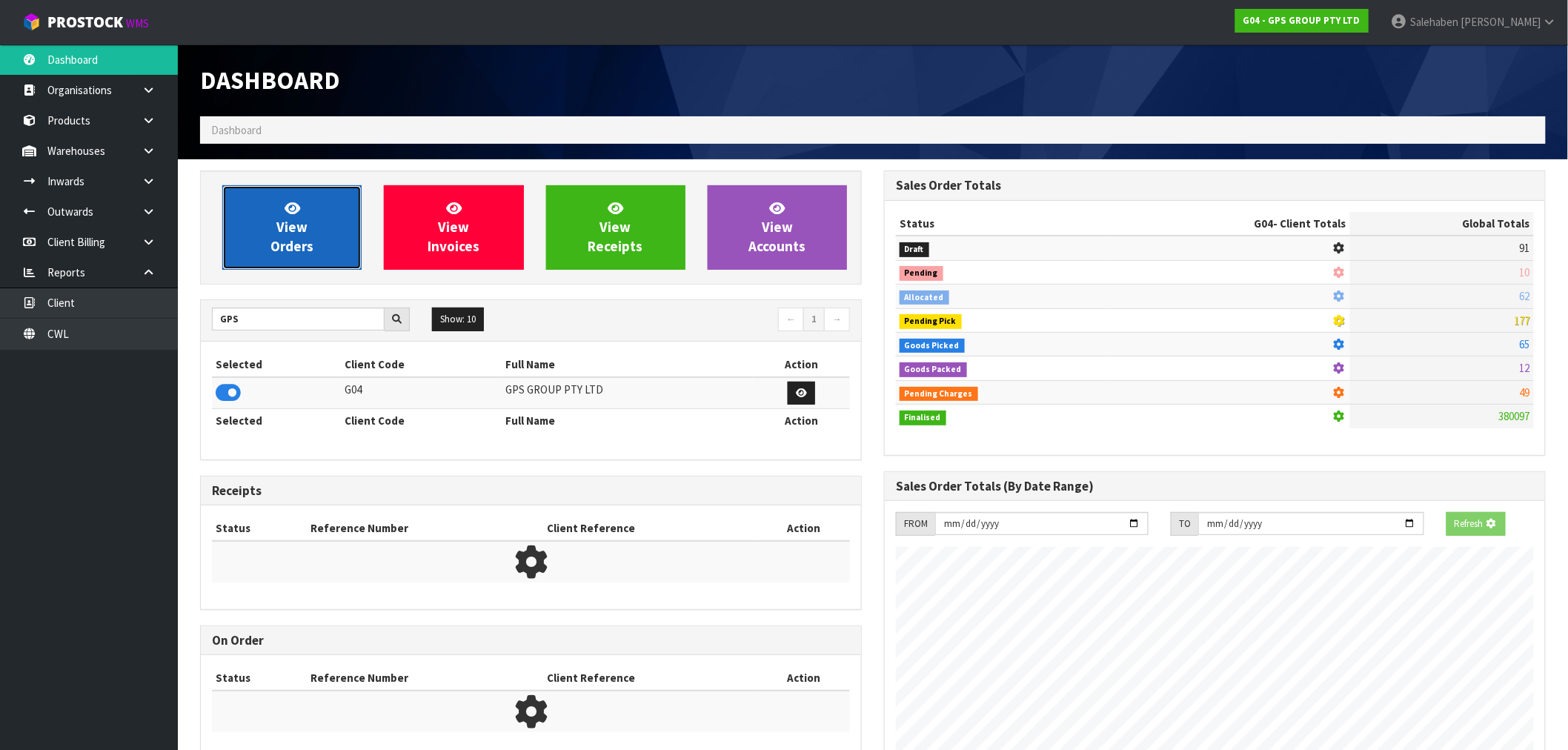
click at [285, 249] on span "View Orders" at bounding box center [291, 227] width 43 height 55
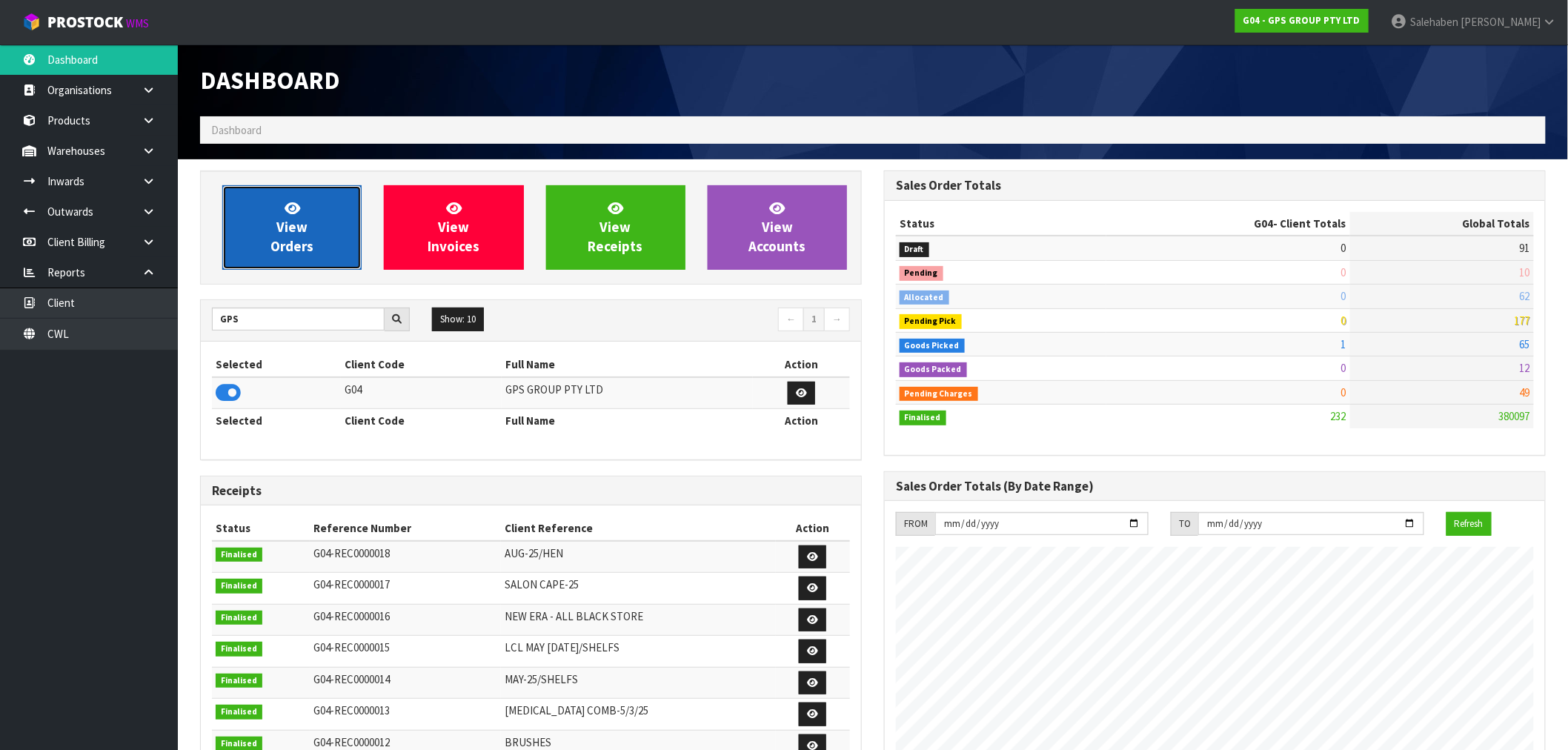
scroll to position [932, 684]
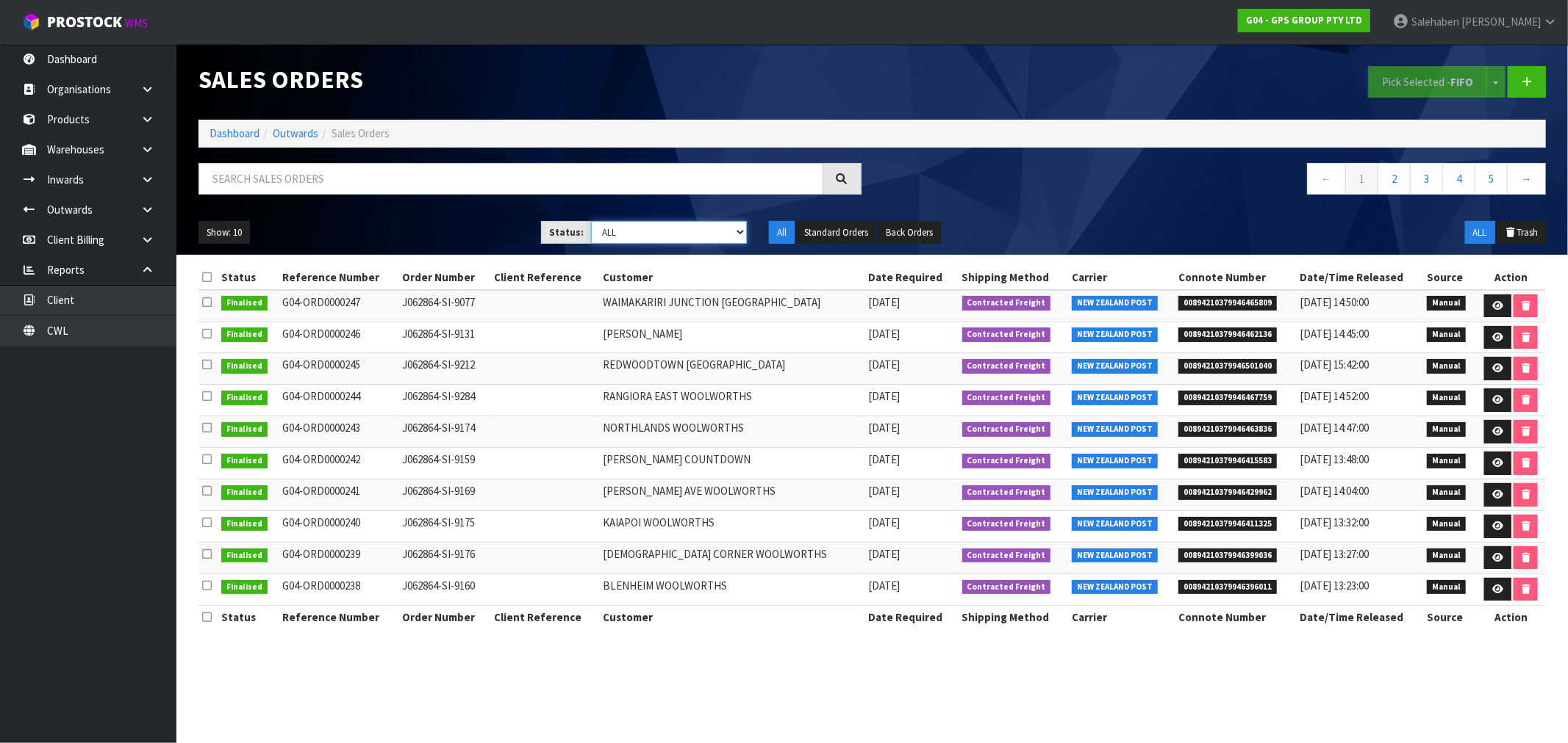
click at [657, 230] on select "Draft Pending Allocated Pending Pick Goods Picked Goods Packed Pending Charges …" at bounding box center [669, 232] width 156 height 22
select select "string:4"
click at [591, 221] on select "Draft Pending Allocated Pending Pick Goods Picked Goods Packed Pending Charges …" at bounding box center [669, 232] width 156 height 22
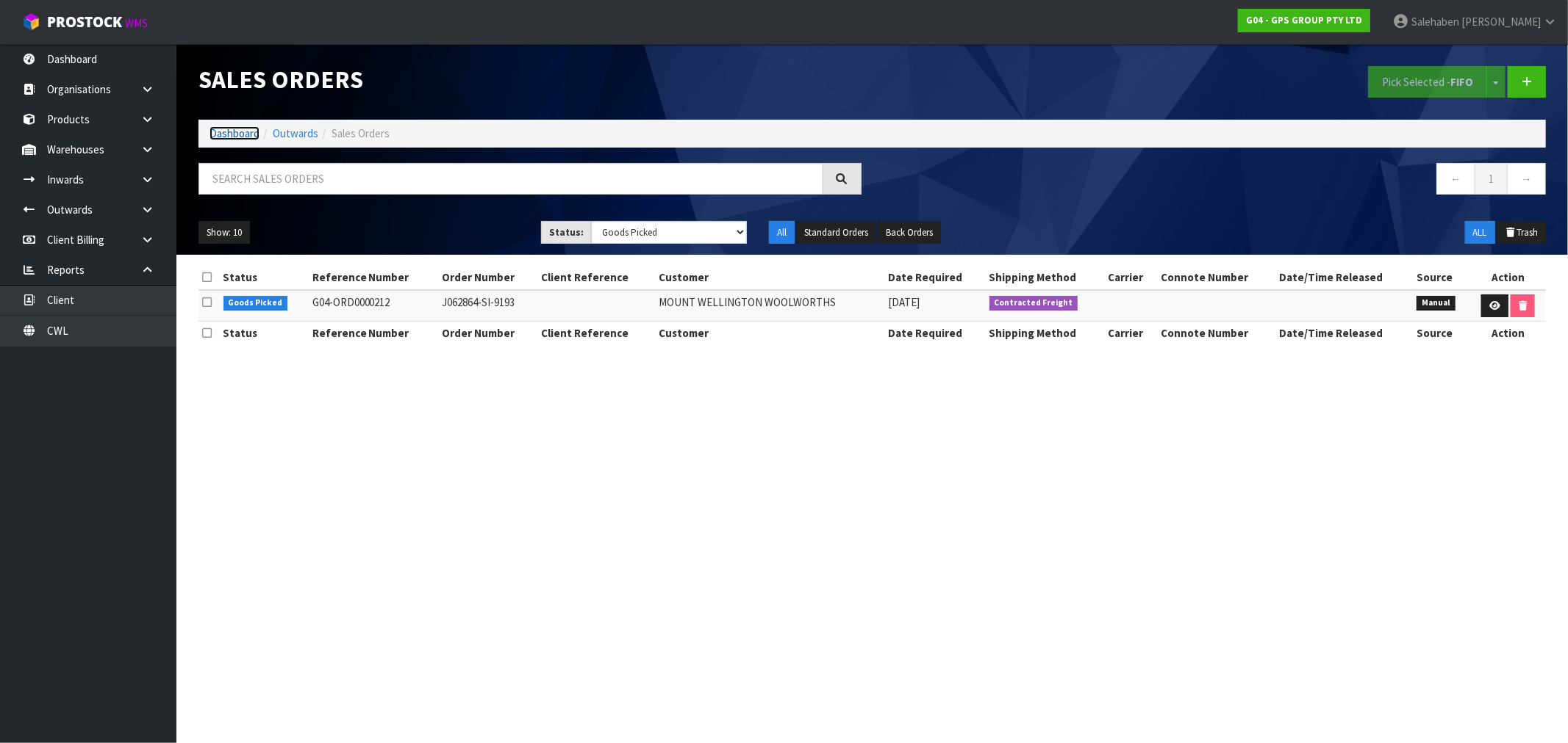
click at [246, 134] on link "Dashboard" at bounding box center [235, 133] width 50 height 14
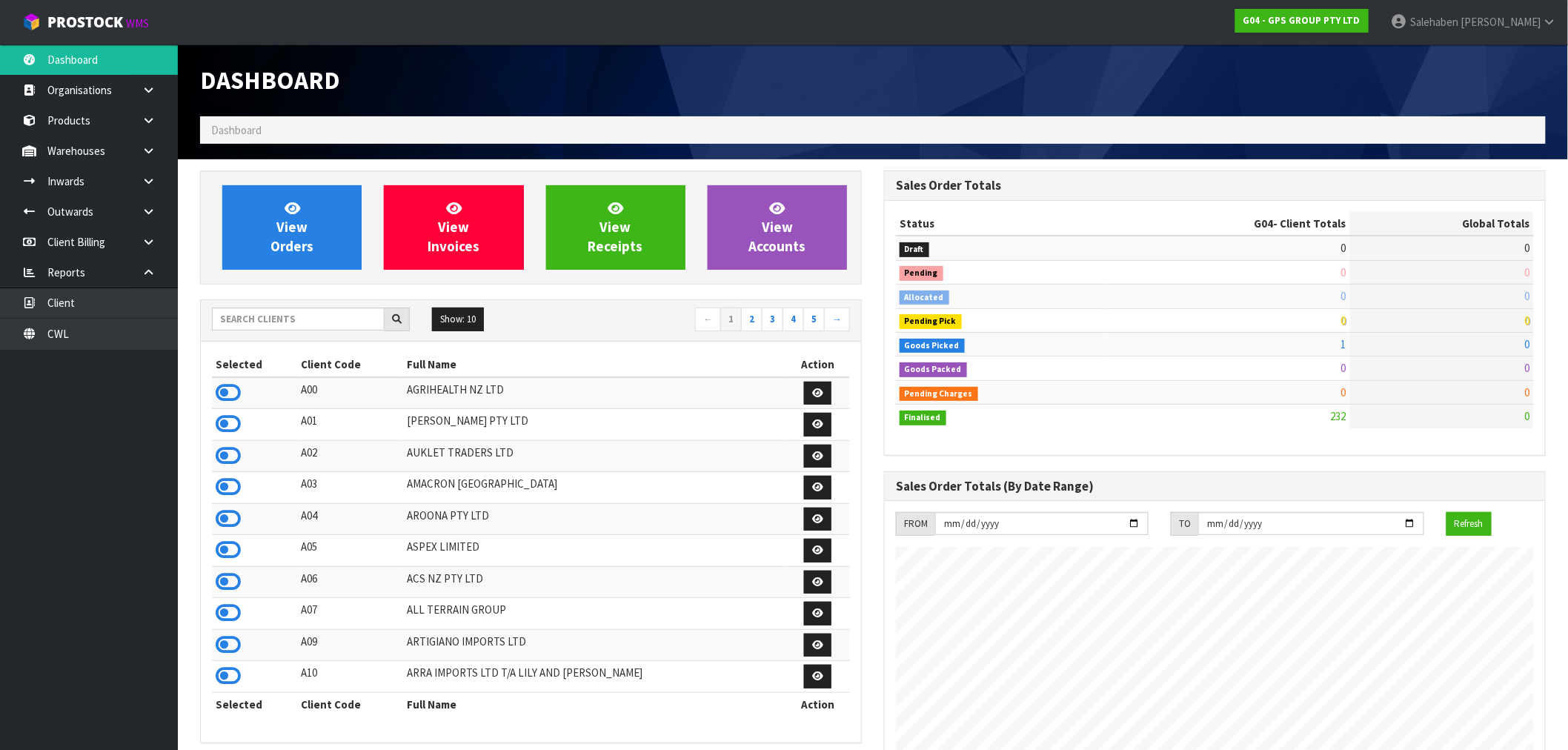
scroll to position [932, 684]
click at [299, 320] on input "text" at bounding box center [299, 319] width 172 height 23
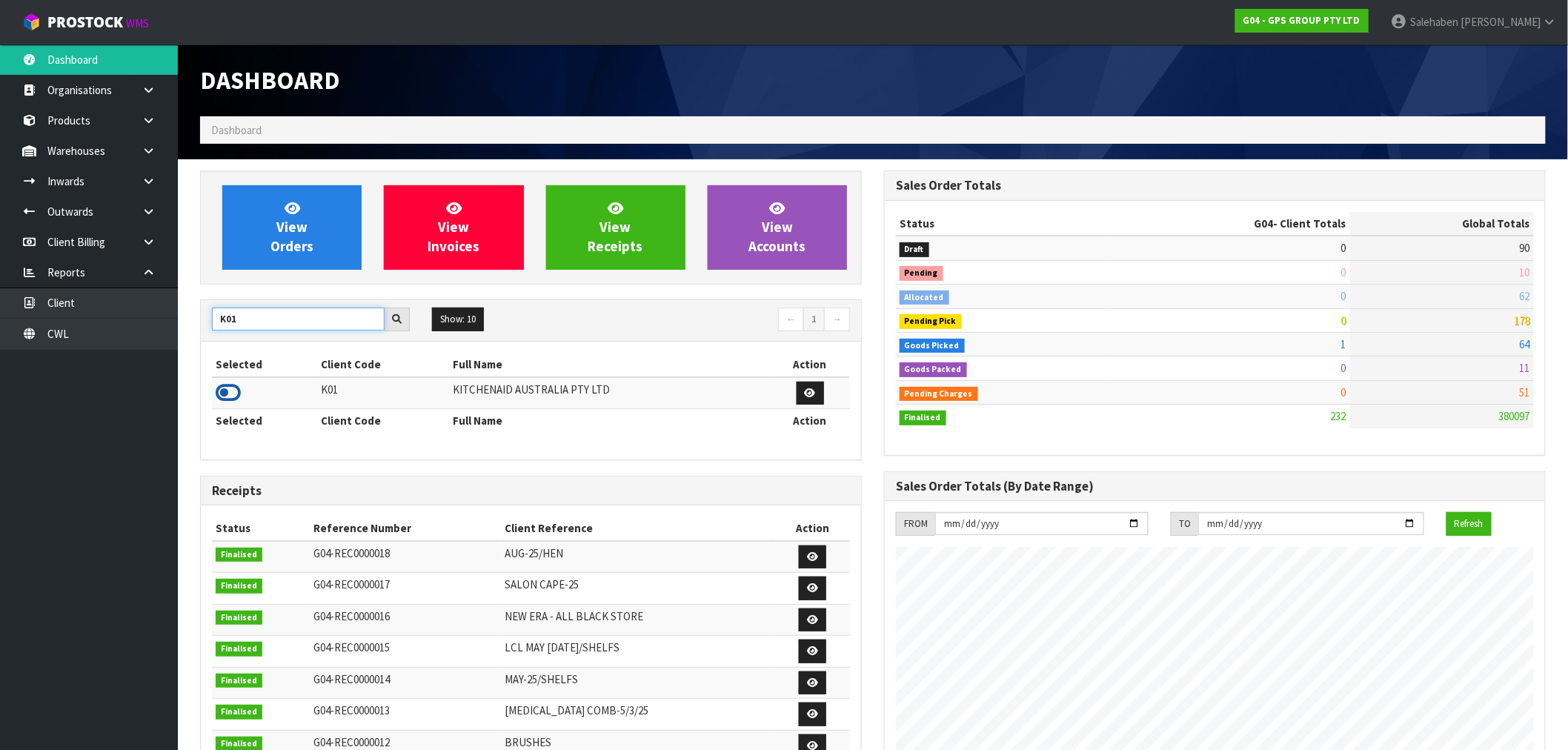
type input "K01"
click at [225, 393] on icon at bounding box center [229, 393] width 25 height 22
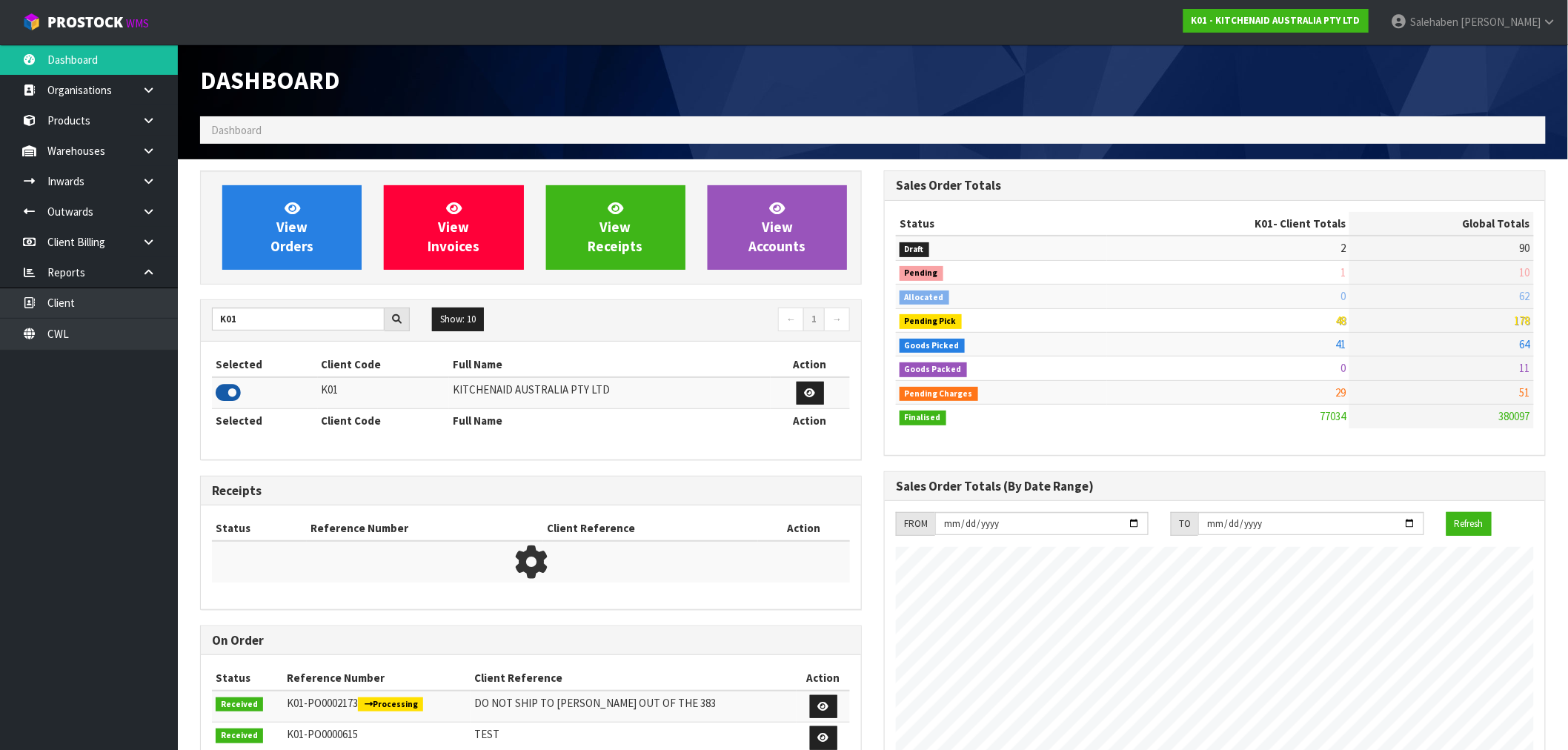
scroll to position [1123, 684]
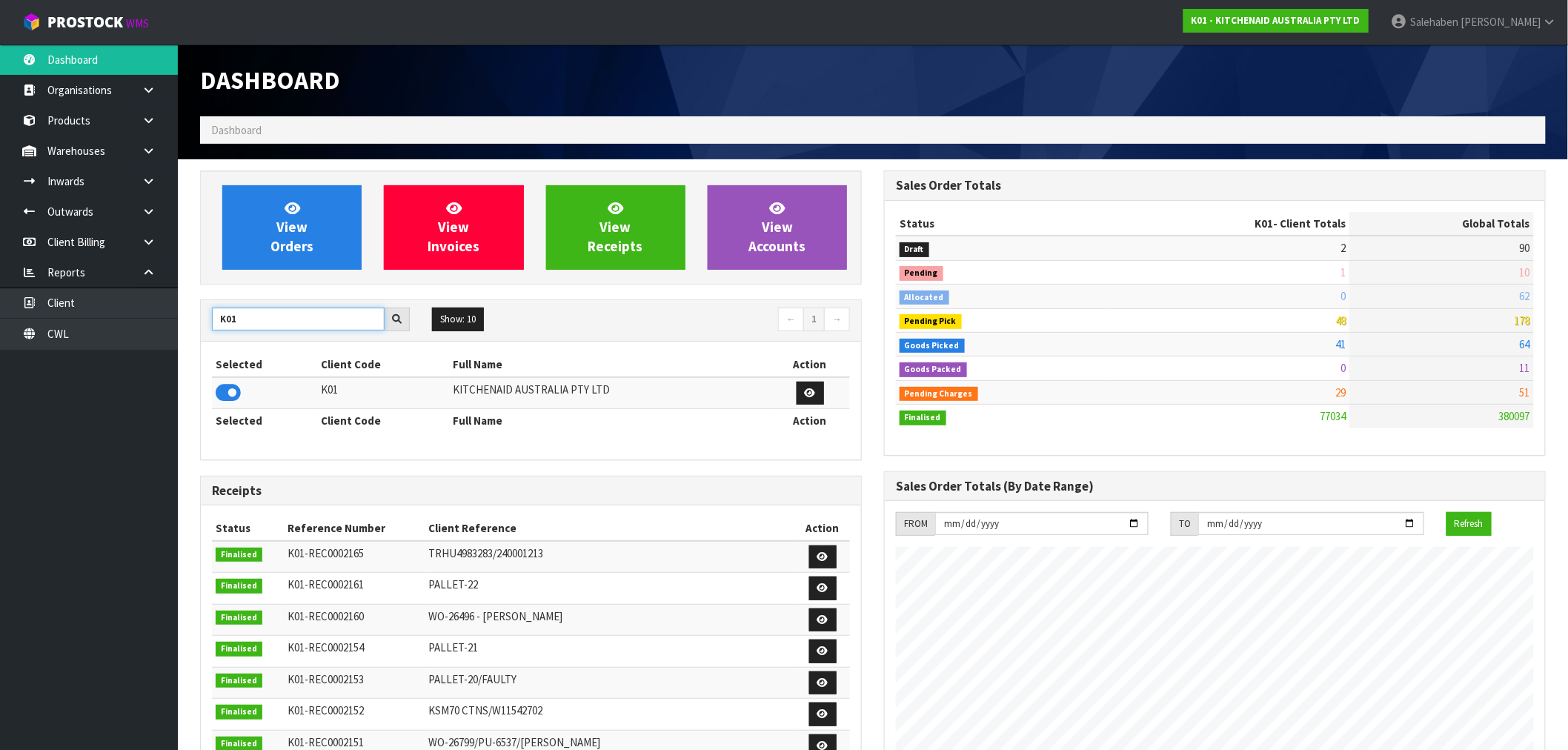
drag, startPoint x: 242, startPoint y: 323, endPoint x: 143, endPoint y: 364, distance: 107.2
click at [150, 360] on body "Toggle navigation ProStock WMS K01 - KITCHENAID AUSTRALIA PTY LTD Salehaben Pat…" at bounding box center [784, 375] width 1568 height 750
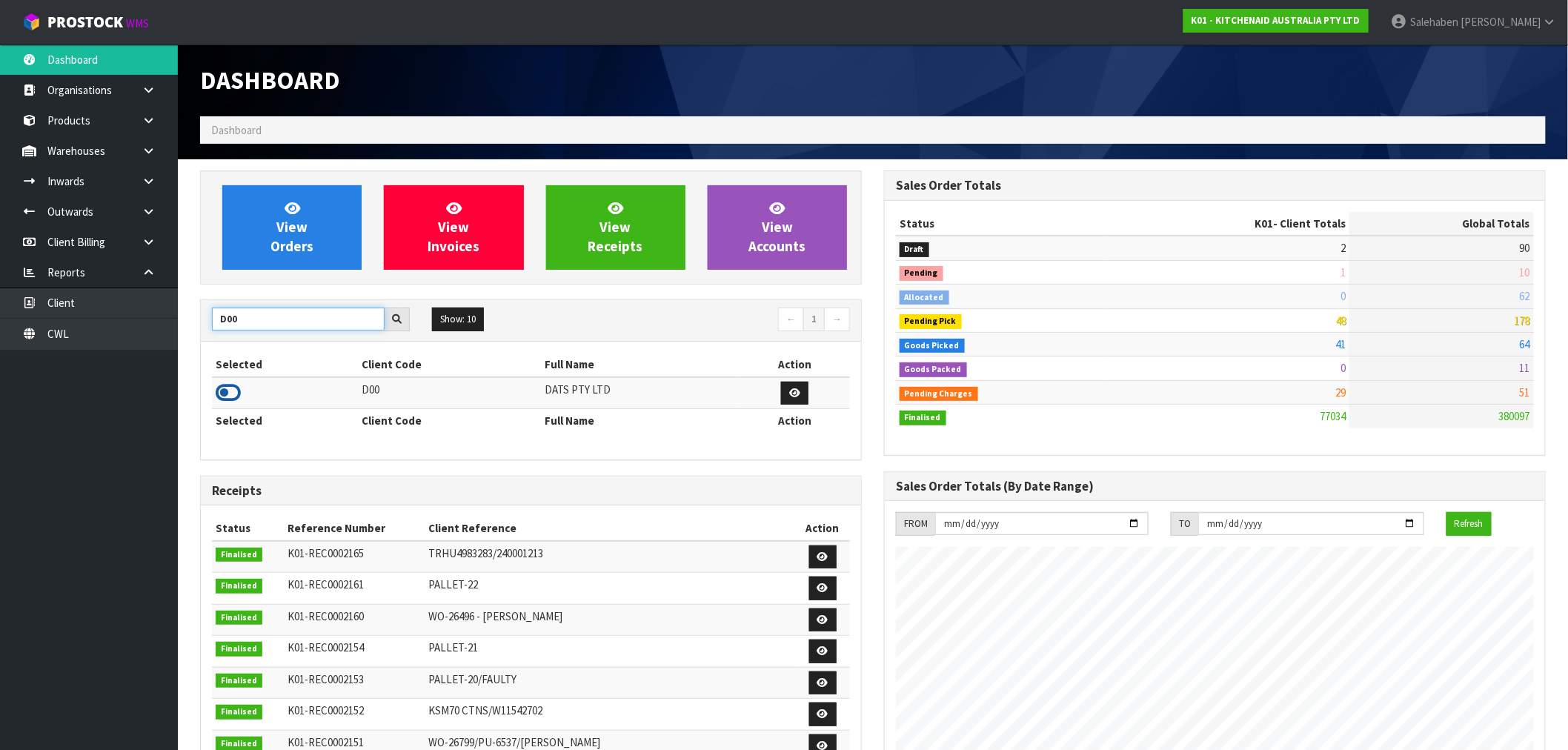
type input "D00"
click at [220, 403] on icon at bounding box center [229, 393] width 25 height 22
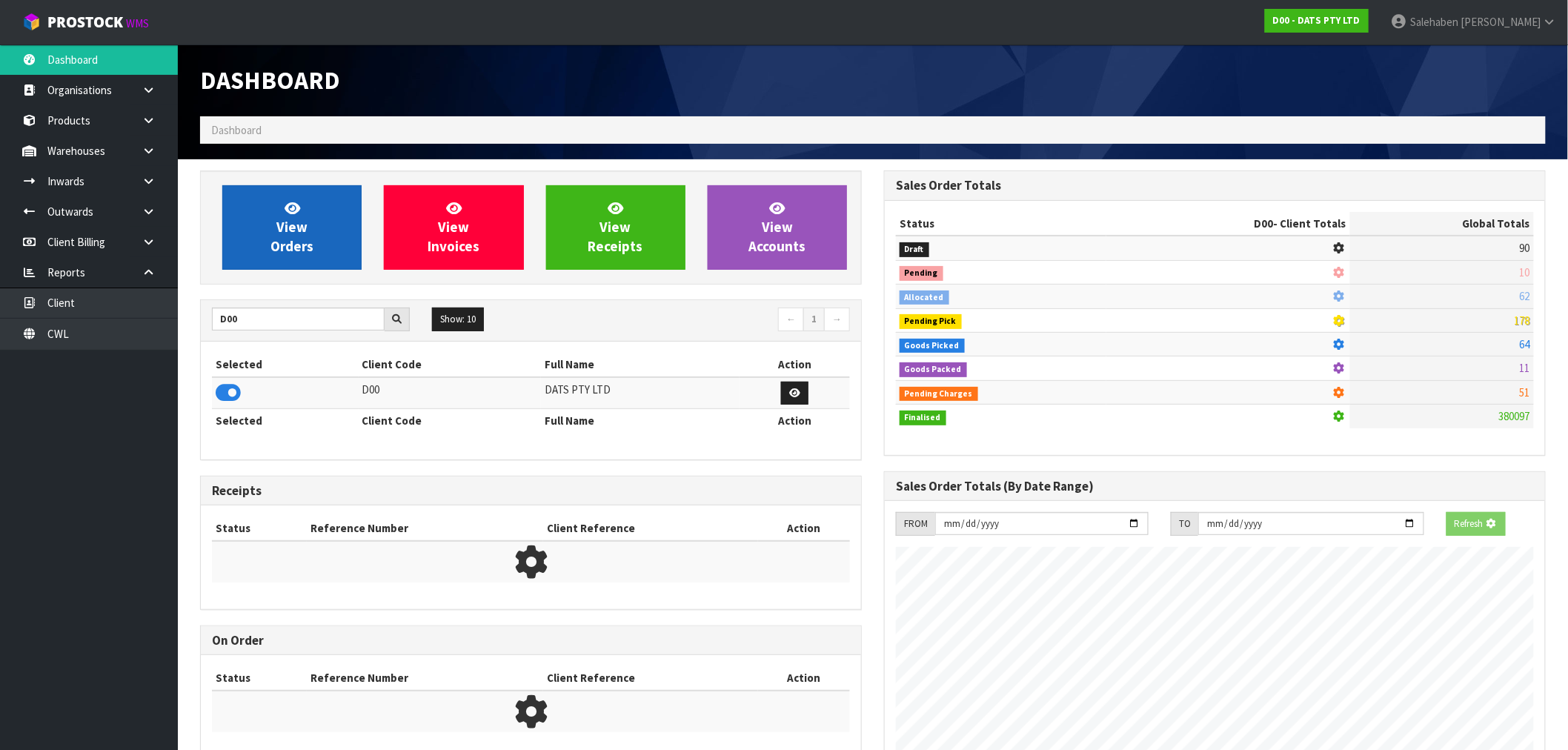
scroll to position [740519, 740283]
click at [301, 250] on span "View Orders" at bounding box center [291, 227] width 43 height 55
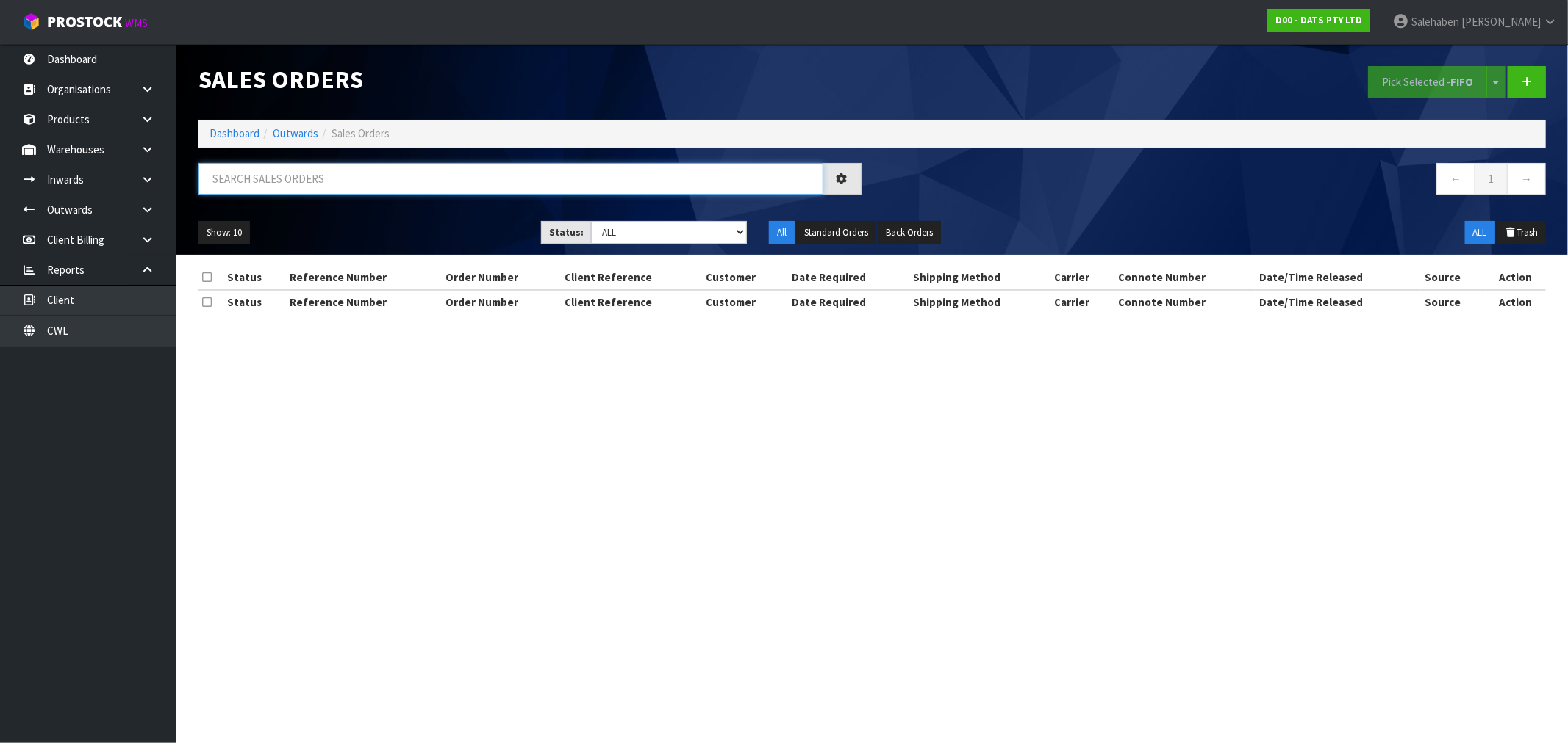
click at [326, 166] on input "text" at bounding box center [510, 178] width 625 height 31
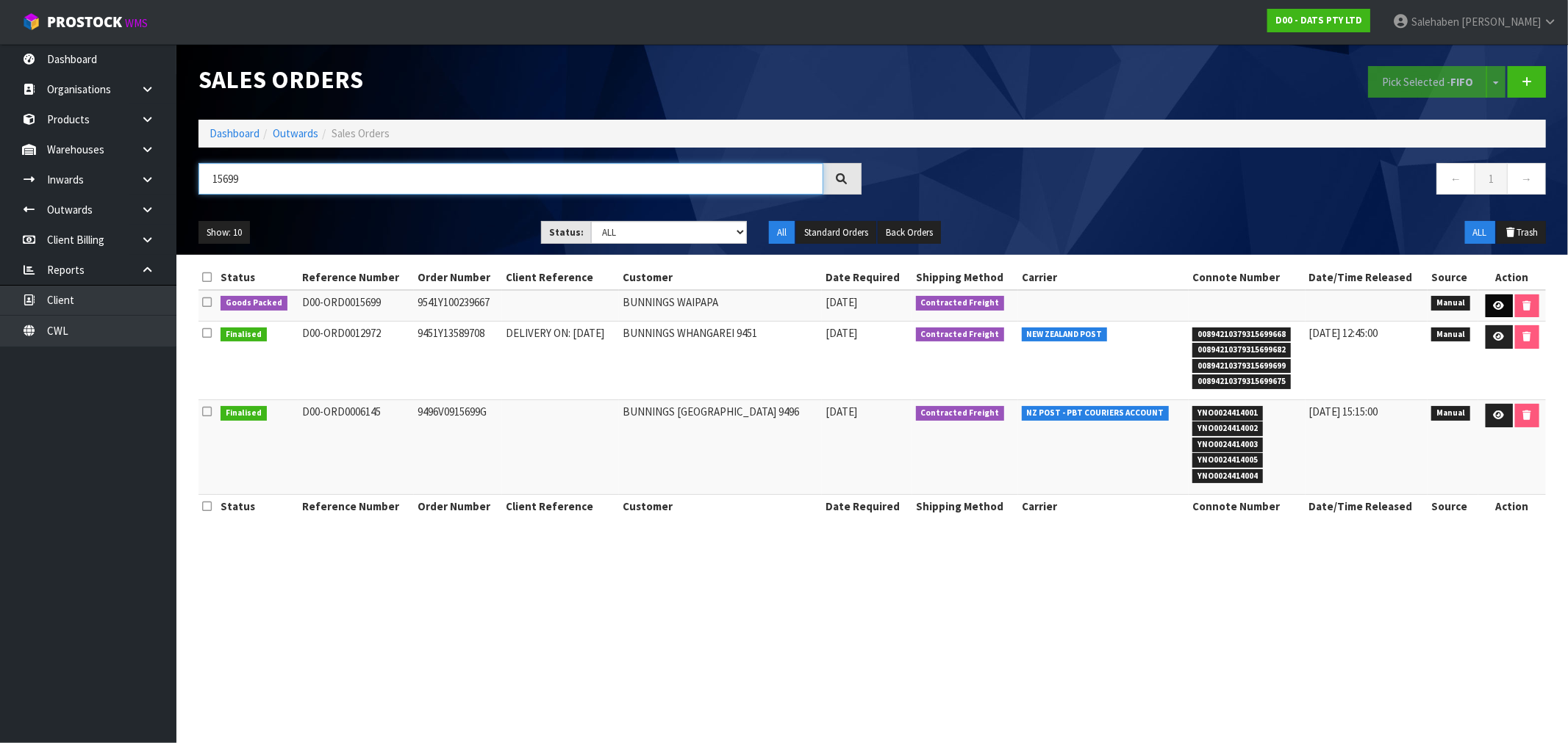
type input "15699"
click at [1488, 309] on link at bounding box center [1499, 306] width 27 height 23
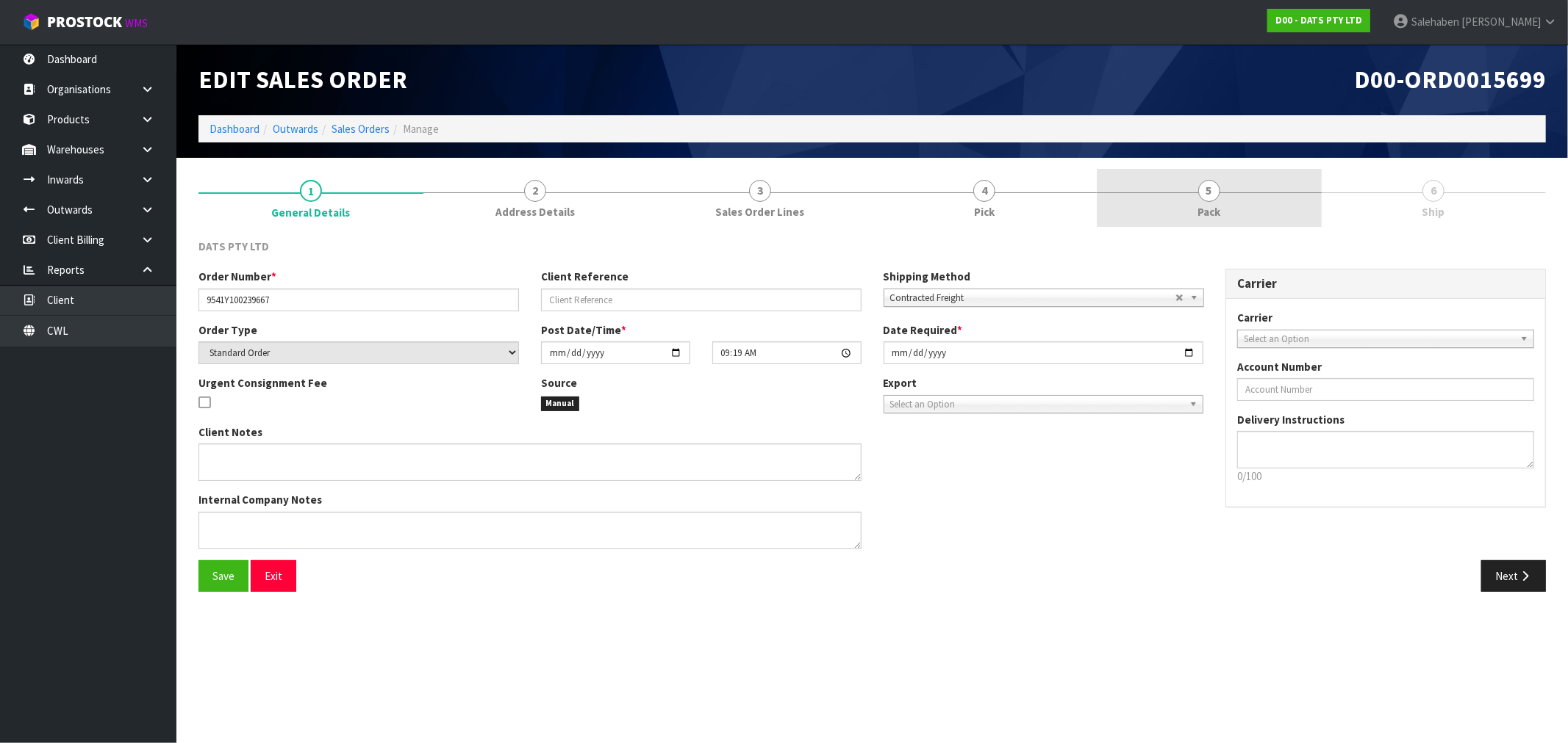
click at [1214, 206] on span "Pack" at bounding box center [1208, 211] width 23 height 15
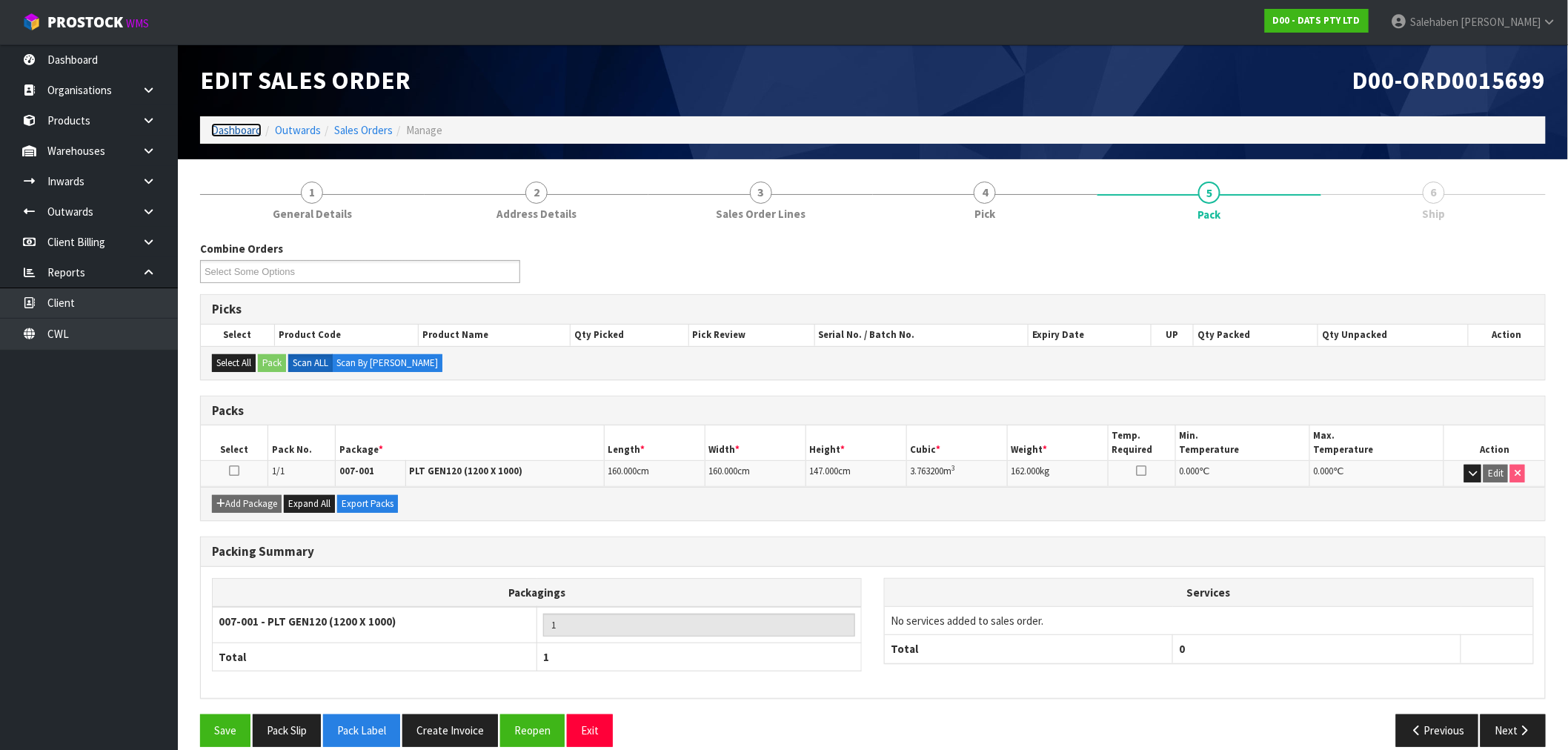
click at [235, 129] on link "Dashboard" at bounding box center [237, 131] width 51 height 15
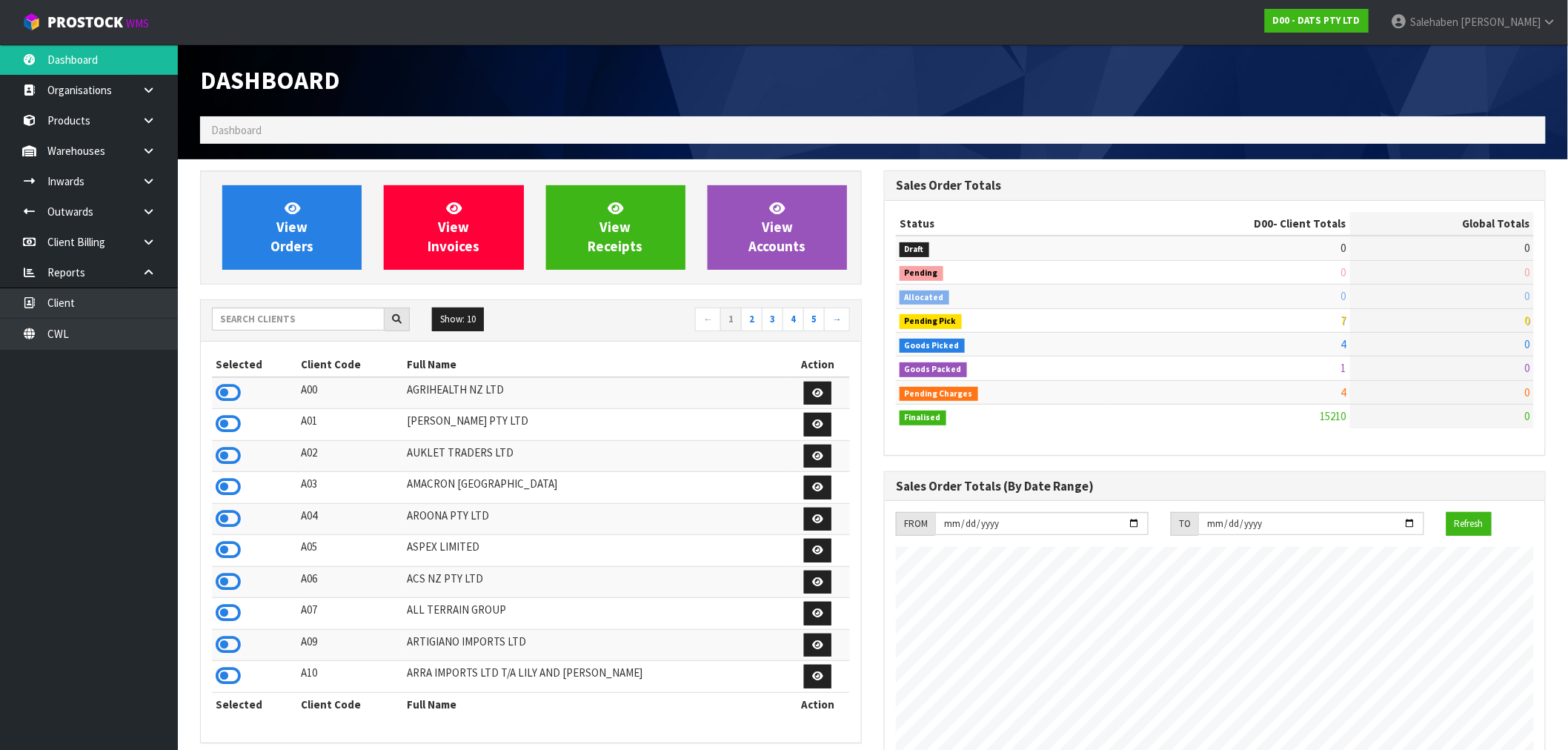
scroll to position [924, 684]
click at [270, 319] on input "text" at bounding box center [299, 319] width 172 height 23
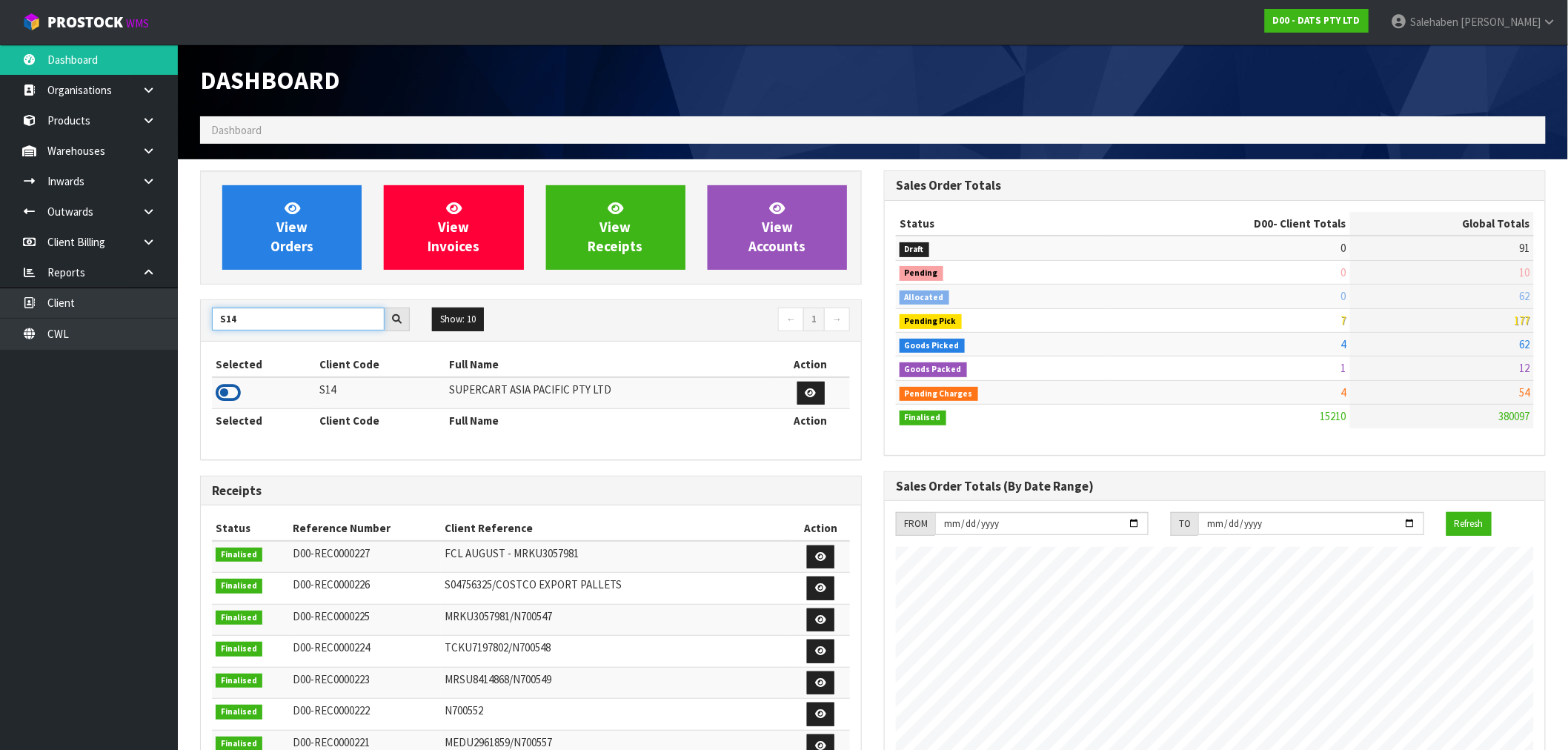
type input "S14"
click at [228, 390] on icon at bounding box center [229, 393] width 25 height 22
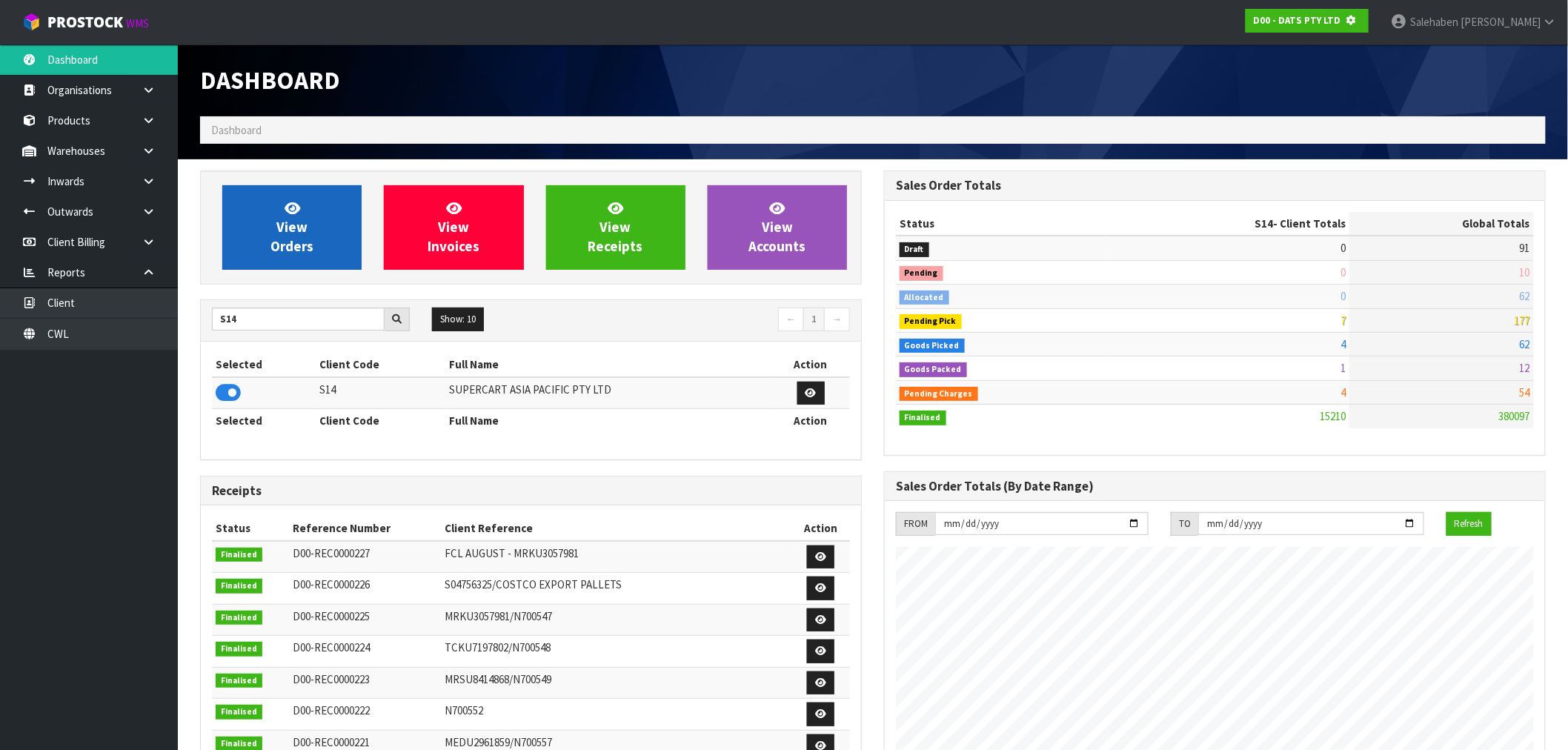
scroll to position [740519, 740283]
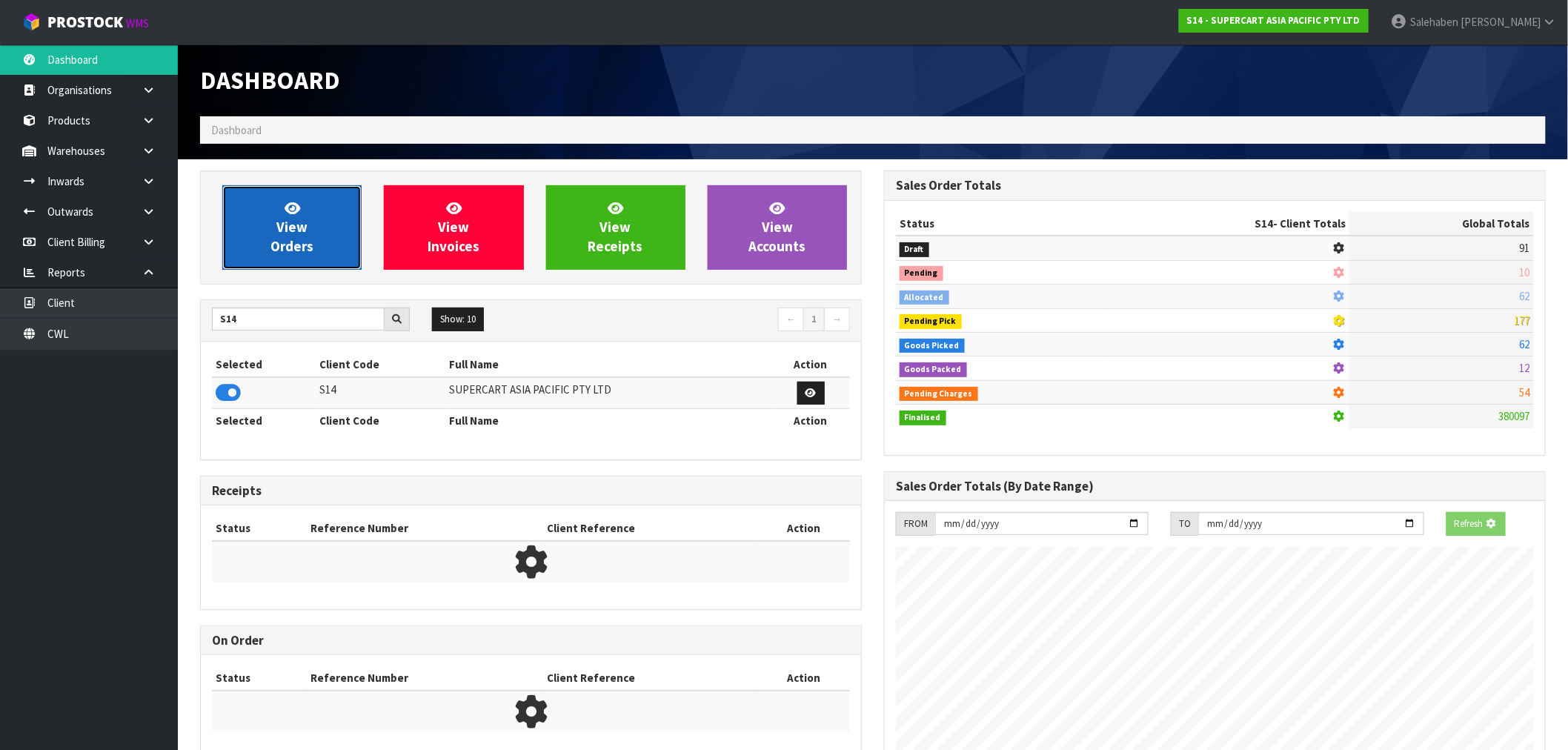
click at [299, 210] on icon at bounding box center [292, 208] width 15 height 15
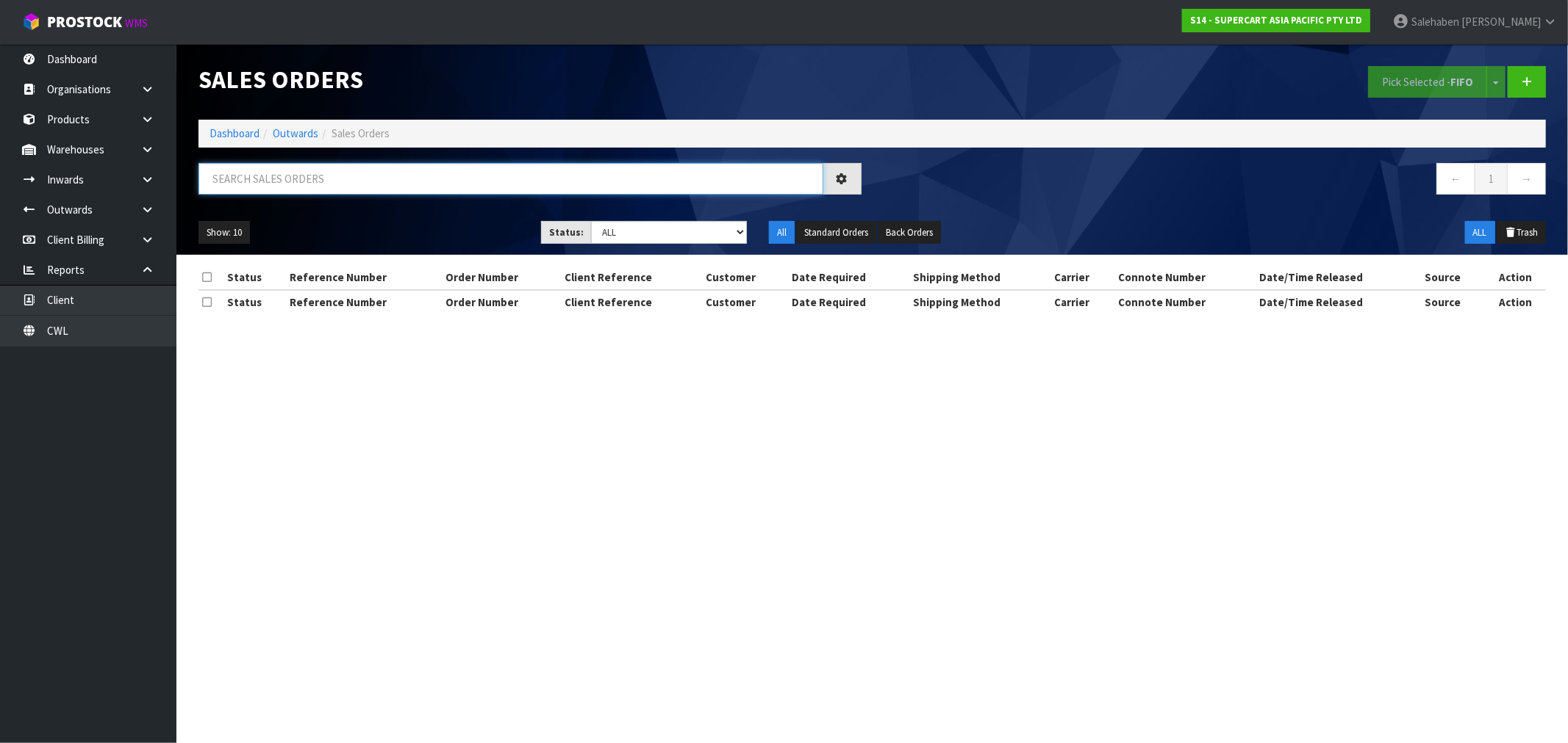
drag, startPoint x: 296, startPoint y: 175, endPoint x: 296, endPoint y: 187, distance: 12.0
click at [296, 179] on input "text" at bounding box center [510, 178] width 625 height 31
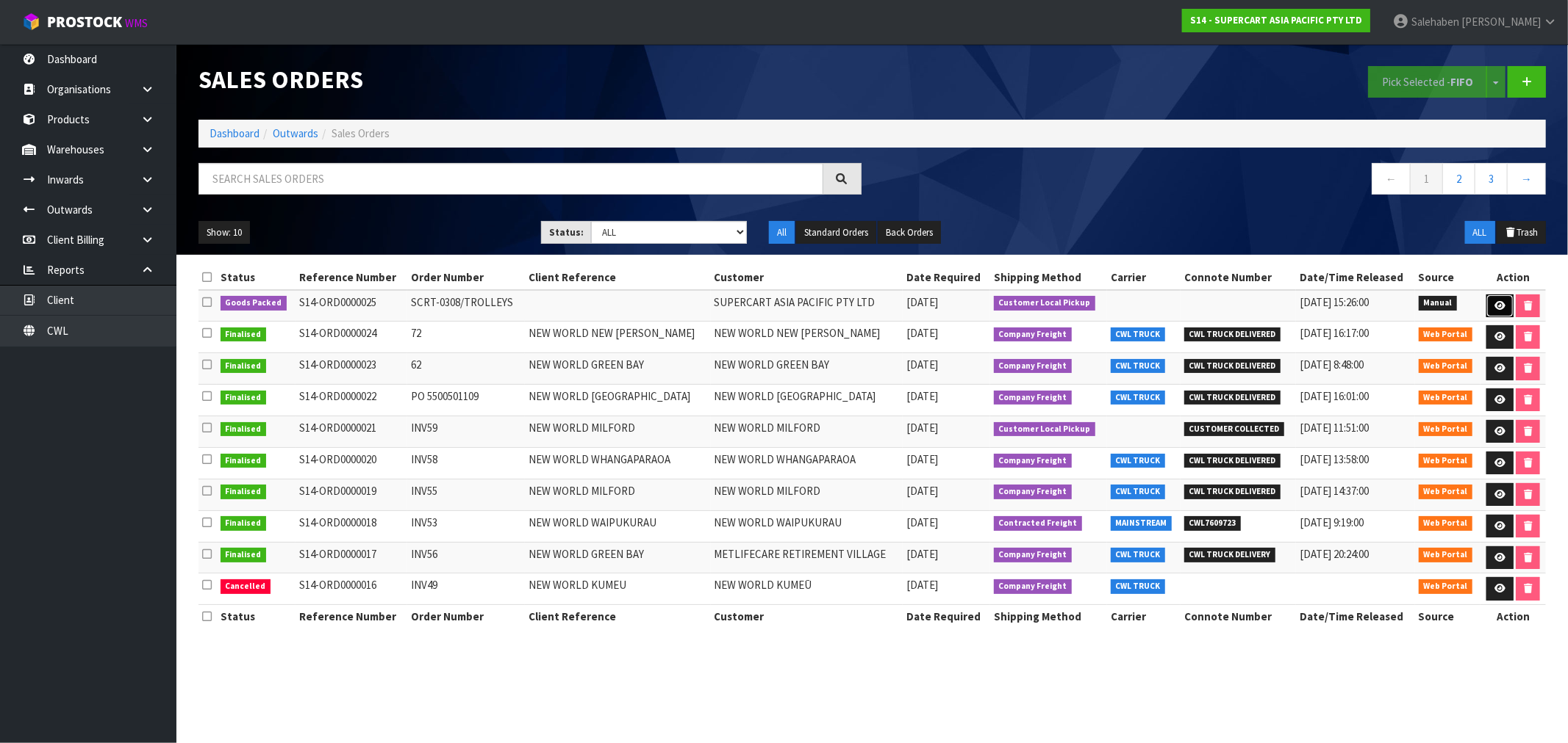
click at [1501, 306] on icon at bounding box center [1500, 306] width 11 height 10
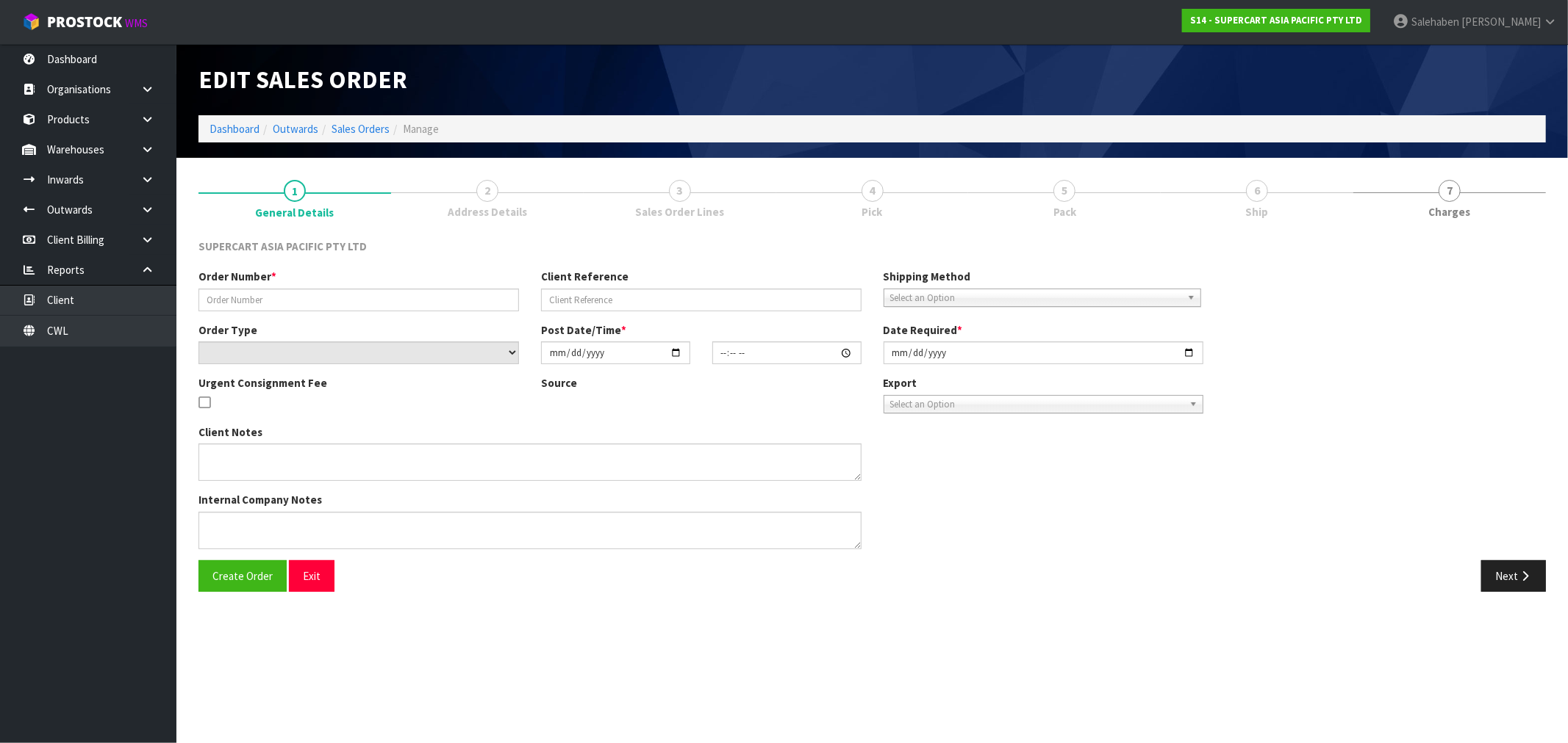
type input "SCRT-0308/TROLLEYS"
select select "number:0"
type input "2025-09-02"
type input "14:27:00.000"
type input "2025-09-03"
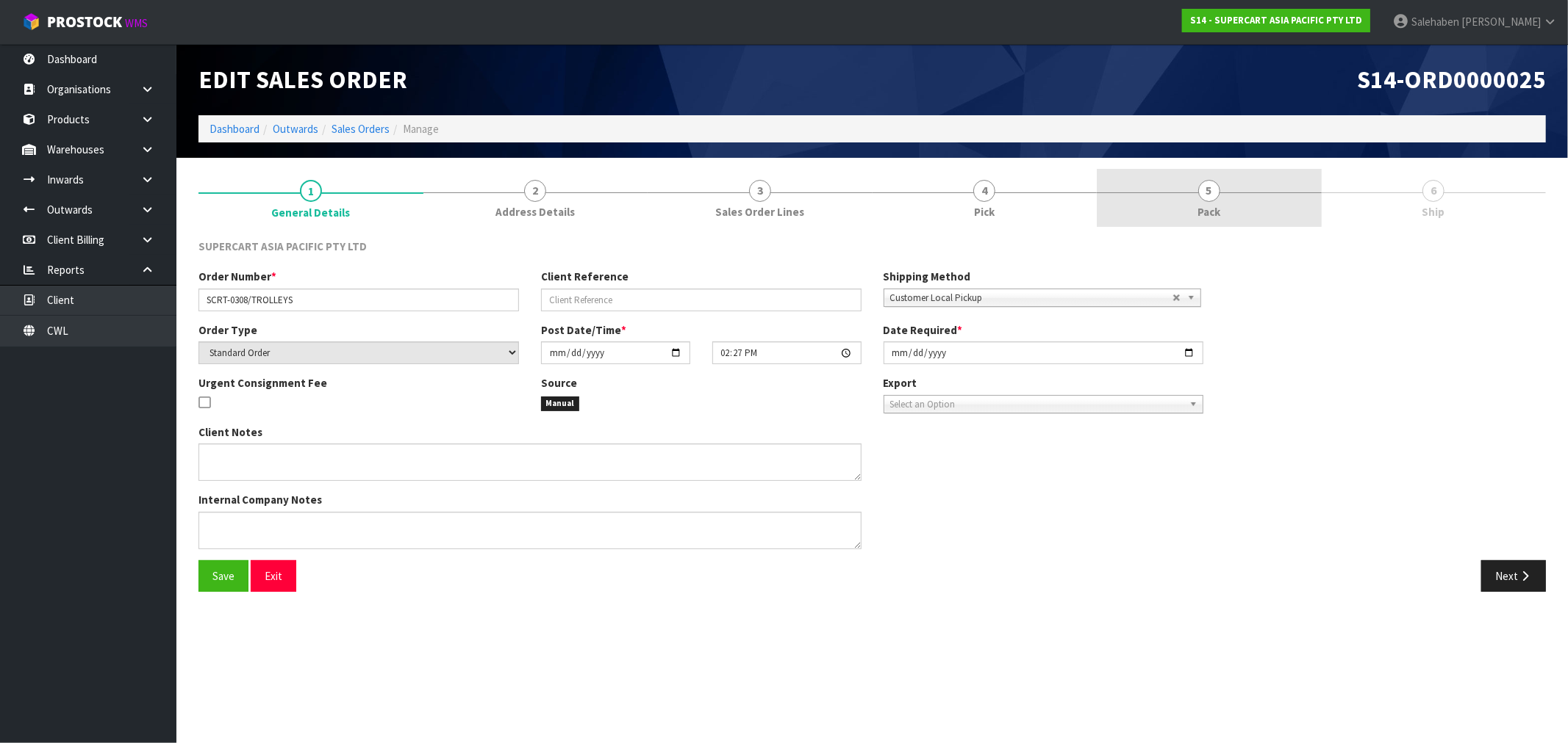
click at [1208, 207] on span "Pack" at bounding box center [1208, 211] width 23 height 15
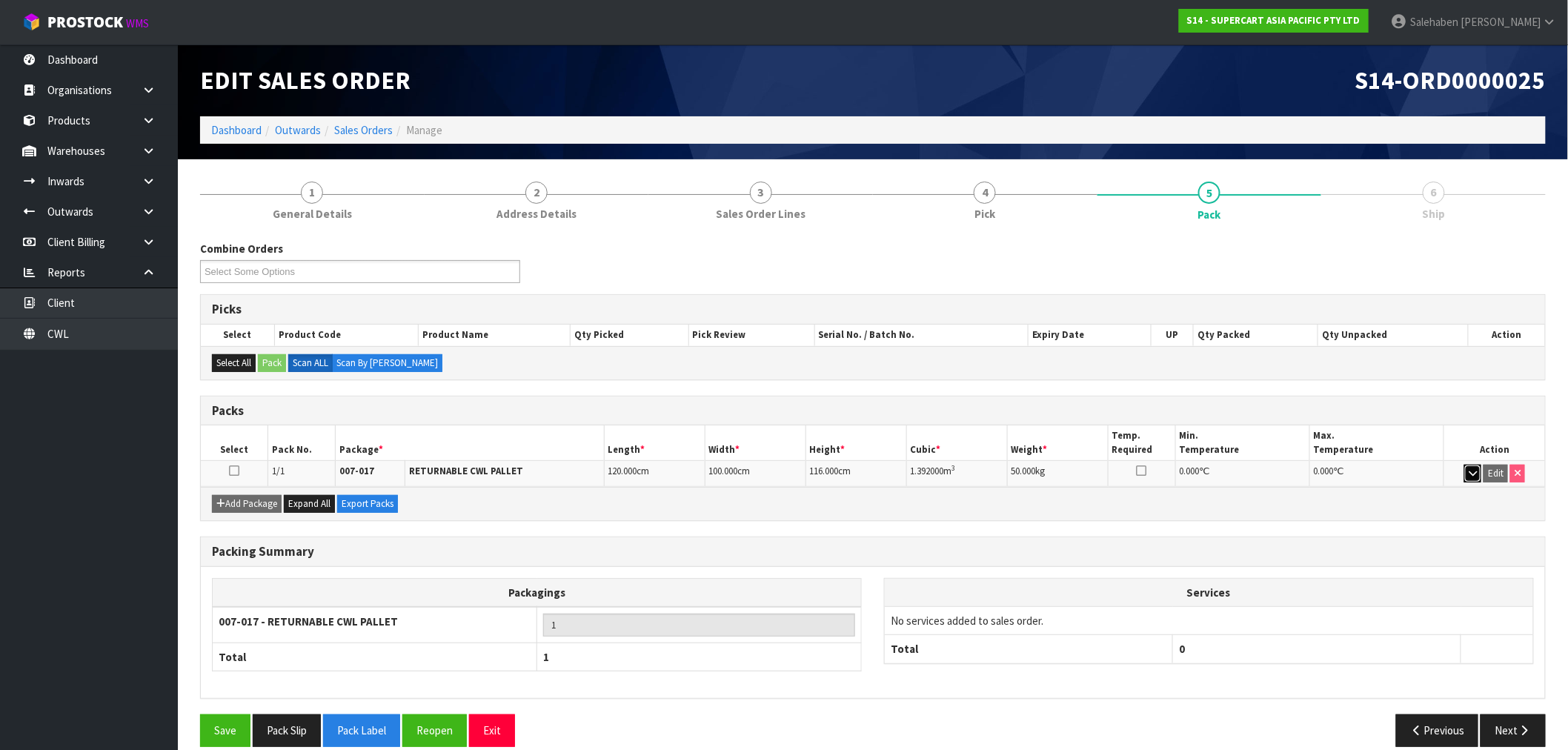
click at [1476, 471] on icon "button" at bounding box center [1472, 473] width 8 height 10
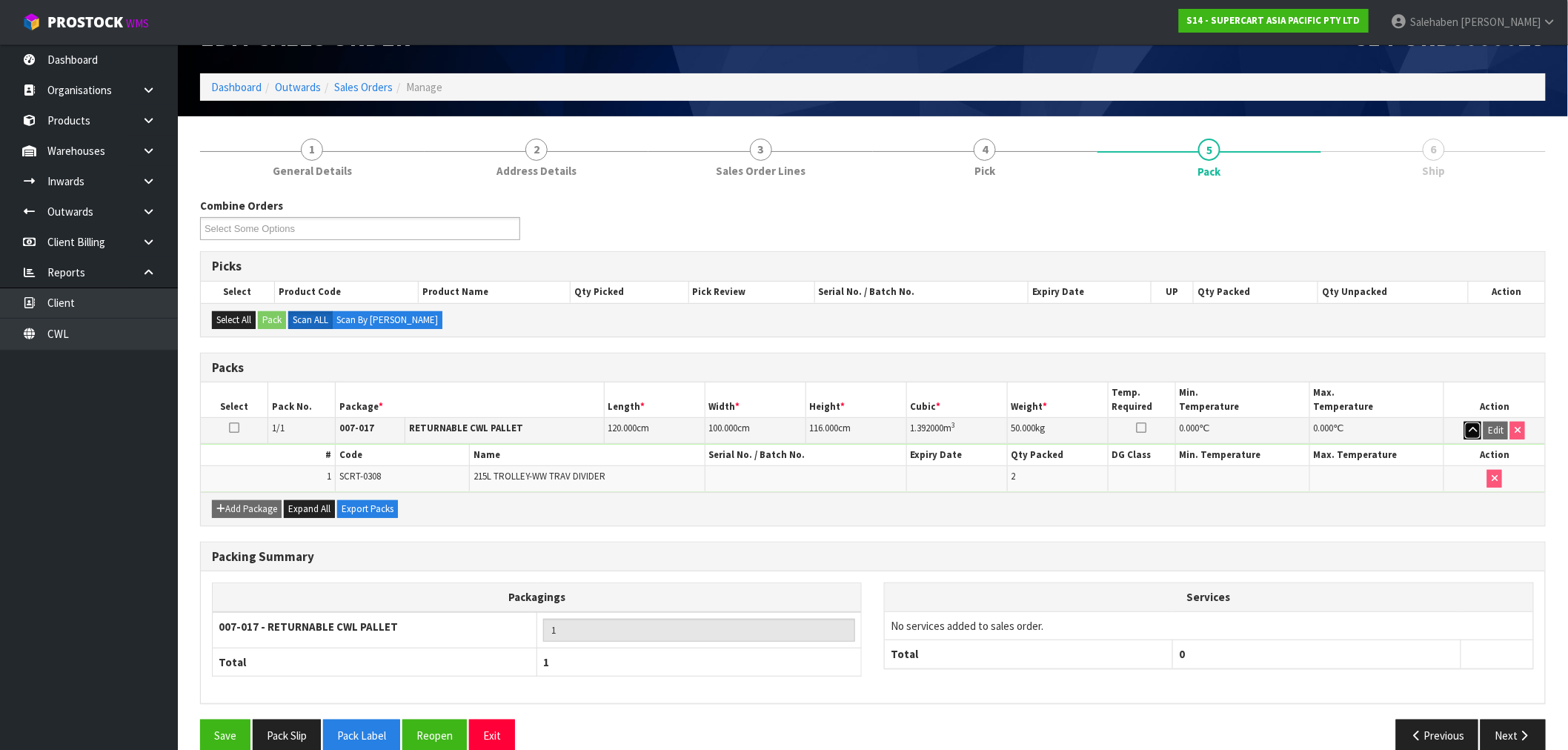
scroll to position [67, 0]
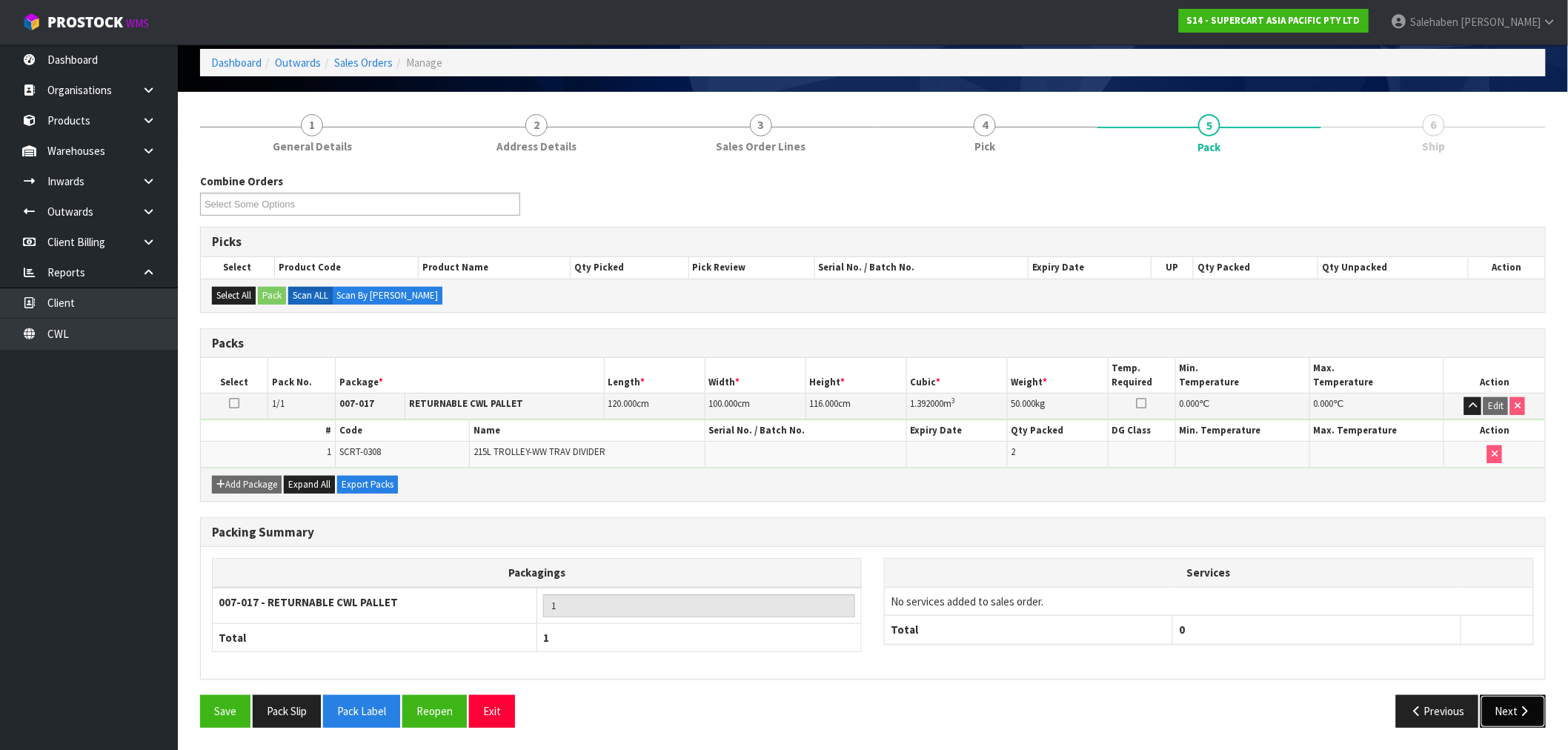
drag, startPoint x: 1510, startPoint y: 723, endPoint x: 1494, endPoint y: 706, distance: 23.3
click at [1510, 722] on button "Next" at bounding box center [1514, 711] width 65 height 32
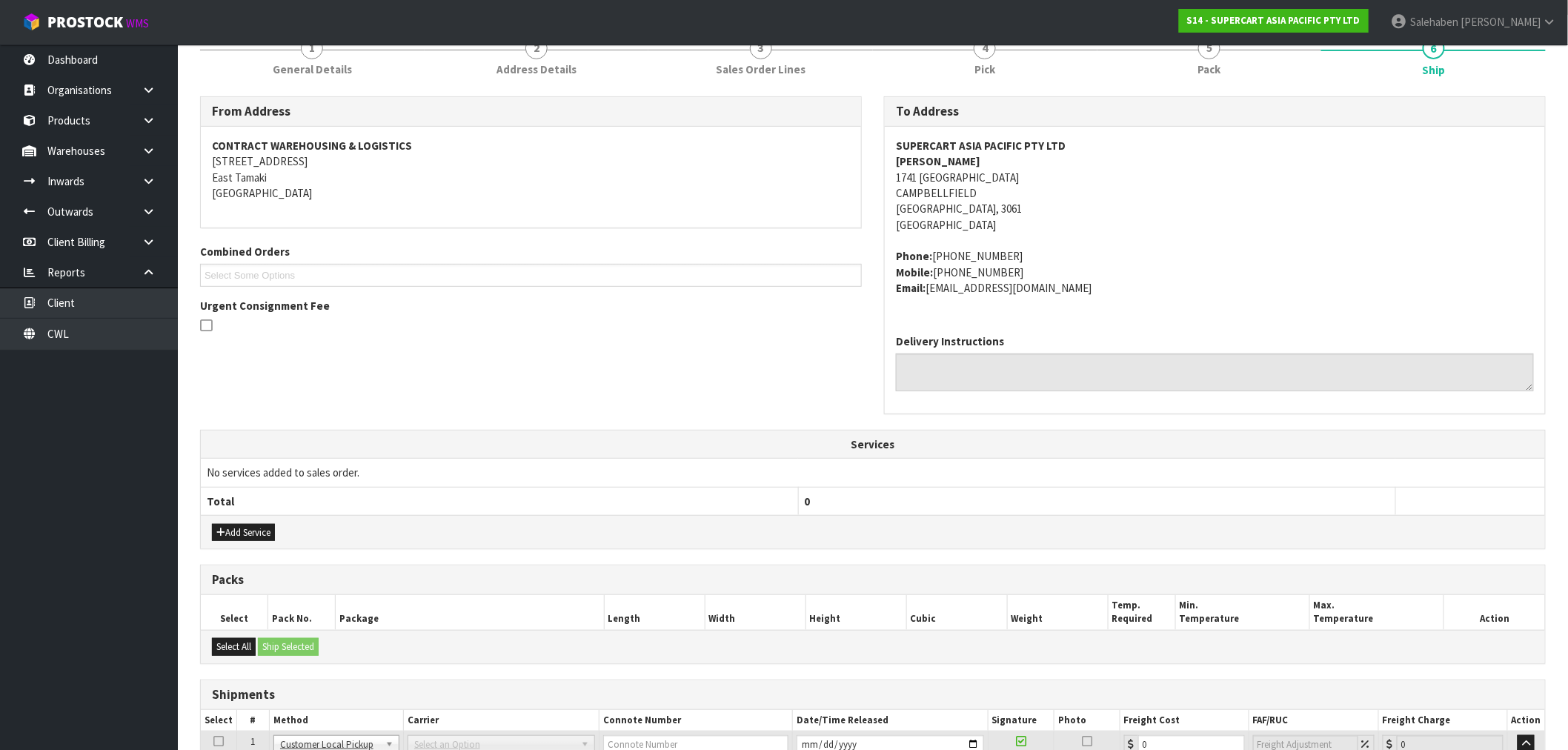
scroll to position [271, 0]
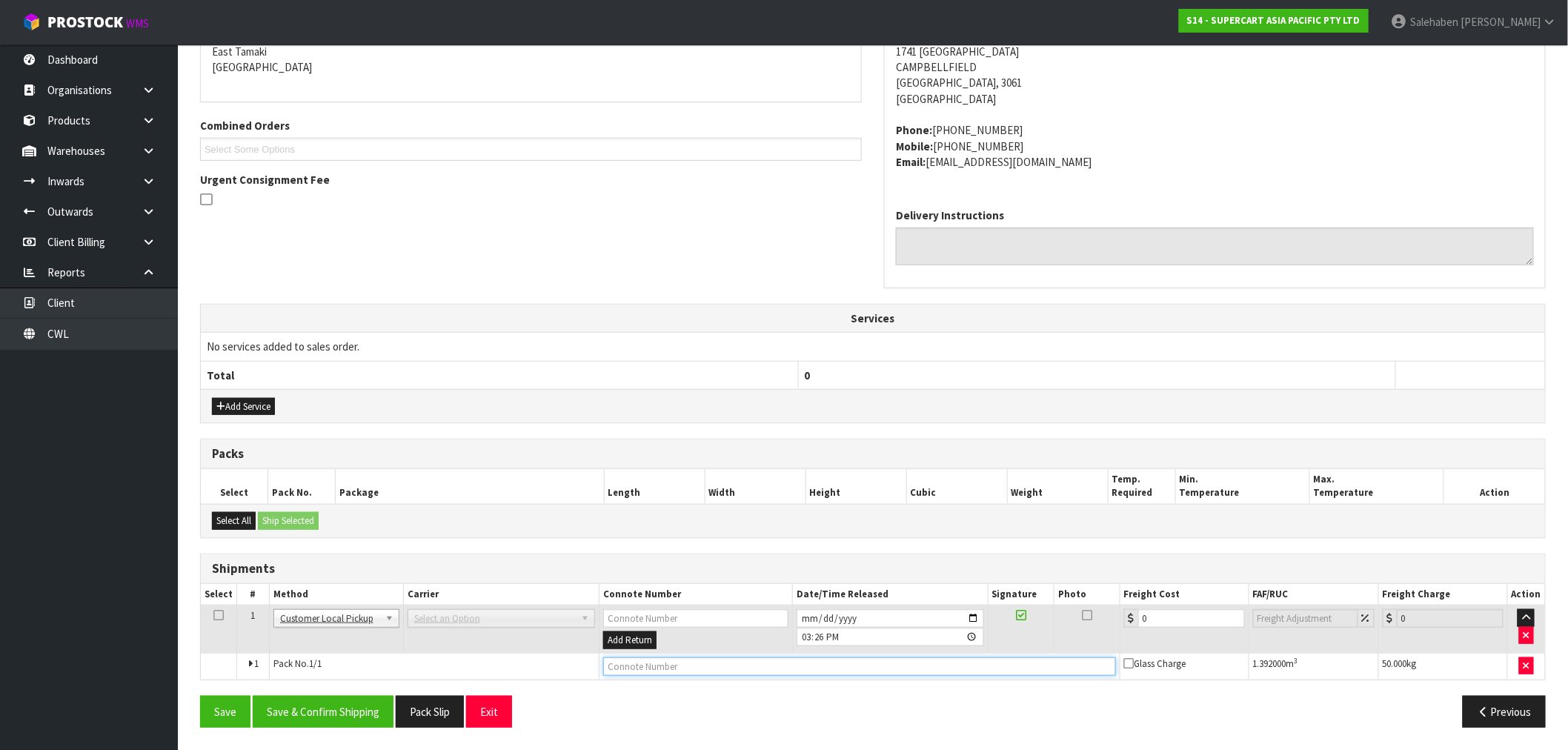
click at [680, 665] on input "text" at bounding box center [859, 666] width 513 height 18
type input "CUSTOMER COLLECTED"
click at [971, 620] on input "2025-09-03" at bounding box center [890, 618] width 188 height 18
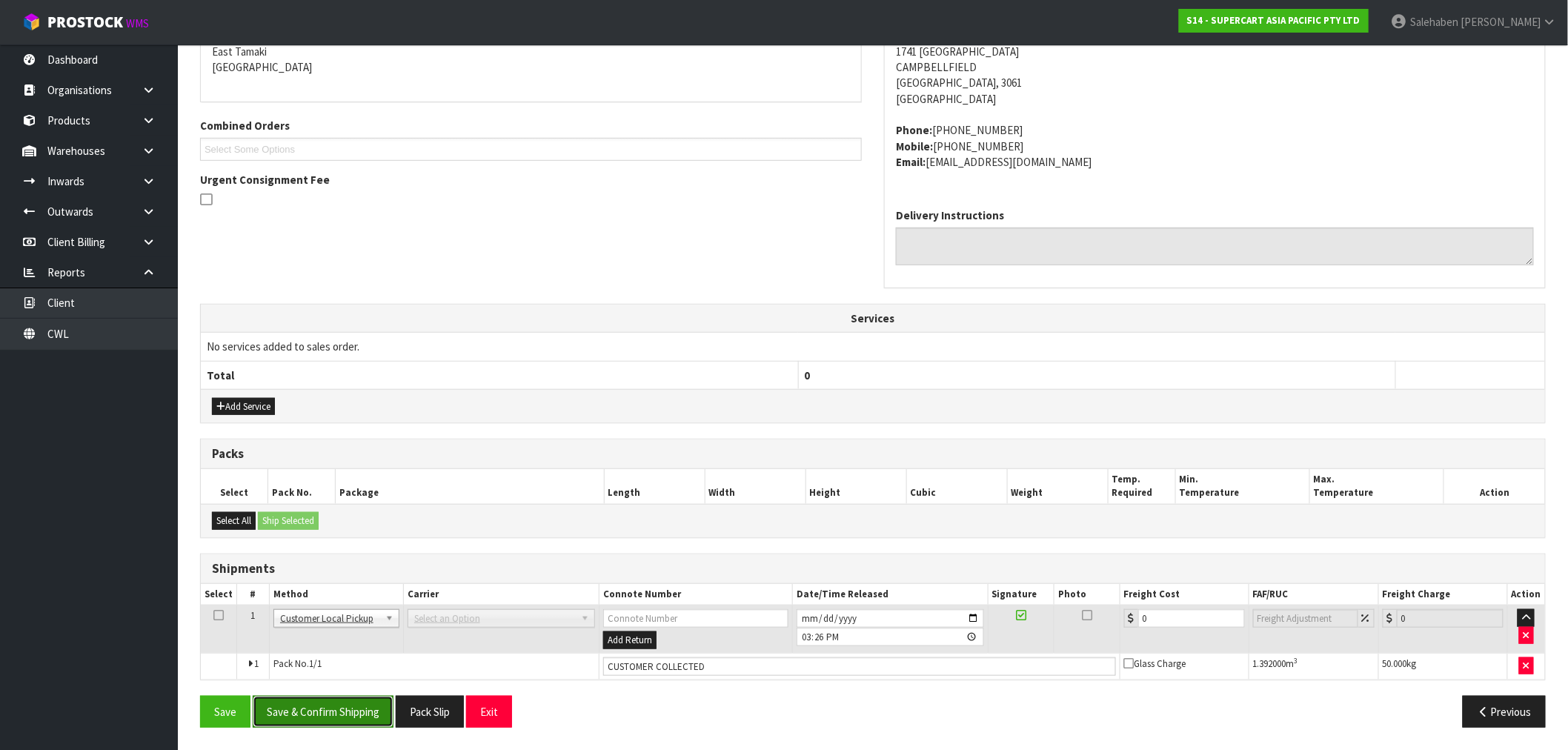
click at [366, 706] on button "Save & Confirm Shipping" at bounding box center [322, 712] width 141 height 32
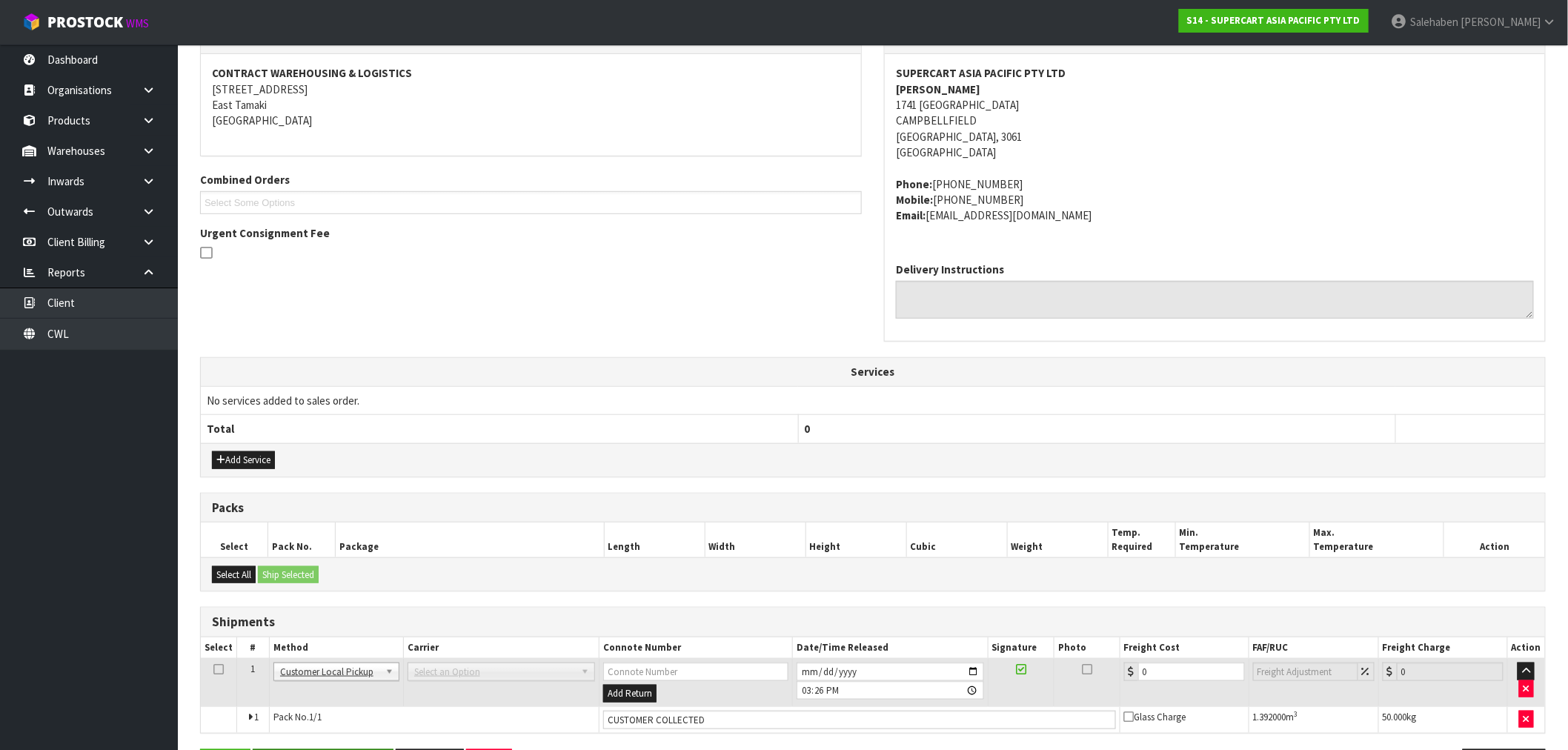
scroll to position [0, 0]
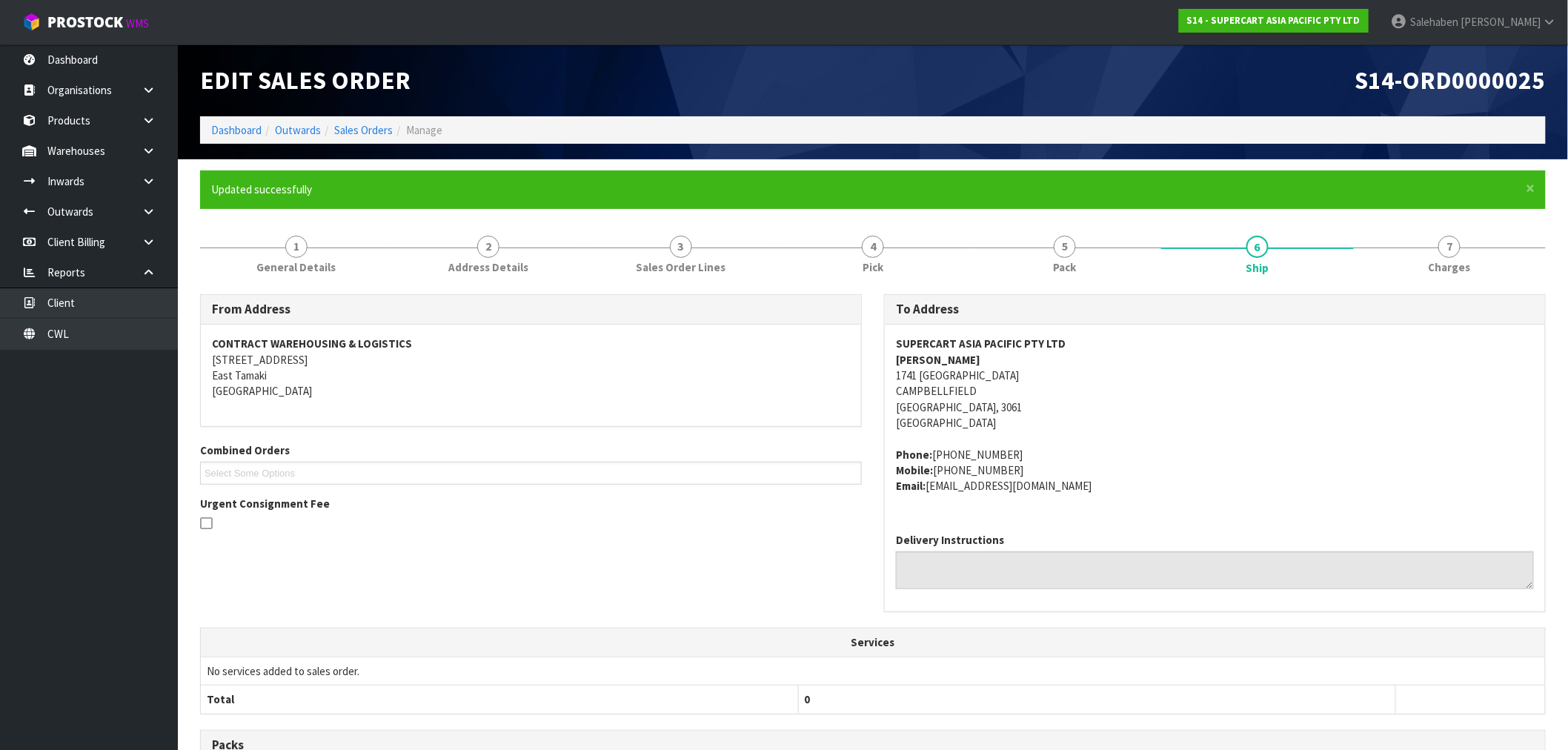
click at [1390, 417] on address "SUPERCART ASIA PACIFIC PTY LTD THEODOOR STEEMAN 1741 SYDNEY RD CAMPBELLFIELD ME…" at bounding box center [1214, 383] width 638 height 95
click at [240, 123] on link "Dashboard" at bounding box center [237, 131] width 51 height 15
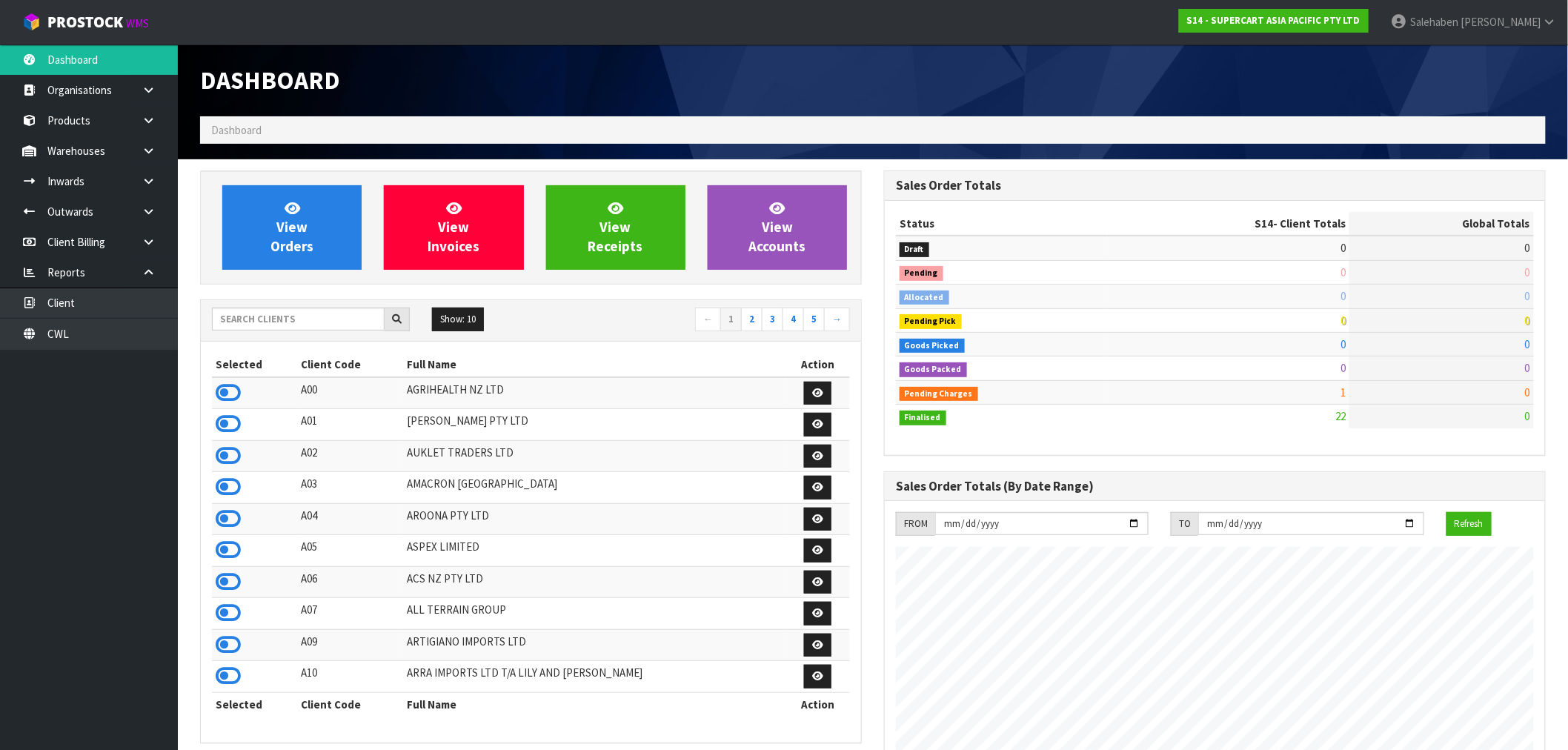
scroll to position [907, 684]
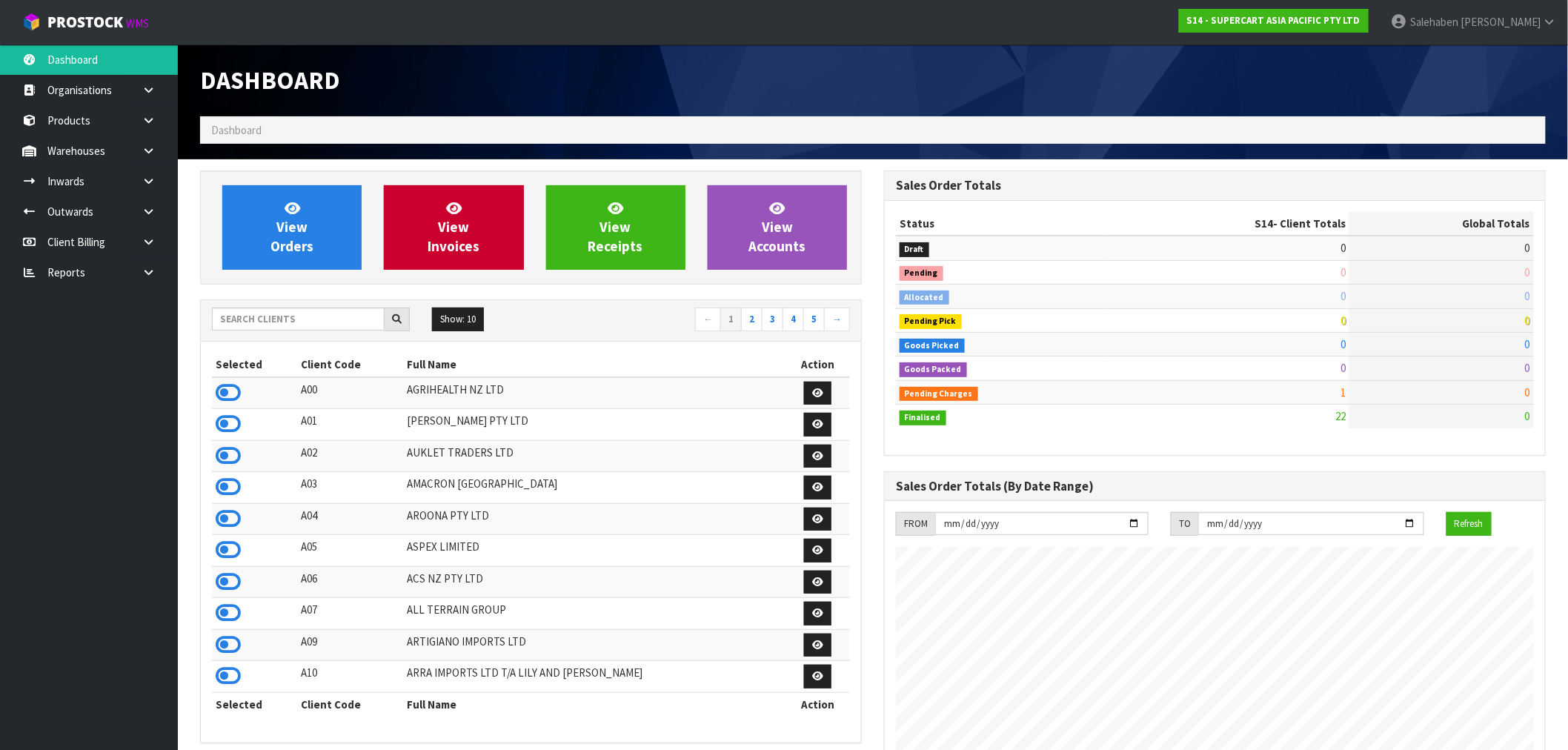
scroll to position [907, 684]
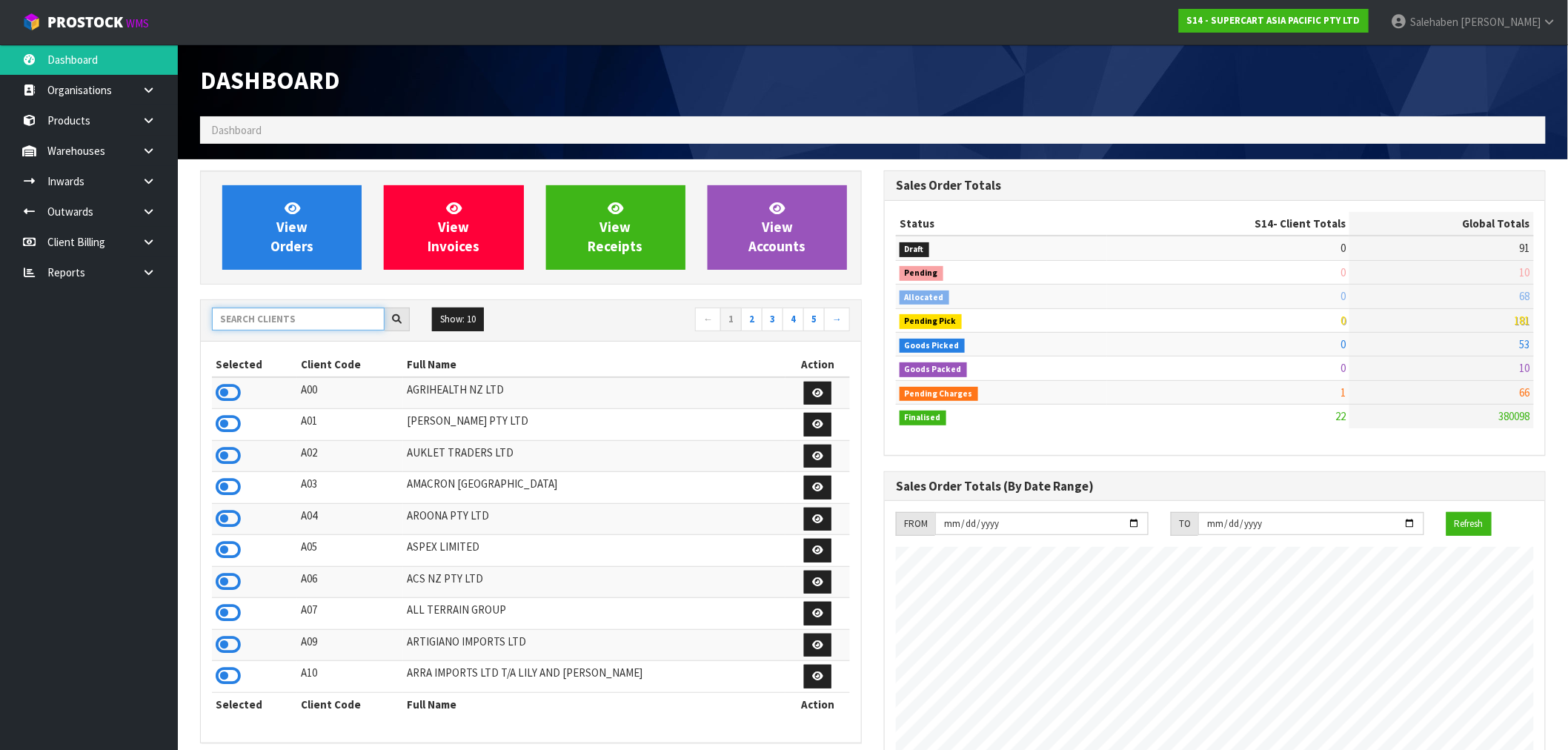
click at [293, 313] on input "text" at bounding box center [299, 319] width 172 height 23
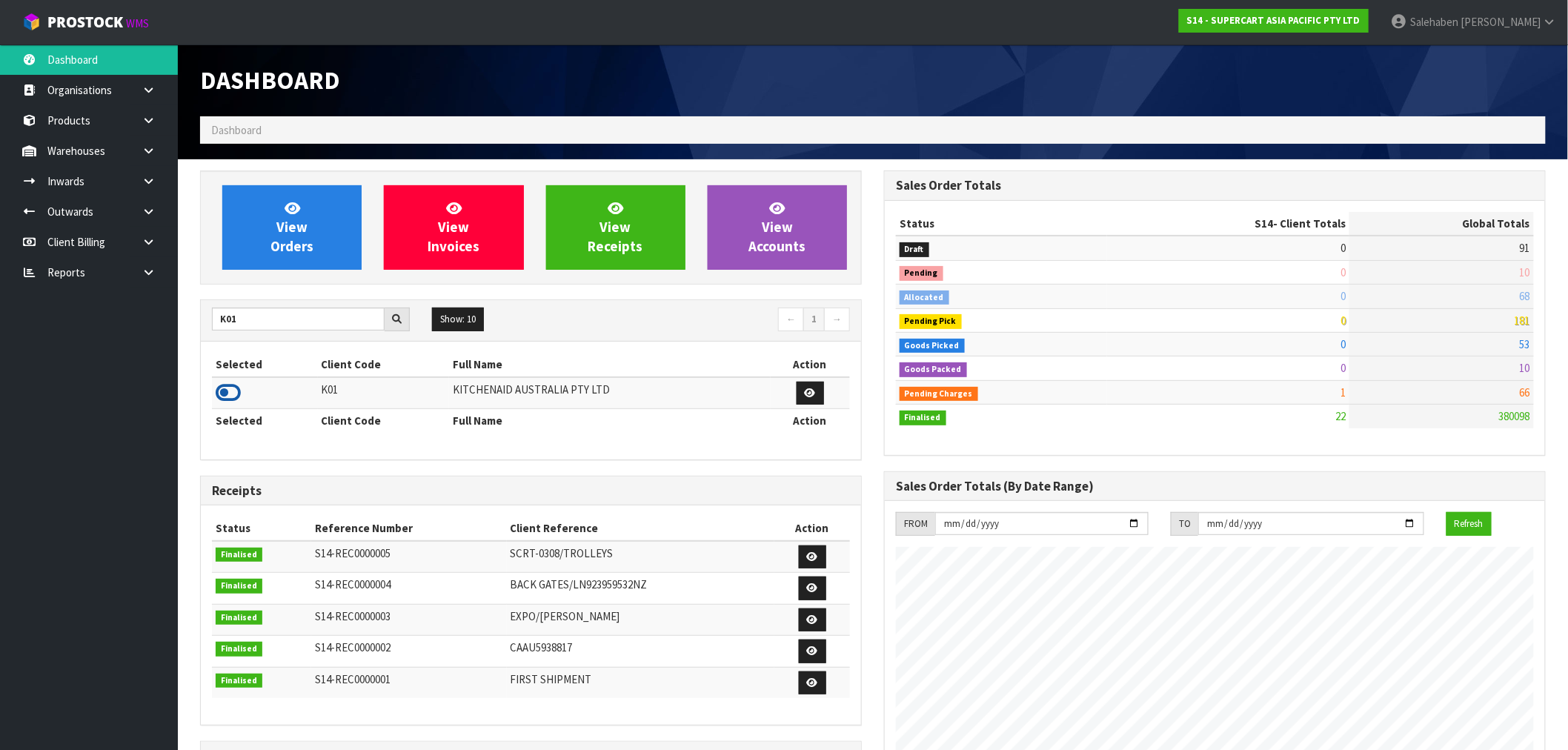
click at [230, 391] on icon at bounding box center [229, 393] width 25 height 22
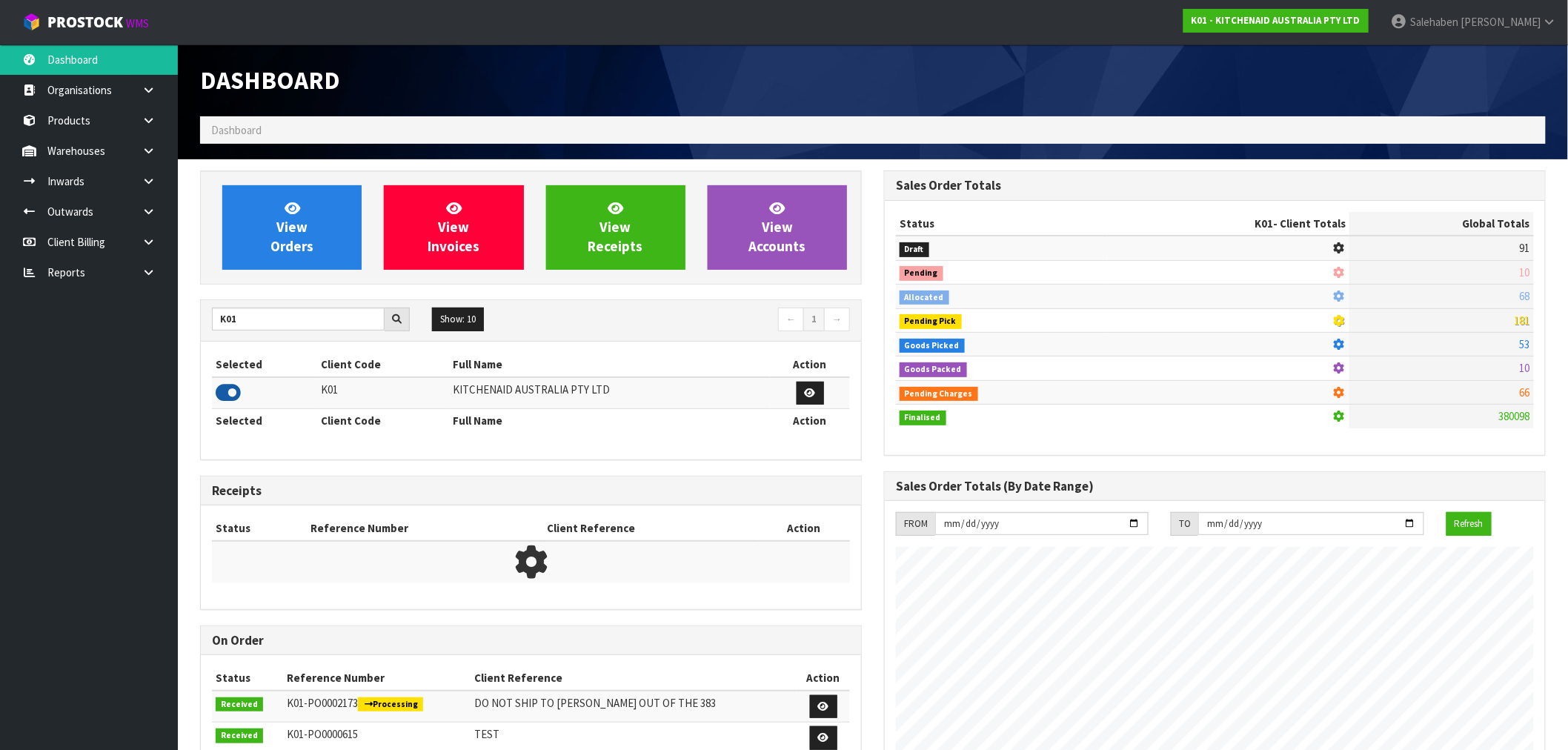
scroll to position [1123, 684]
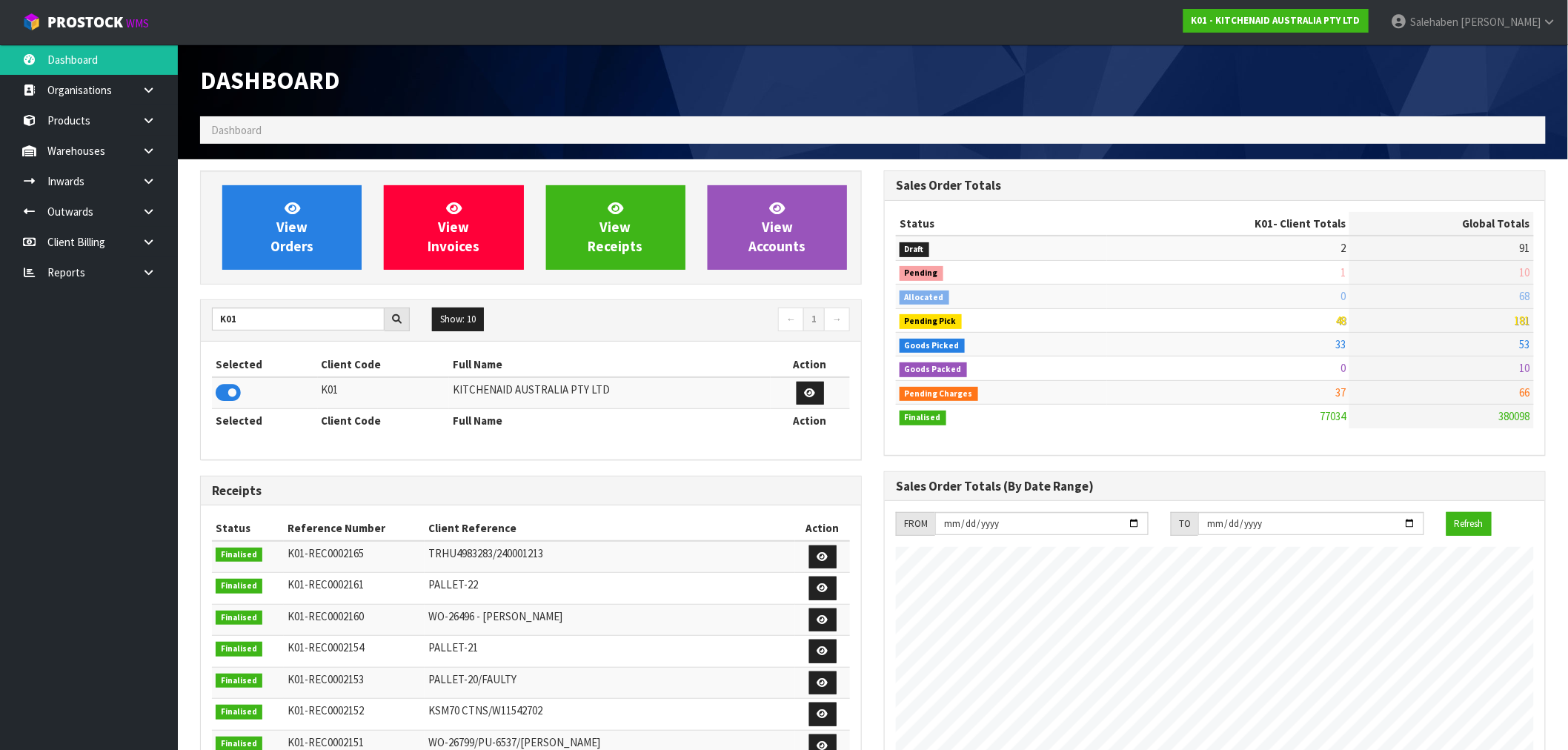
drag, startPoint x: 449, startPoint y: 61, endPoint x: 907, endPoint y: 79, distance: 458.4
click at [908, 79] on div "Dashboard" at bounding box center [872, 80] width 1367 height 72
drag, startPoint x: 234, startPoint y: 321, endPoint x: 192, endPoint y: 321, distance: 42.0
click at [192, 321] on div "View Orders View Invoices View Receipts View Accounts K01 Show: 10 5 10 25 50 ←…" at bounding box center [531, 620] width 684 height 900
type input "S08"
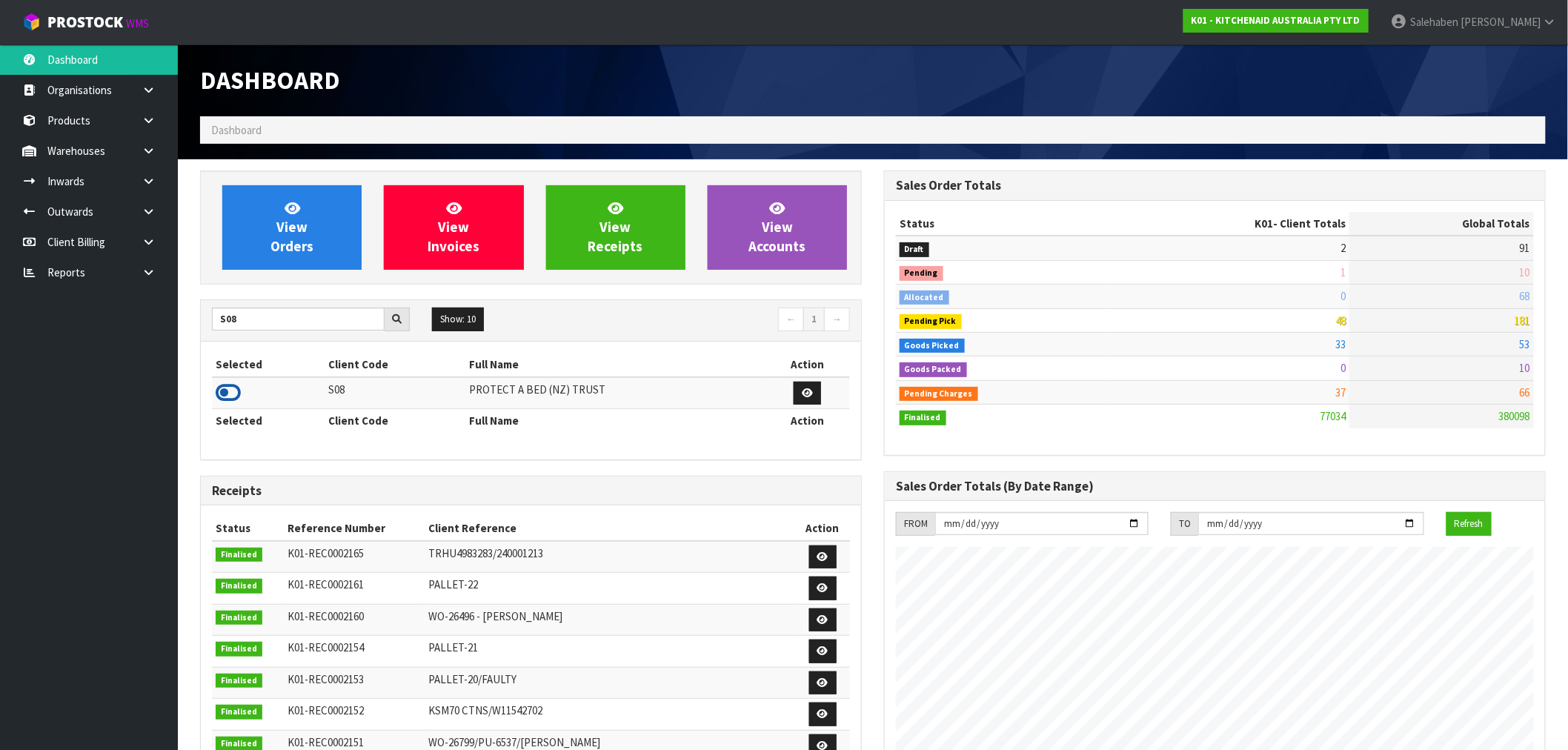
click at [224, 397] on icon at bounding box center [229, 393] width 25 height 22
